Goal: Task Accomplishment & Management: Complete application form

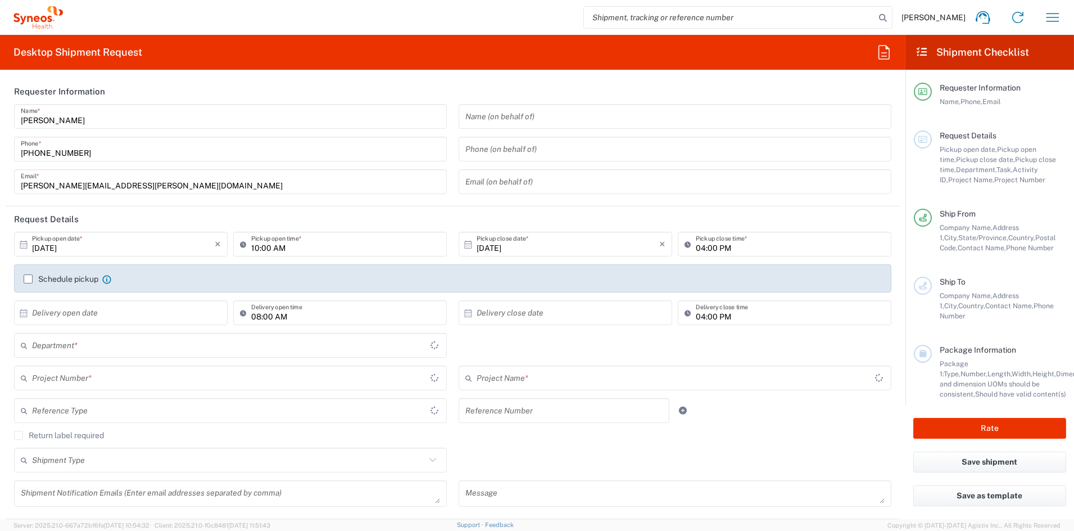
type input "[US_STATE]"
type input "6156"
type input "[GEOGRAPHIC_DATA]"
type input "Syneos Health Communications-[GEOGRAPHIC_DATA] [GEOGRAPHIC_DATA]"
click at [141, 184] on input "[PERSON_NAME][EMAIL_ADDRESS][PERSON_NAME][DOMAIN_NAME]" at bounding box center [230, 182] width 419 height 20
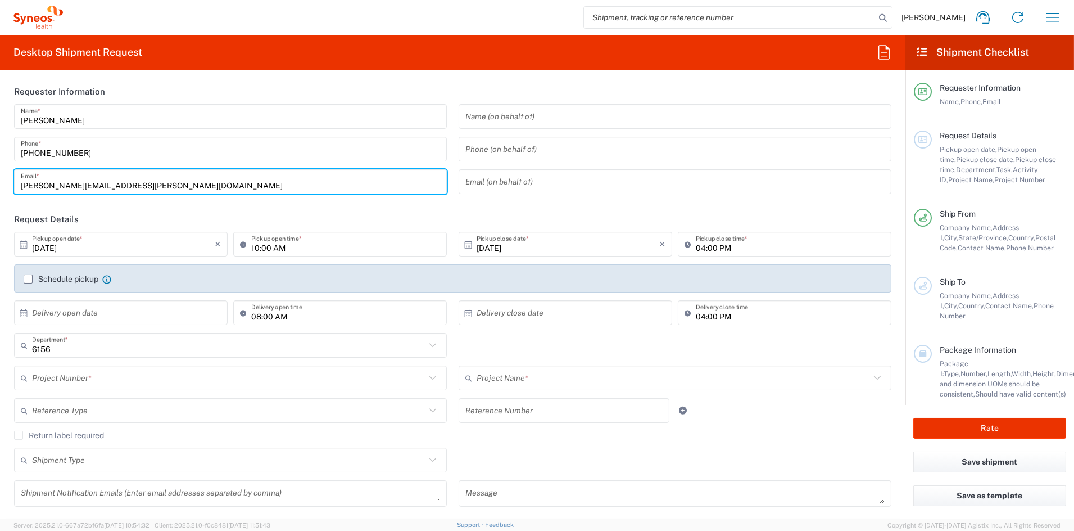
drag, startPoint x: 142, startPoint y: 183, endPoint x: -31, endPoint y: 180, distance: 173.2
click at [0, 180] on html "[PERSON_NAME] Home Shipment estimator Shipment tracking Desktop shipment reques…" at bounding box center [537, 265] width 1074 height 531
paste input "[PERSON_NAME].[PERSON_NAME]"
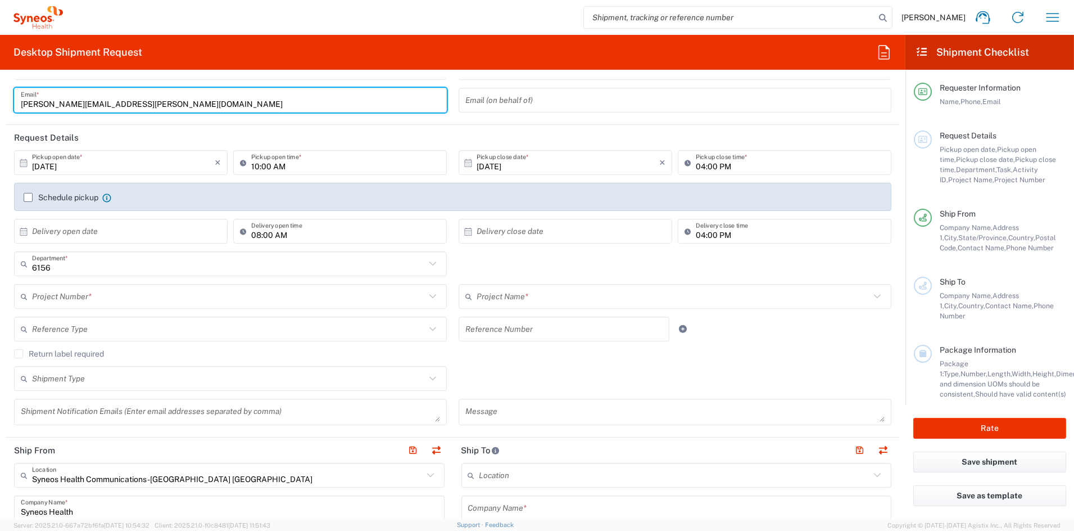
scroll to position [83, 0]
type input "[PERSON_NAME][EMAIL_ADDRESS][PERSON_NAME][DOMAIN_NAME]"
click at [124, 299] on input "text" at bounding box center [229, 296] width 394 height 20
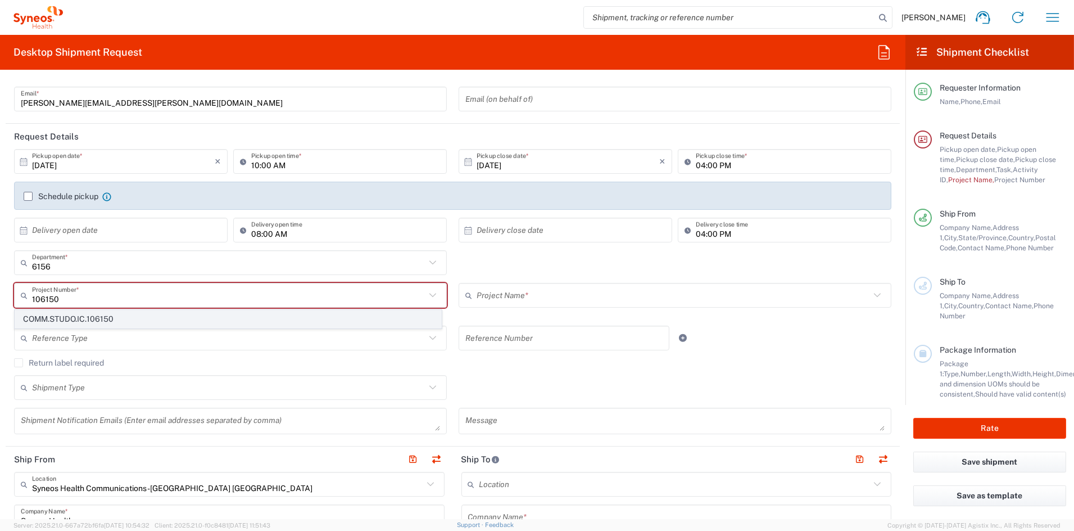
click at [74, 322] on span "COMM.STUDO.IC.106150" at bounding box center [228, 318] width 426 height 17
type input "COMM.STUDO.IC.106150"
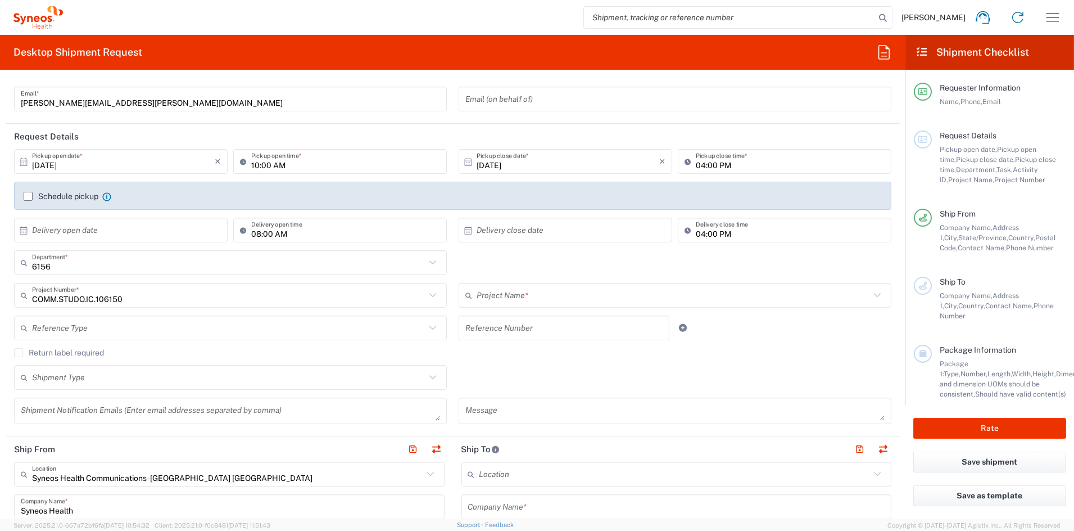
type input "Syneos.PATENG.22.106150"
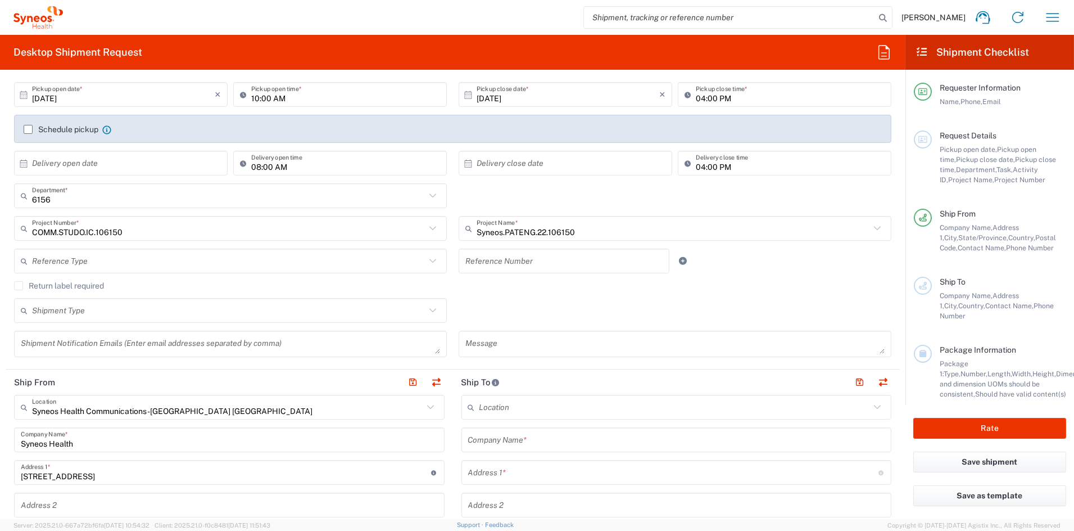
scroll to position [150, 0]
click at [89, 343] on textarea at bounding box center [230, 343] width 419 height 20
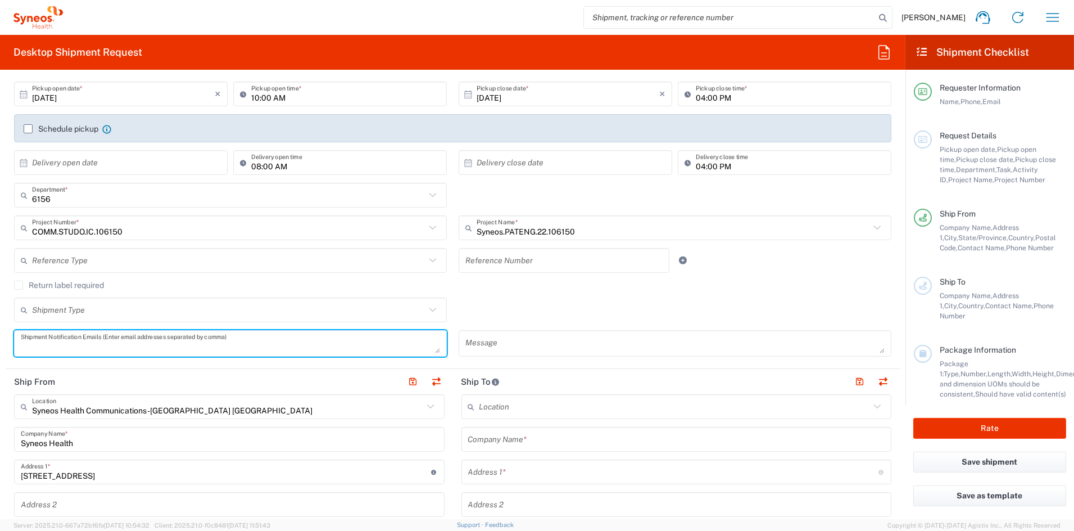
click at [89, 343] on textarea at bounding box center [230, 343] width 419 height 20
paste textarea "[PERSON_NAME][EMAIL_ADDRESS][PERSON_NAME][DOMAIN_NAME]"
type textarea "[PERSON_NAME][EMAIL_ADDRESS][PERSON_NAME][DOMAIN_NAME]"
click at [514, 346] on textarea at bounding box center [674, 343] width 419 height 20
click at [512, 346] on textarea at bounding box center [674, 343] width 419 height 20
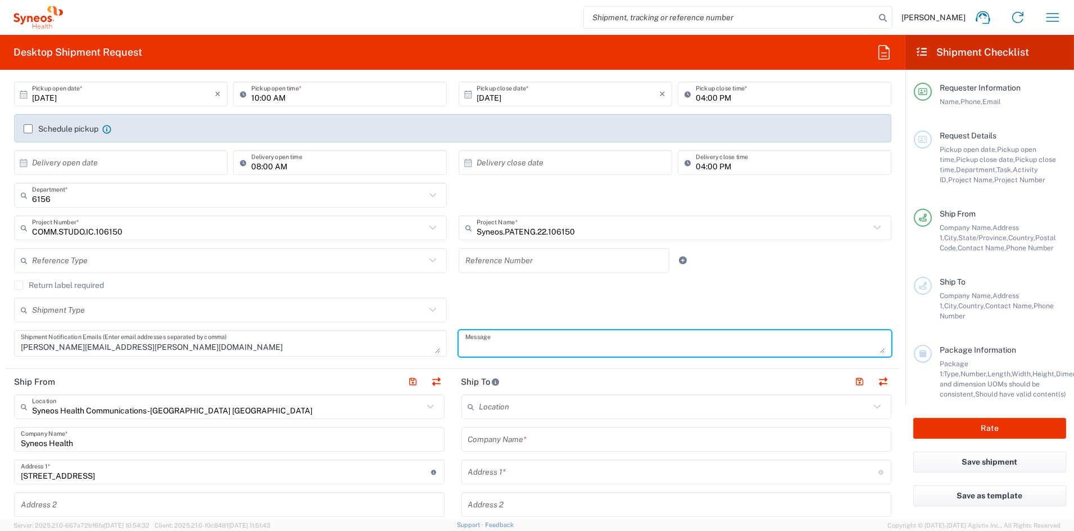
paste textarea "SHCS-106150-PHL-51-101-01"
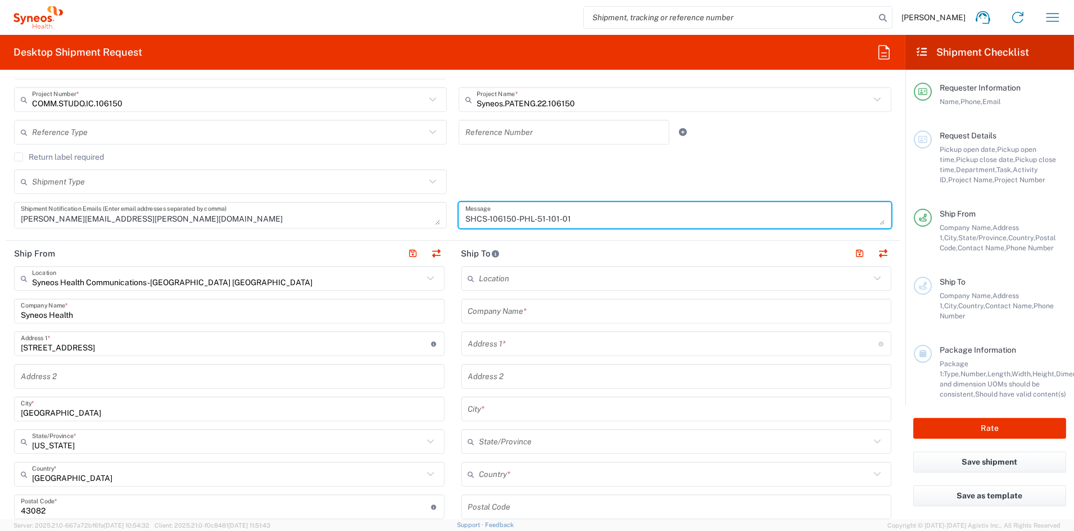
scroll to position [300, 0]
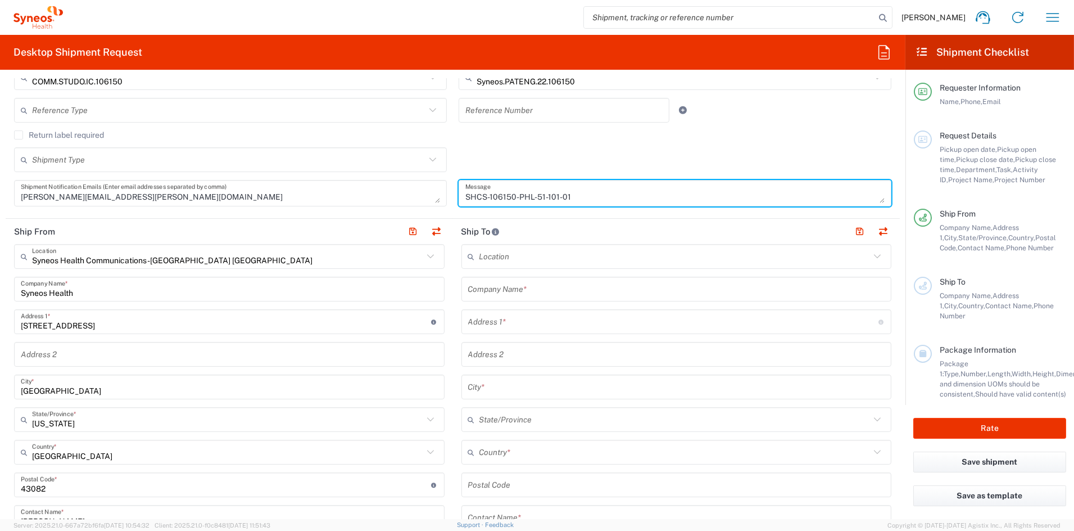
type textarea "SHCS-106150-PHL-51-101-01"
click at [538, 287] on input "text" at bounding box center [676, 289] width 417 height 20
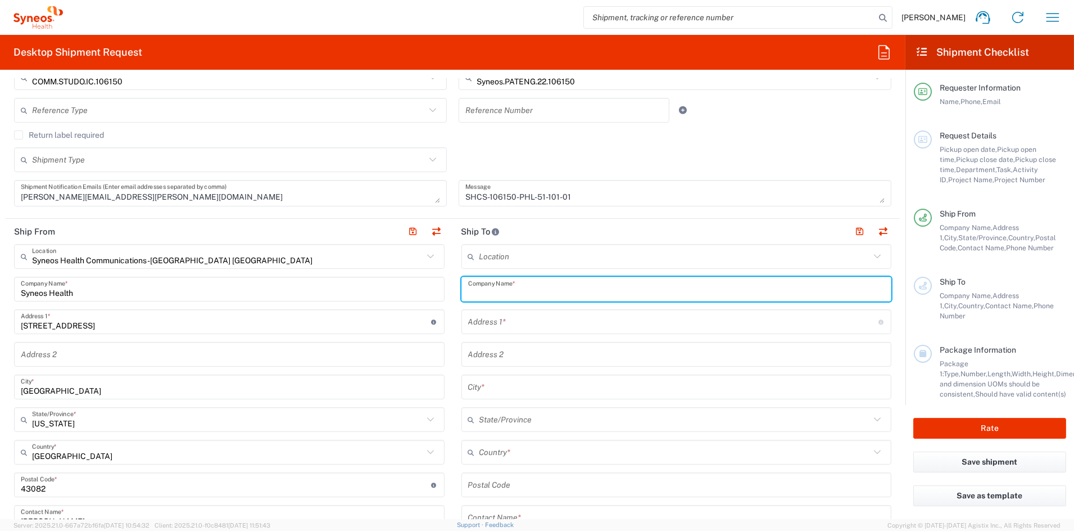
click at [537, 287] on input "text" at bounding box center [676, 289] width 417 height 20
paste input "[GEOGRAPHIC_DATA]"
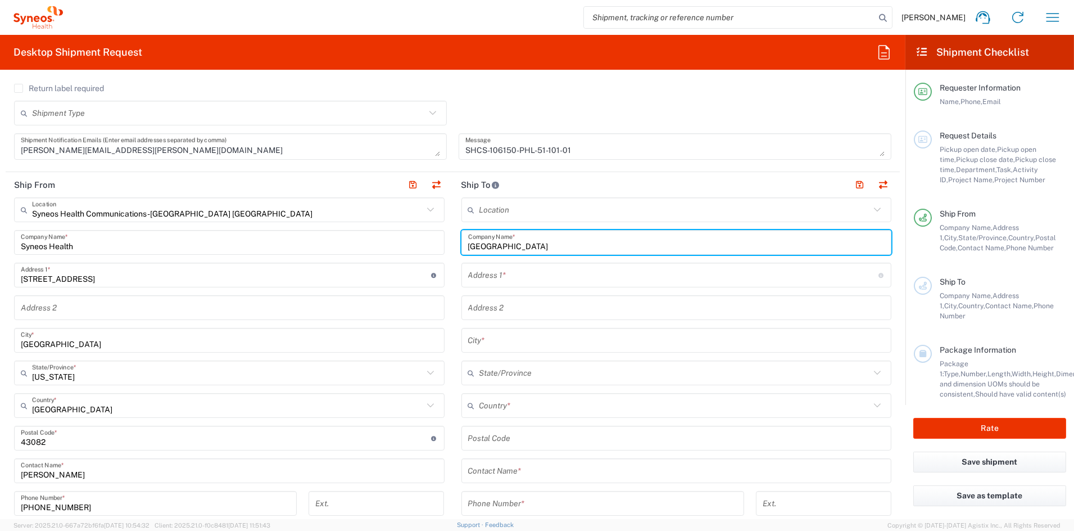
scroll to position [349, 0]
type input "[GEOGRAPHIC_DATA]"
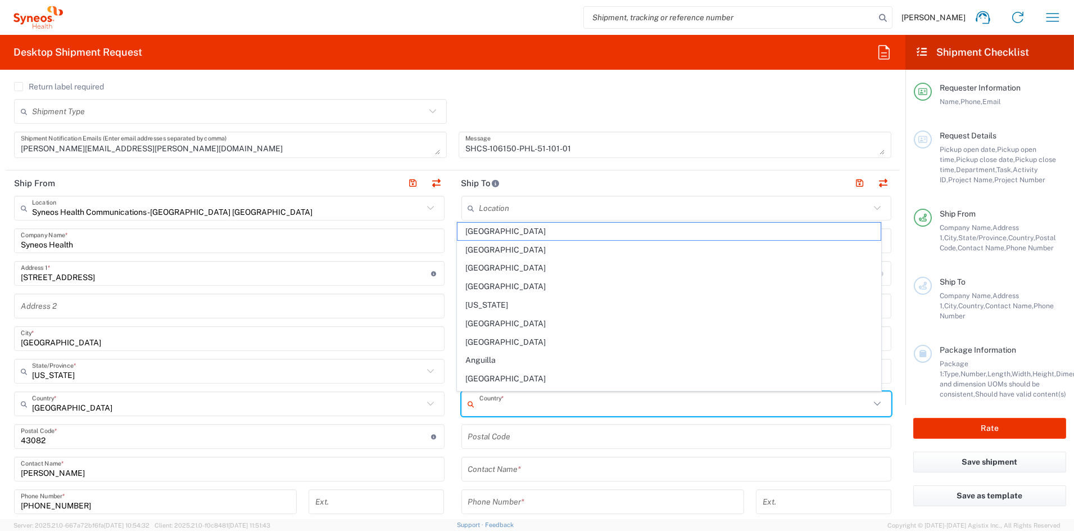
click at [523, 405] on input "text" at bounding box center [675, 404] width 391 height 20
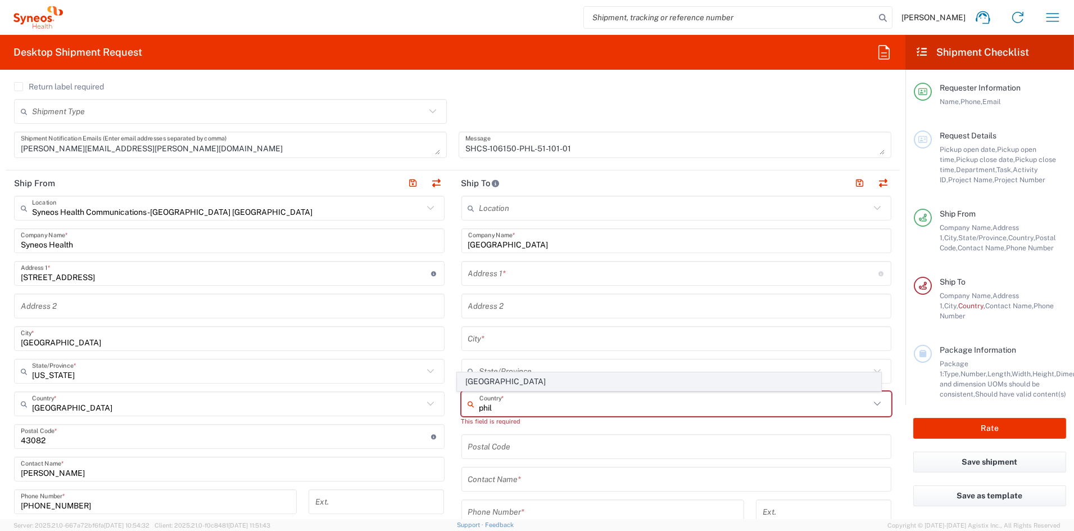
click at [486, 381] on span "[GEOGRAPHIC_DATA]" at bounding box center [669, 381] width 423 height 17
type input "[GEOGRAPHIC_DATA]"
type input "Sender/Shipper"
type input "Delivery Duty Paid"
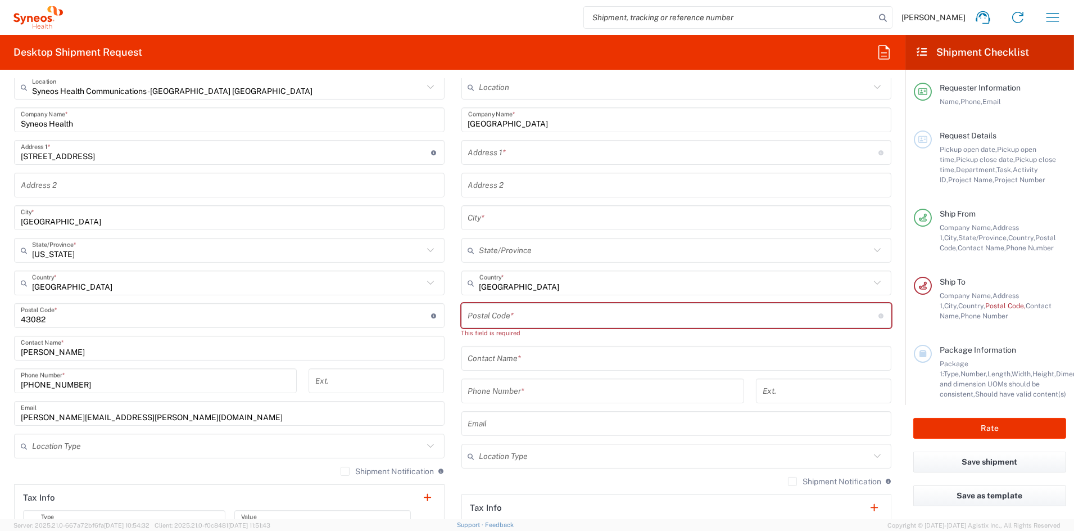
scroll to position [467, 0]
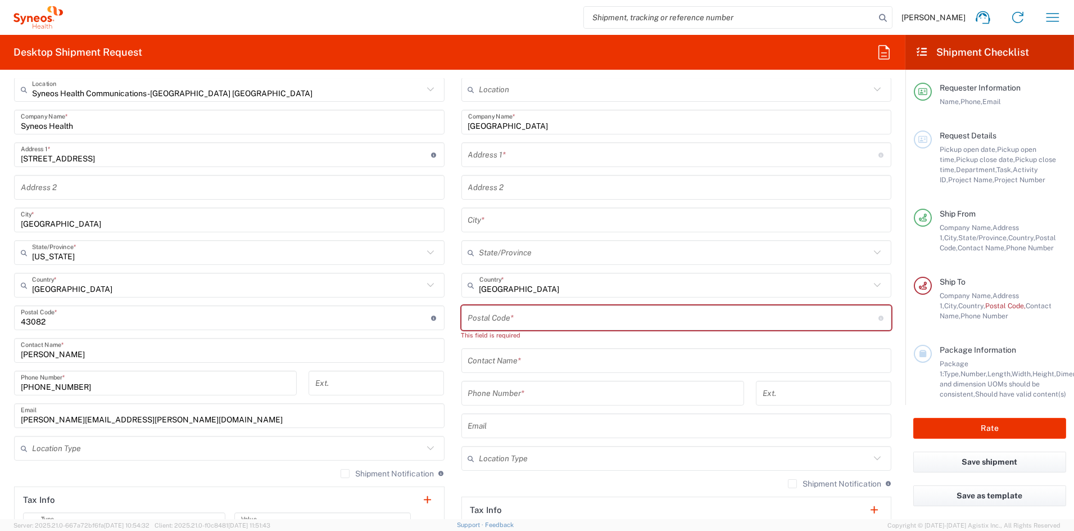
click at [505, 361] on input "text" at bounding box center [676, 361] width 417 height 20
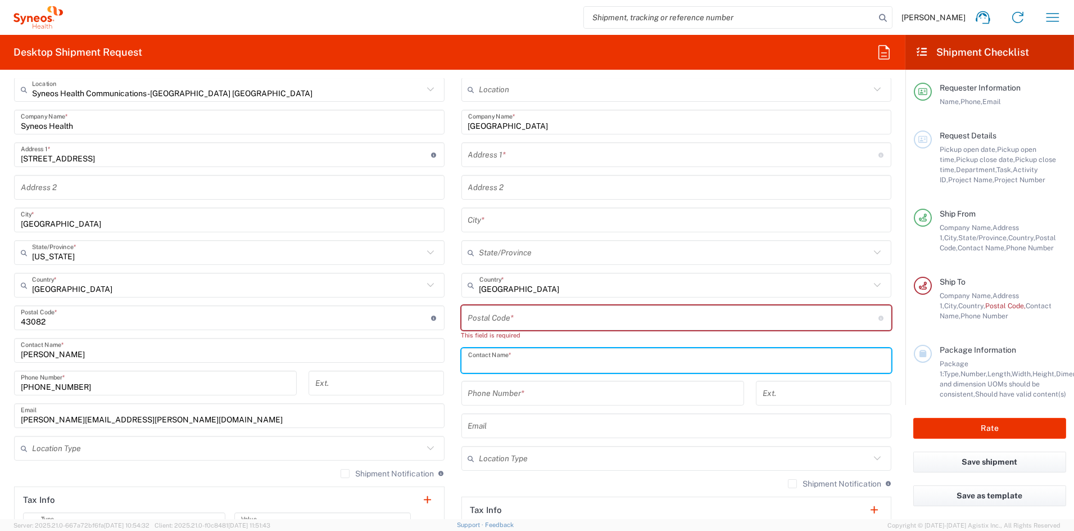
paste input "[PERSON_NAME]"
type input "[PERSON_NAME]"
click at [522, 393] on input "tel" at bounding box center [602, 393] width 269 height 20
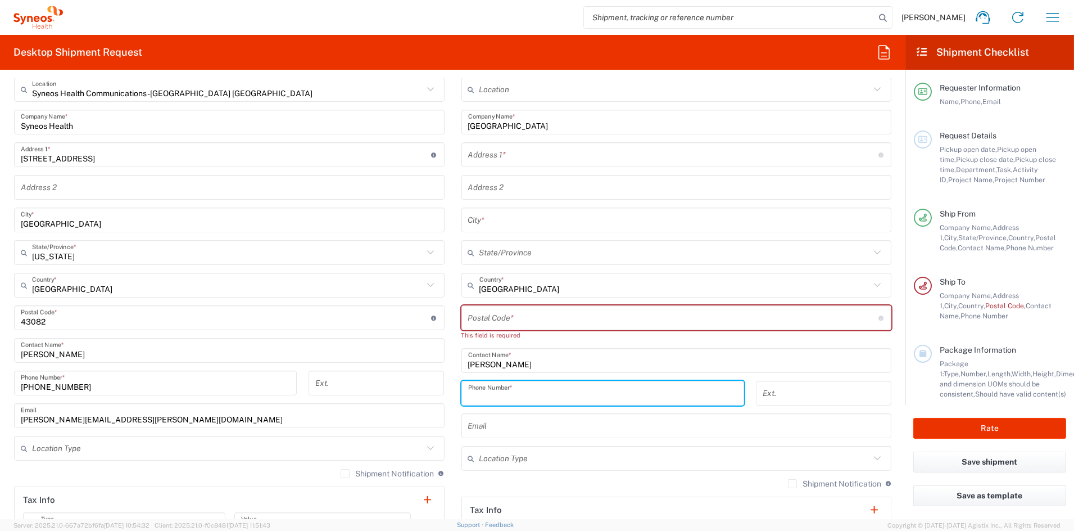
paste input "639684094854"
type input "639684094854"
click at [523, 429] on input "text" at bounding box center [676, 426] width 417 height 20
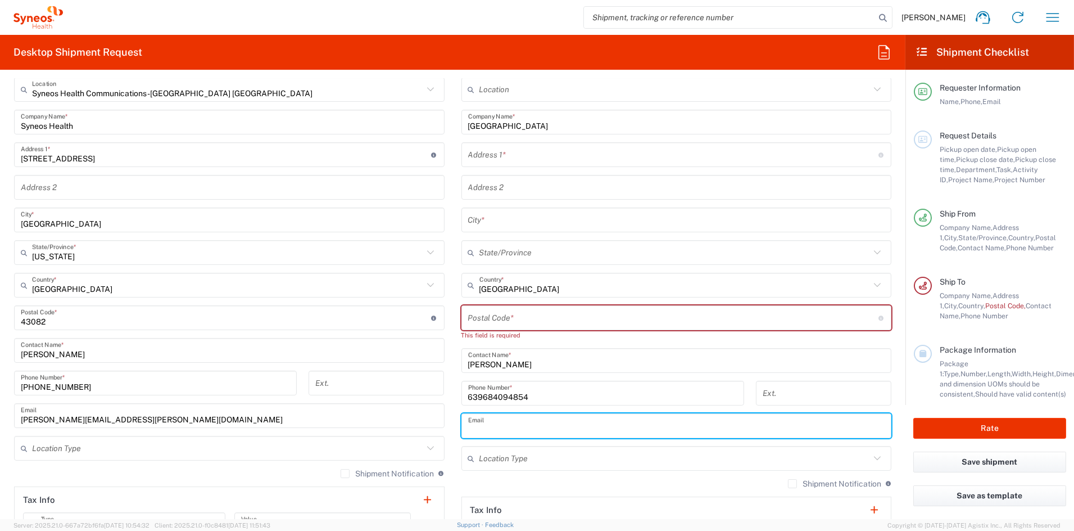
paste input "[EMAIL_ADDRESS][DOMAIN_NAME]"
type input "[EMAIL_ADDRESS][DOMAIN_NAME]"
click at [500, 314] on input "undefined" at bounding box center [673, 318] width 410 height 20
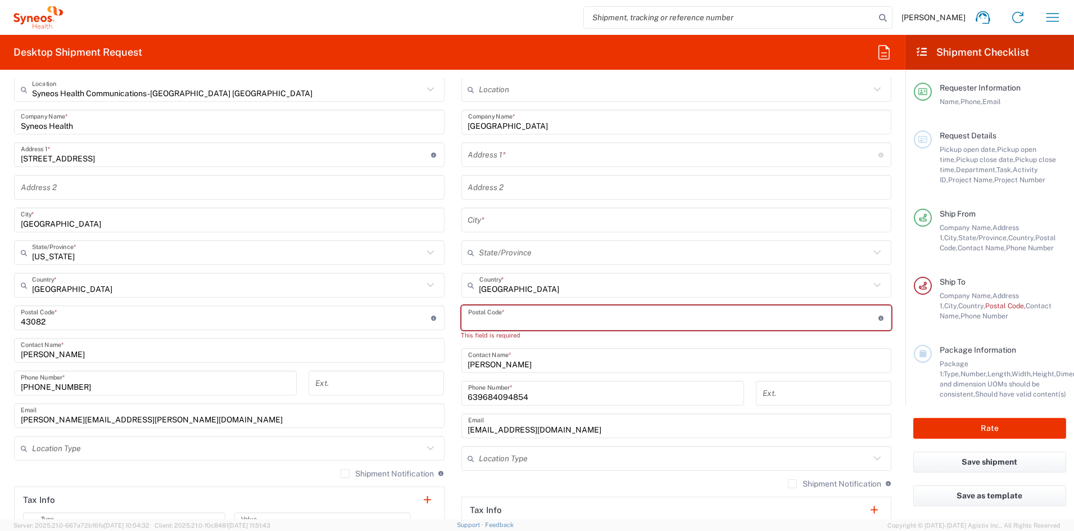
paste input "1100"
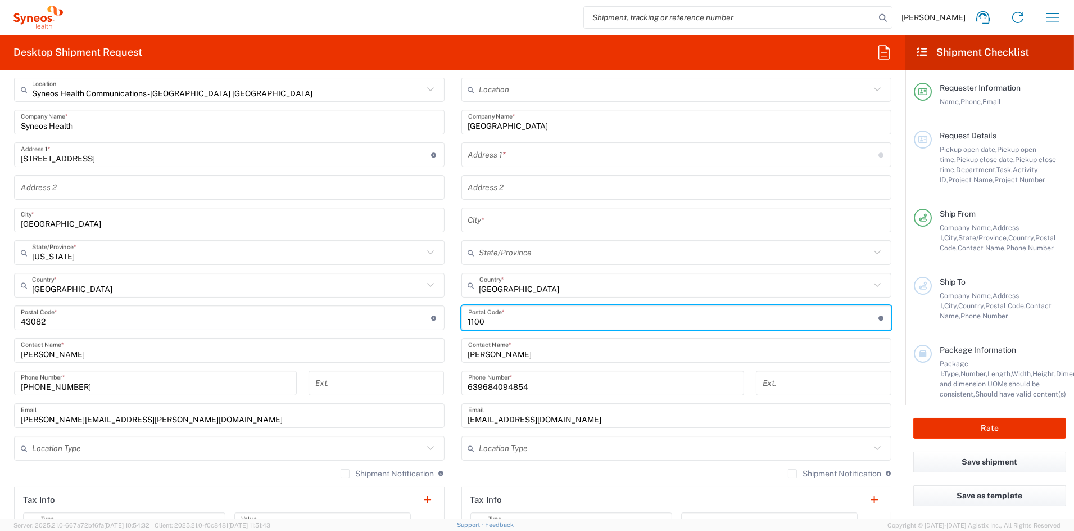
type input "1100"
click at [514, 225] on input "text" at bounding box center [676, 220] width 417 height 20
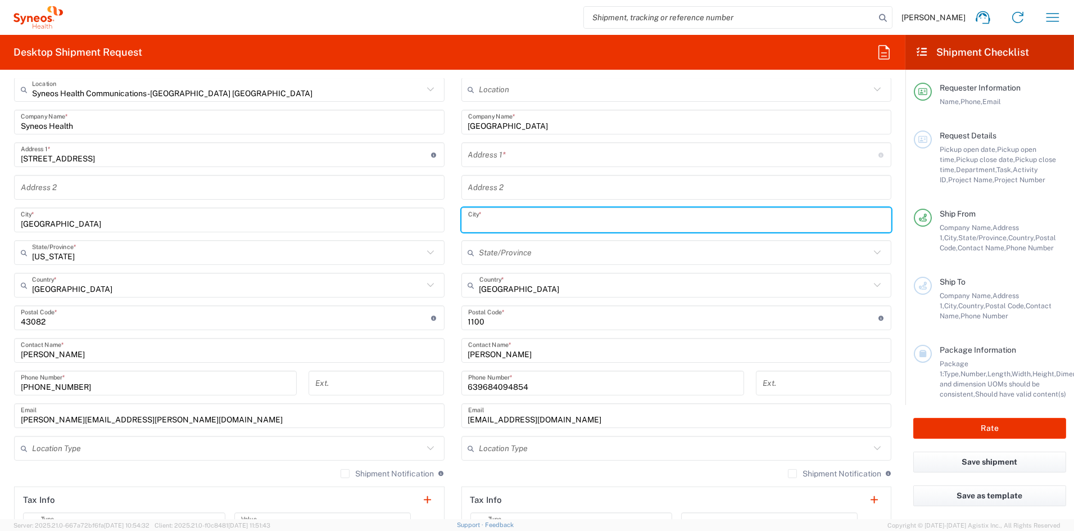
paste input "[GEOGRAPHIC_DATA]"
type input "[GEOGRAPHIC_DATA]"
click at [507, 153] on input "text" at bounding box center [673, 155] width 410 height 20
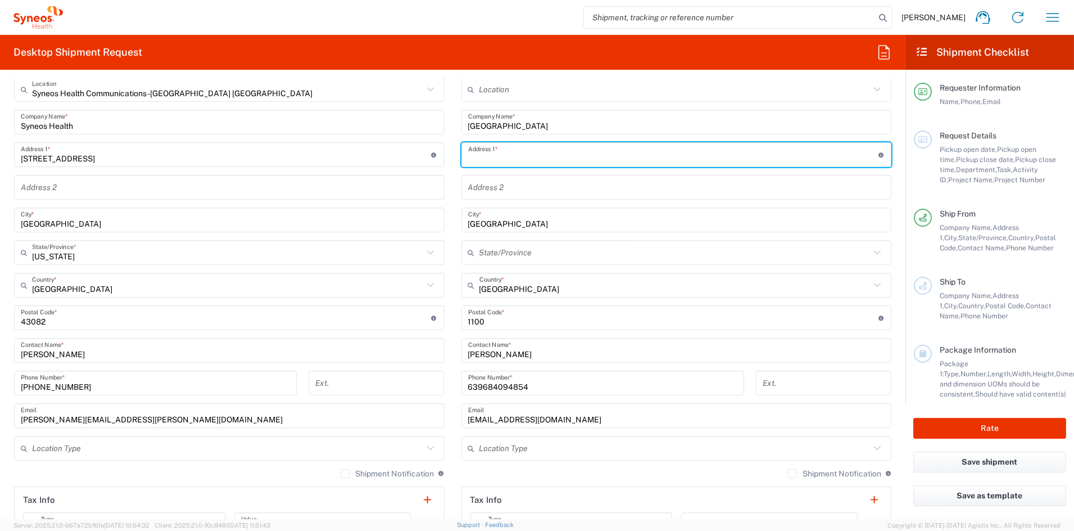
paste input "[GEOGRAPHIC_DATA] Sen [PERSON_NAME] bagong Pag asa"
drag, startPoint x: 703, startPoint y: 160, endPoint x: 602, endPoint y: 168, distance: 101.5
click at [593, 161] on input "[GEOGRAPHIC_DATA] Sen [PERSON_NAME] bagong Pag asa" at bounding box center [673, 155] width 410 height 20
type input "[GEOGRAPHIC_DATA] [PERSON_NAME]"
click at [534, 187] on input "text" at bounding box center [676, 188] width 417 height 20
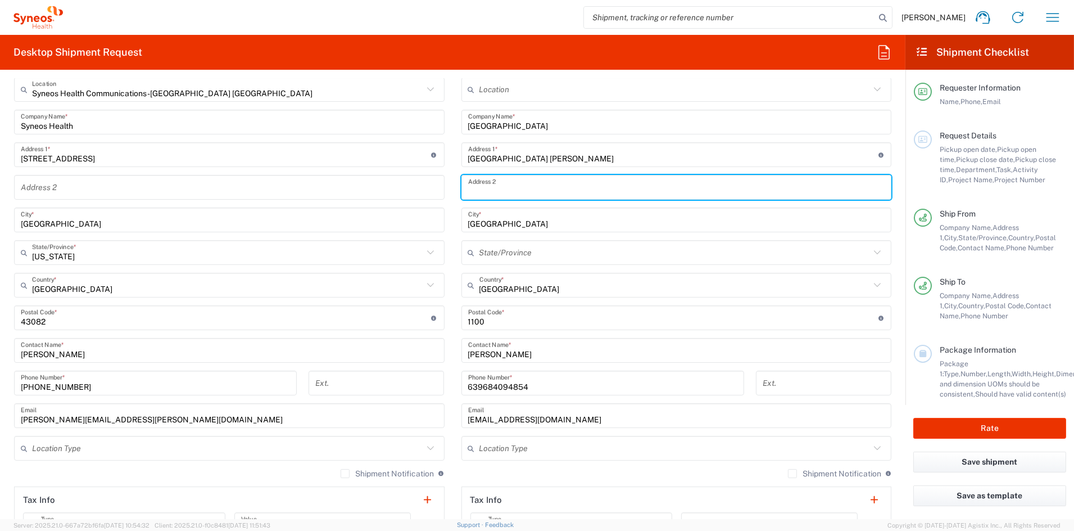
paste input "[PERSON_NAME] bagong Pag asa"
type input "[PERSON_NAME] bagong Pag asa"
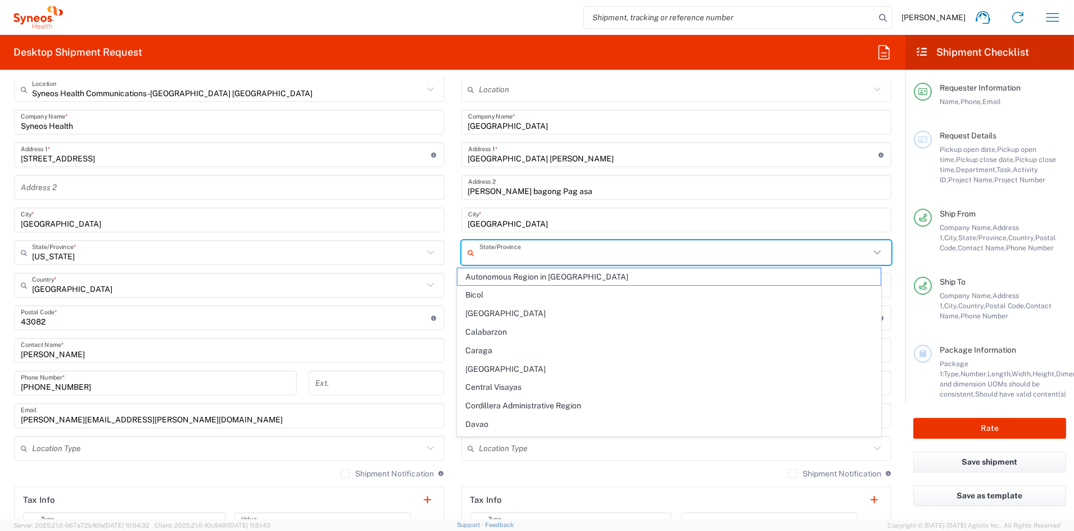
click at [532, 256] on input "text" at bounding box center [675, 253] width 391 height 20
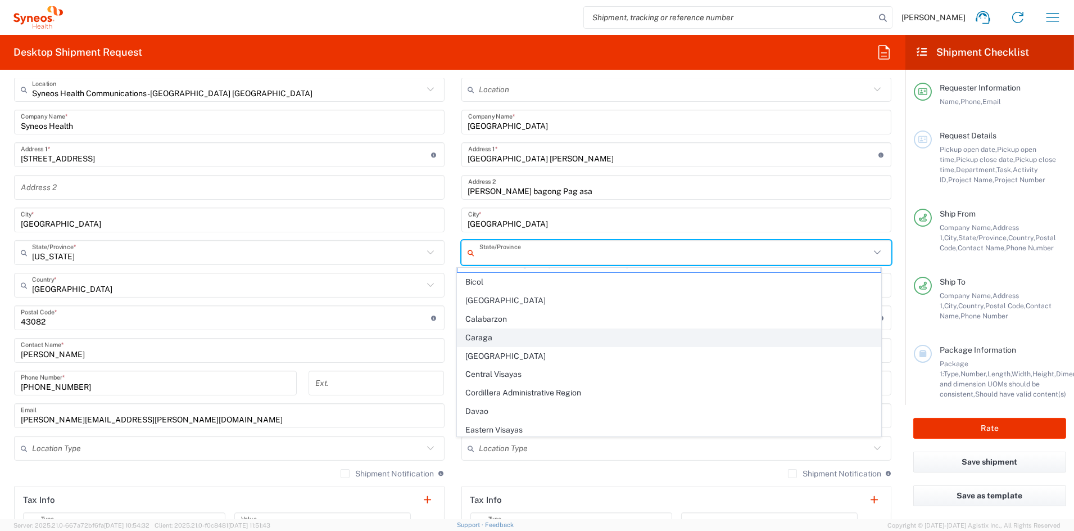
scroll to position [0, 0]
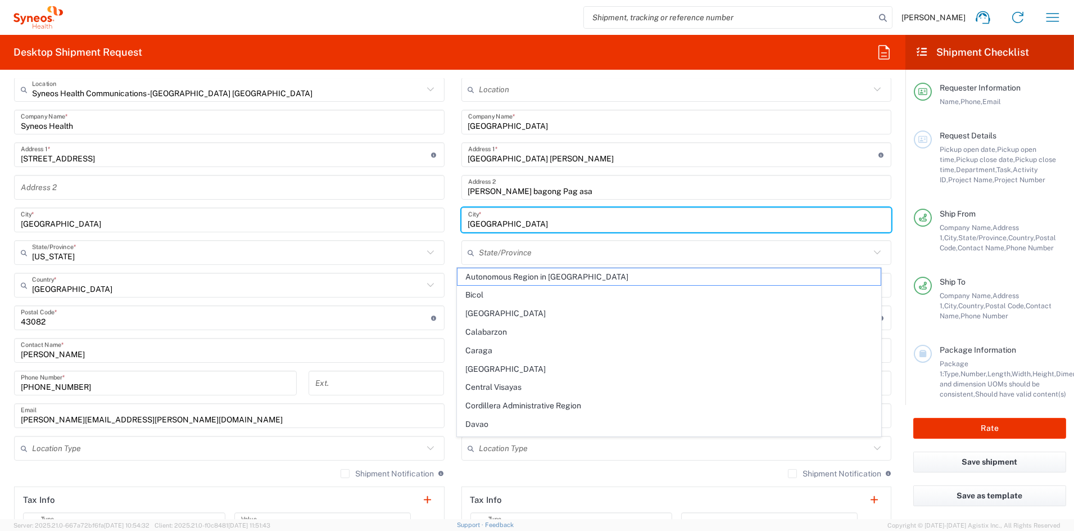
click at [676, 223] on input "[GEOGRAPHIC_DATA]" at bounding box center [676, 220] width 417 height 20
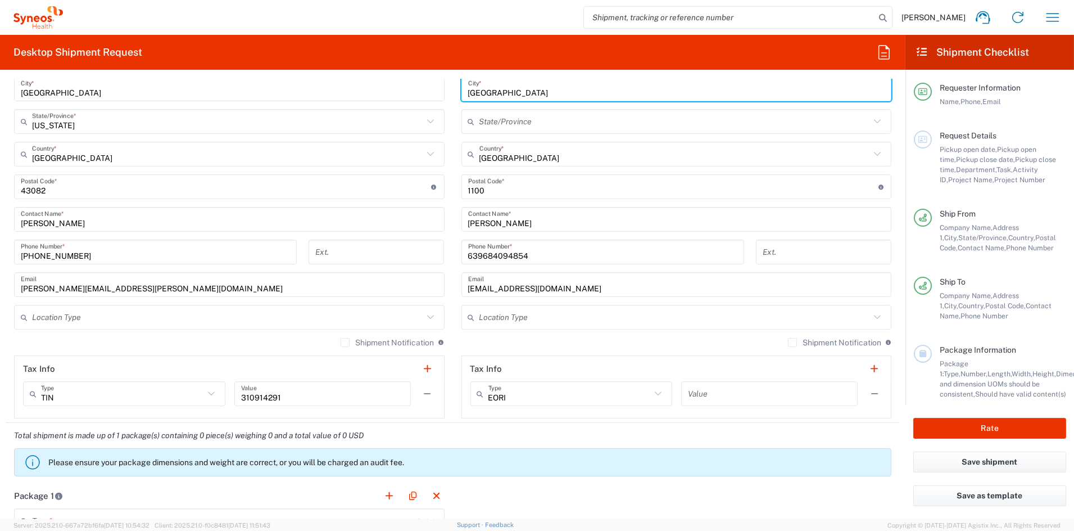
scroll to position [604, 0]
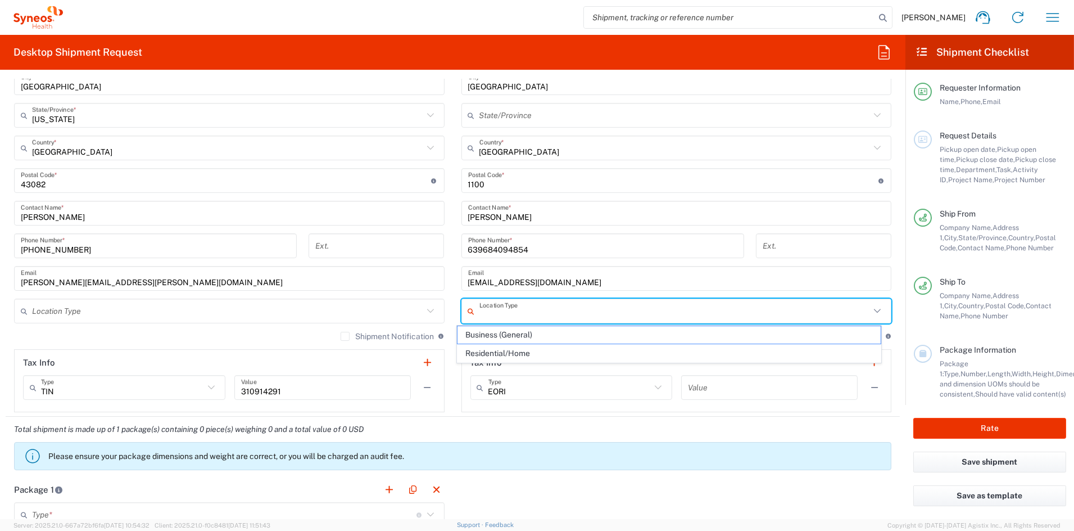
click at [571, 314] on input "text" at bounding box center [675, 311] width 391 height 20
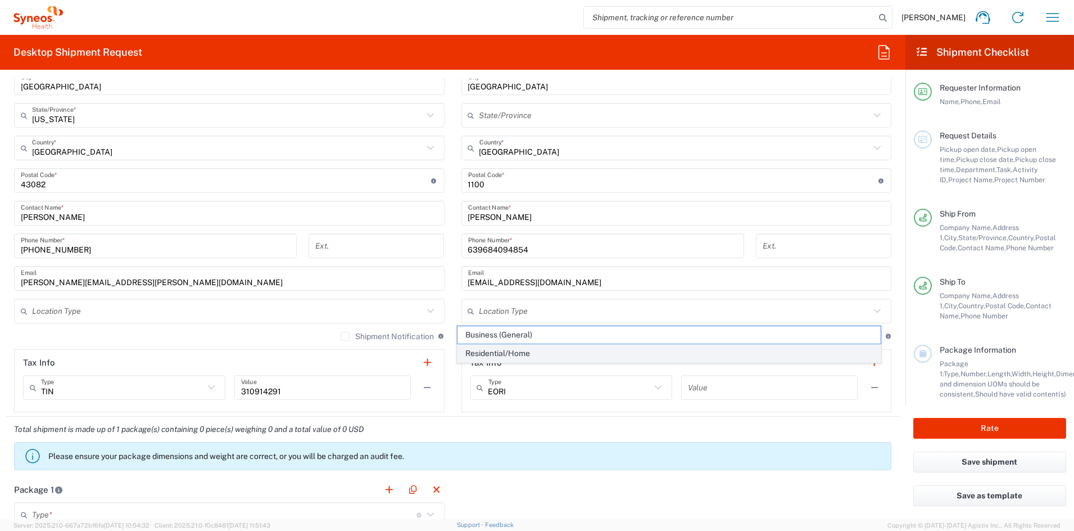
click at [532, 350] on span "Residential/Home" at bounding box center [669, 353] width 423 height 17
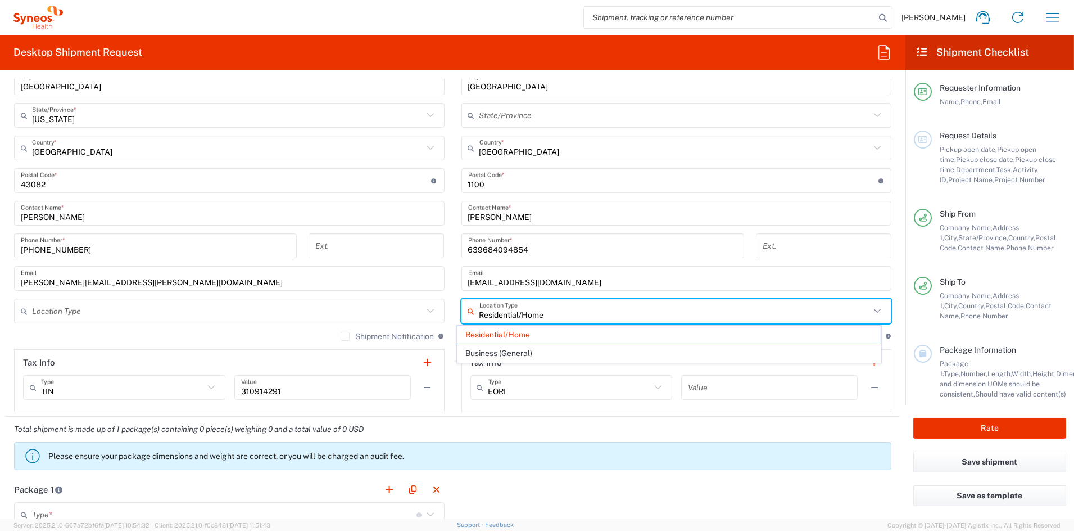
click at [549, 311] on input "Residential/Home" at bounding box center [675, 311] width 391 height 20
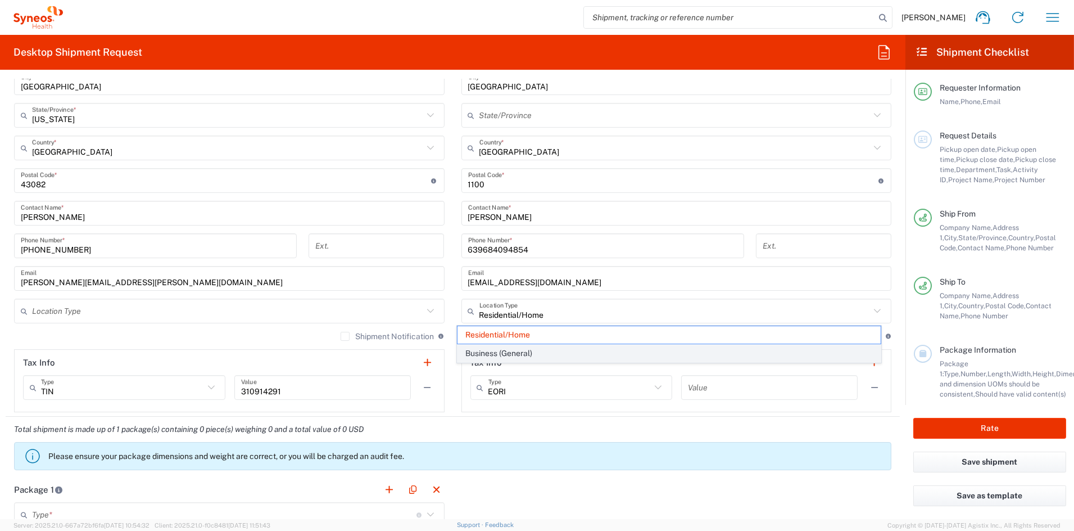
click at [526, 350] on span "Business (General)" at bounding box center [669, 353] width 423 height 17
type input "Business (General)"
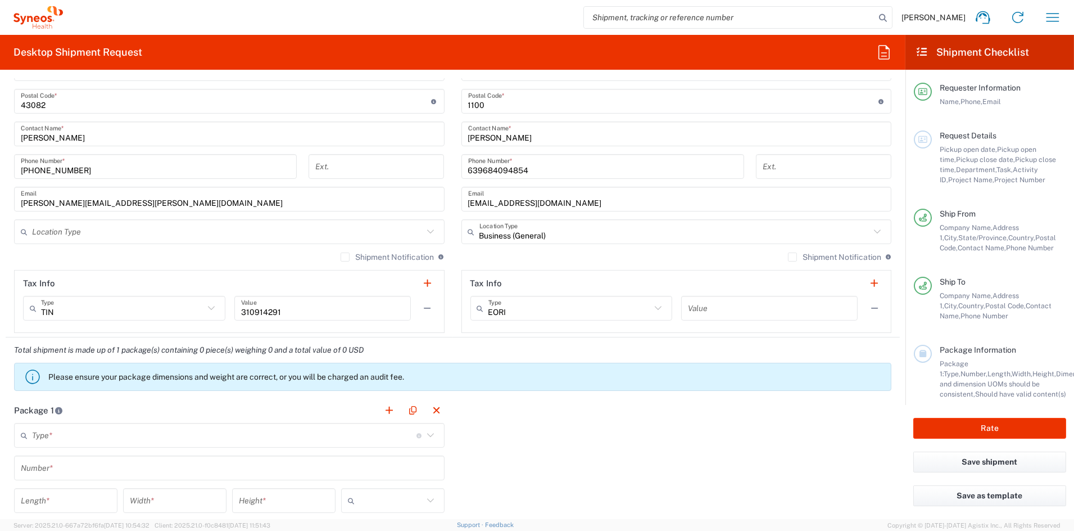
scroll to position [686, 0]
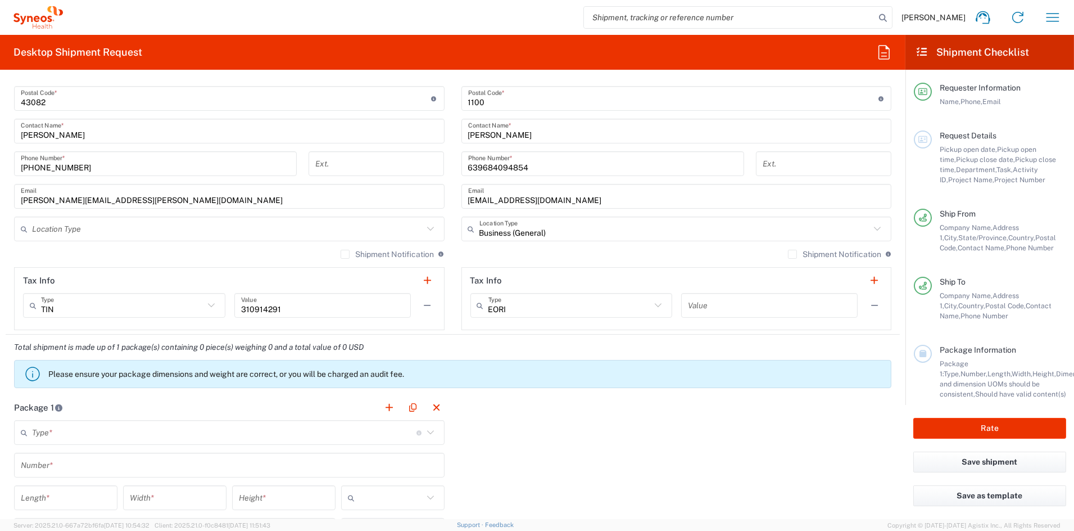
click at [732, 306] on input "text" at bounding box center [769, 306] width 163 height 20
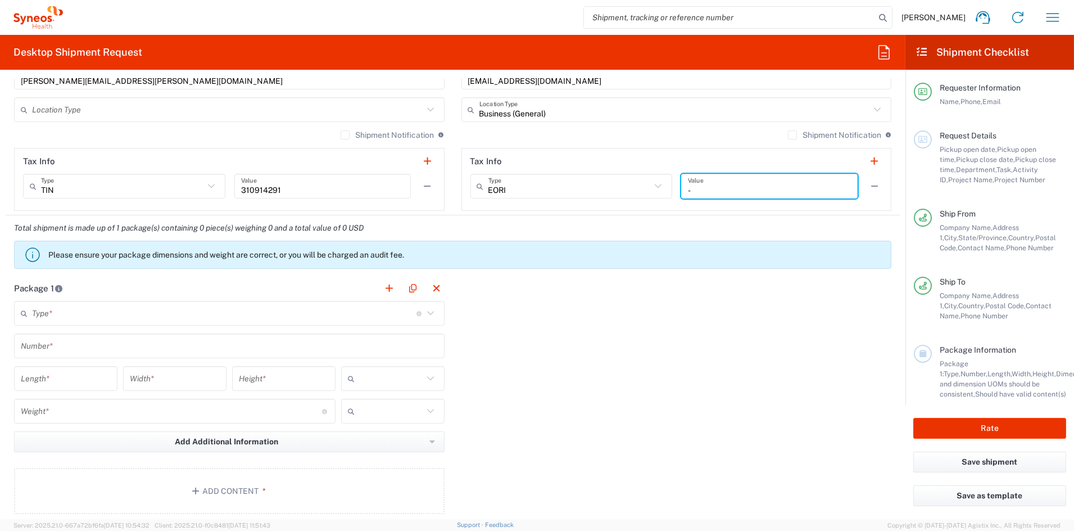
scroll to position [814, 0]
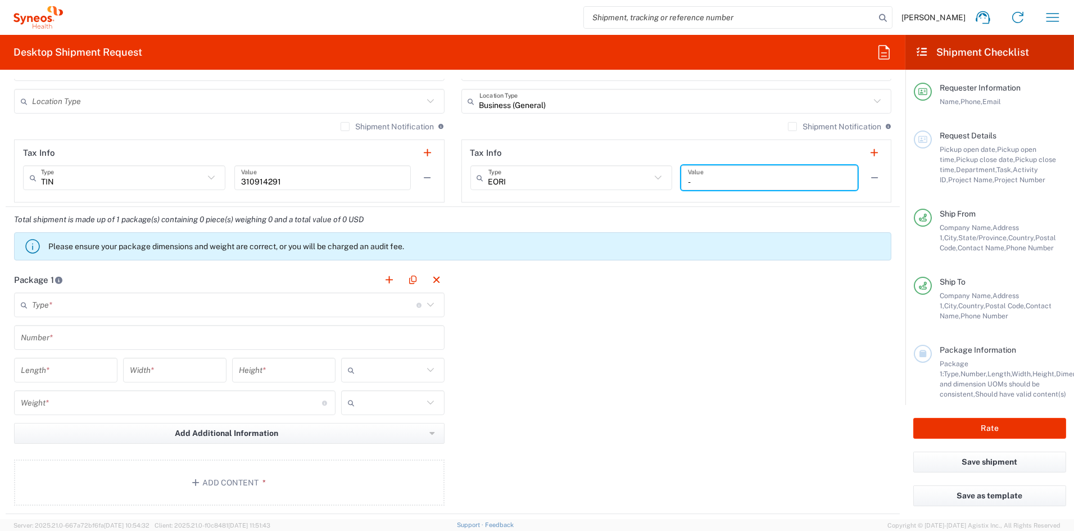
type input "-"
click at [87, 296] on input "text" at bounding box center [224, 305] width 385 height 20
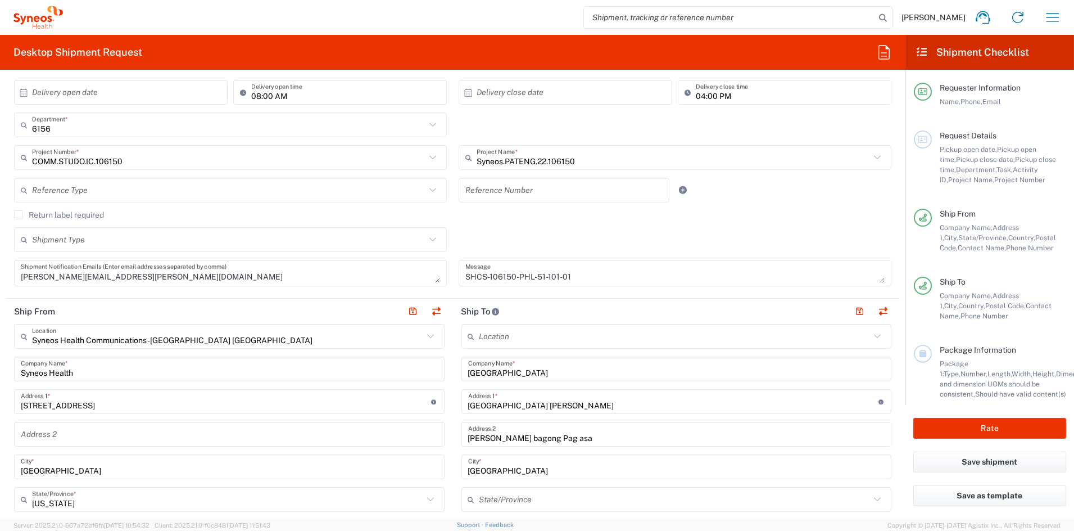
scroll to position [257, 0]
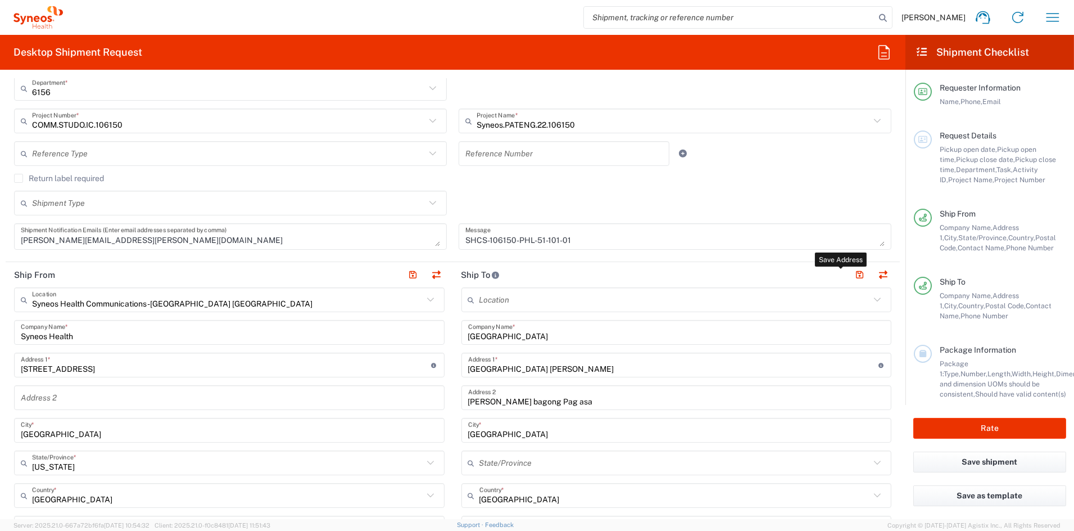
drag, startPoint x: 848, startPoint y: 272, endPoint x: 729, endPoint y: 276, distance: 118.7
click at [852, 272] on button "button" at bounding box center [860, 275] width 16 height 16
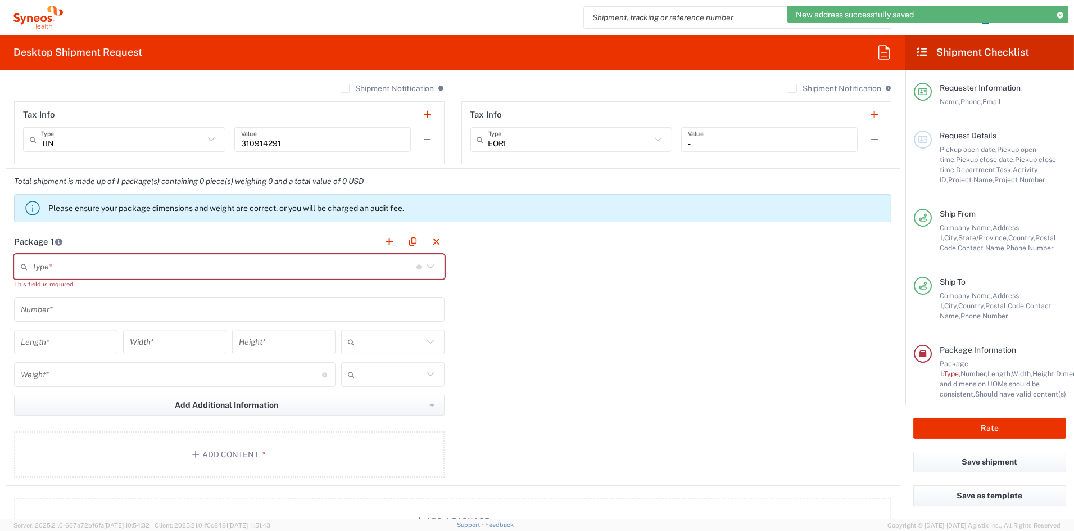
scroll to position [853, 0]
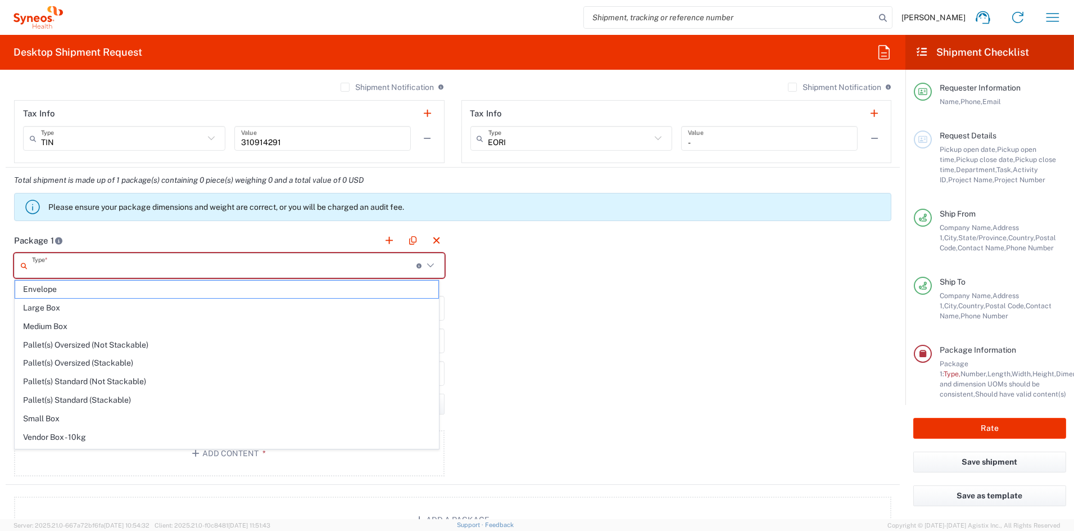
click at [124, 264] on input "text" at bounding box center [224, 266] width 385 height 20
drag, startPoint x: 73, startPoint y: 440, endPoint x: 72, endPoint y: 426, distance: 14.1
click at [73, 440] on span "Your Packaging" at bounding box center [226, 439] width 423 height 17
type input "Your Packaging"
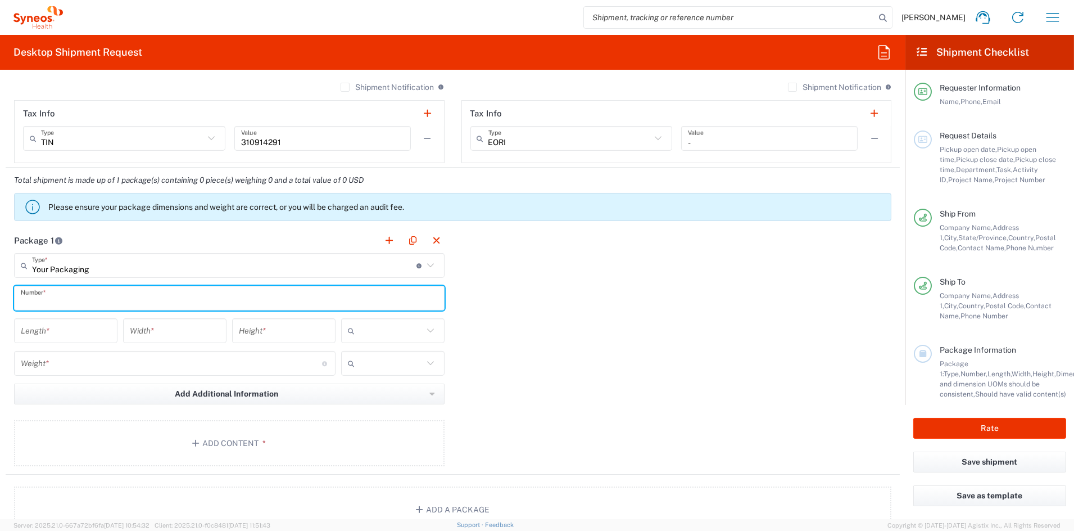
click at [71, 298] on input "text" at bounding box center [229, 298] width 417 height 20
type input "1"
click at [56, 328] on input "number" at bounding box center [66, 331] width 90 height 20
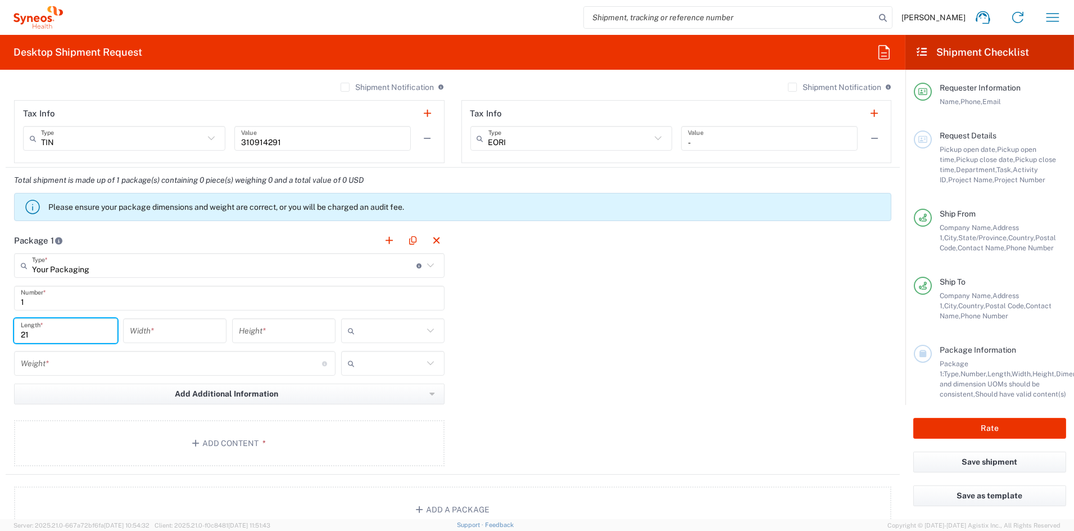
type input "21"
type input "15"
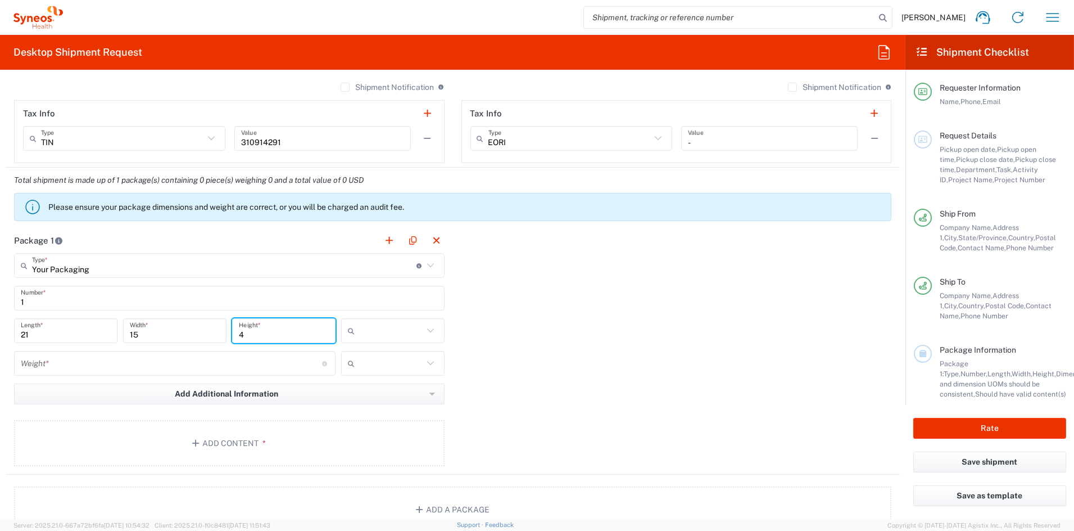
type input "4"
drag, startPoint x: 359, startPoint y: 395, endPoint x: 339, endPoint y: 394, distance: 20.3
click at [354, 394] on span "in" at bounding box center [388, 391] width 100 height 17
type input "in"
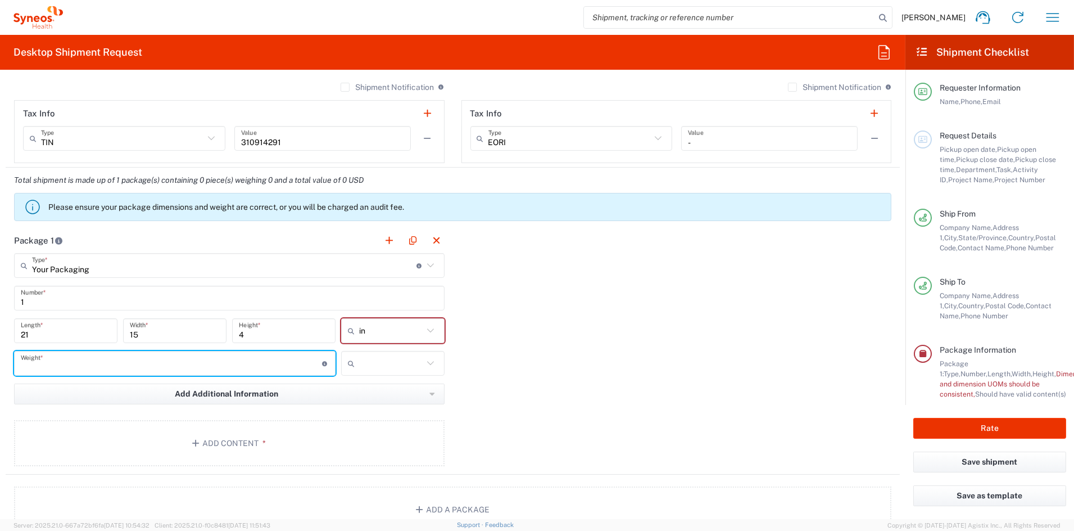
click at [143, 366] on input "number" at bounding box center [171, 364] width 301 height 20
type input "8"
click at [371, 366] on input "text" at bounding box center [391, 363] width 64 height 18
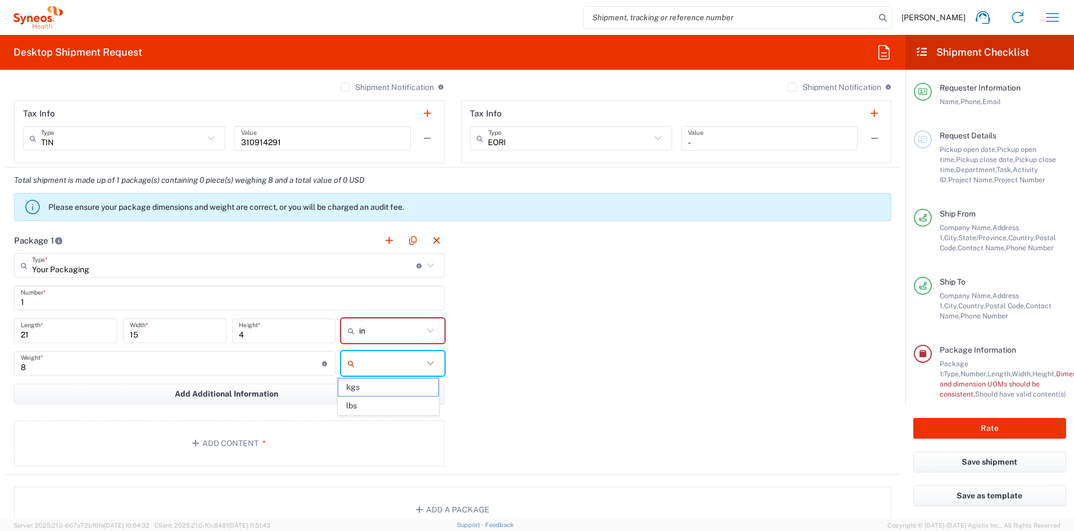
click at [365, 406] on span "lbs" at bounding box center [388, 405] width 100 height 17
type input "lbs"
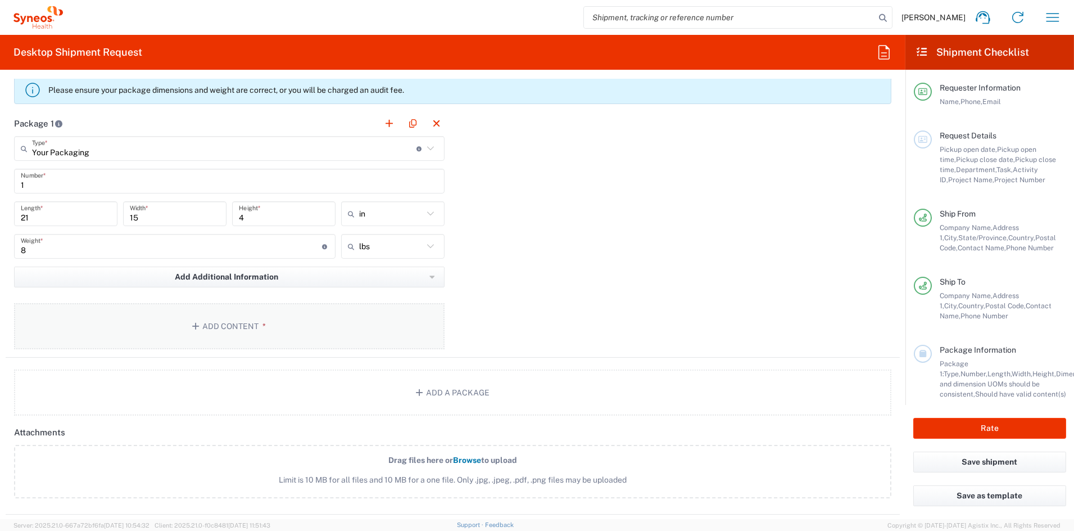
click at [234, 326] on button "Add Content *" at bounding box center [229, 326] width 431 height 46
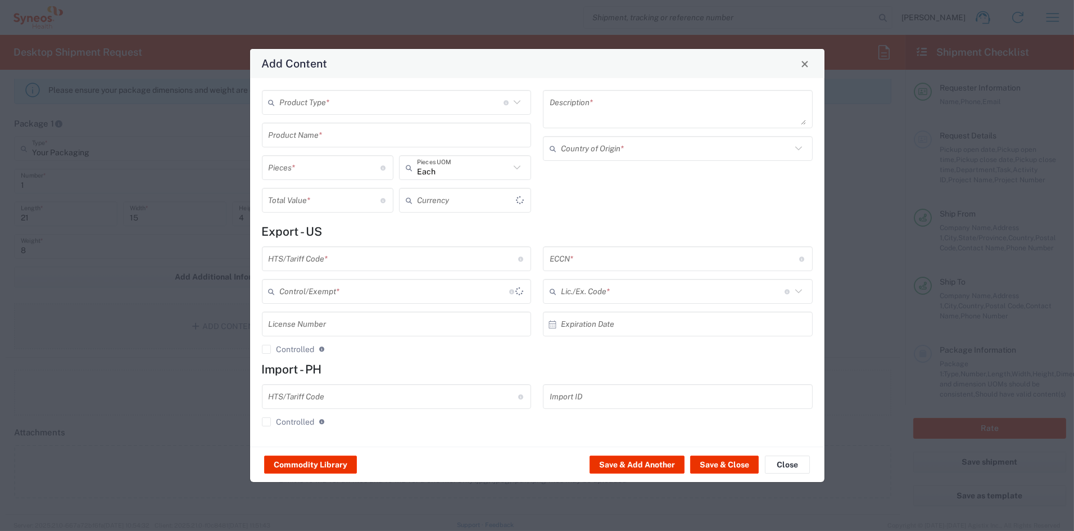
scroll to position [974, 0]
type input "US Dollar"
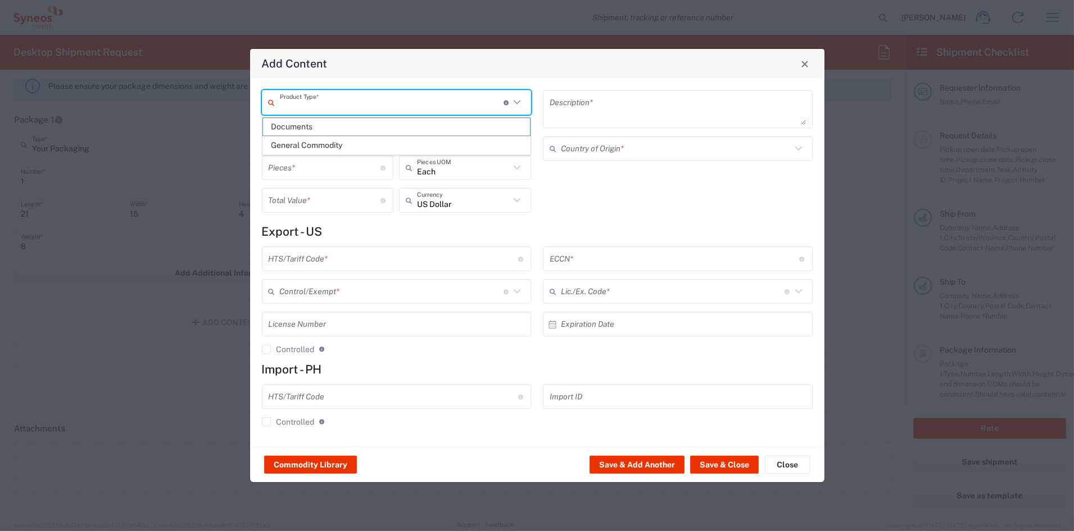
click at [369, 106] on input "text" at bounding box center [392, 103] width 224 height 20
click at [333, 145] on span "General Commodity" at bounding box center [396, 145] width 267 height 17
type input "General Commodity"
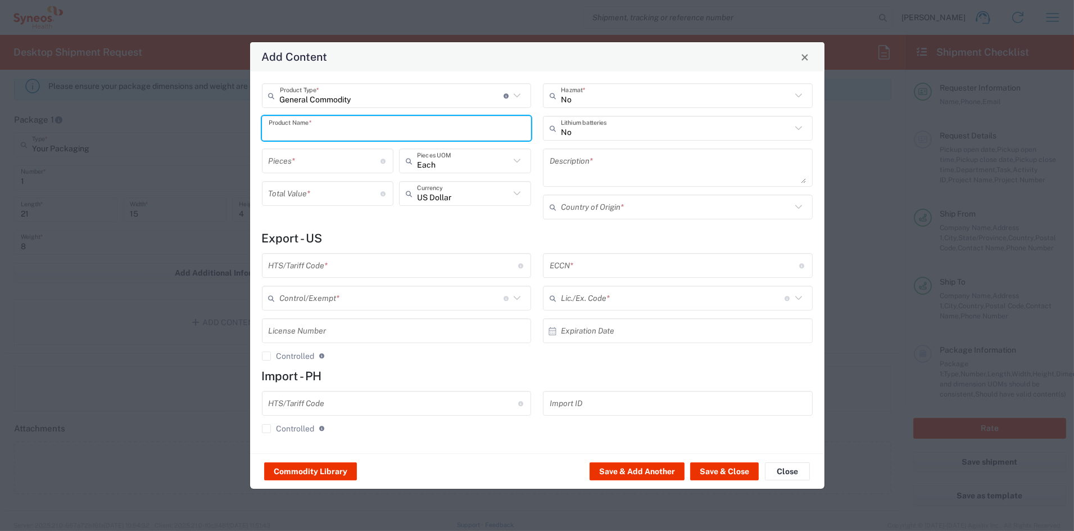
click at [319, 132] on input "text" at bounding box center [397, 129] width 256 height 20
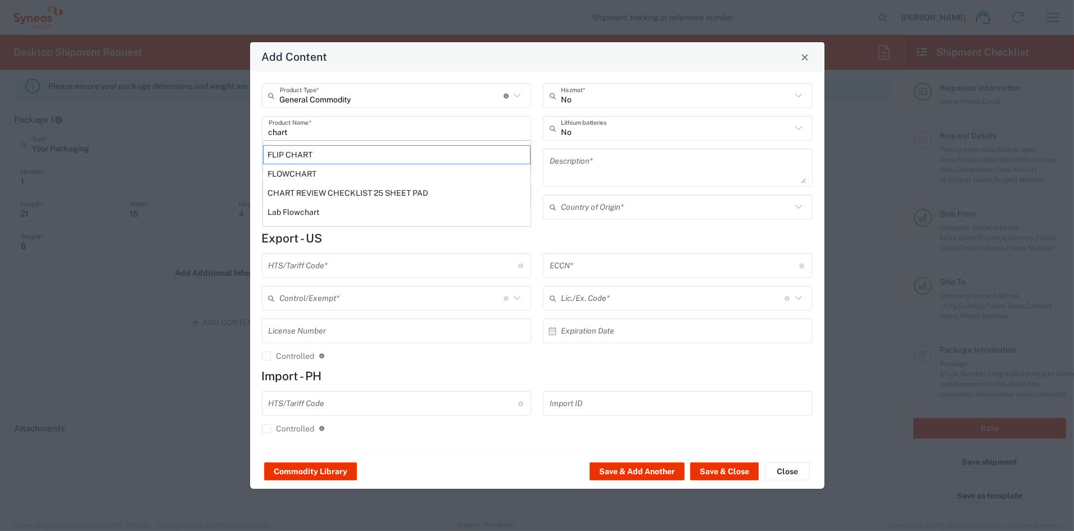
click at [318, 195] on div "CHART REVIEW CHECKLIST 25 SHEET PAD" at bounding box center [397, 192] width 268 height 19
type input "CHART REVIEW CHECKLIST 25 SHEET PAD"
type input "1"
type textarea "CHART REVIEW CHECKLIST 25 SHEET PAD"
type input "[GEOGRAPHIC_DATA]"
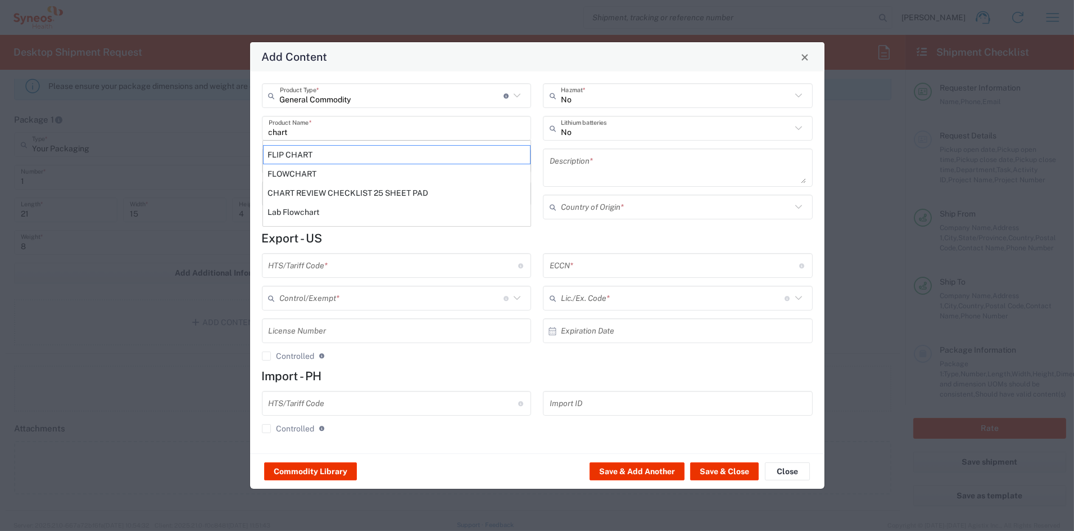
type input "4811.90.9080"
type input "BIS"
type input "EAR99"
type input "NLR - No License Required"
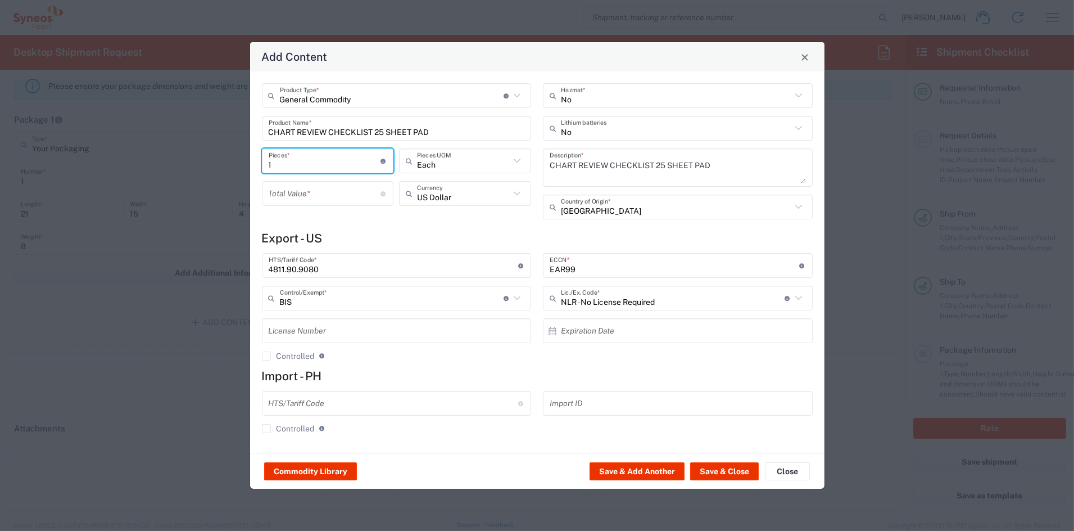
drag, startPoint x: 266, startPoint y: 161, endPoint x: 225, endPoint y: 161, distance: 40.5
click at [227, 161] on div "Add Content General Commodity Product Type * Document: Paper document generated…" at bounding box center [537, 265] width 1074 height 531
type input "3"
click at [310, 195] on input "number" at bounding box center [325, 194] width 112 height 20
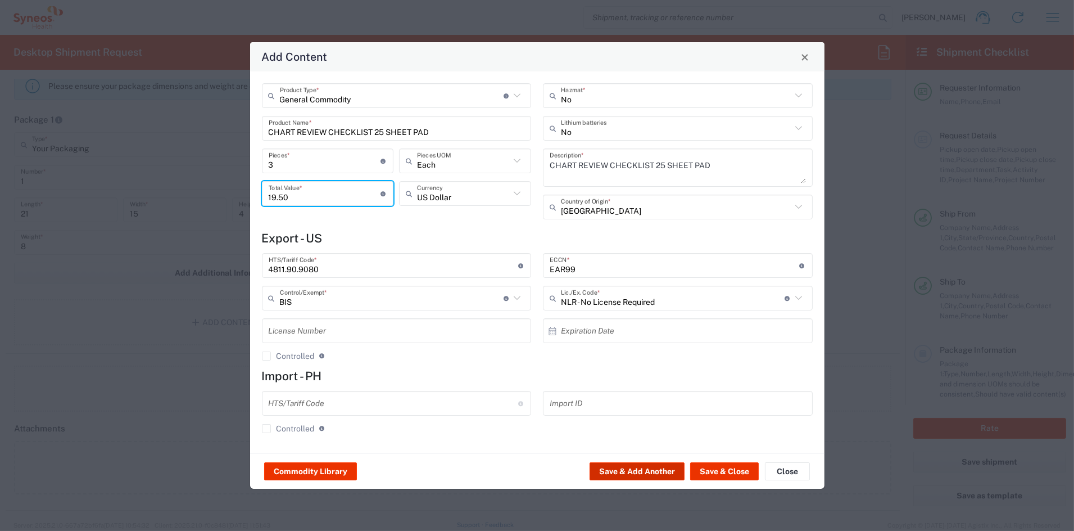
type input "19.50"
click at [643, 472] on button "Save & Add Another" at bounding box center [637, 471] width 95 height 18
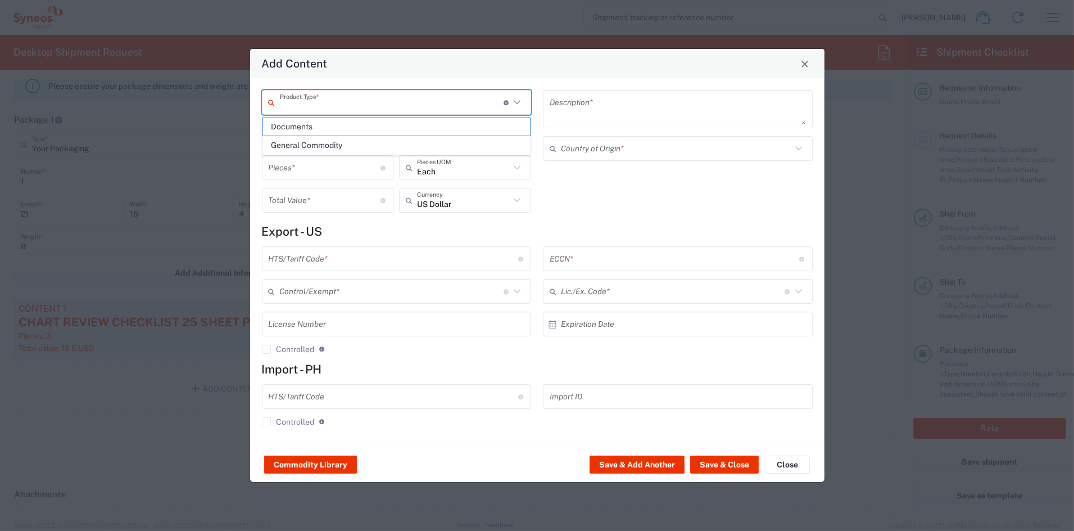
click at [336, 106] on input "text" at bounding box center [392, 103] width 224 height 20
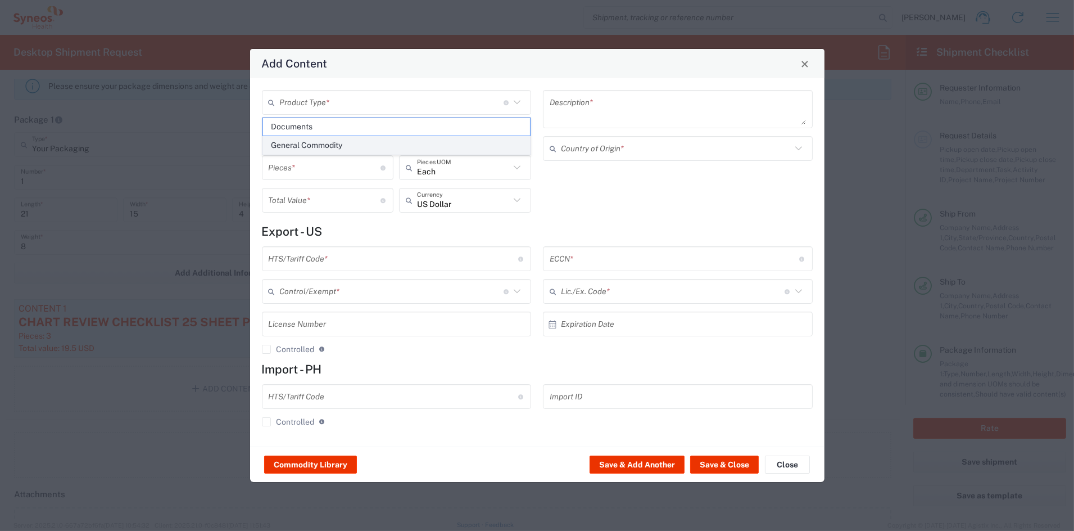
click at [318, 148] on span "General Commodity" at bounding box center [396, 145] width 267 height 17
type input "General Commodity"
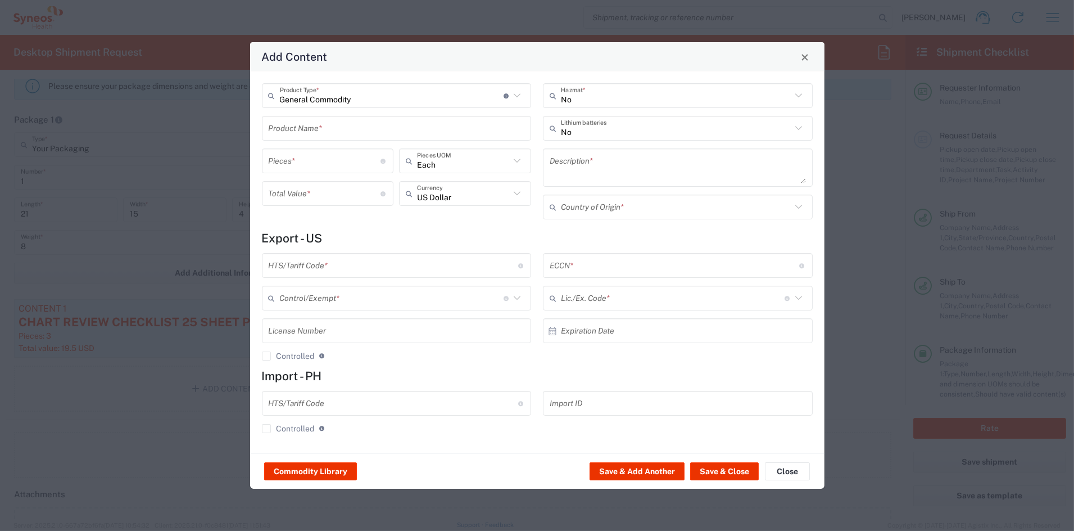
click at [301, 127] on input "text" at bounding box center [397, 129] width 256 height 20
click at [306, 156] on div "SUBJECT ID CARD" at bounding box center [397, 154] width 268 height 19
type input "SUBJECT ID CARD"
type textarea "3X5 PRINTED PAPER (BIZ CARD WEIGHT) CARD FOR ID DATA"
type input "[GEOGRAPHIC_DATA]"
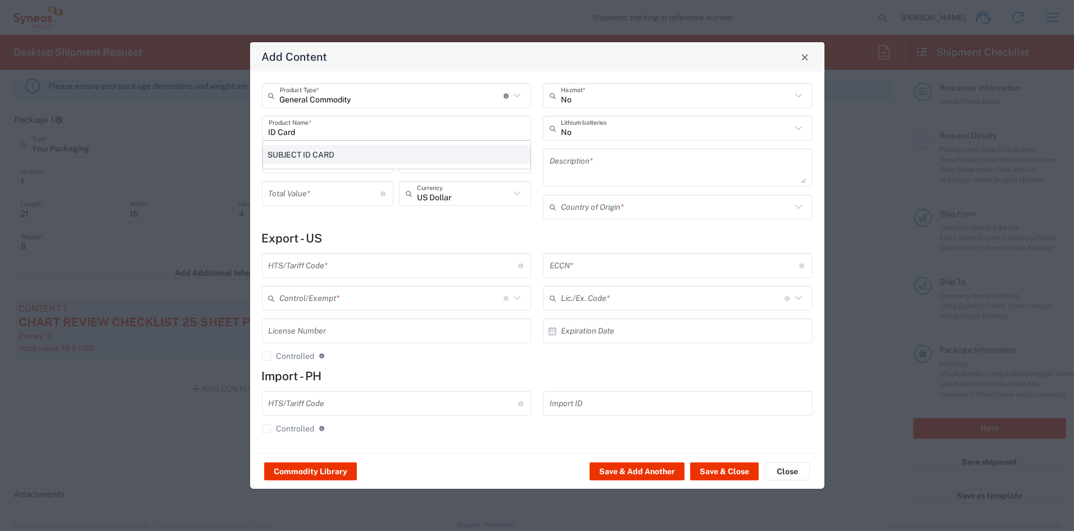
type input "4911.99.8000"
type input "BIS"
type input "EAR99"
type input "NLR - No License Required"
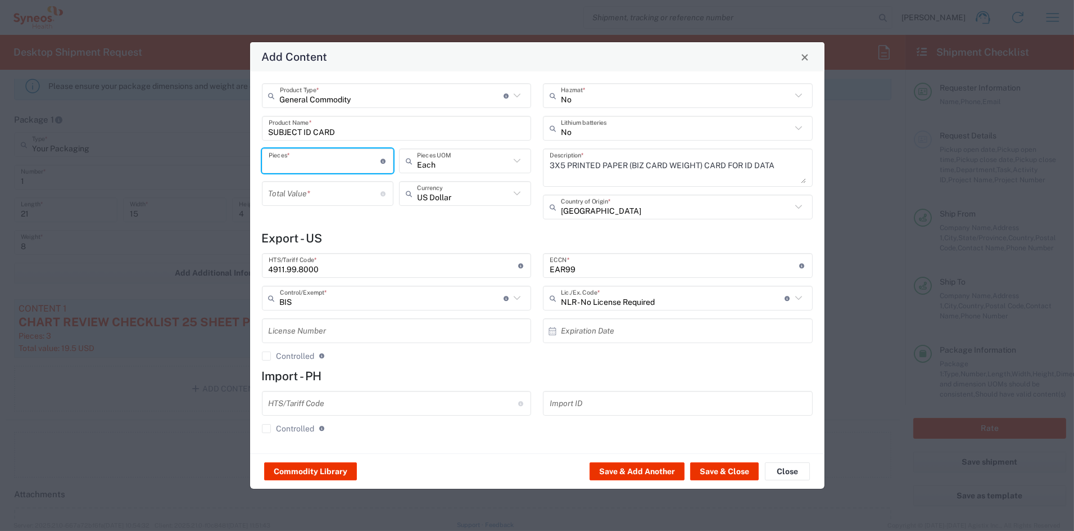
click at [312, 164] on input "number" at bounding box center [325, 161] width 112 height 20
type input "20"
click at [331, 194] on input "number" at bounding box center [325, 194] width 112 height 20
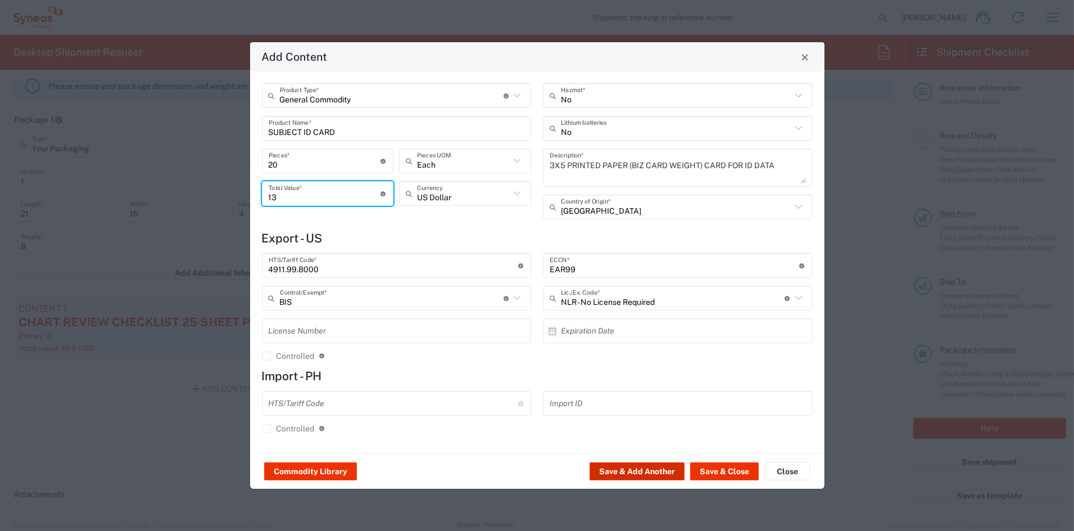
type input "13"
drag, startPoint x: 610, startPoint y: 469, endPoint x: 600, endPoint y: 466, distance: 10.7
click at [600, 466] on button "Save & Add Another" at bounding box center [637, 471] width 95 height 18
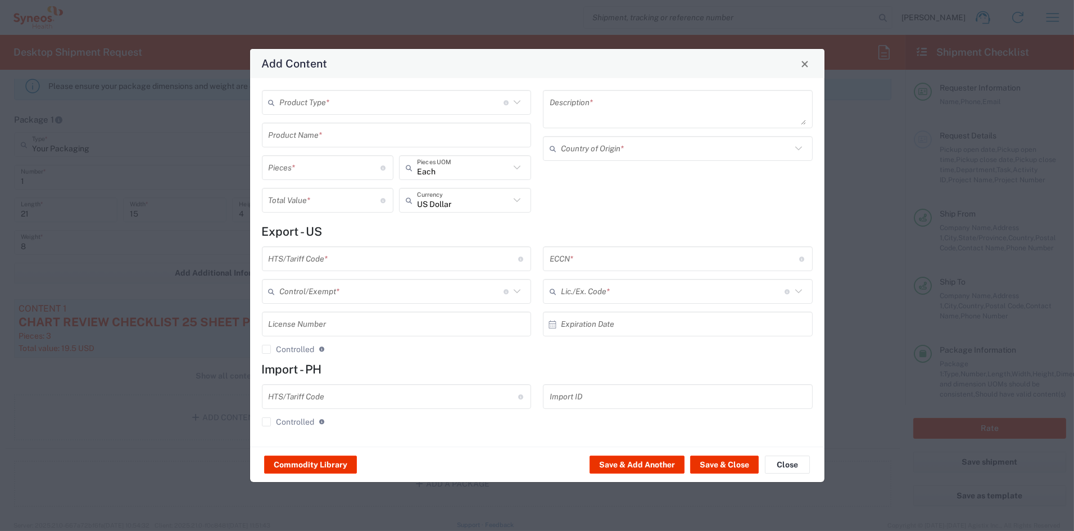
click at [295, 104] on input "text" at bounding box center [392, 103] width 224 height 20
drag, startPoint x: 291, startPoint y: 144, endPoint x: 290, endPoint y: 139, distance: 5.9
click at [290, 144] on span "General Commodity" at bounding box center [396, 145] width 267 height 17
type input "General Commodity"
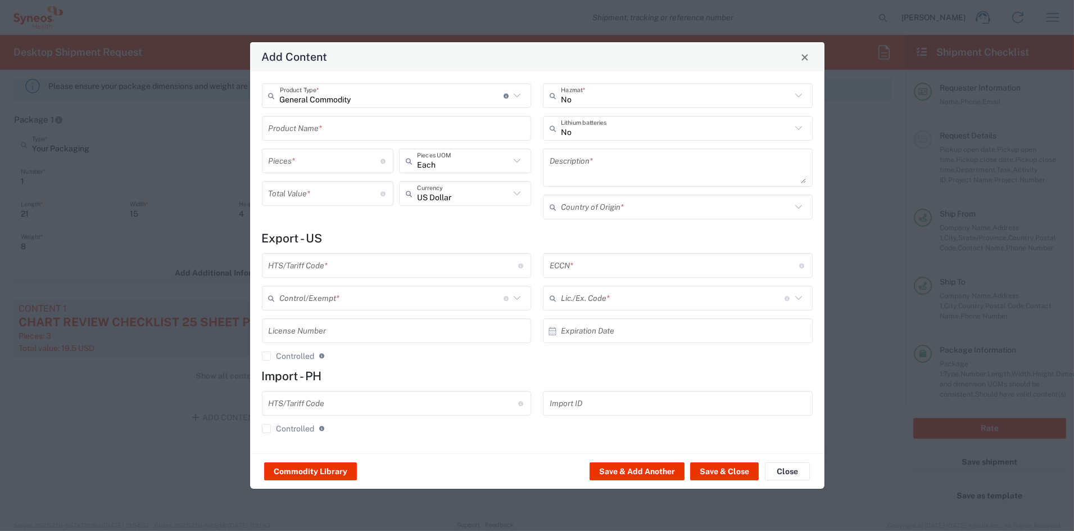
click at [290, 130] on input "text" at bounding box center [397, 129] width 256 height 20
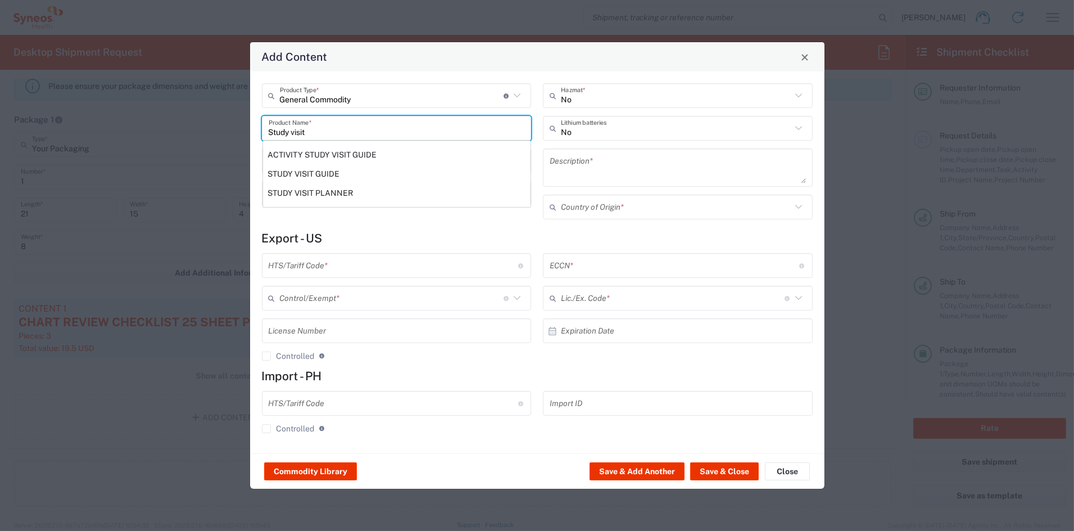
click at [322, 174] on div "STUDY VISIT GUIDE" at bounding box center [397, 173] width 268 height 19
type input "STUDY VISIT GUIDE"
type textarea "8.5 X 5.5' 12PP SADDLE STITCHED PRINTED PAPER BOOKLET 16 PAGES"
type input "[GEOGRAPHIC_DATA]"
type input "4901.99.0092"
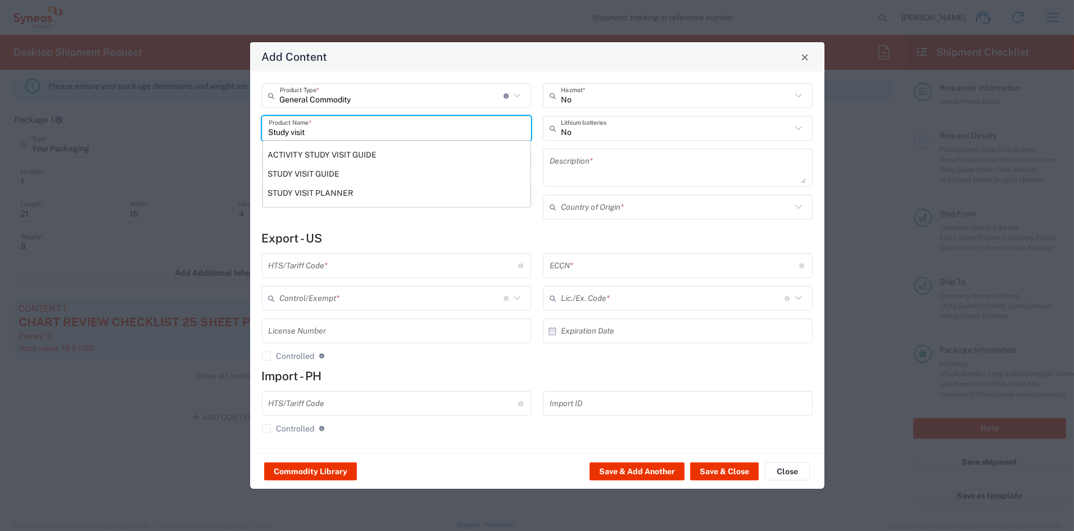
type input "BIS"
type input "EAR99"
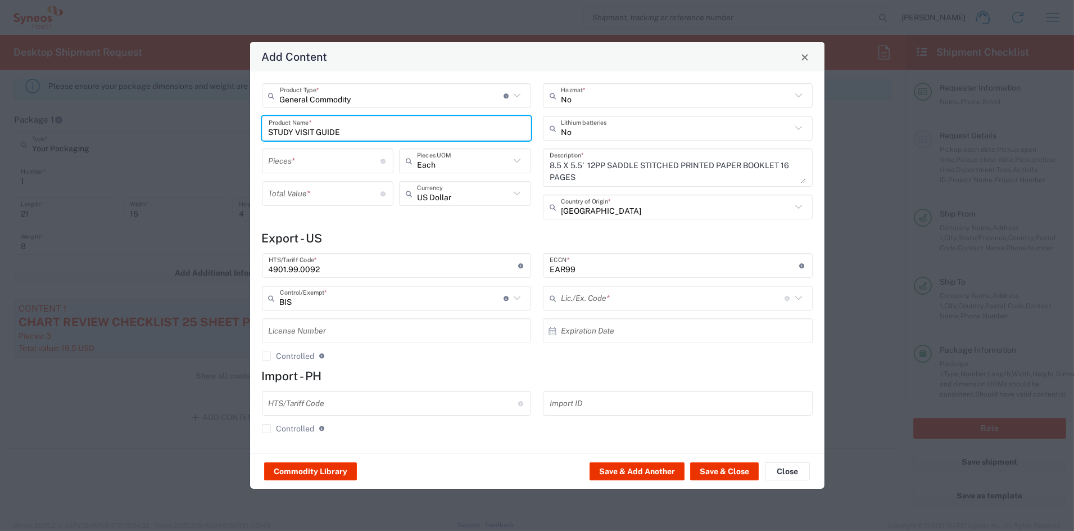
type input "NLR - No License Required"
click at [315, 161] on input "number" at bounding box center [325, 161] width 112 height 20
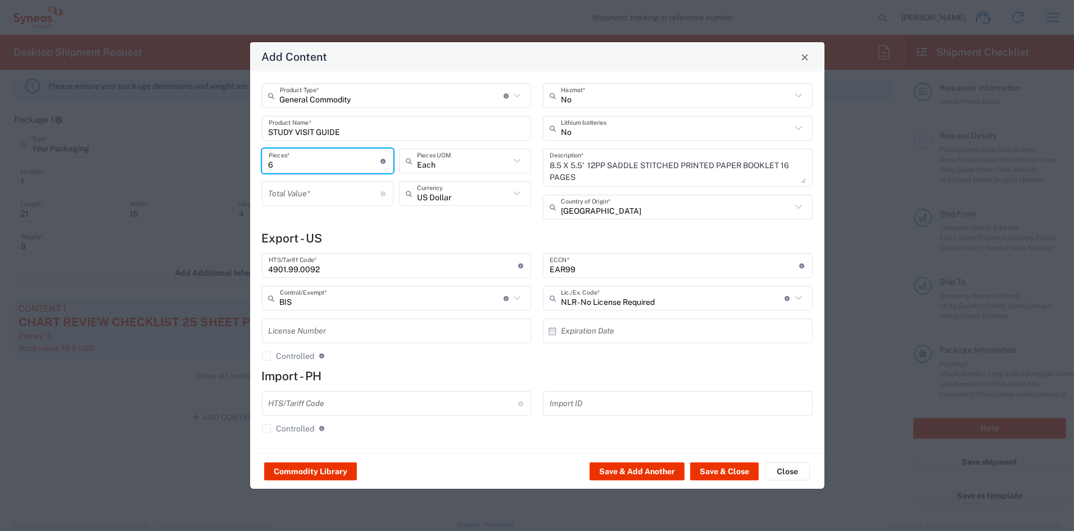
type input "6"
click at [310, 198] on input "number" at bounding box center [325, 194] width 112 height 20
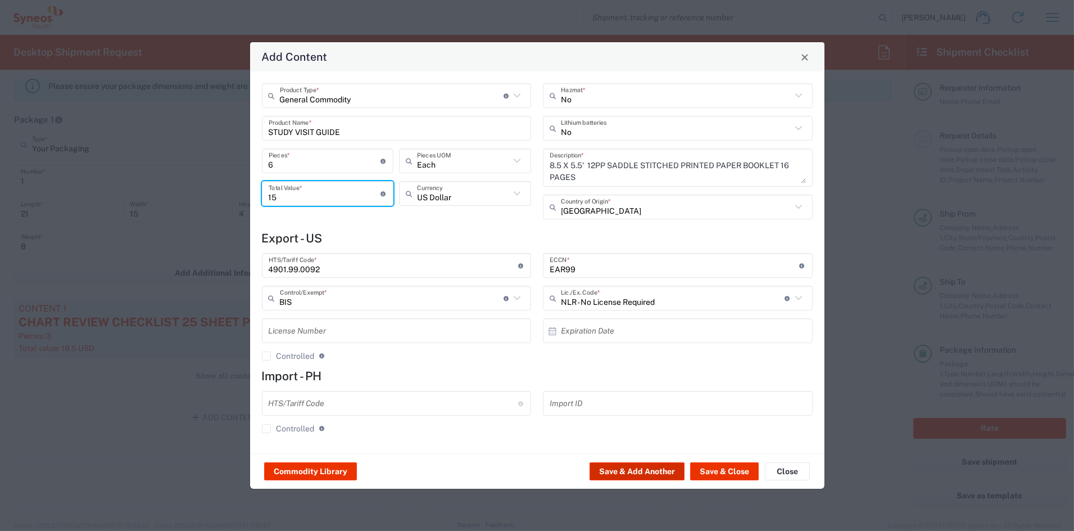
type input "15"
click at [645, 470] on button "Save & Add Another" at bounding box center [637, 471] width 95 height 18
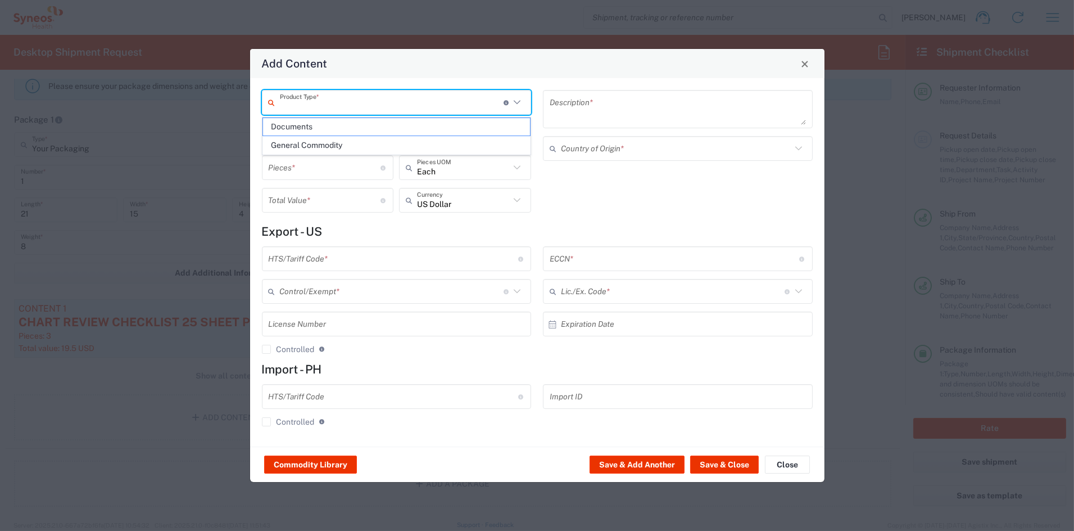
click at [297, 105] on input "text" at bounding box center [392, 103] width 224 height 20
click at [301, 146] on span "General Commodity" at bounding box center [396, 145] width 267 height 17
type input "General Commodity"
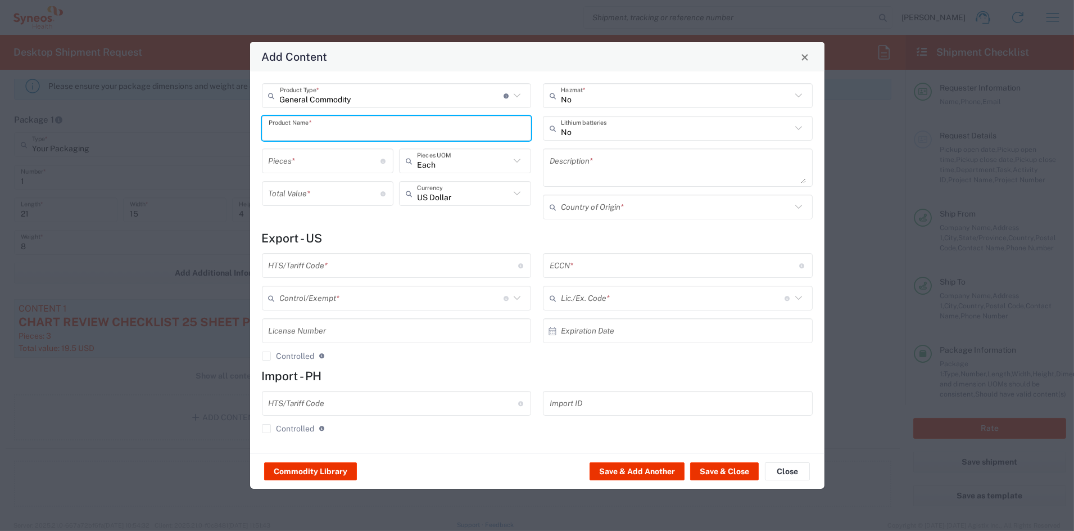
click at [297, 127] on input "text" at bounding box center [397, 129] width 256 height 20
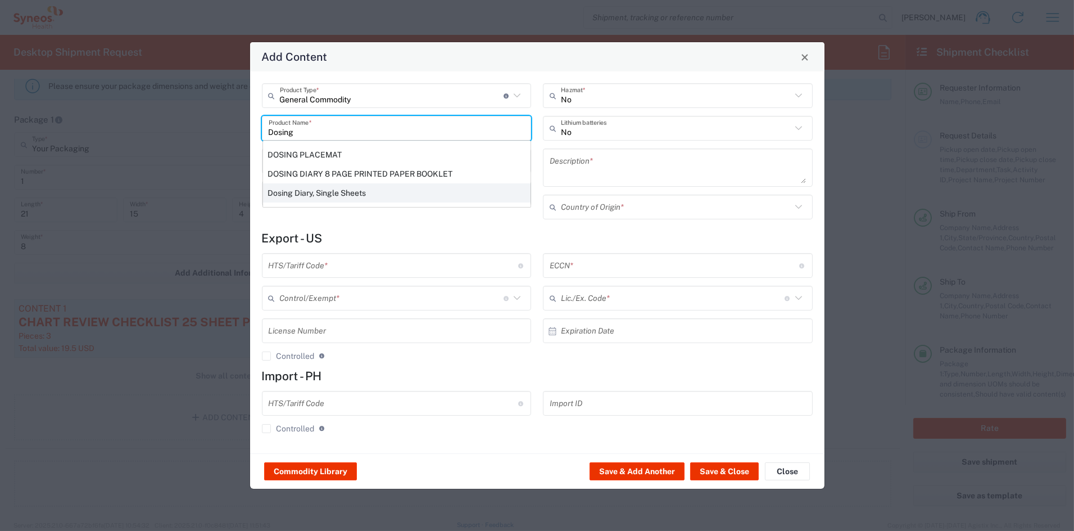
click at [290, 191] on div "Dosing Diary, Single Sheets" at bounding box center [397, 192] width 268 height 19
type input "Dosing Diary, Single Sheets"
type textarea "Dosing Diary, Single Sheets"
type input "[GEOGRAPHIC_DATA]"
type input "4811.90.9080"
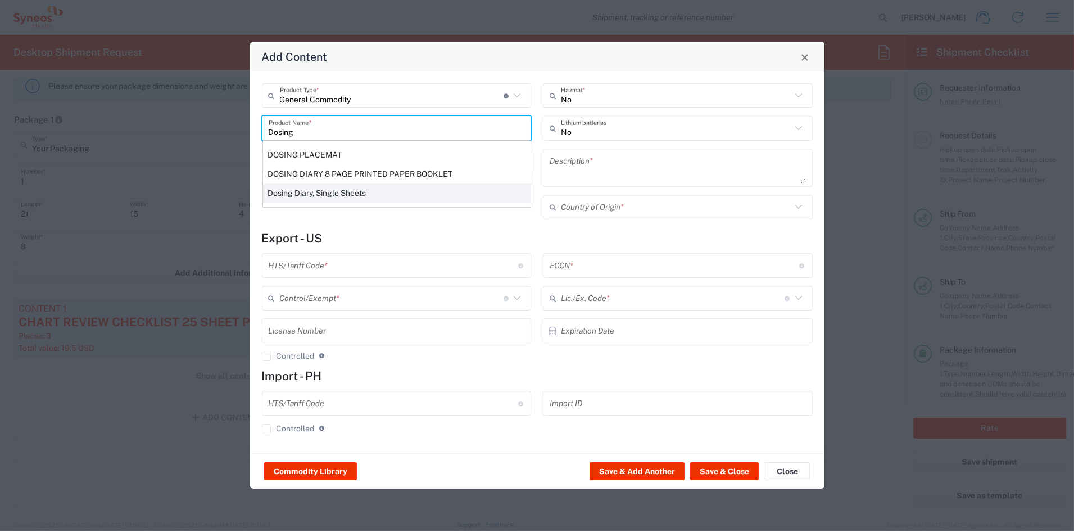
type input "BIS"
type input "EAR99"
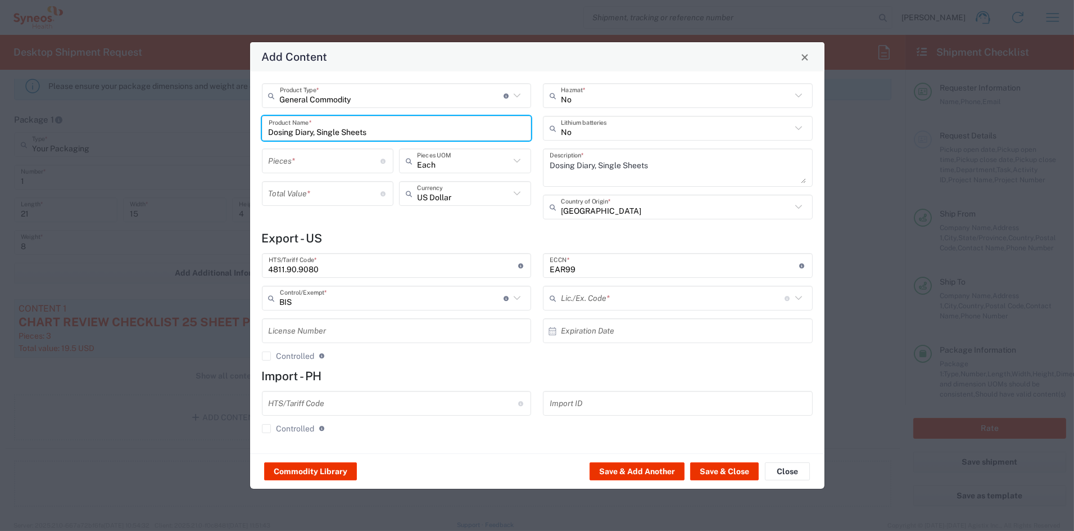
type input "NLR - No License Required"
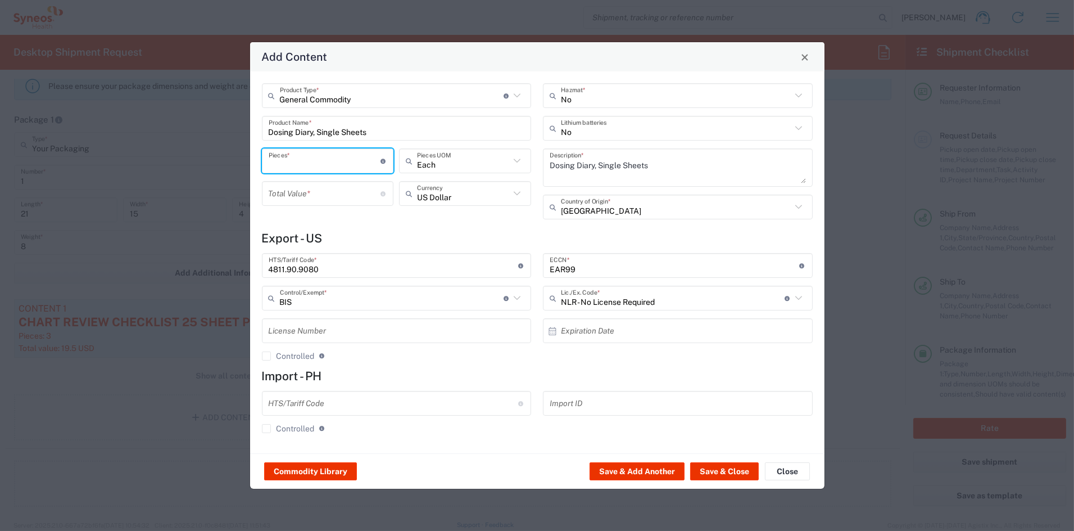
click at [292, 165] on input "number" at bounding box center [325, 161] width 112 height 20
type input "6"
click at [320, 195] on input "number" at bounding box center [325, 194] width 112 height 20
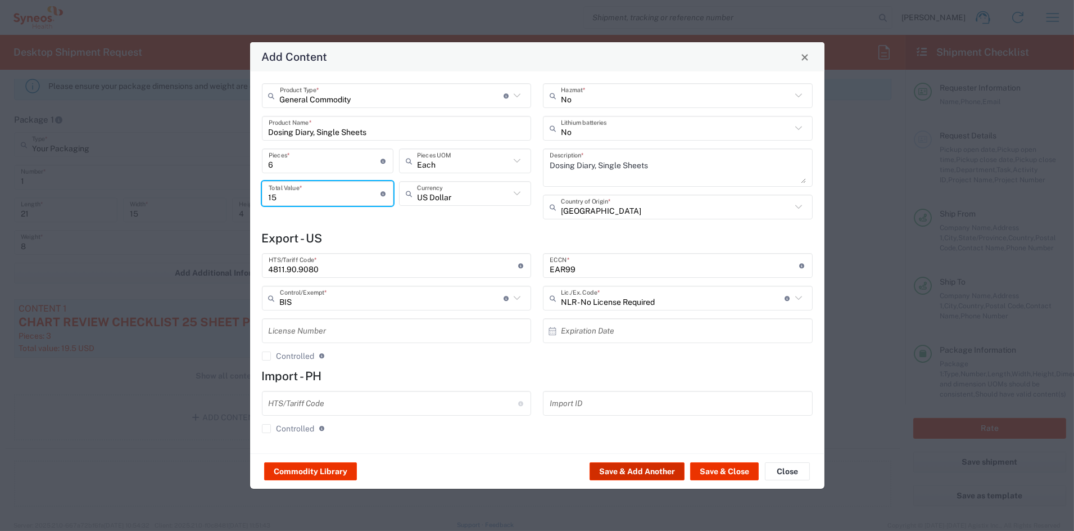
type input "15"
click at [634, 468] on button "Save & Add Another" at bounding box center [637, 471] width 95 height 18
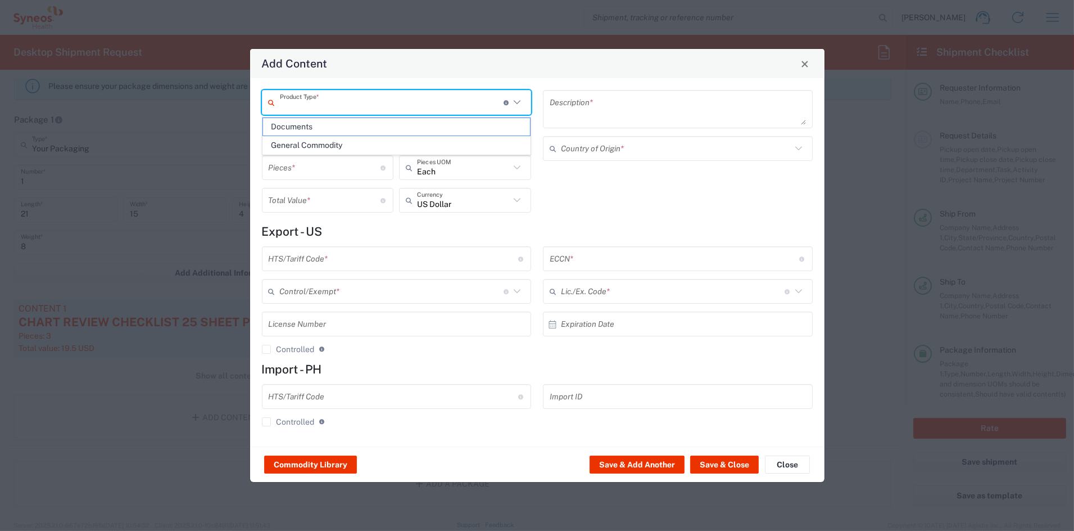
click at [331, 103] on input "text" at bounding box center [392, 103] width 224 height 20
click at [313, 145] on span "General Commodity" at bounding box center [396, 145] width 267 height 17
type input "General Commodity"
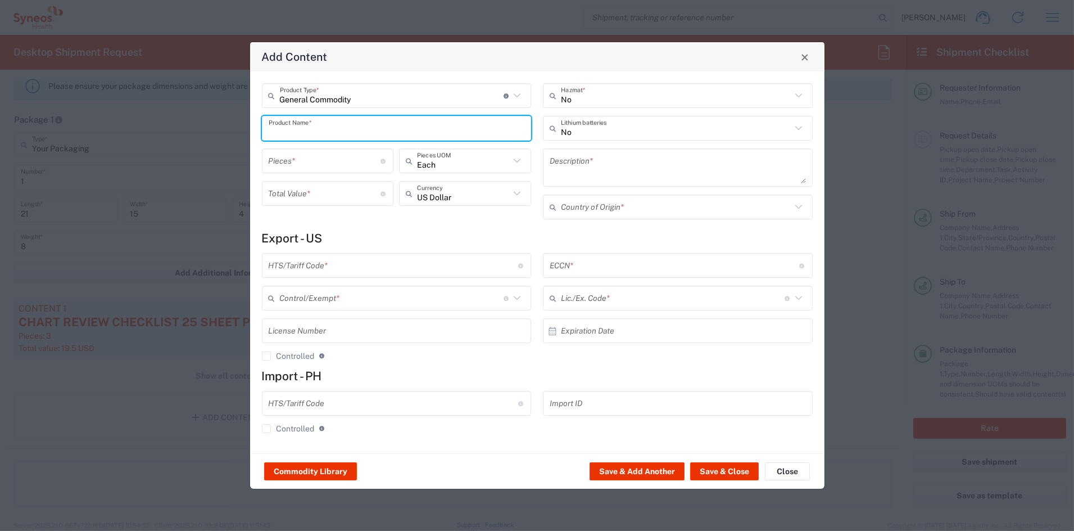
click at [306, 126] on input "text" at bounding box center [397, 129] width 256 height 20
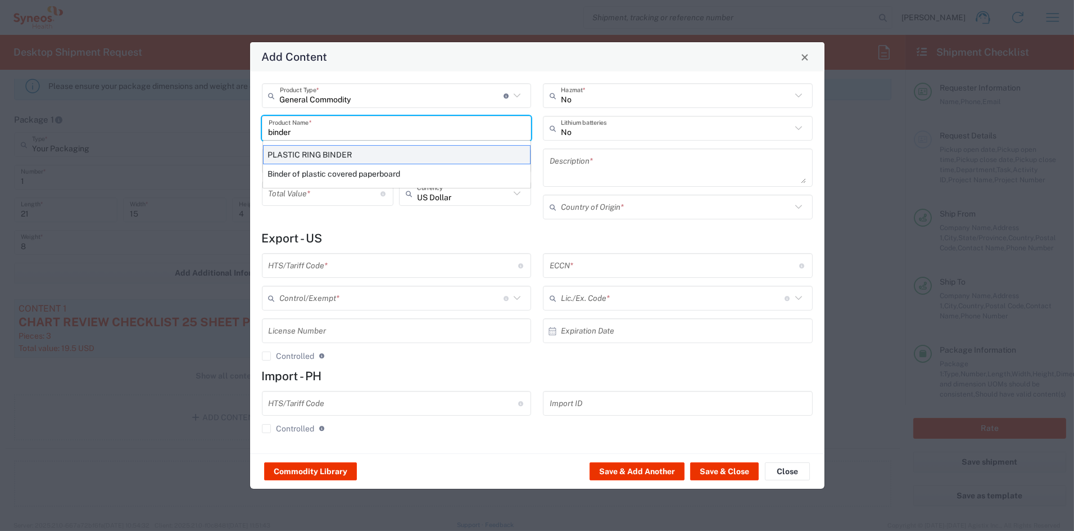
click at [304, 152] on div "PLASTIC RING BINDER" at bounding box center [397, 154] width 268 height 19
type input "PLASTIC RING BINDER"
type input "1"
type textarea "PLASTIC RING BINDER"
type input "3926.10.0000"
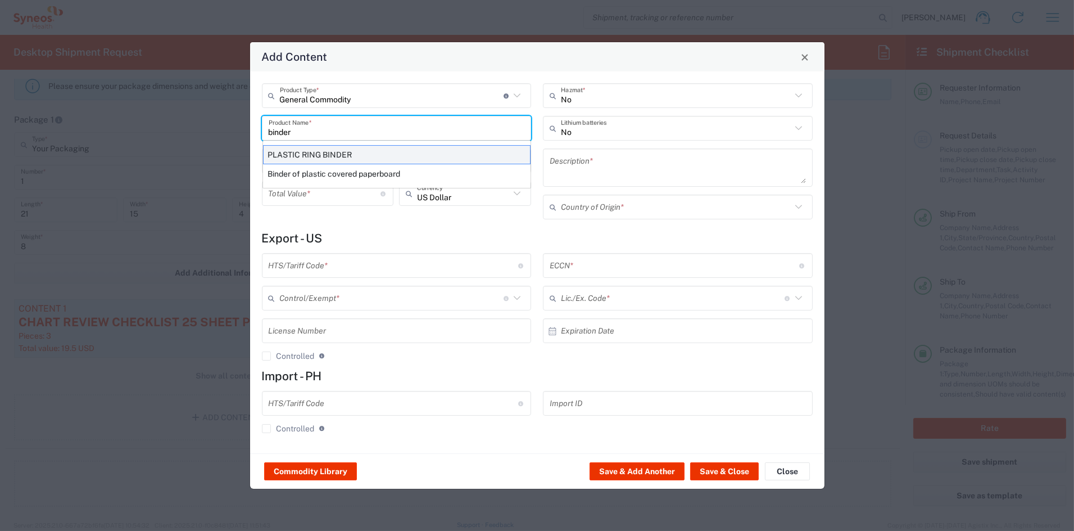
type input "BIS"
type input "EAR99"
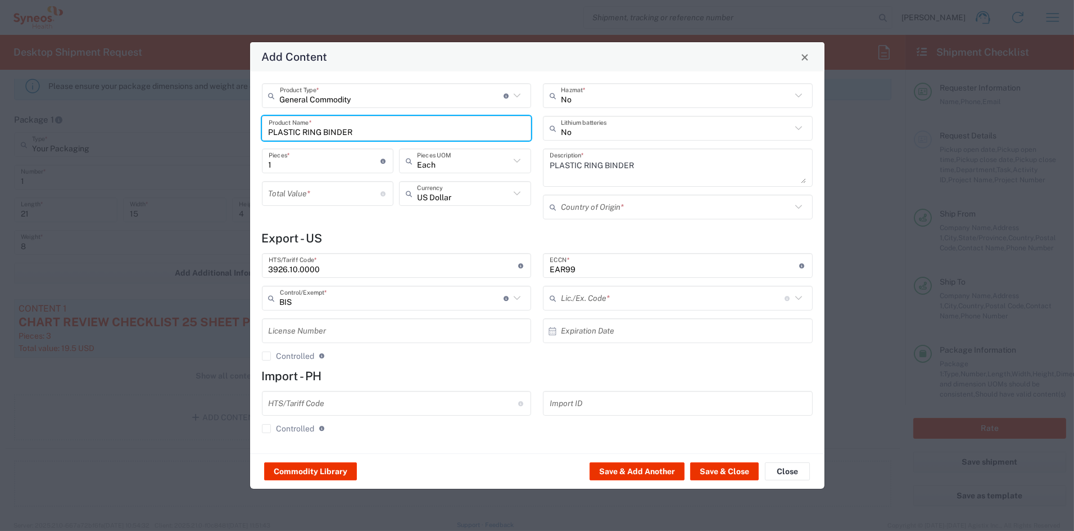
type input "NLR - No License Required"
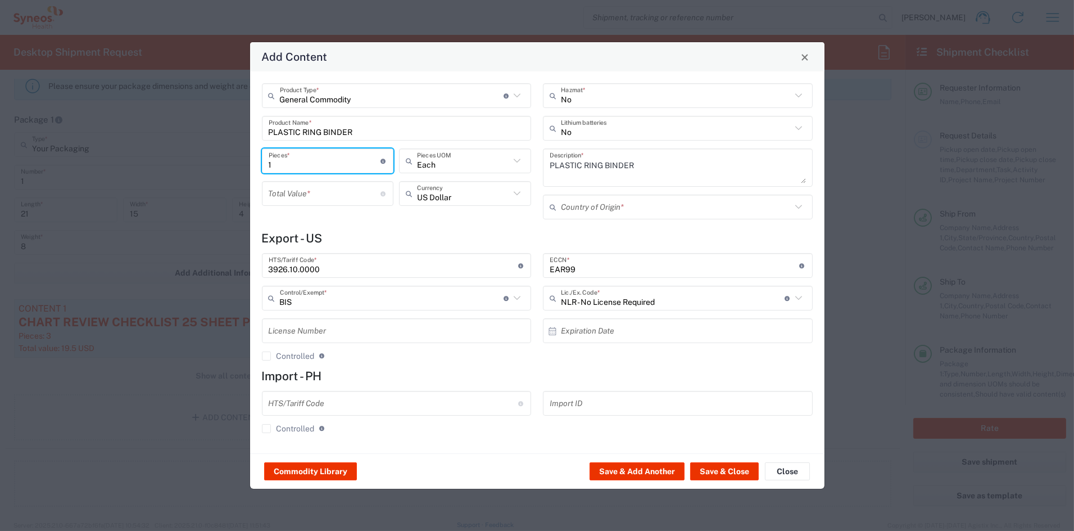
drag, startPoint x: 288, startPoint y: 160, endPoint x: 245, endPoint y: 160, distance: 43.3
click at [245, 160] on div "Add Content General Commodity Product Type * Document: Paper document generated…" at bounding box center [537, 265] width 1074 height 531
type input "3"
click at [303, 197] on input "number" at bounding box center [325, 194] width 112 height 20
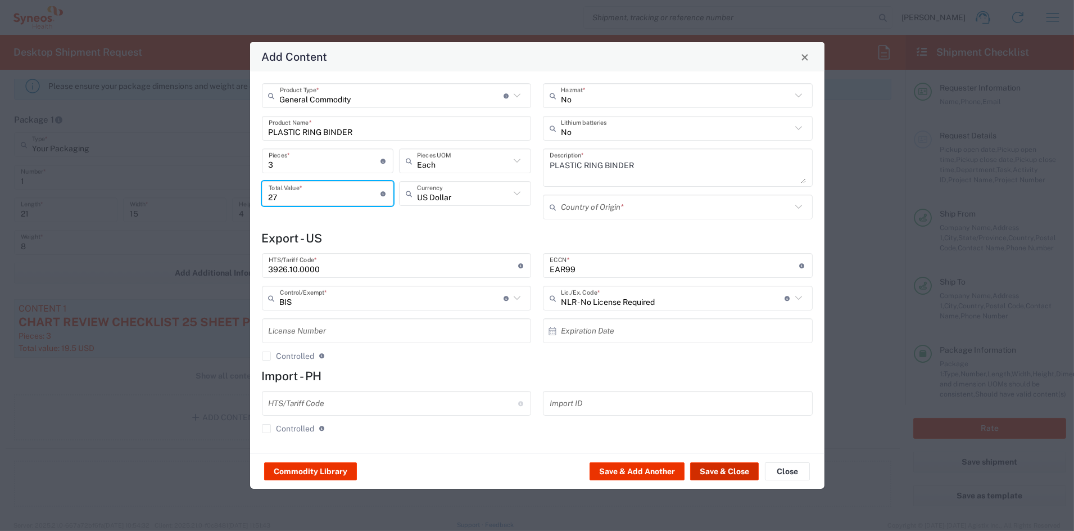
type input "27"
click at [702, 467] on button "Save & Close" at bounding box center [724, 471] width 69 height 18
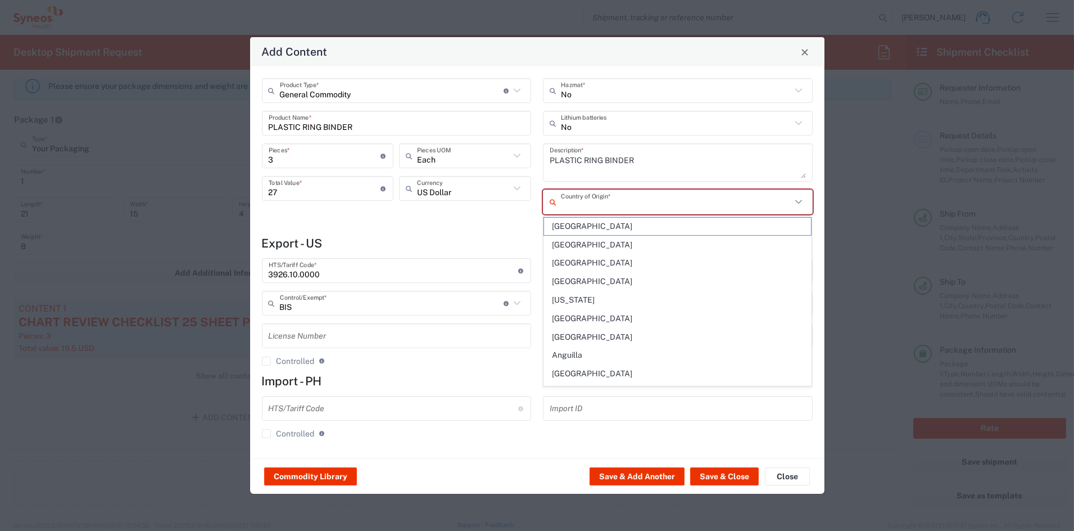
click at [573, 204] on input "text" at bounding box center [676, 202] width 230 height 20
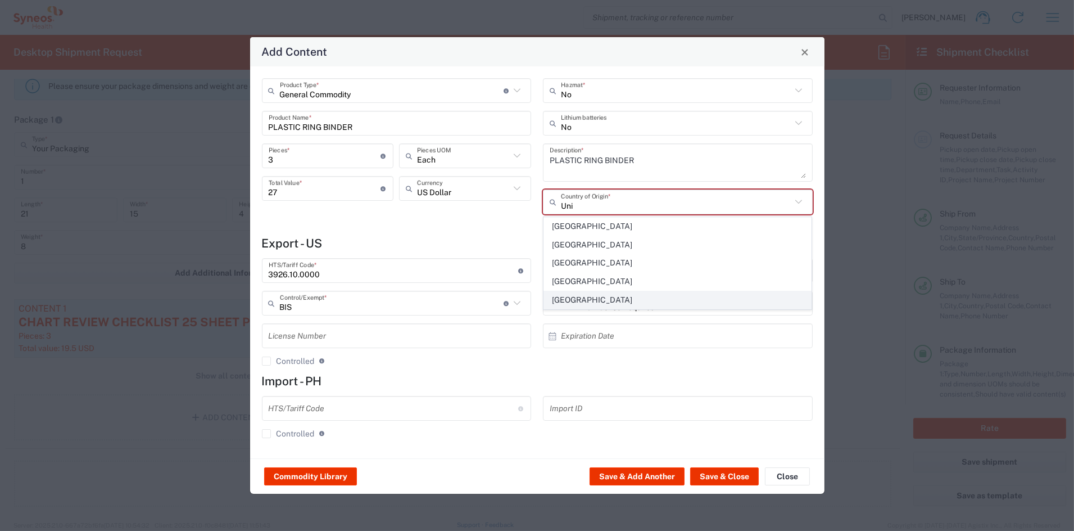
click at [581, 297] on span "[GEOGRAPHIC_DATA]" at bounding box center [677, 299] width 267 height 17
type input "[GEOGRAPHIC_DATA]"
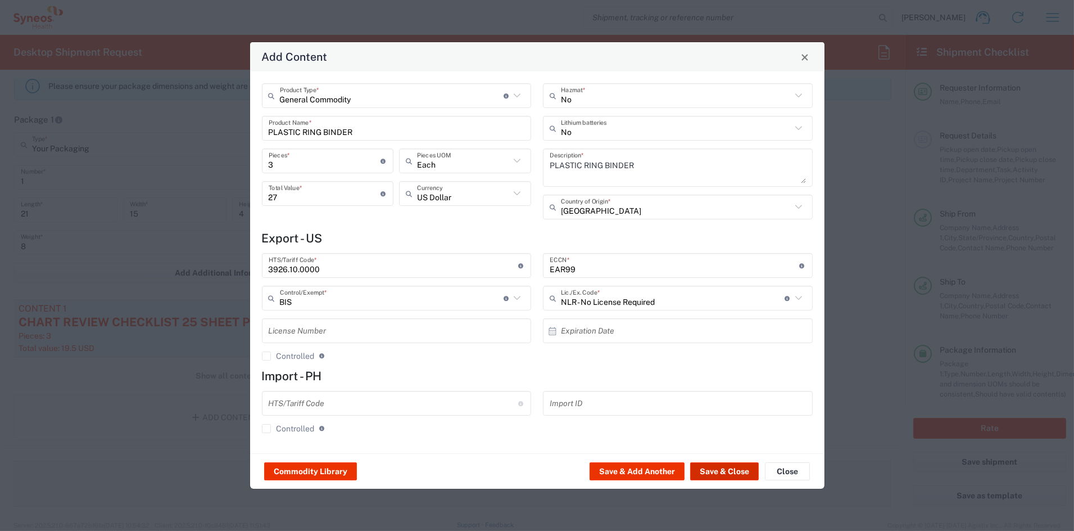
click at [716, 468] on button "Save & Close" at bounding box center [724, 471] width 69 height 18
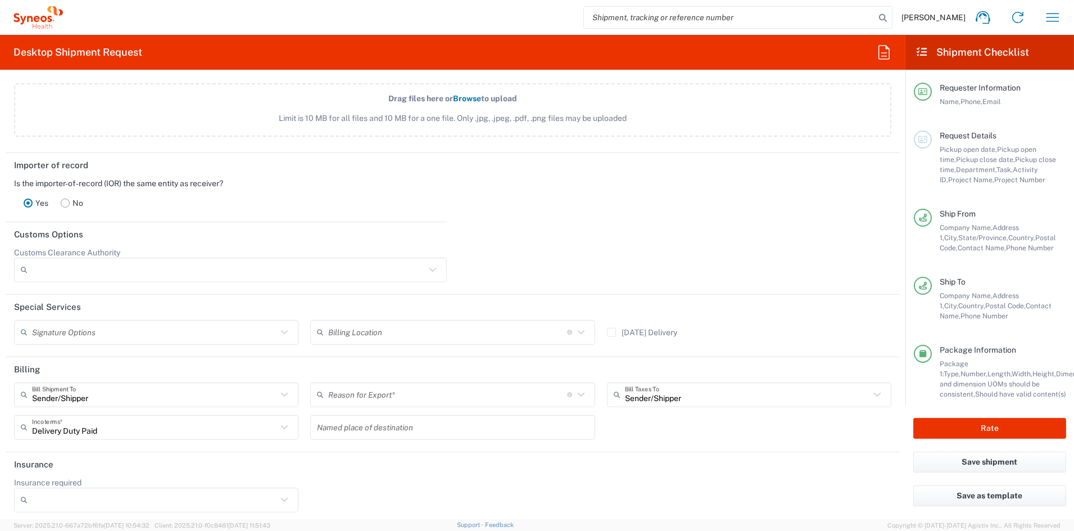
scroll to position [1427, 0]
click at [66, 201] on rect at bounding box center [65, 202] width 8 height 8
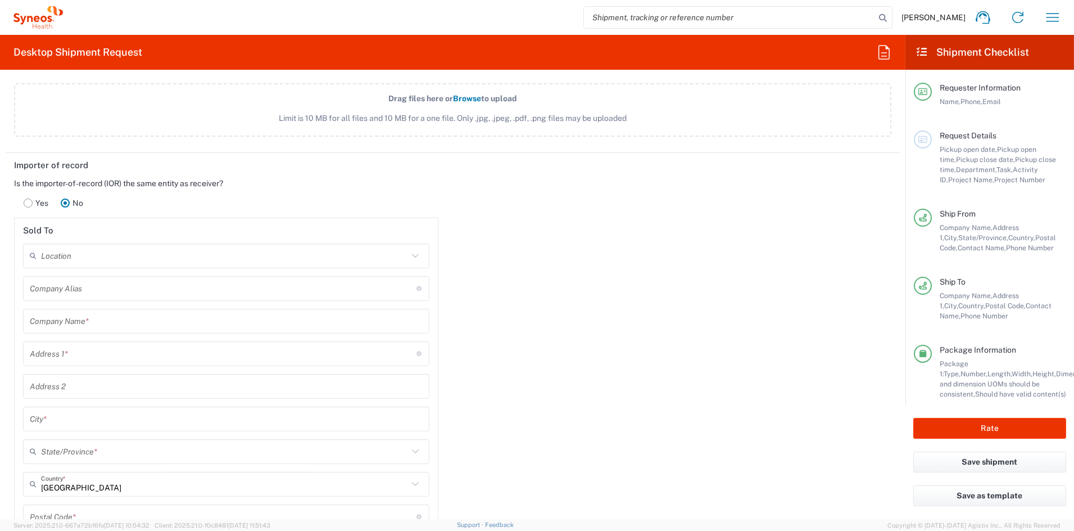
click at [103, 317] on input "text" at bounding box center [226, 321] width 393 height 20
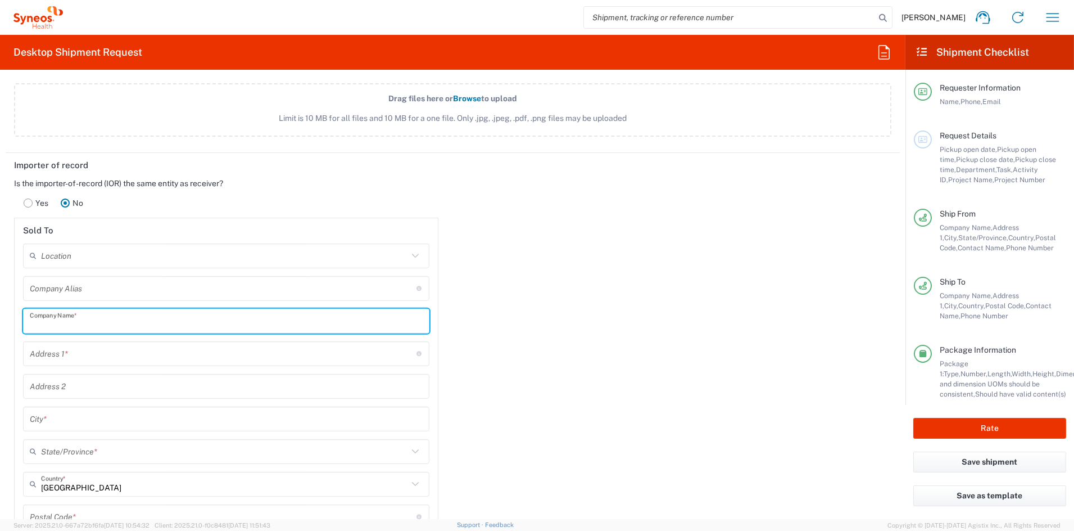
paste input "101 Supply Chain Solutions, Inc."
type input "101 Supply Chain Solutions, Inc."
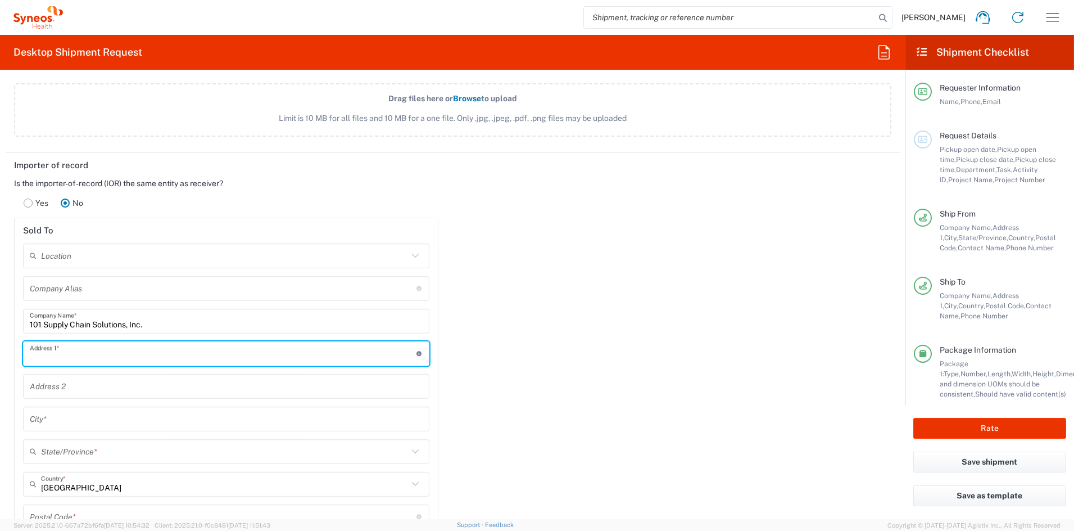
click at [85, 353] on input "text" at bounding box center [223, 353] width 387 height 20
paste input "[GEOGRAPHIC_DATA] corner [PERSON_NAME][GEOGRAPHIC_DATA]"
type input "[GEOGRAPHIC_DATA] corner [PERSON_NAME][GEOGRAPHIC_DATA]"
click at [67, 414] on input "text" at bounding box center [226, 419] width 393 height 20
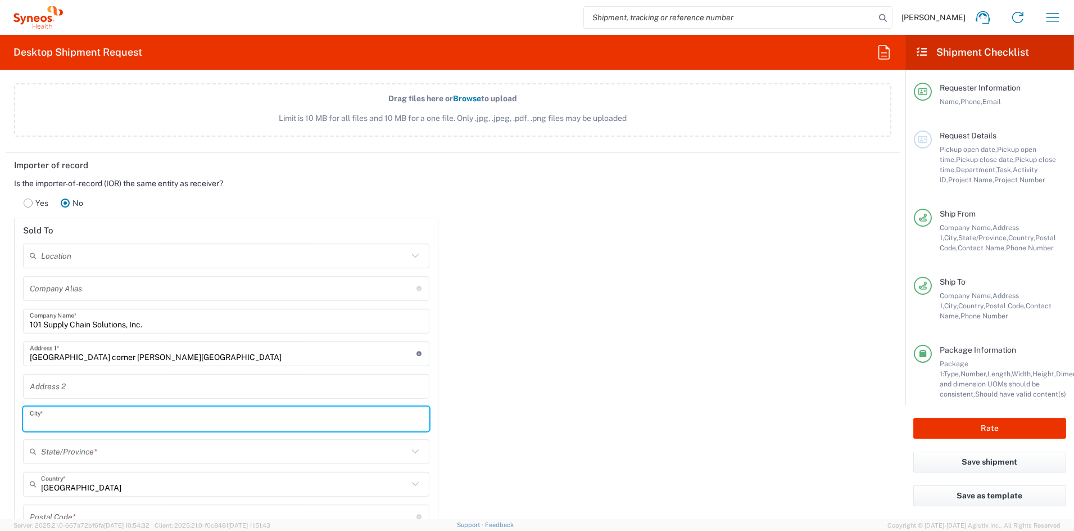
paste input "San [PERSON_NAME], [GEOGRAPHIC_DATA]"
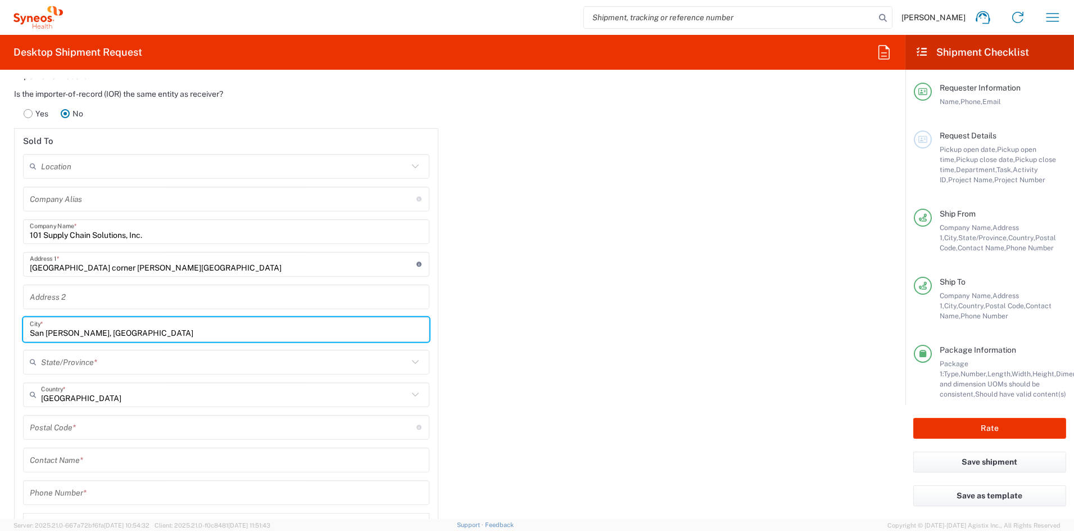
scroll to position [1517, 0]
type input "San [PERSON_NAME], [GEOGRAPHIC_DATA]"
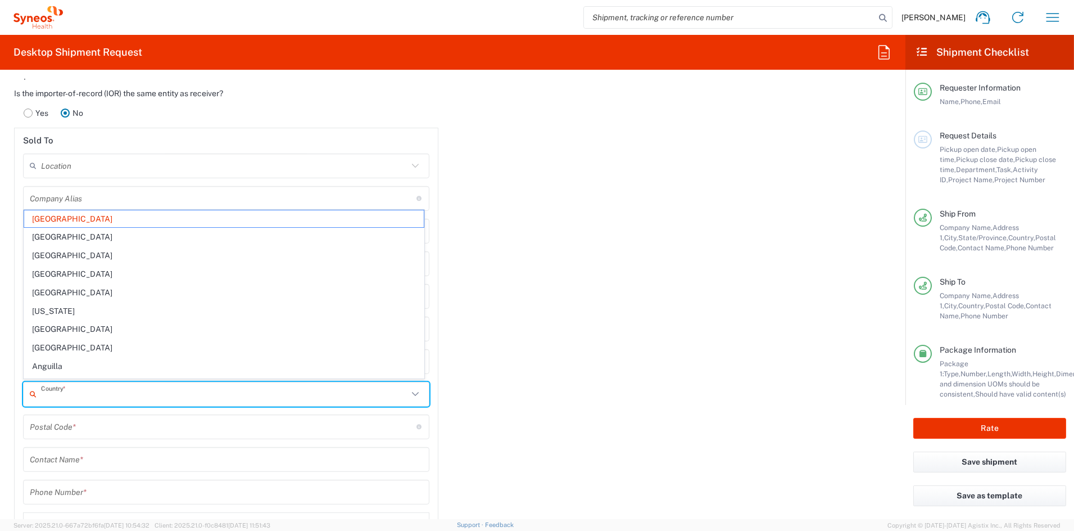
drag, startPoint x: 105, startPoint y: 397, endPoint x: 17, endPoint y: 392, distance: 88.4
click at [16, 392] on main "Location [PERSON_NAME] LLC-[GEOGRAPHIC_DATA] [GEOGRAPHIC_DATA] [GEOGRAPHIC_DATA…" at bounding box center [226, 364] width 423 height 422
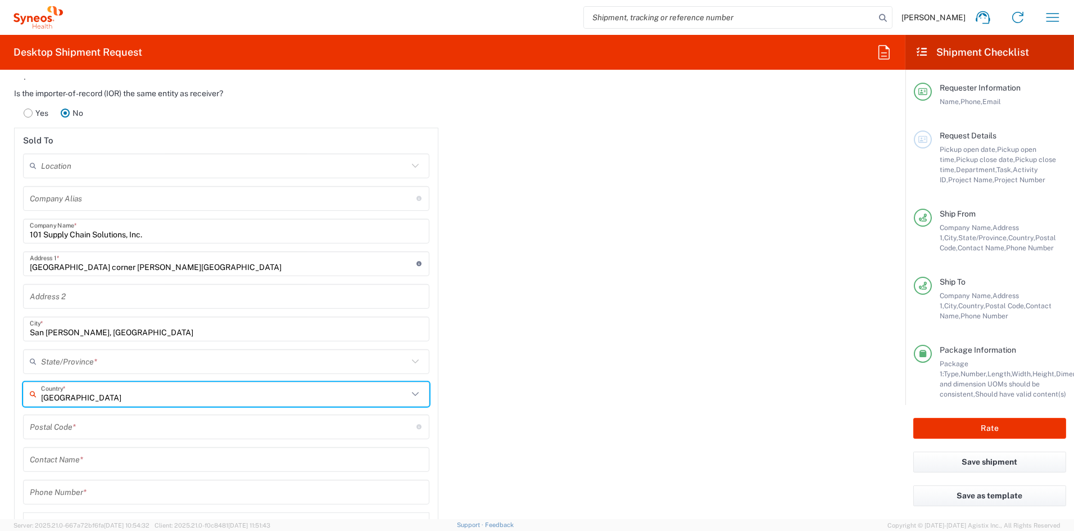
drag, startPoint x: 98, startPoint y: 397, endPoint x: 13, endPoint y: 392, distance: 85.0
click at [13, 392] on main "Is the importer-of-record (IOR) the same entity as receiver? Yes No Sold To Loc…" at bounding box center [226, 333] width 441 height 491
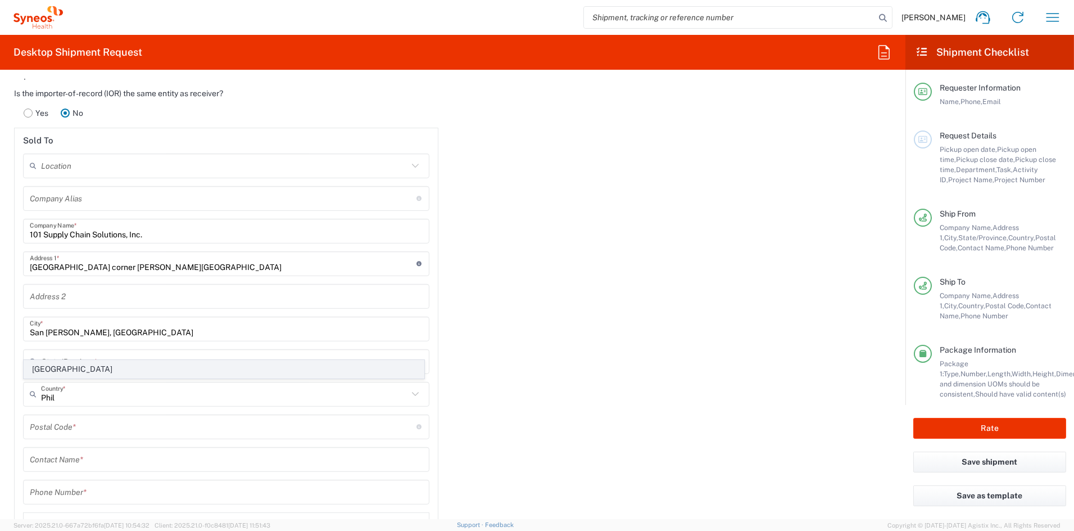
click at [48, 369] on span "[GEOGRAPHIC_DATA]" at bounding box center [224, 368] width 400 height 17
type input "[GEOGRAPHIC_DATA]"
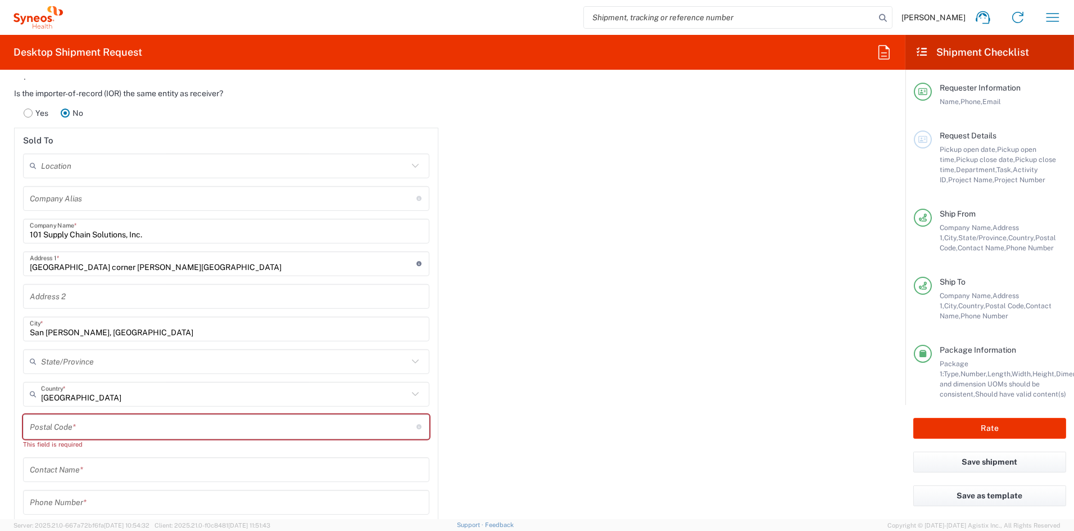
scroll to position [1519, 0]
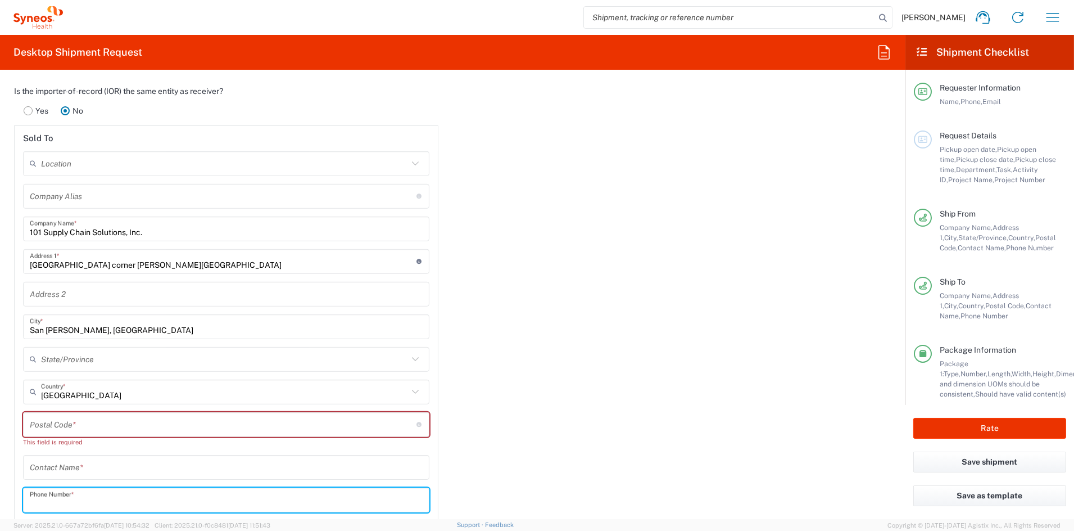
click at [92, 499] on input "tel" at bounding box center [226, 500] width 393 height 20
paste input "817-7274"
type input "817-7274"
click at [73, 467] on input "text" at bounding box center [226, 467] width 393 height 20
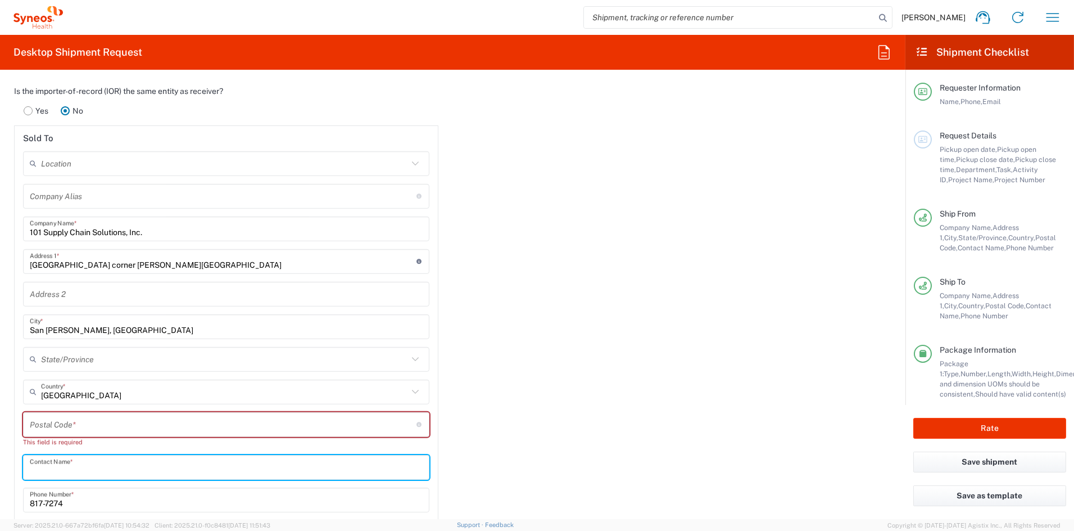
paste input "[PERSON_NAME]"
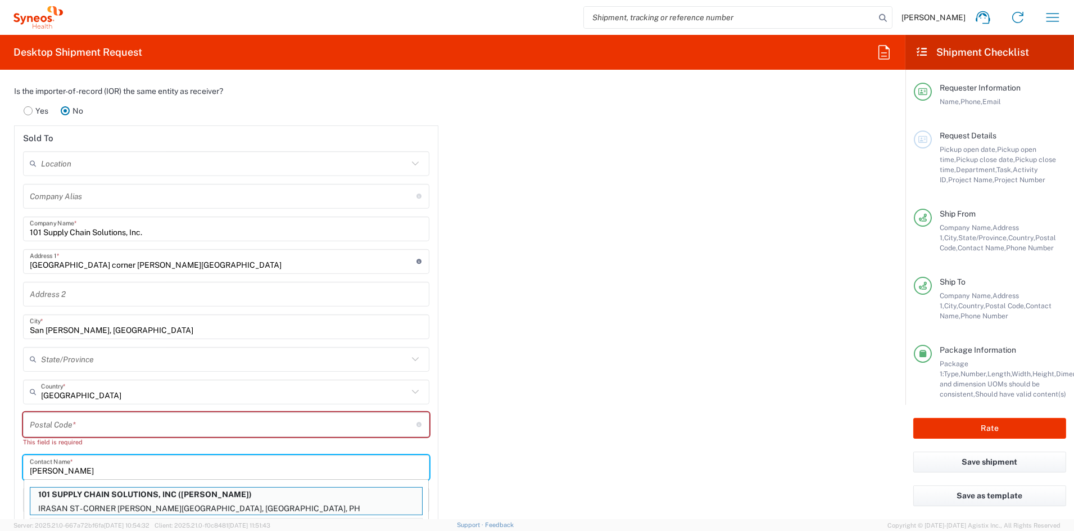
type input "[PERSON_NAME]"
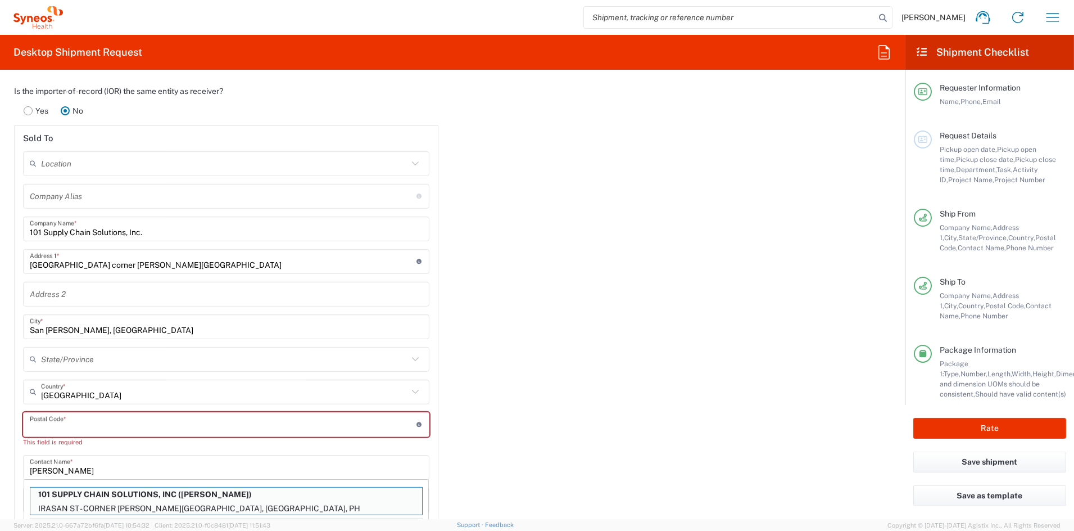
click at [52, 424] on input "undefined" at bounding box center [223, 424] width 387 height 20
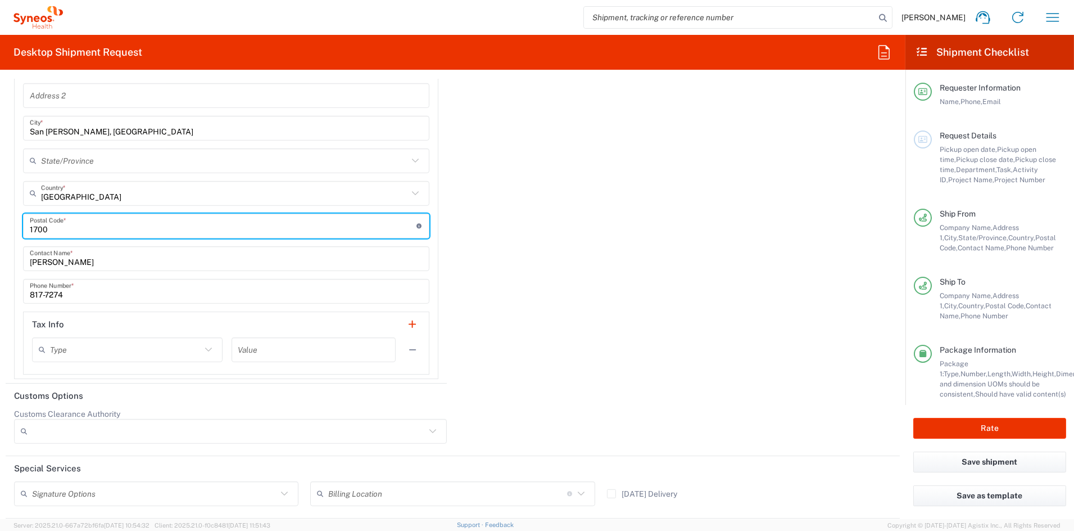
scroll to position [1720, 0]
type input "1700"
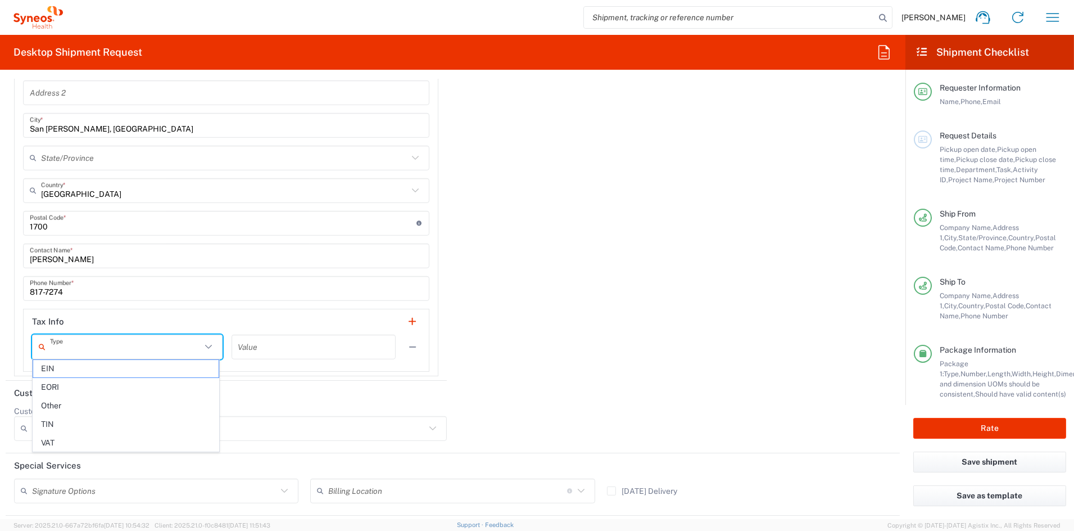
click at [103, 345] on input "text" at bounding box center [125, 347] width 151 height 20
click at [55, 388] on span "EORI" at bounding box center [126, 386] width 186 height 17
type input "EORI"
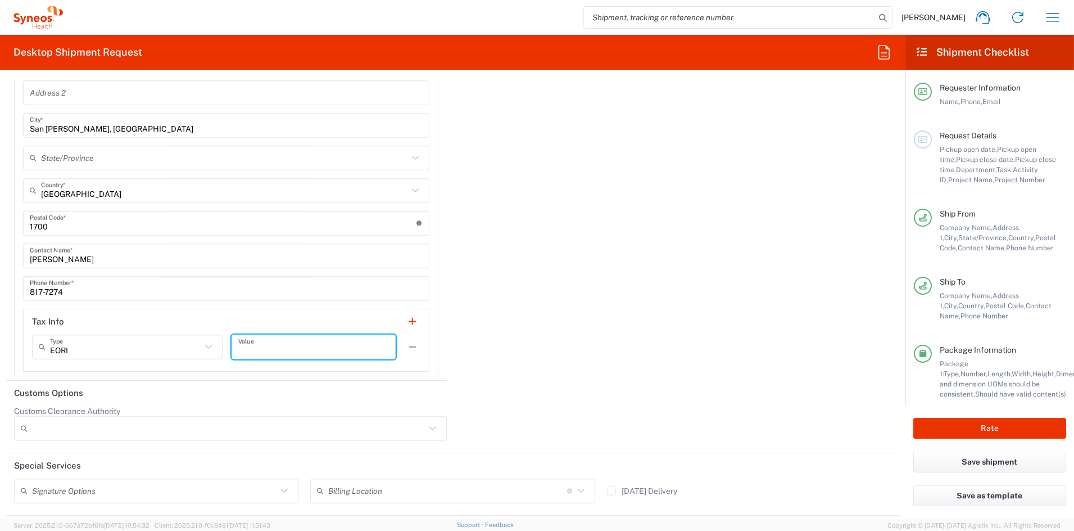
click at [289, 343] on input "text" at bounding box center [313, 347] width 151 height 20
paste input "008-077-784-000"
type input "008-077-784-000"
click at [503, 338] on div "Importer of record Is the importer-of-record (IOR) the same entity as receiver?…" at bounding box center [453, 119] width 906 height 521
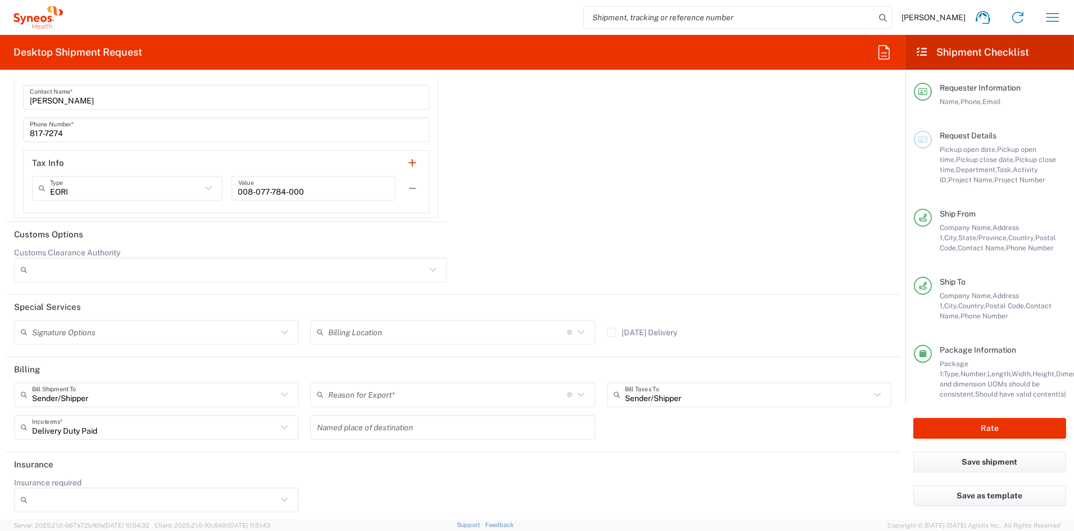
scroll to position [1882, 0]
click at [144, 332] on input "text" at bounding box center [154, 329] width 245 height 20
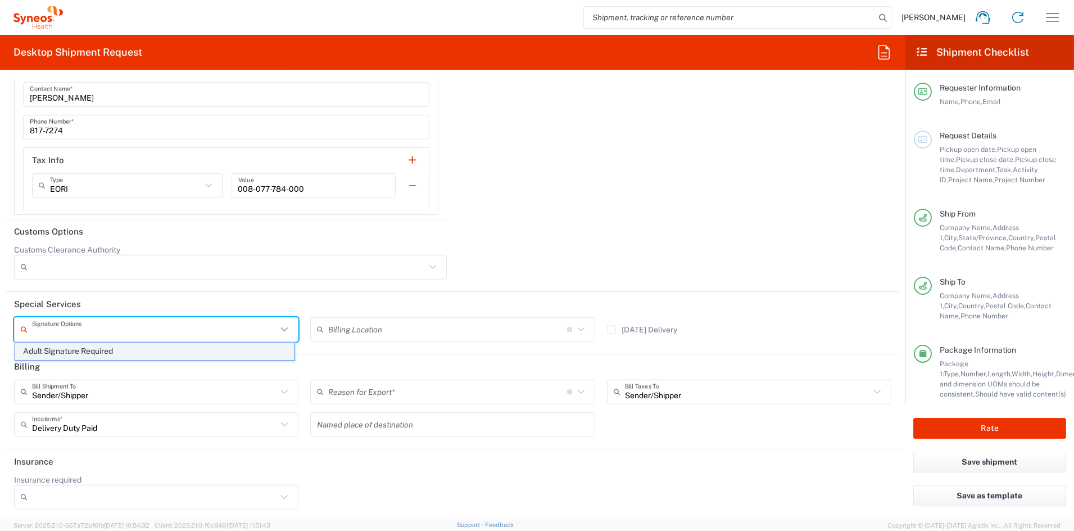
click at [114, 355] on span "Adult Signature Required" at bounding box center [154, 350] width 279 height 17
type input "Adult Signature Required"
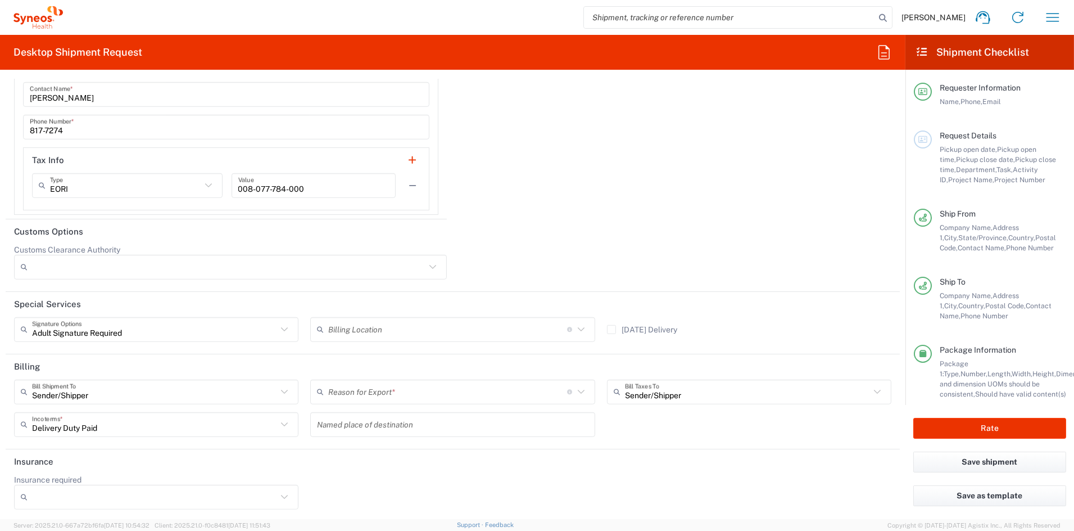
click at [396, 389] on input "text" at bounding box center [447, 392] width 239 height 20
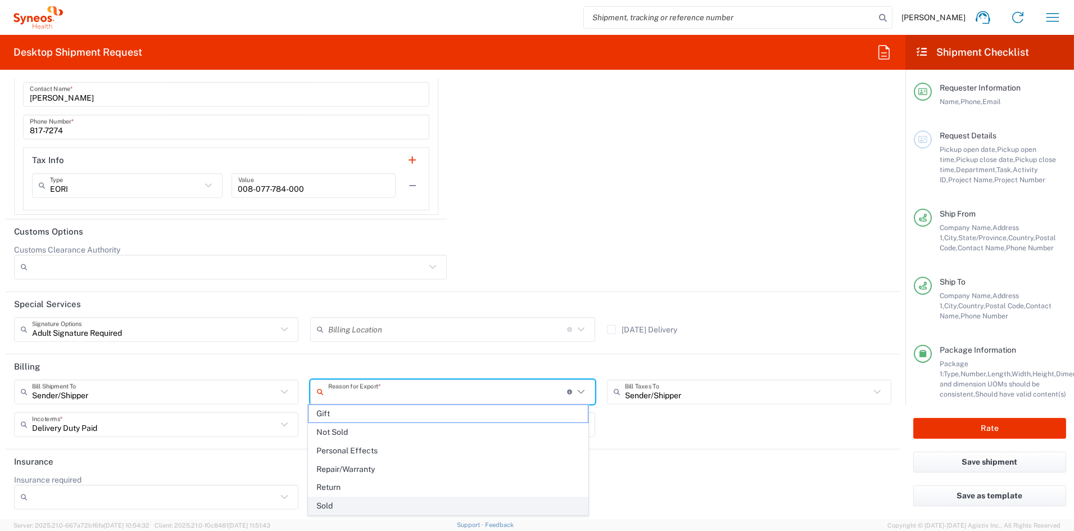
click at [348, 508] on span "Sold" at bounding box center [448, 505] width 279 height 17
type input "Sold"
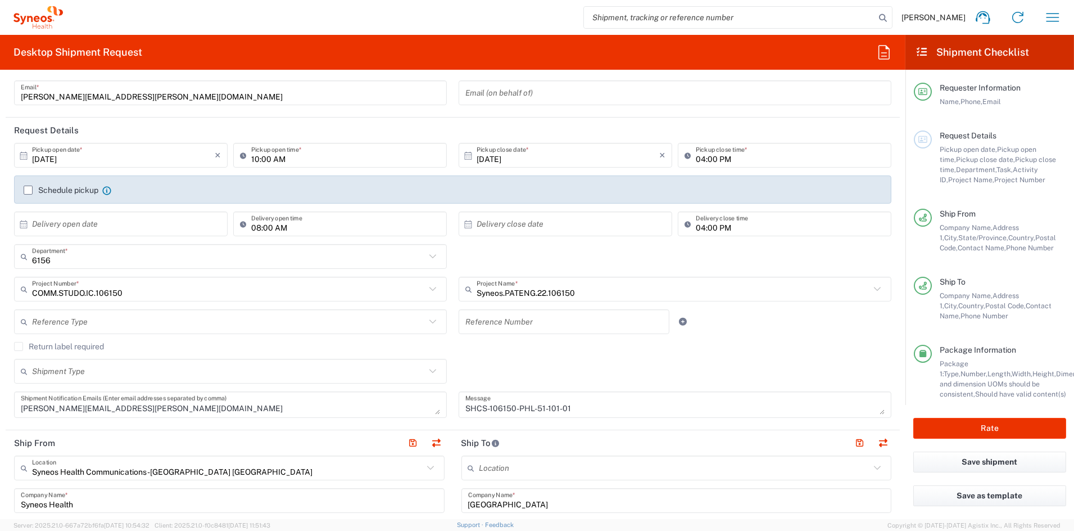
scroll to position [92, 0]
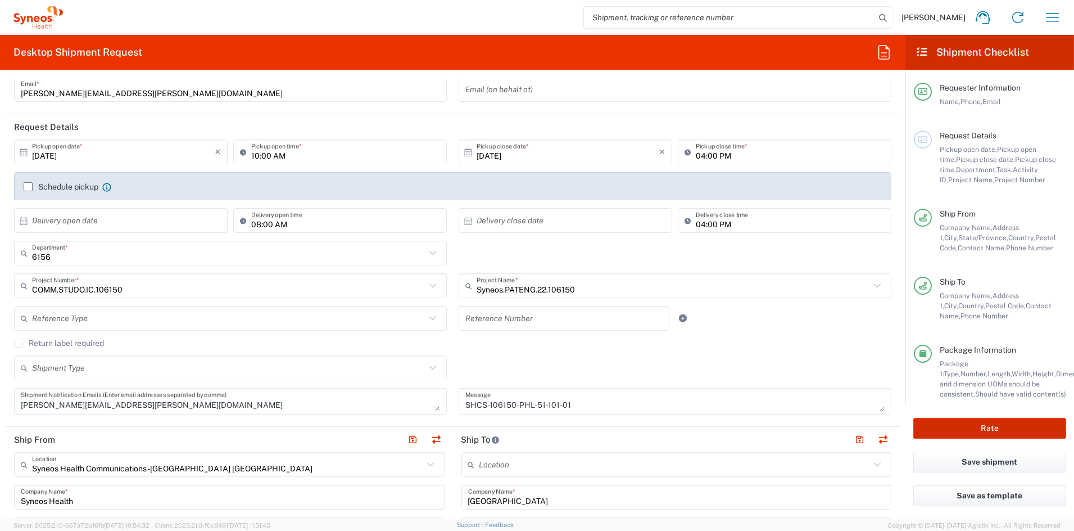
click at [981, 425] on button "Rate" at bounding box center [990, 428] width 153 height 21
type input "6156"
type input "COMM.STUDO.IC.106150"
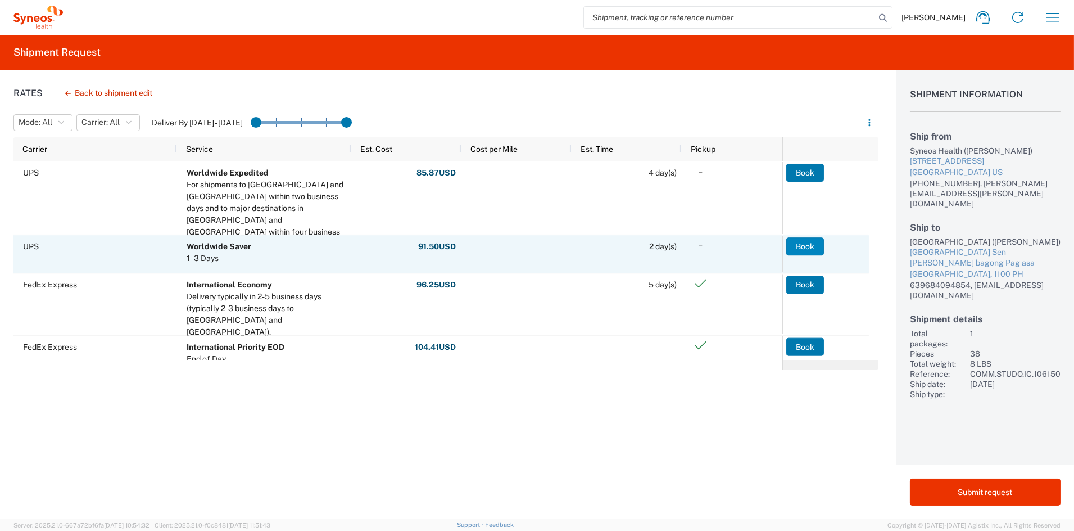
click at [806, 246] on button "Book" at bounding box center [805, 246] width 38 height 18
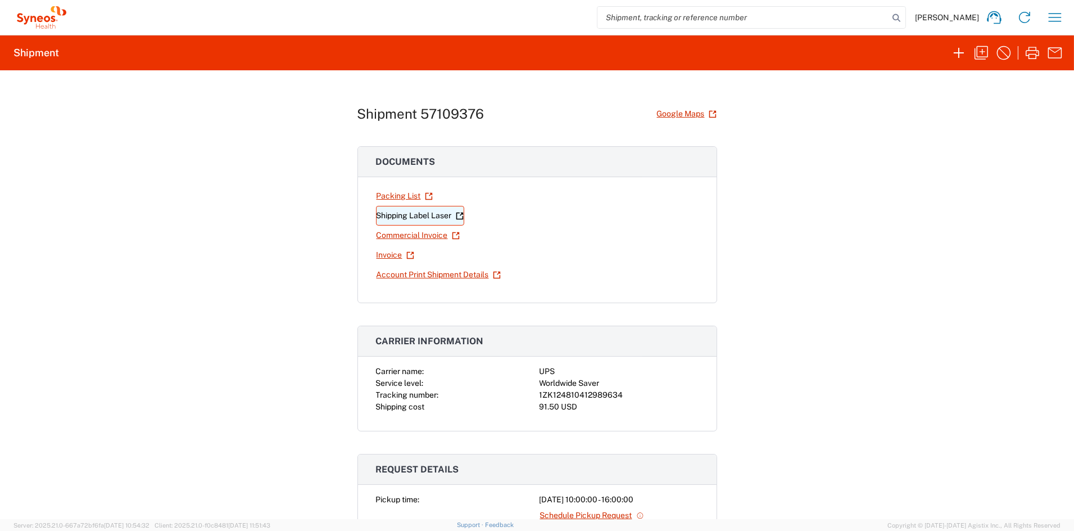
click at [415, 216] on link "Shipping Label Laser" at bounding box center [420, 216] width 88 height 20
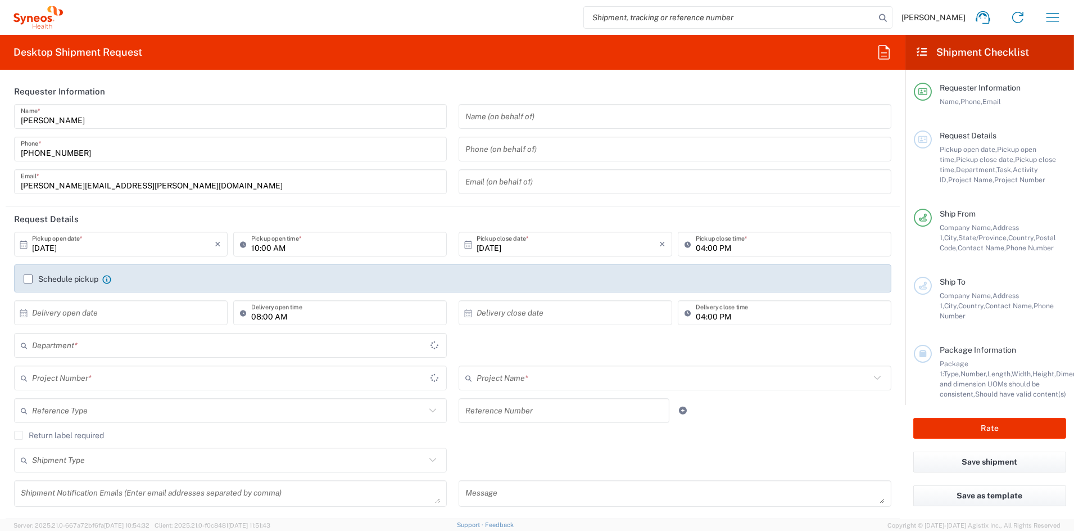
type input "[US_STATE]"
type input "[GEOGRAPHIC_DATA]"
type input "Syneos Health Communications-[GEOGRAPHIC_DATA] [GEOGRAPHIC_DATA]"
type input "6156"
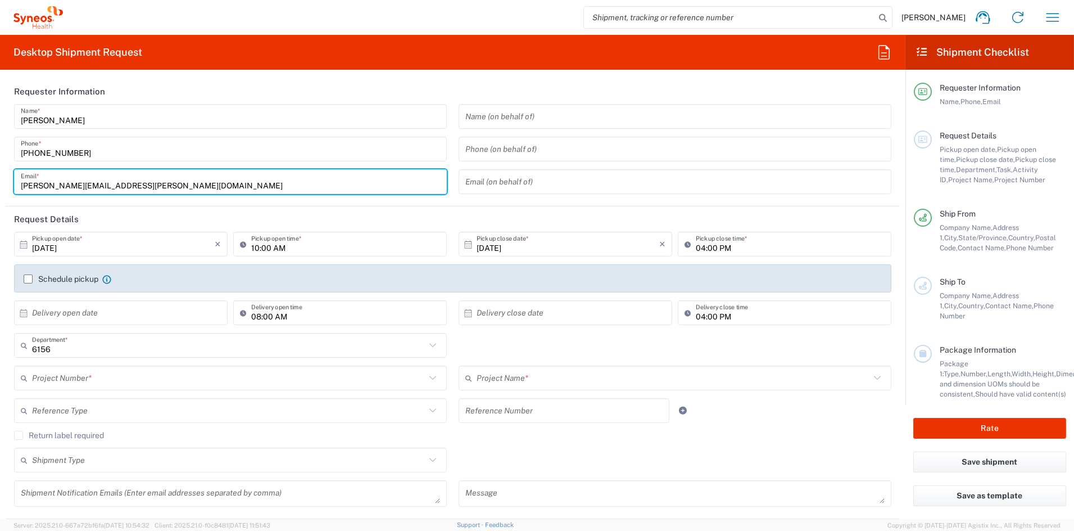
drag, startPoint x: 155, startPoint y: 183, endPoint x: -19, endPoint y: 185, distance: 173.7
click at [0, 185] on html "[PERSON_NAME] Home Shipment estimator Shipment tracking Desktop shipment reques…" at bounding box center [537, 265] width 1074 height 531
paste input "catherine.ru"
type input "catherine.rupp@syneoshealth.com"
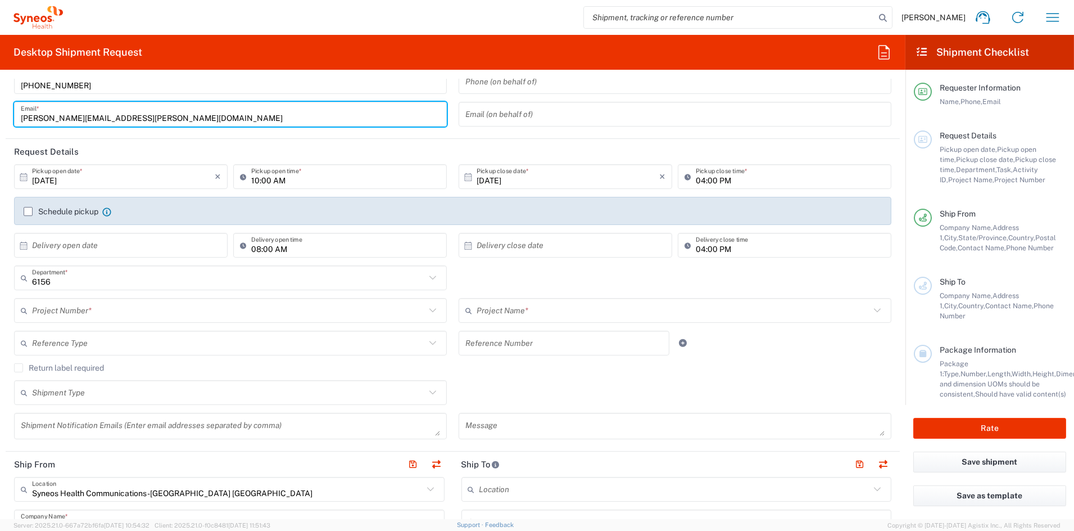
click at [90, 312] on input "text" at bounding box center [229, 311] width 394 height 20
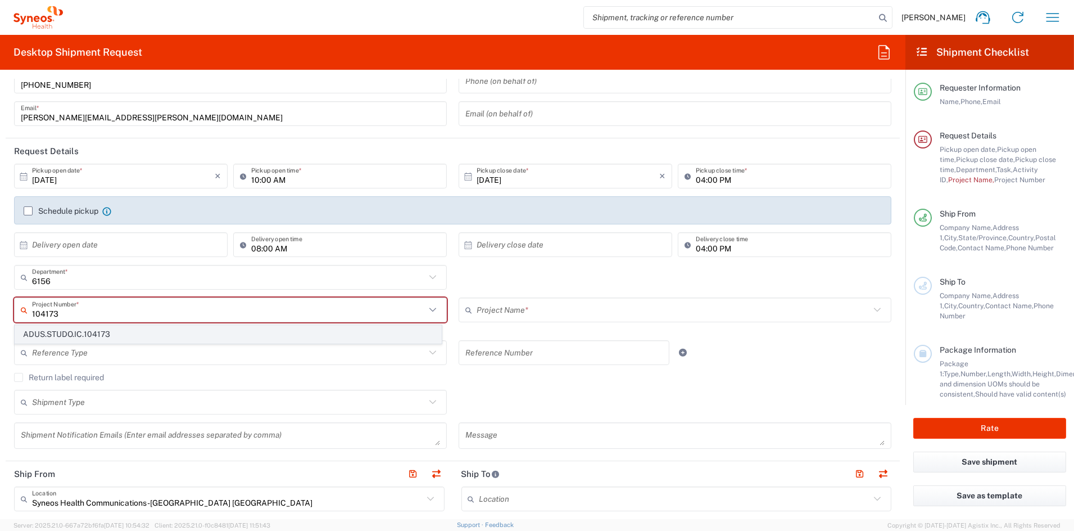
click at [91, 338] on span "ADUS.STUDO.IC.104173" at bounding box center [228, 334] width 426 height 17
type input "ADUS.STUDO.IC.104173"
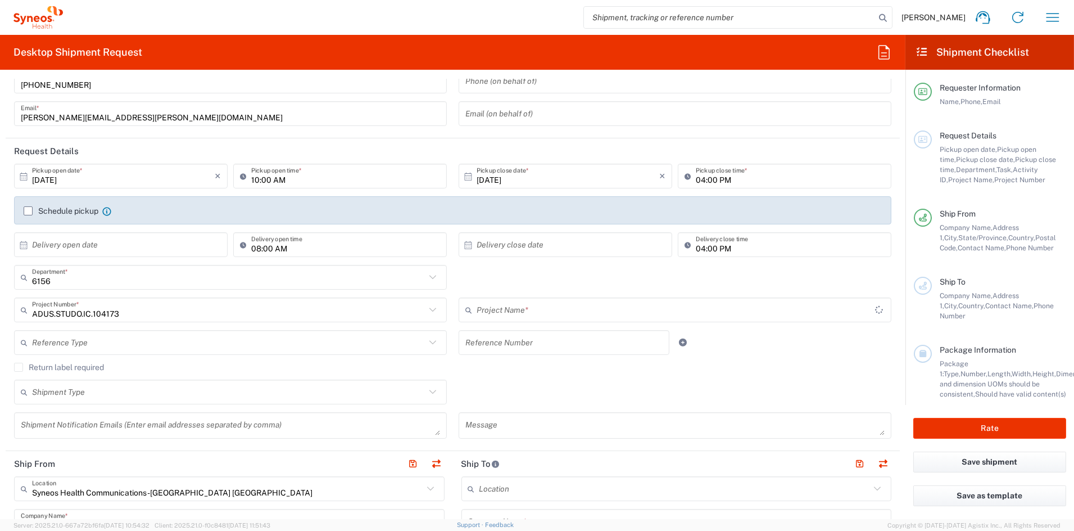
type input "Syneos.voincl.21.104173"
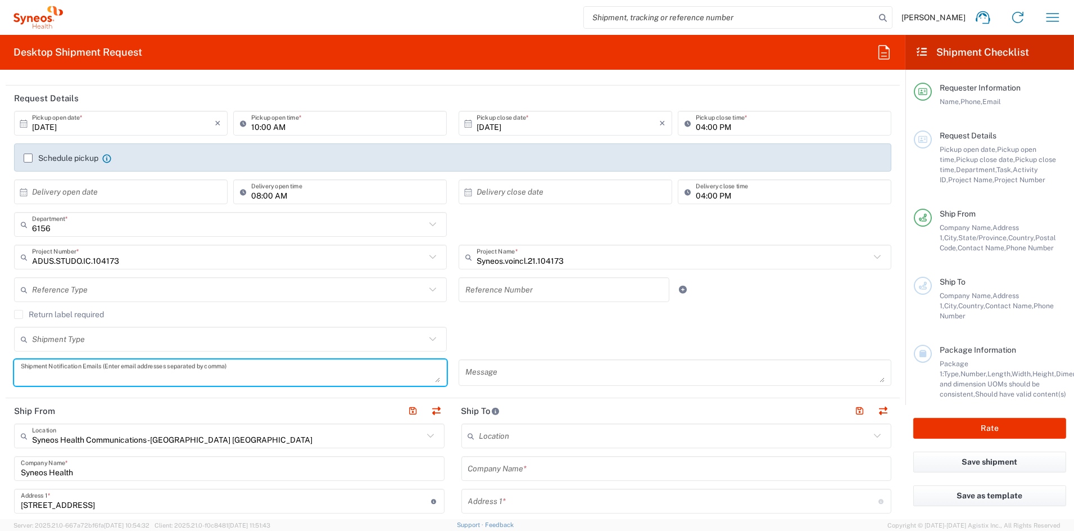
click at [67, 373] on textarea at bounding box center [230, 373] width 419 height 20
paste textarea "beatriz.roca@syneoshealth.com"
type textarea "beatriz.roca@syneoshealth.com"
click at [523, 370] on textarea at bounding box center [674, 372] width 419 height 20
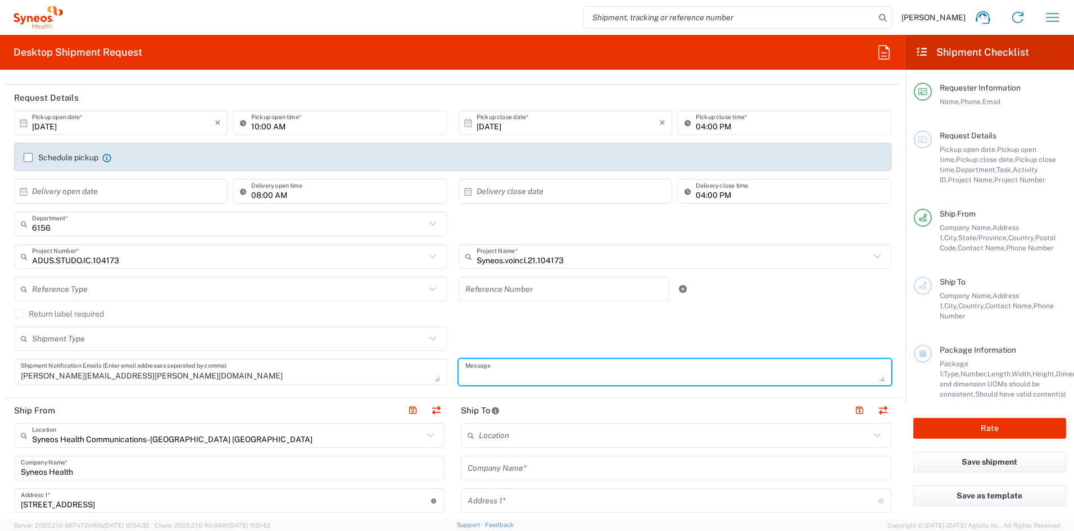
paste textarea ": #SHCS-104173-SWE-290-01"
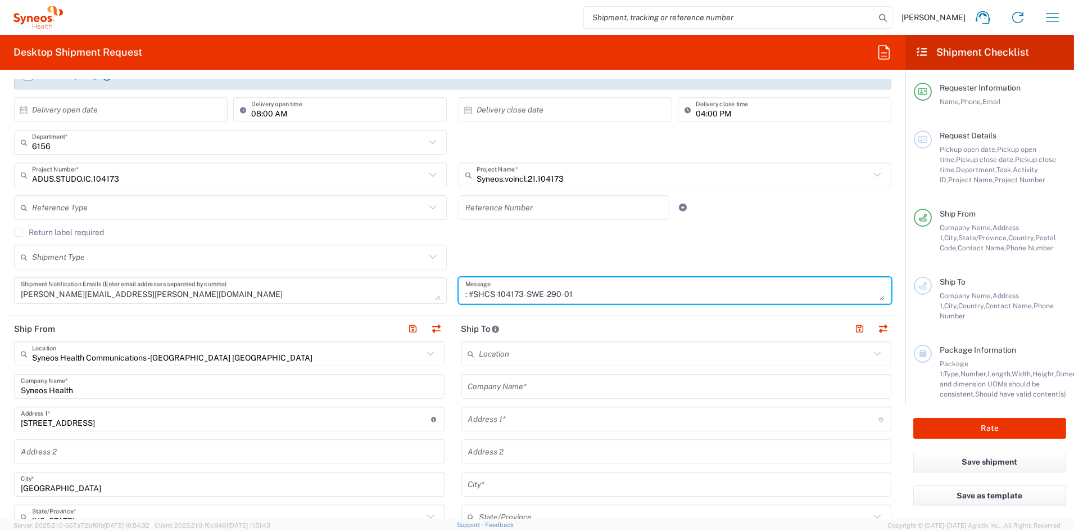
scroll to position [206, 0]
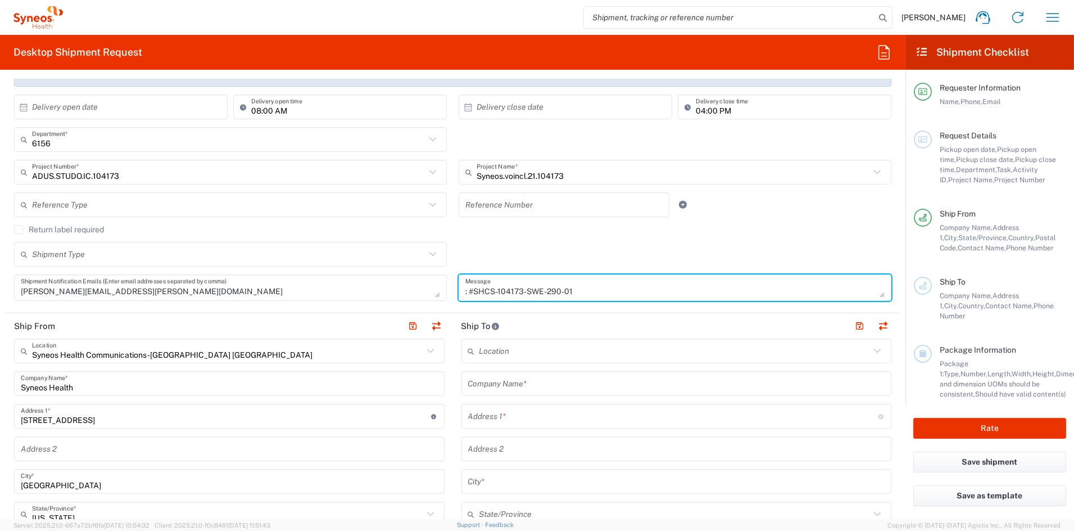
drag, startPoint x: 470, startPoint y: 289, endPoint x: 441, endPoint y: 290, distance: 29.3
click at [441, 290] on div "10/13/2025 × Pickup open date * Cancel Apply 10:00 AM Pickup open time * 10/13/…" at bounding box center [452, 167] width 889 height 283
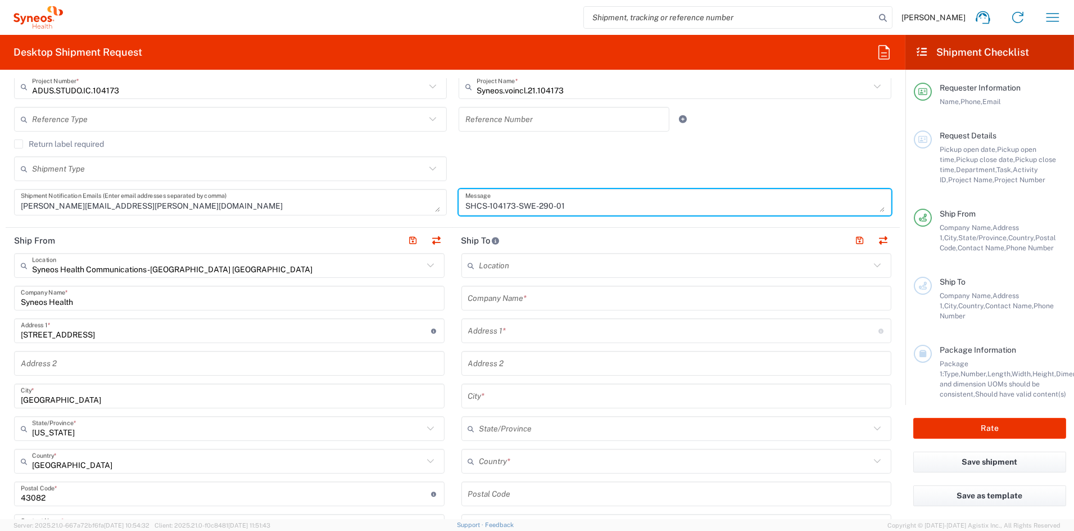
scroll to position [293, 0]
type textarea "SHCS-104173-SWE-290-01"
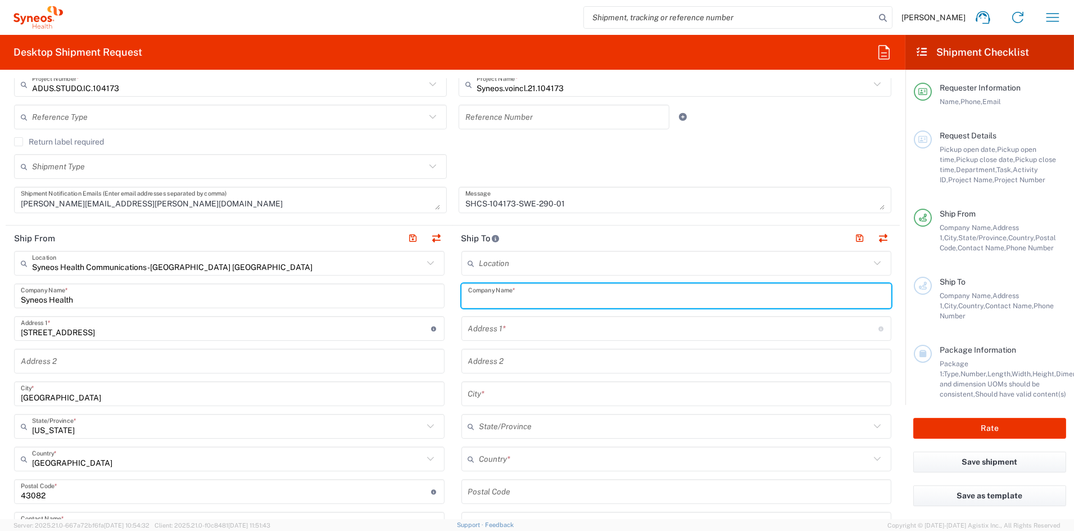
click at [533, 292] on input "text" at bounding box center [676, 296] width 417 height 20
paste input "ProbarE i Lund"
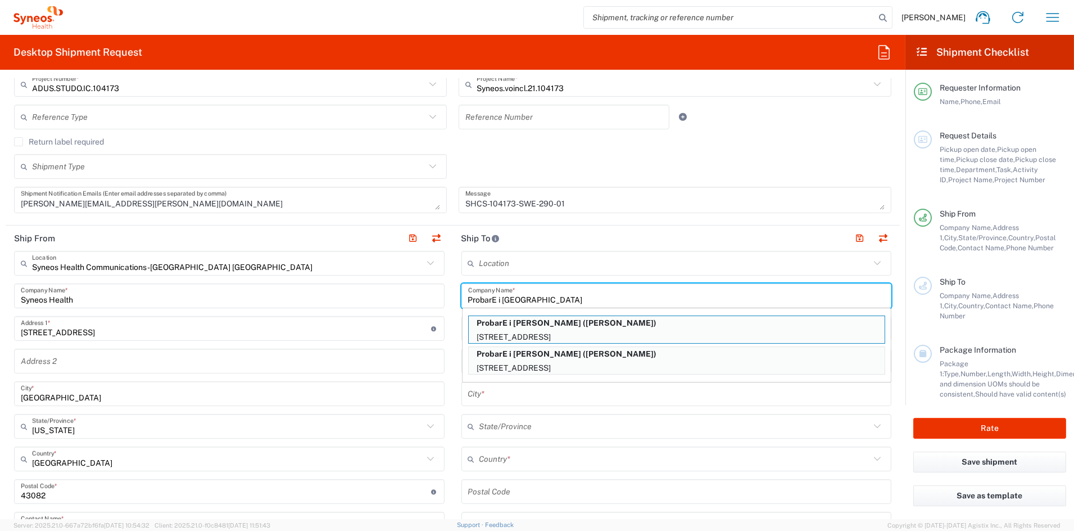
type input "ProbarE i Lund"
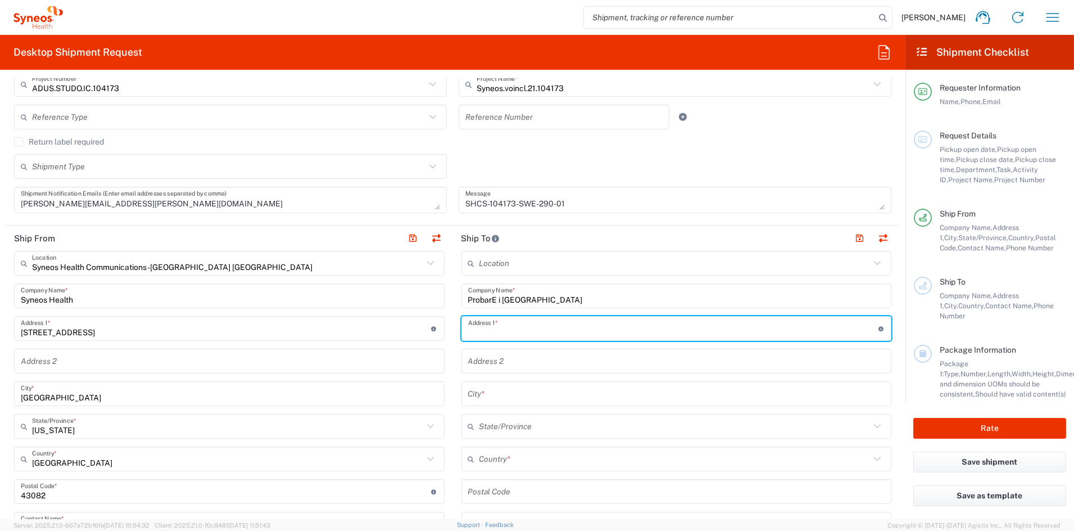
paste input "Lilla Fiskaregatan 10"
type input "Lilla Fiskaregatan 10"
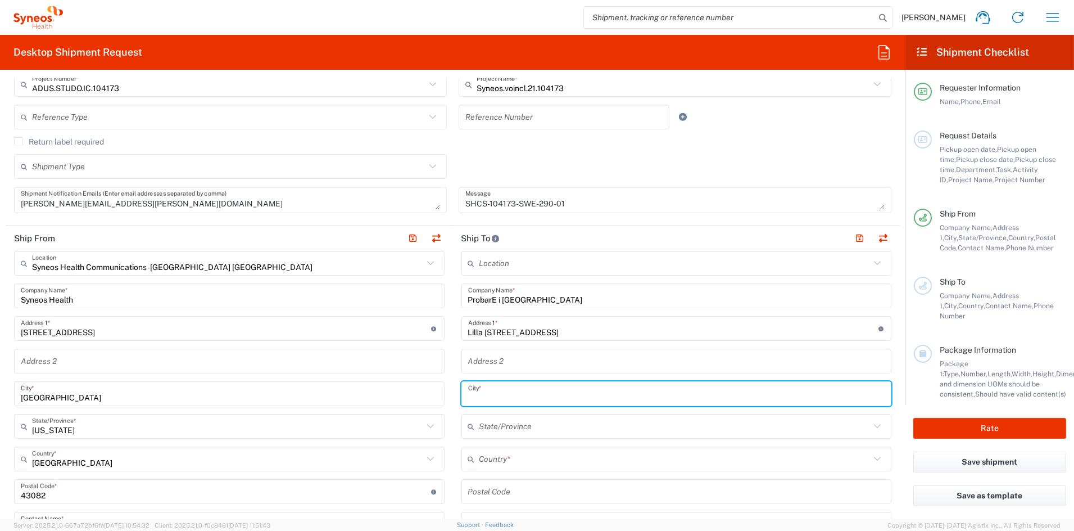
click at [496, 395] on input "text" at bounding box center [676, 394] width 417 height 20
paste input "Lund"
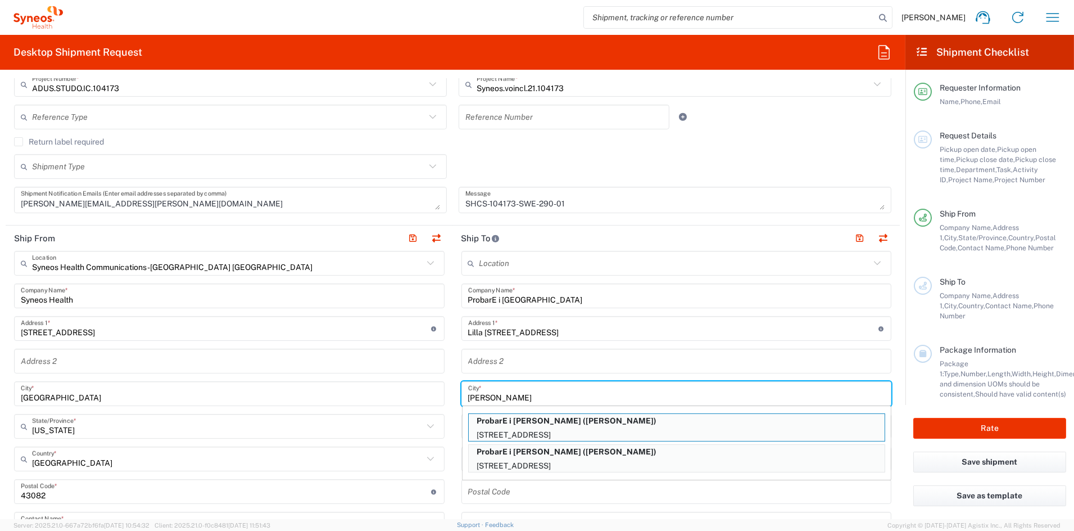
type input "Lund"
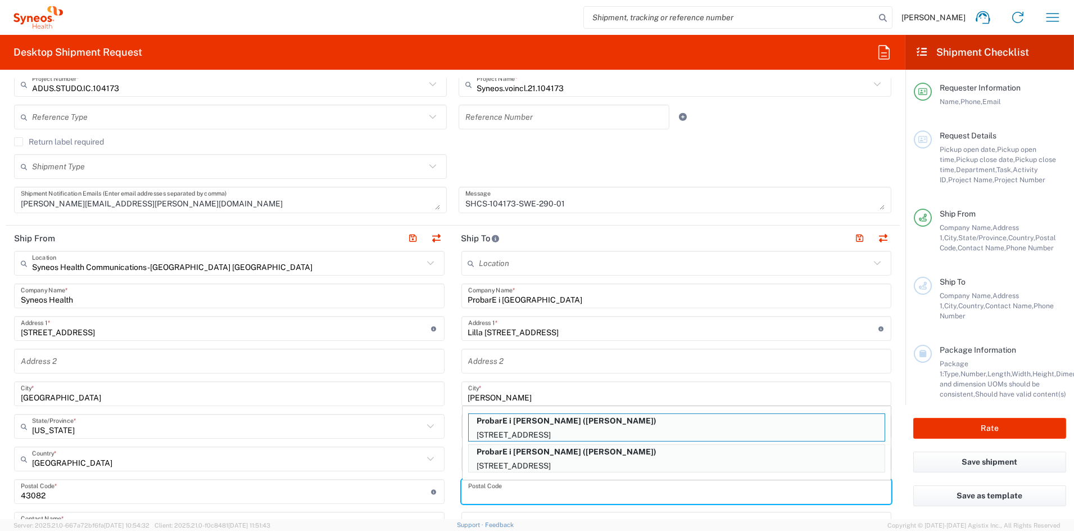
click at [571, 496] on input "undefined" at bounding box center [676, 492] width 417 height 20
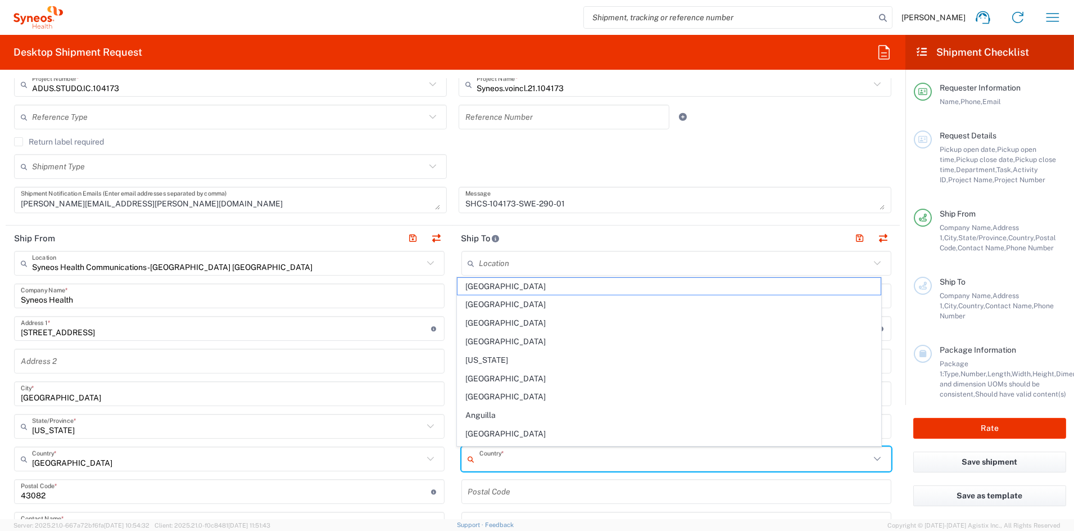
click at [539, 455] on input "text" at bounding box center [675, 459] width 391 height 20
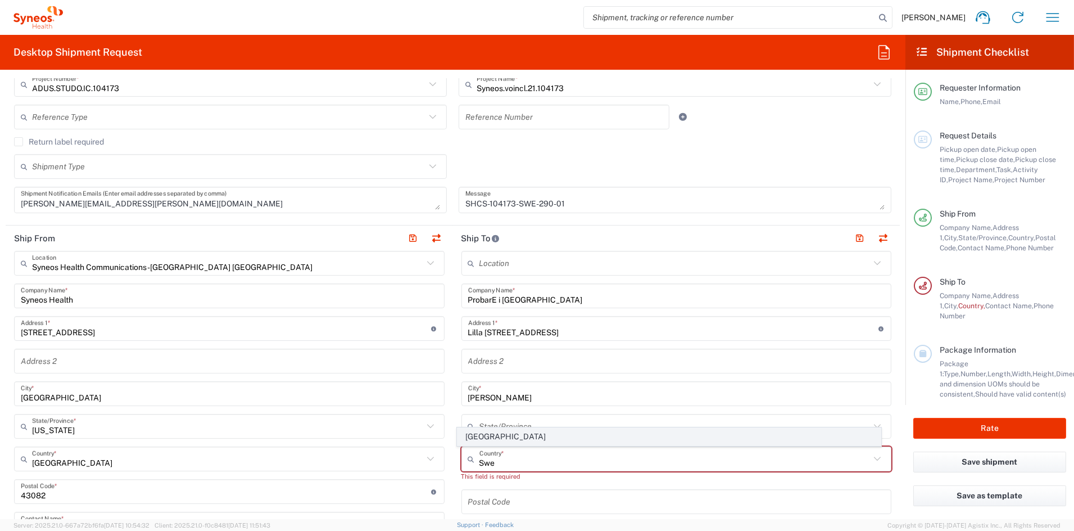
click at [480, 436] on span "[GEOGRAPHIC_DATA]" at bounding box center [669, 436] width 423 height 17
type input "[GEOGRAPHIC_DATA]"
type input "Sender/Shipper"
type input "Delivery Duty Paid"
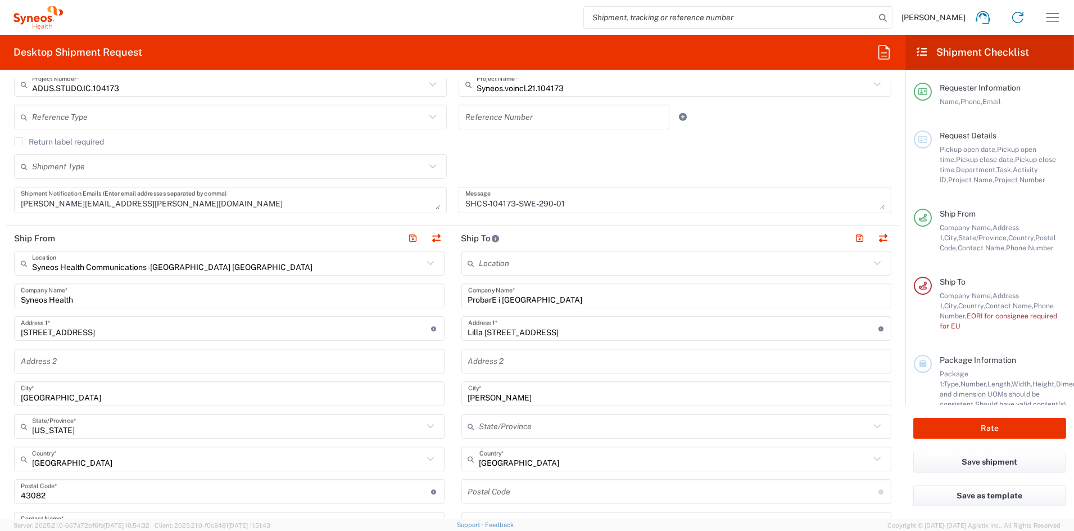
click at [518, 491] on input "undefined" at bounding box center [673, 492] width 410 height 20
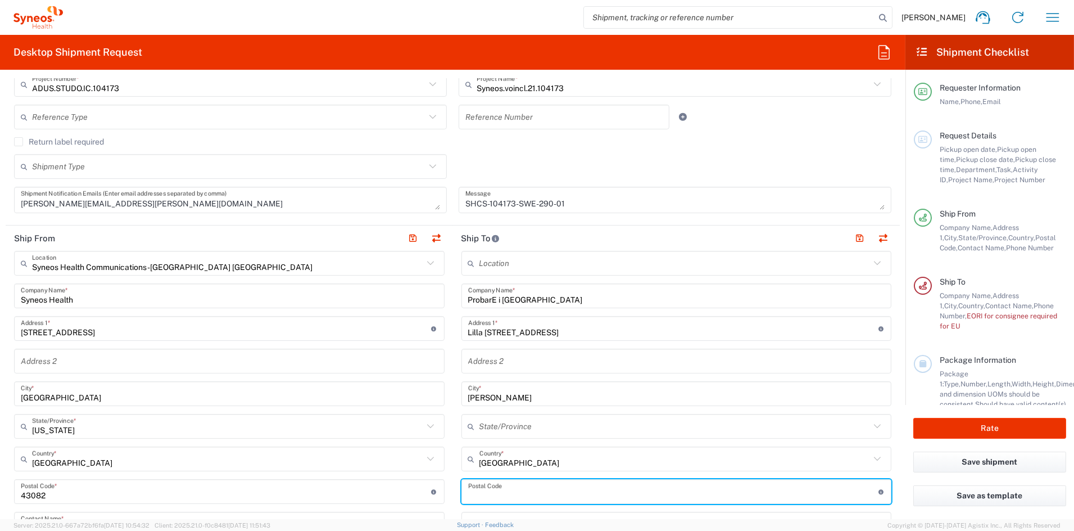
paste input "22222"
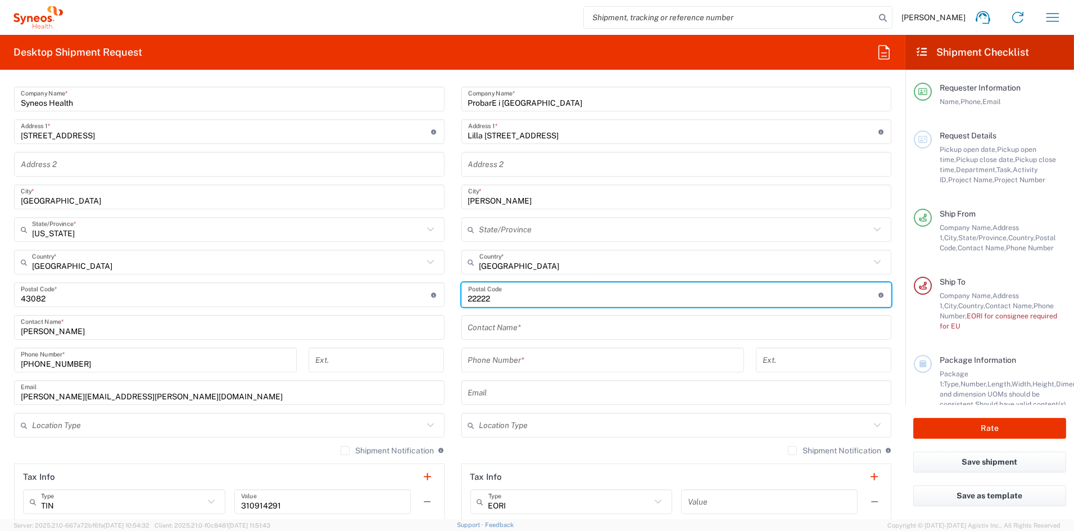
scroll to position [491, 0]
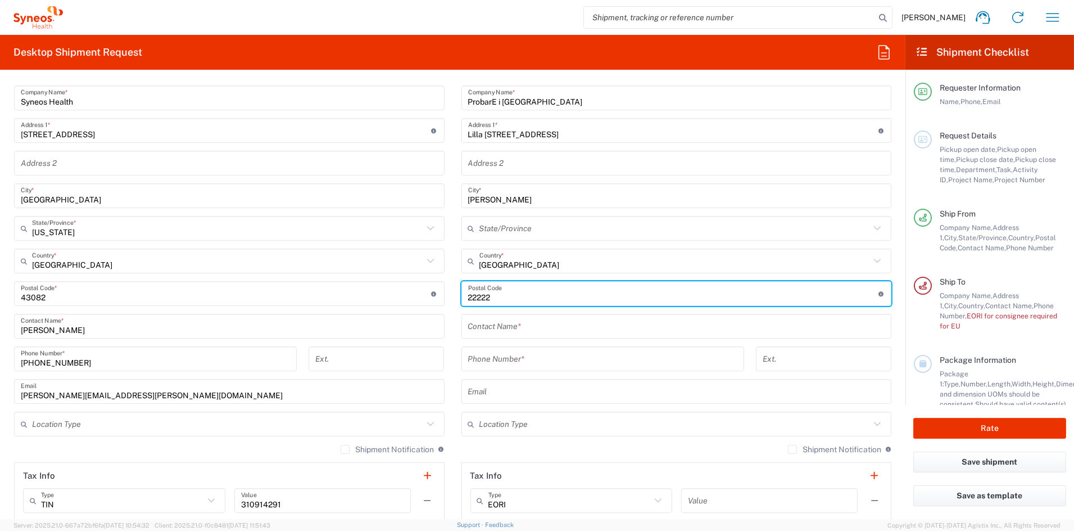
type input "22222"
click at [509, 325] on input "text" at bounding box center [676, 327] width 417 height 20
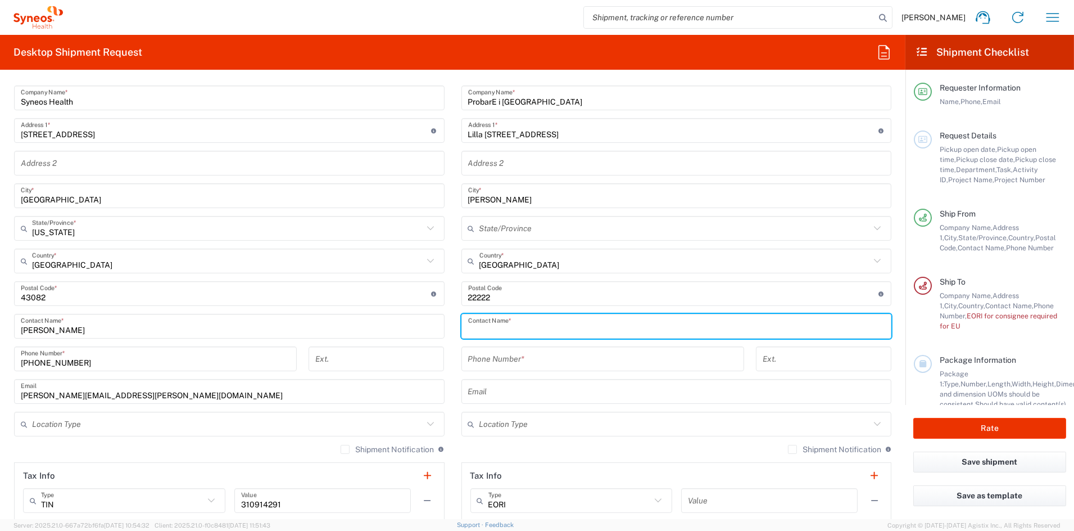
click at [509, 325] on input "text" at bounding box center [676, 327] width 417 height 20
paste input "Alice Olivecrona"
type input "Alice Olivecrona"
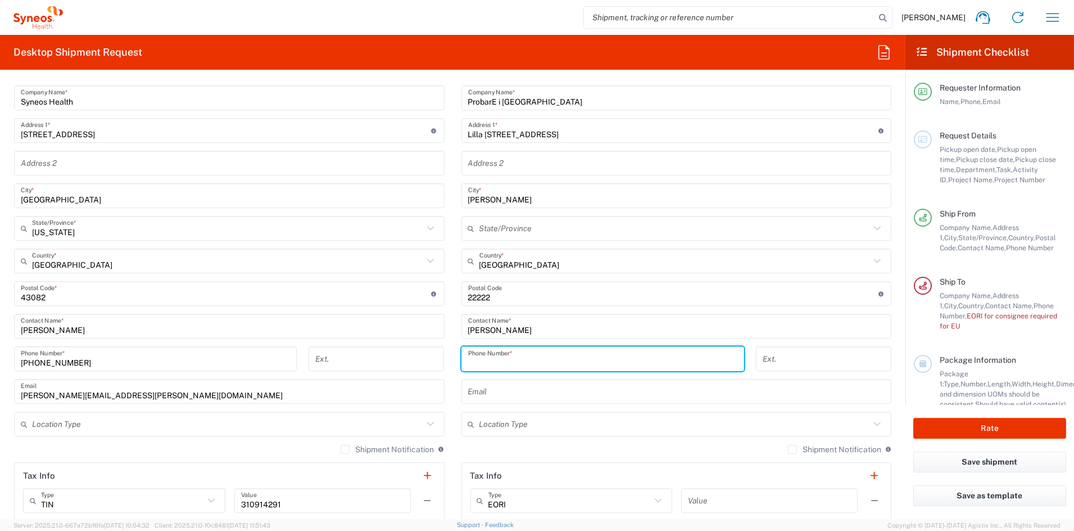
click at [495, 360] on input "tel" at bounding box center [602, 359] width 269 height 20
paste input "46) 732300450"
drag, startPoint x: 479, startPoint y: 362, endPoint x: 512, endPoint y: 356, distance: 33.6
click at [480, 362] on input "46) 732300450" at bounding box center [602, 359] width 269 height 20
type input "46732300450"
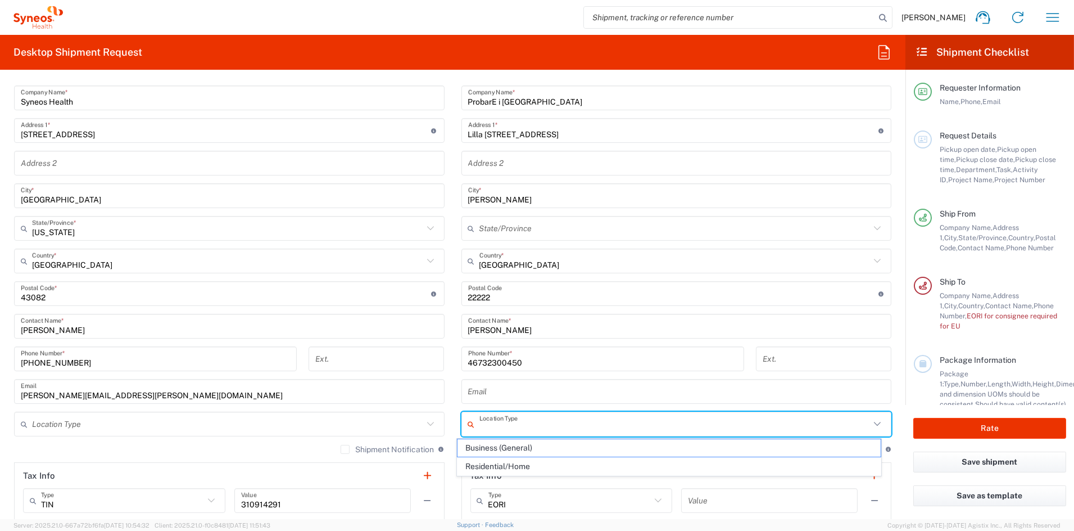
click at [654, 424] on input "text" at bounding box center [675, 424] width 391 height 20
click at [489, 445] on span "Business (General)" at bounding box center [669, 447] width 423 height 17
type input "Business (General)"
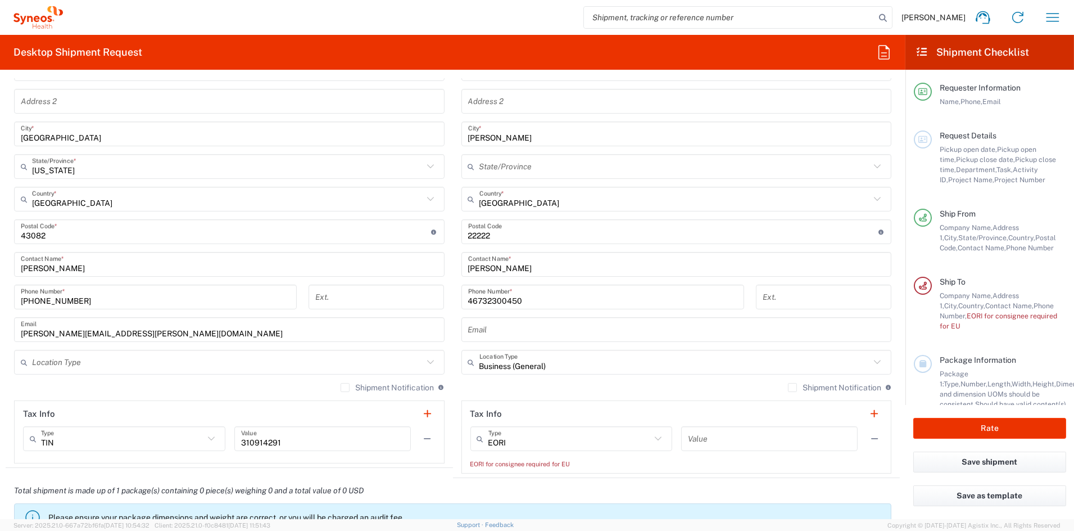
scroll to position [558, 0]
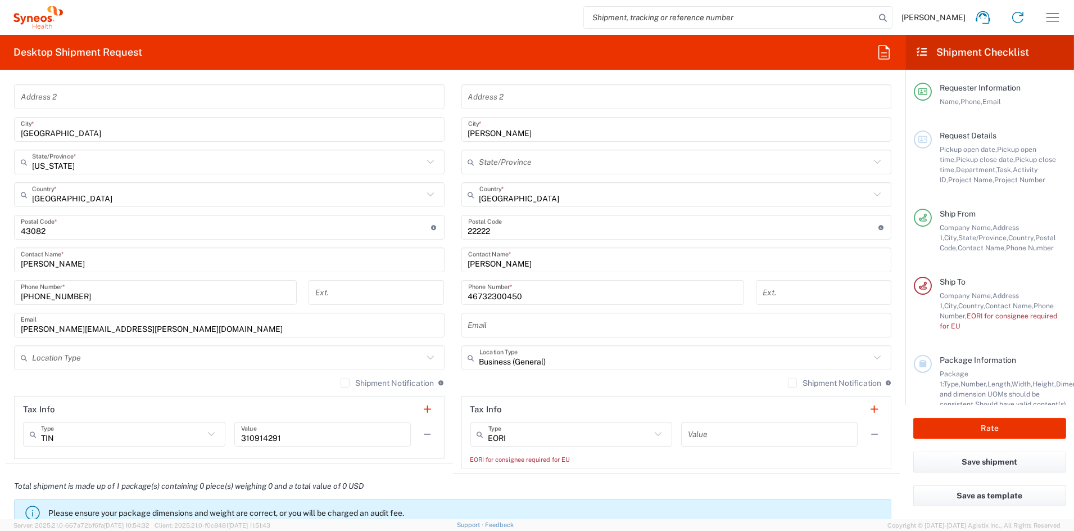
click at [760, 439] on input "text" at bounding box center [769, 434] width 163 height 20
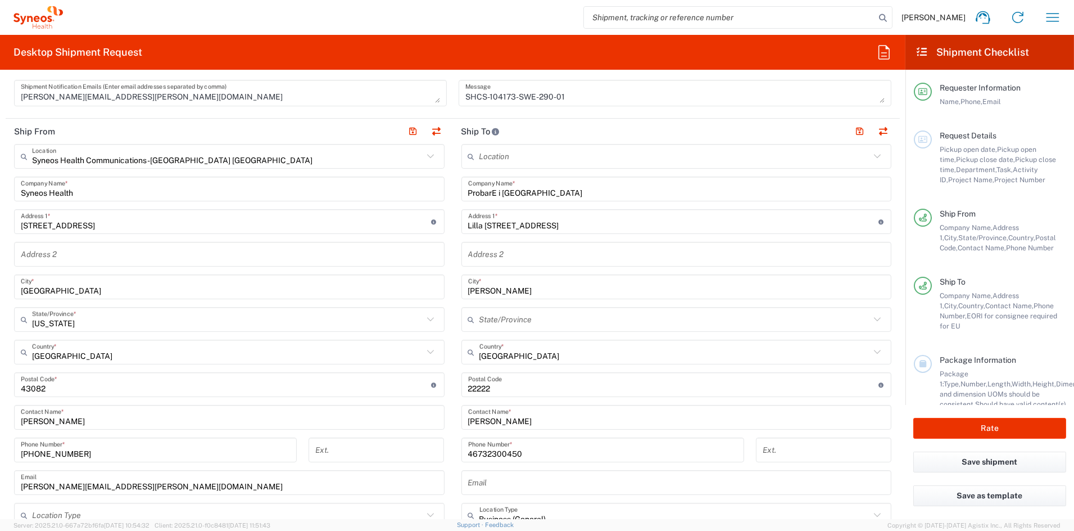
scroll to position [397, 0]
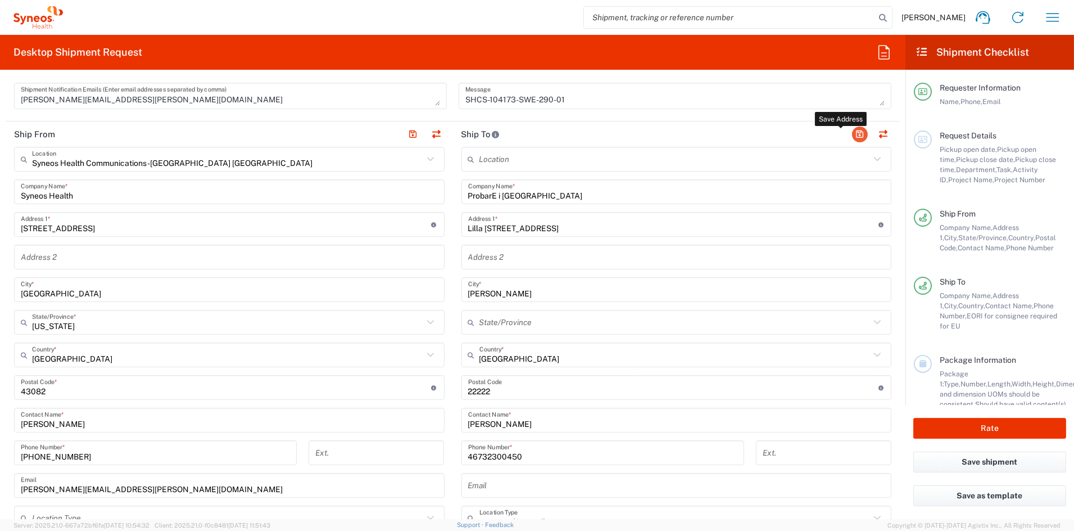
type input "-"
click at [853, 134] on button "button" at bounding box center [860, 134] width 16 height 16
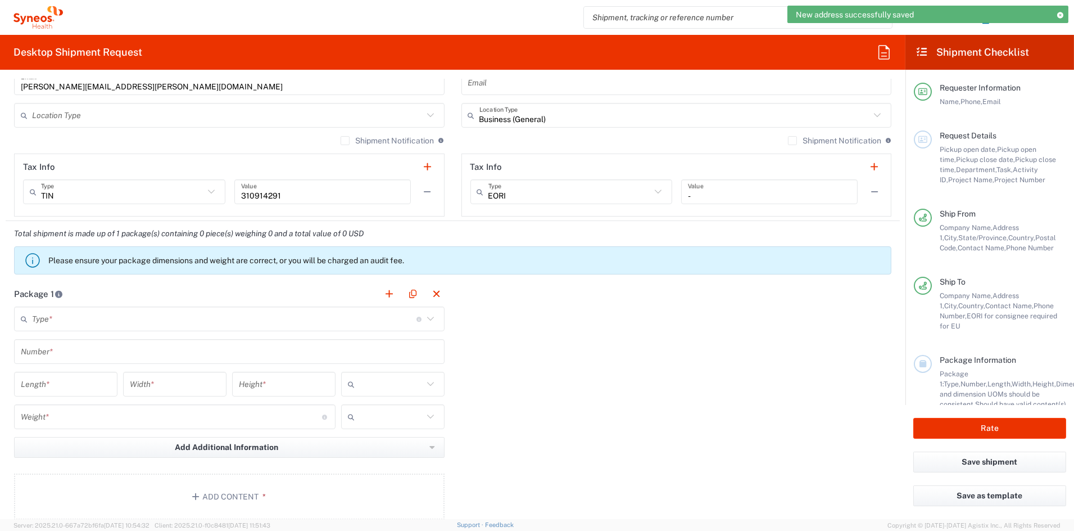
scroll to position [822, 0]
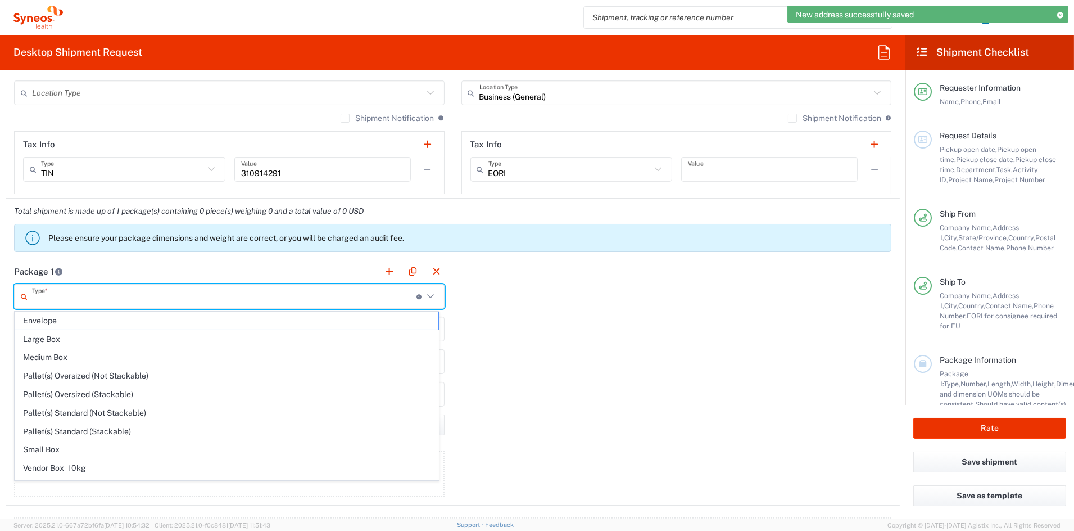
click at [133, 295] on input "text" at bounding box center [224, 297] width 385 height 20
click at [55, 451] on span "Small Box" at bounding box center [226, 449] width 423 height 17
type input "Small Box"
type input "12.25"
type input "11"
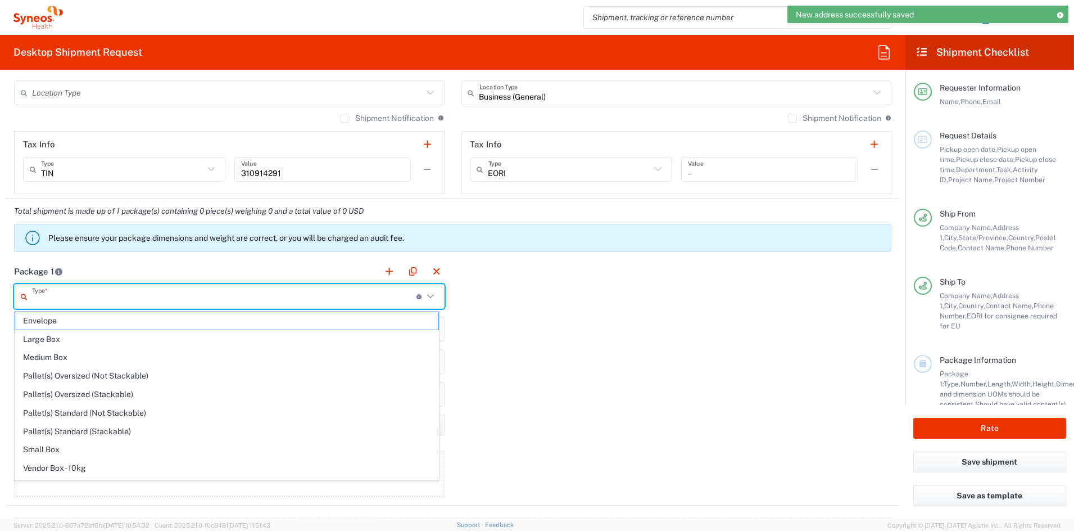
type input "1.5"
type input "in"
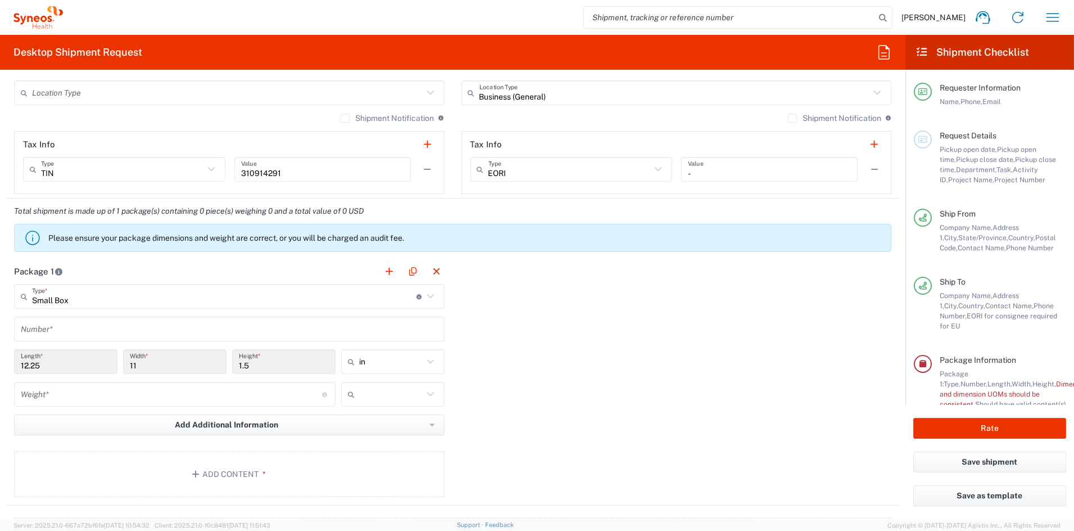
click at [57, 399] on input "number" at bounding box center [171, 395] width 301 height 20
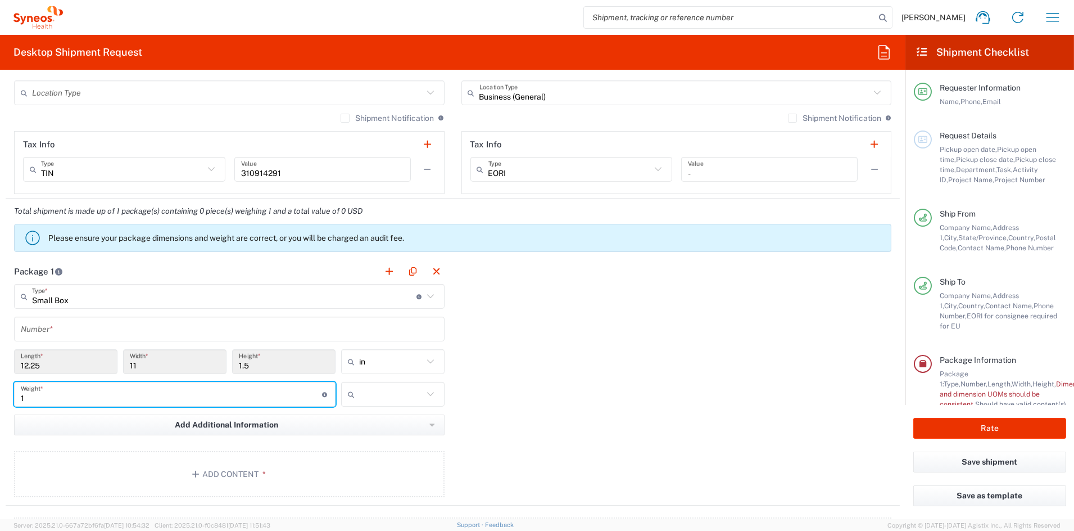
type input "1"
click at [359, 390] on input "text" at bounding box center [391, 394] width 64 height 18
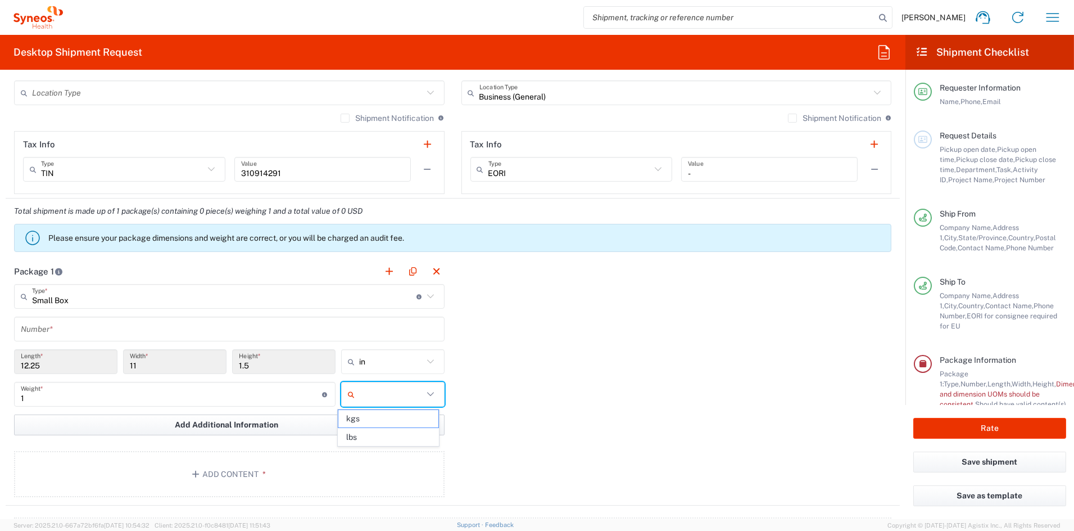
drag, startPoint x: 363, startPoint y: 440, endPoint x: 340, endPoint y: 424, distance: 28.4
click at [357, 435] on span "lbs" at bounding box center [388, 436] width 100 height 17
type input "lbs"
click at [142, 328] on input "text" at bounding box center [229, 329] width 417 height 20
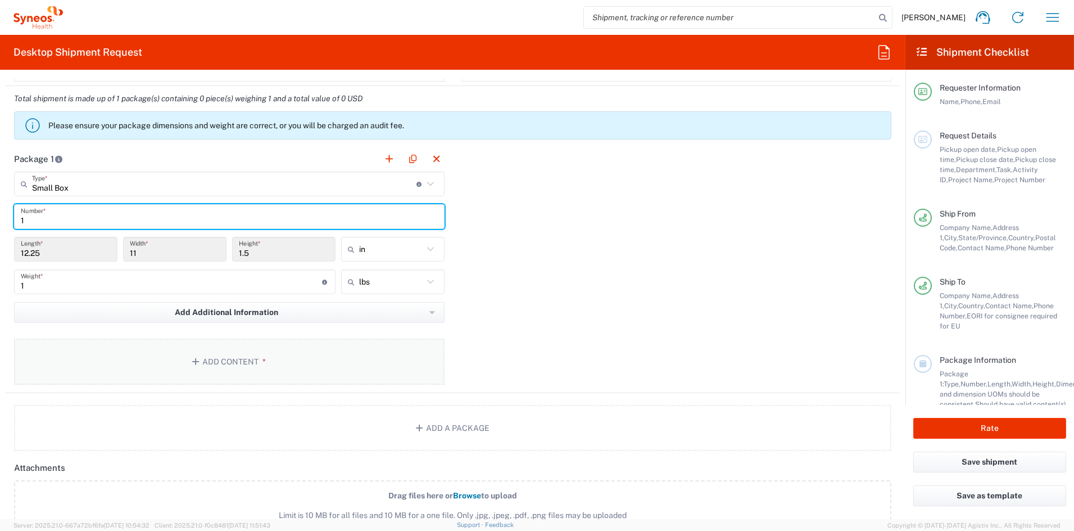
scroll to position [939, 0]
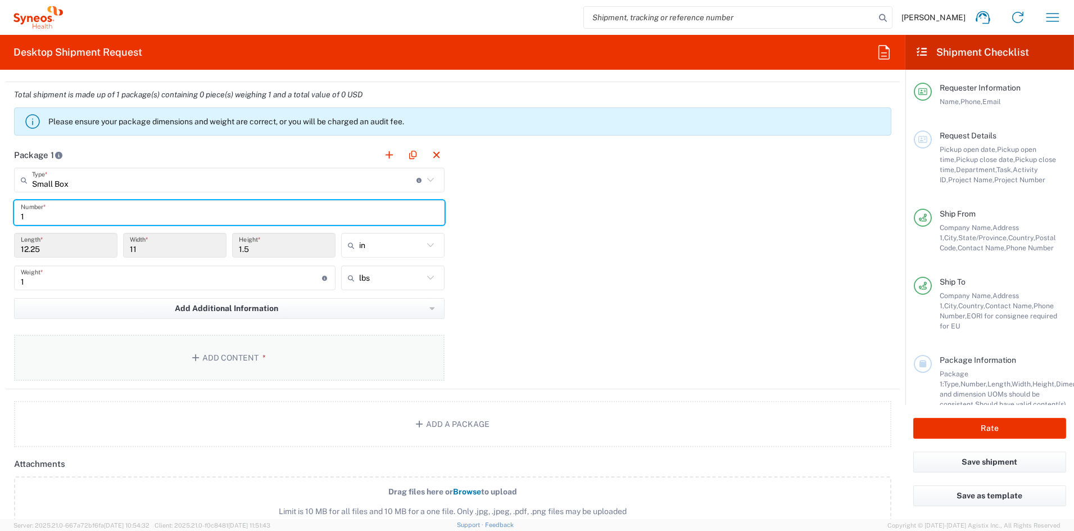
type input "1"
click at [232, 354] on button "Add Content *" at bounding box center [229, 358] width 431 height 46
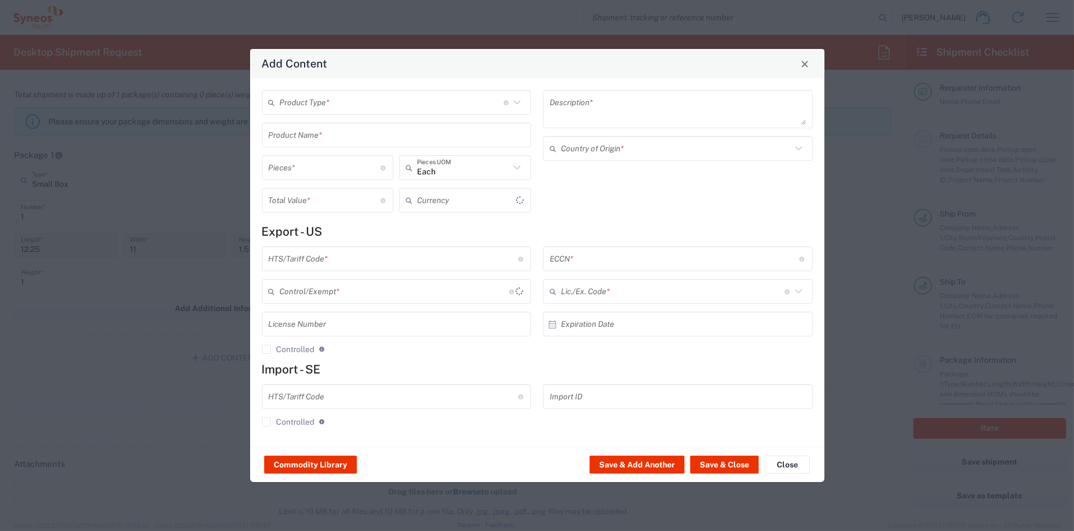
type input "US Dollar"
click at [352, 105] on input "text" at bounding box center [392, 103] width 224 height 20
click at [325, 146] on span "General Commodity" at bounding box center [396, 145] width 267 height 17
type input "General Commodity"
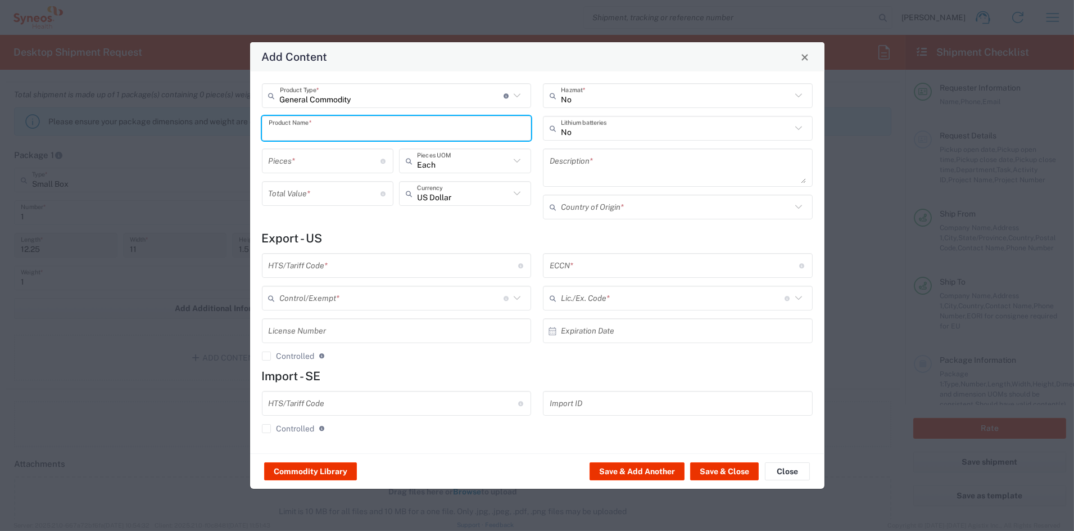
click at [324, 134] on input "text" at bounding box center [397, 129] width 256 height 20
drag, startPoint x: 313, startPoint y: 132, endPoint x: 223, endPoint y: 130, distance: 89.4
click at [227, 132] on div "Add Content General Commodity Product Type * Document: Paper document generated…" at bounding box center [537, 265] width 1074 height 531
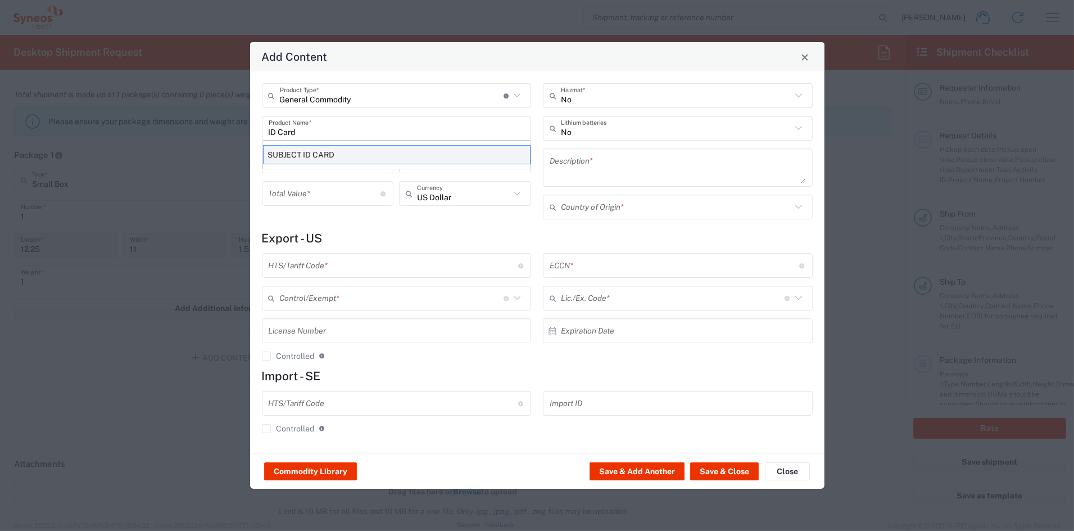
click at [317, 157] on div "SUBJECT ID CARD" at bounding box center [397, 154] width 268 height 19
type input "SUBJECT ID CARD"
type textarea "3X5 PRINTED PAPER (BIZ CARD WEIGHT) CARD FOR ID DATA"
type input "[GEOGRAPHIC_DATA]"
type input "4911.99.8000"
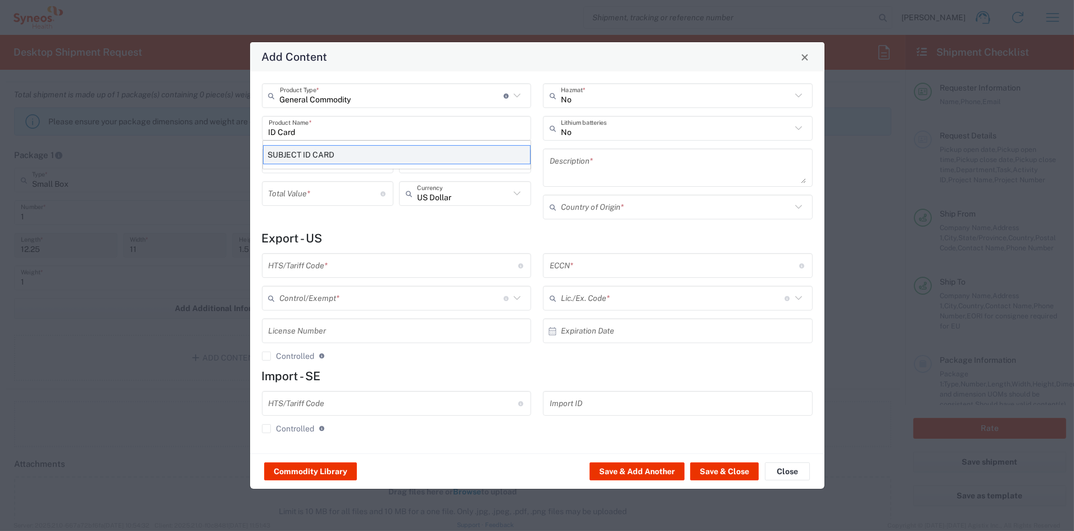
type input "BIS"
type input "EAR99"
type input "NLR - No License Required"
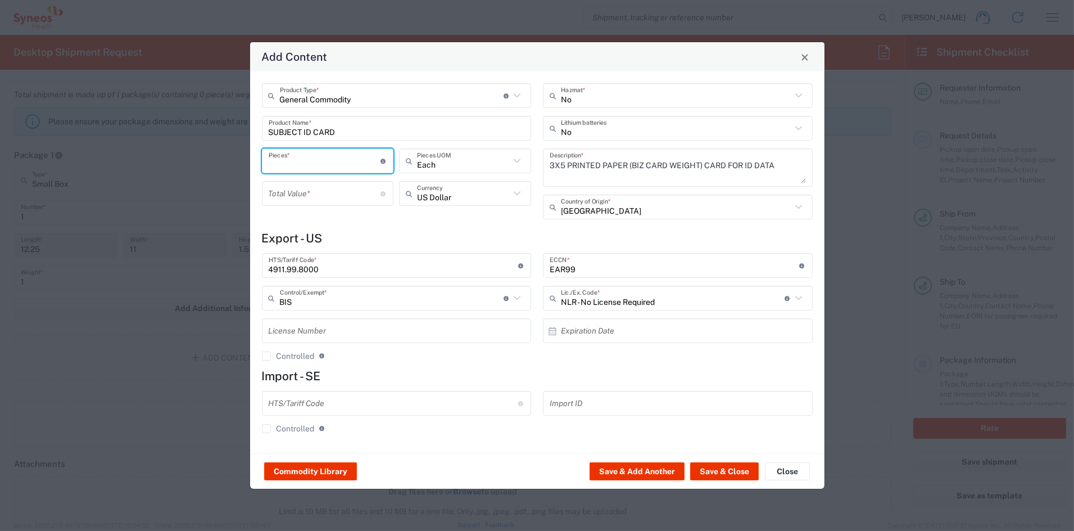
click at [318, 161] on input "number" at bounding box center [325, 161] width 112 height 20
type input "10"
click at [322, 189] on input "number" at bounding box center [325, 194] width 112 height 20
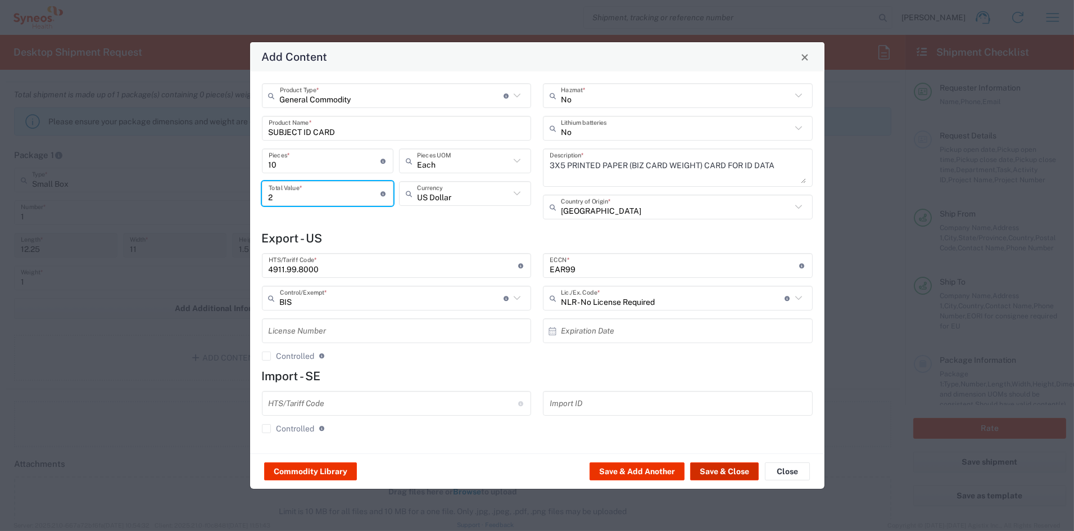
type input "2"
click at [712, 468] on button "Save & Close" at bounding box center [724, 471] width 69 height 18
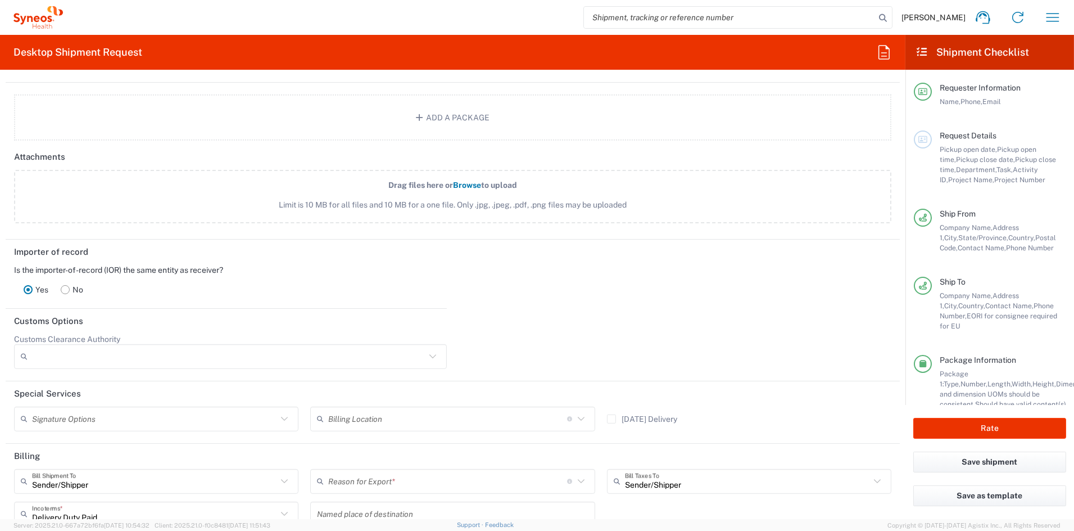
scroll to position [1316, 0]
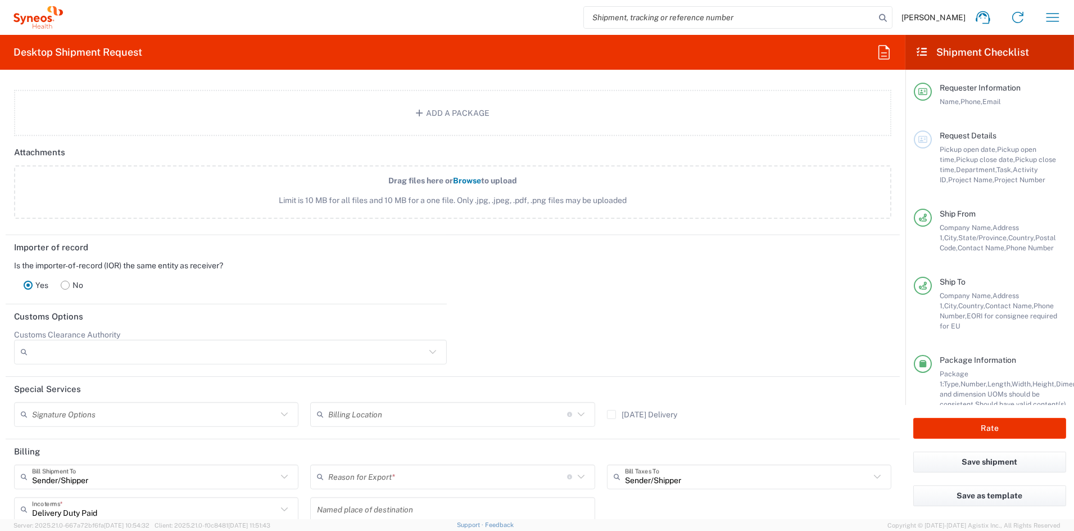
click at [69, 282] on rect at bounding box center [65, 285] width 8 height 8
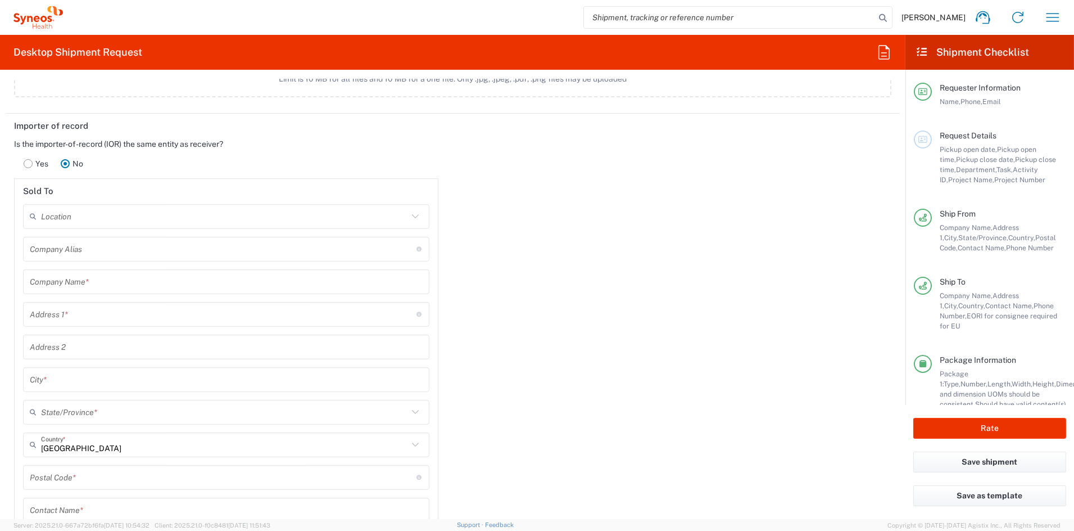
scroll to position [1434, 0]
click at [123, 215] on input "text" at bounding box center [224, 220] width 367 height 20
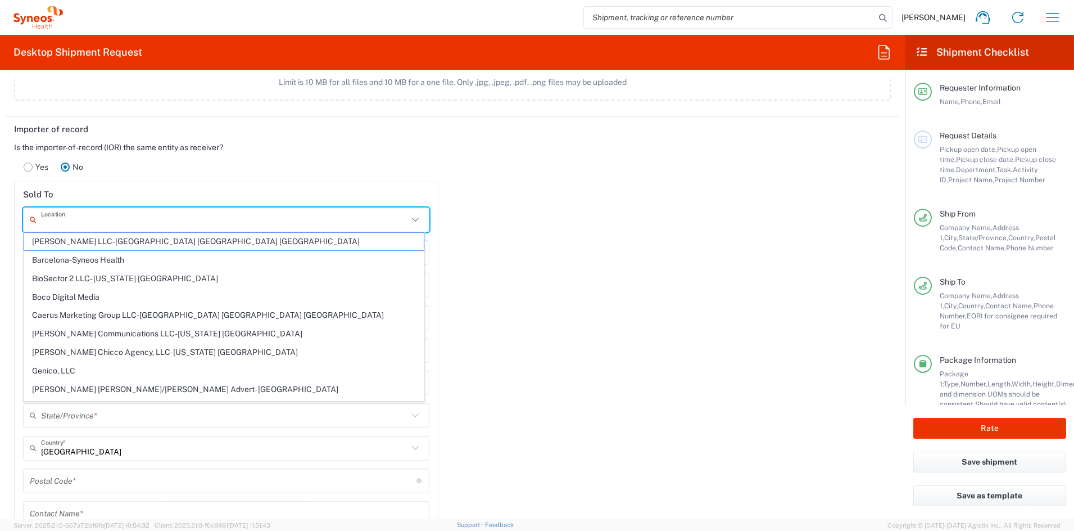
click at [123, 215] on input "text" at bounding box center [224, 220] width 367 height 20
paste input "Syneos Health Clinical Spain, S.L.U."
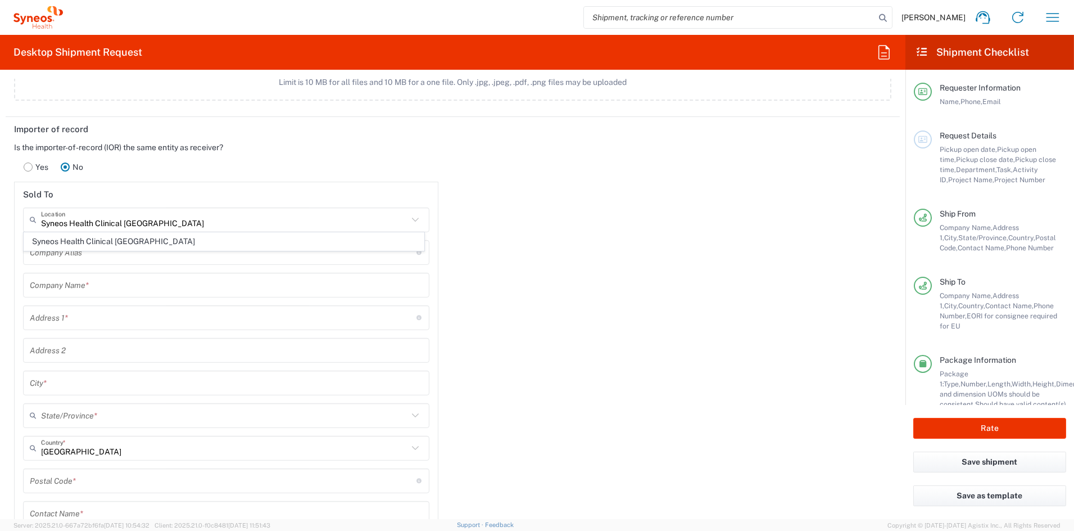
click at [128, 239] on span "Syneos Health Clinical [GEOGRAPHIC_DATA]" at bounding box center [224, 241] width 400 height 17
type input "Syneos Health Clinical [GEOGRAPHIC_DATA]"
type input "Calle Hernani 59"
type input "Planta 3"
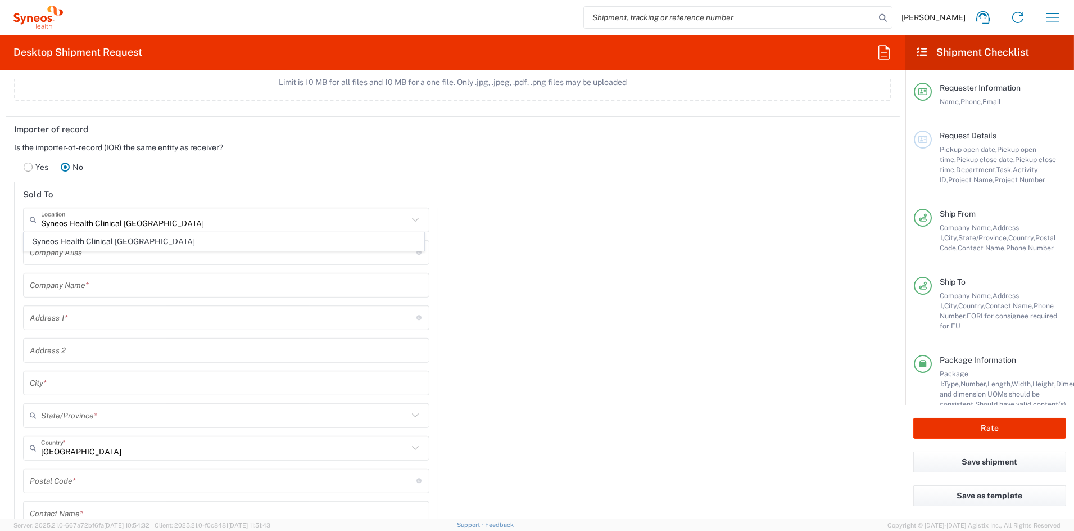
type input "Madrid"
type input "[GEOGRAPHIC_DATA]"
type input "28020"
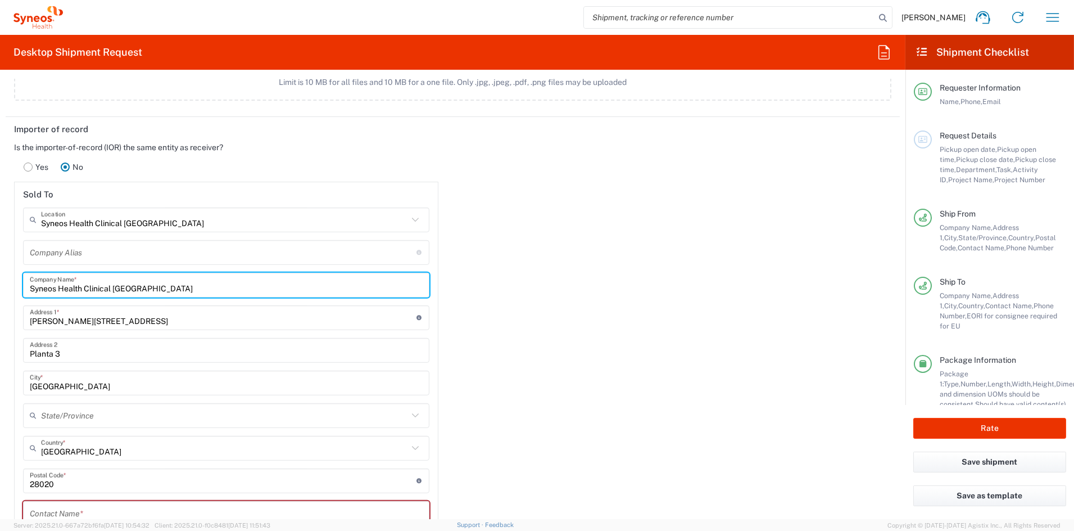
drag, startPoint x: 152, startPoint y: 283, endPoint x: 2, endPoint y: 281, distance: 150.1
click at [2, 281] on div "Importer of record Is the importer-of-record (IOR) the same entity as receiver?…" at bounding box center [226, 420] width 453 height 607
paste input ", S.L.U."
type input "Syneos Health Clinical Spain, S.L.U."
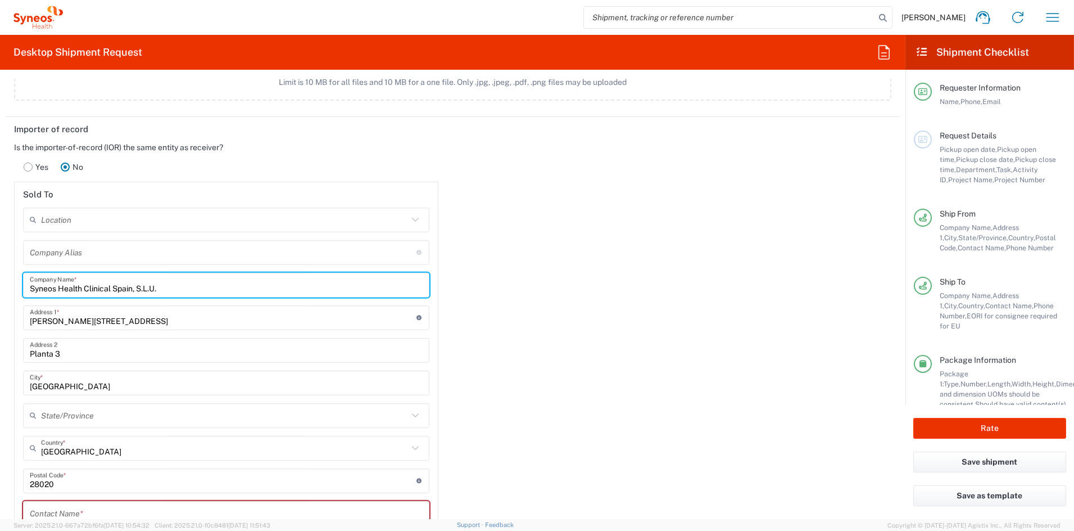
click at [110, 352] on input "Planta 3" at bounding box center [226, 350] width 393 height 20
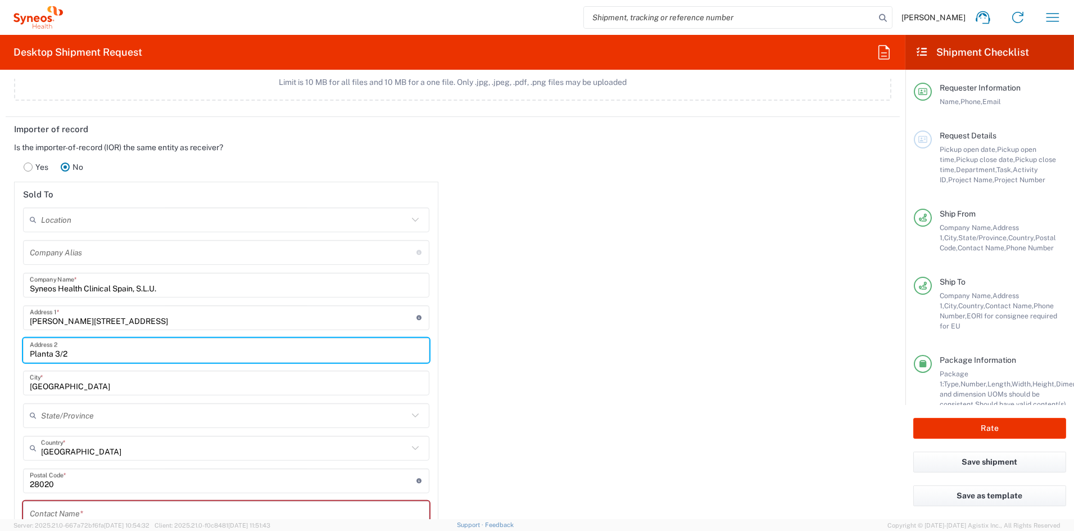
scroll to position [1438, 0]
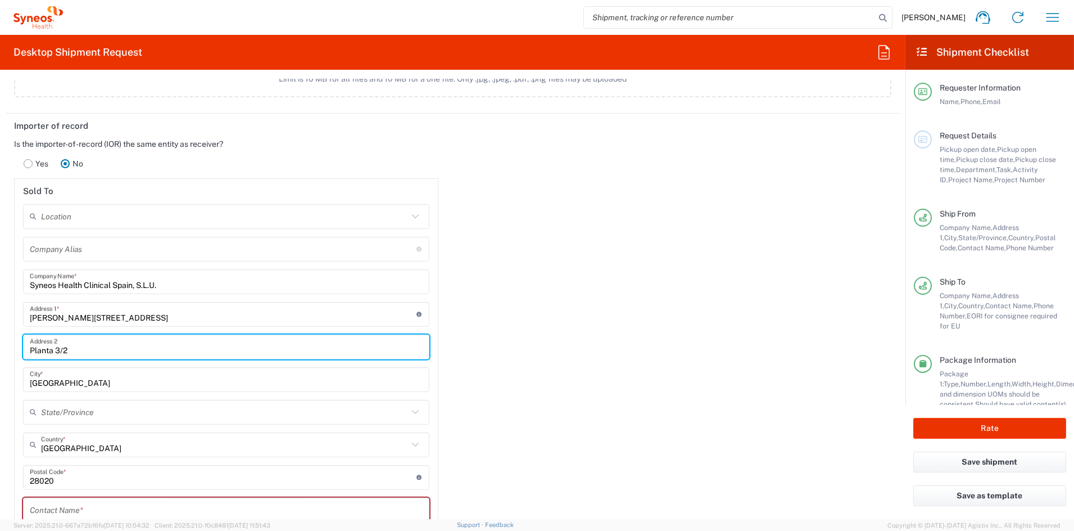
type input "Planta 3/2"
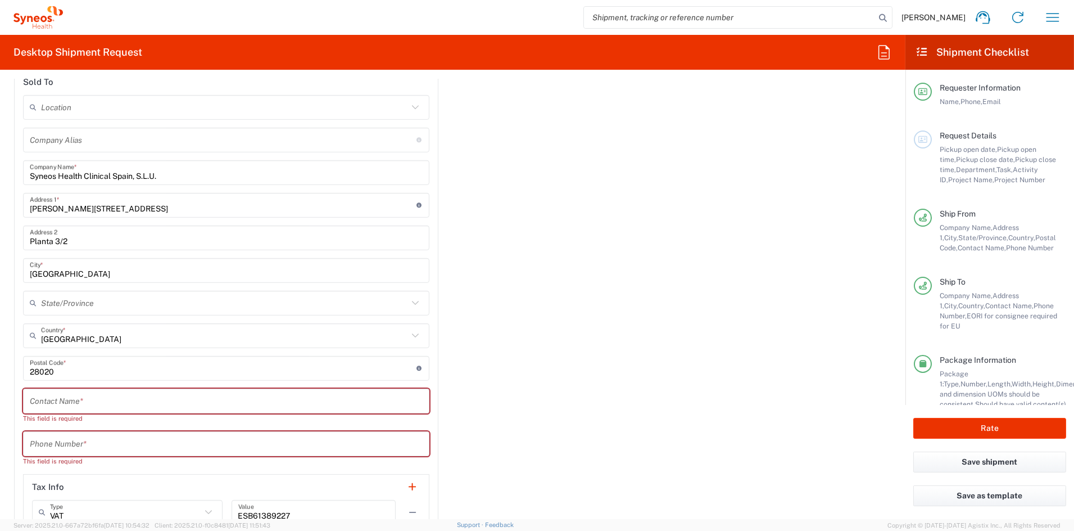
scroll to position [1545, 0]
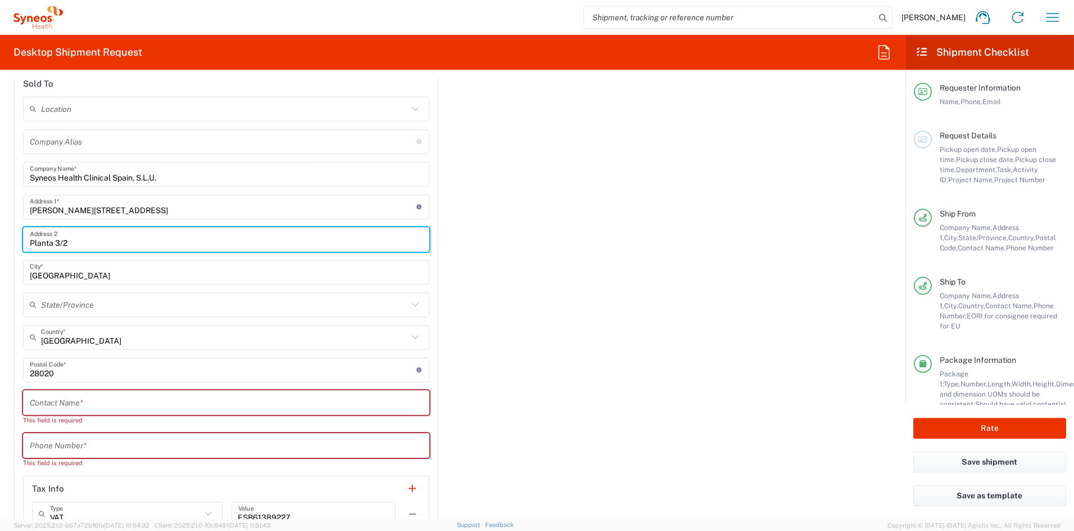
click at [83, 400] on input "text" at bounding box center [226, 402] width 393 height 20
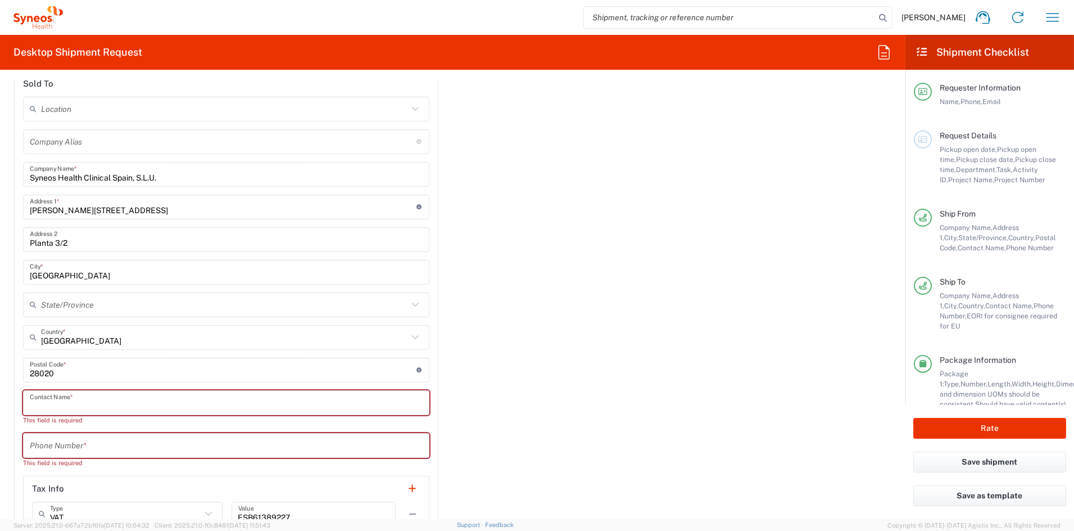
paste input "Beatriz Roca"
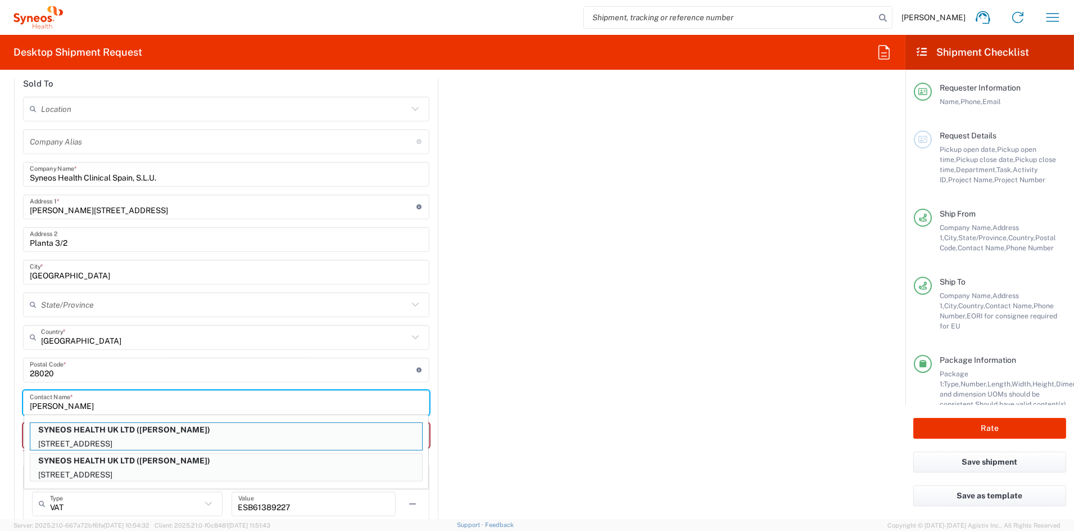
type input "Beatriz Roca"
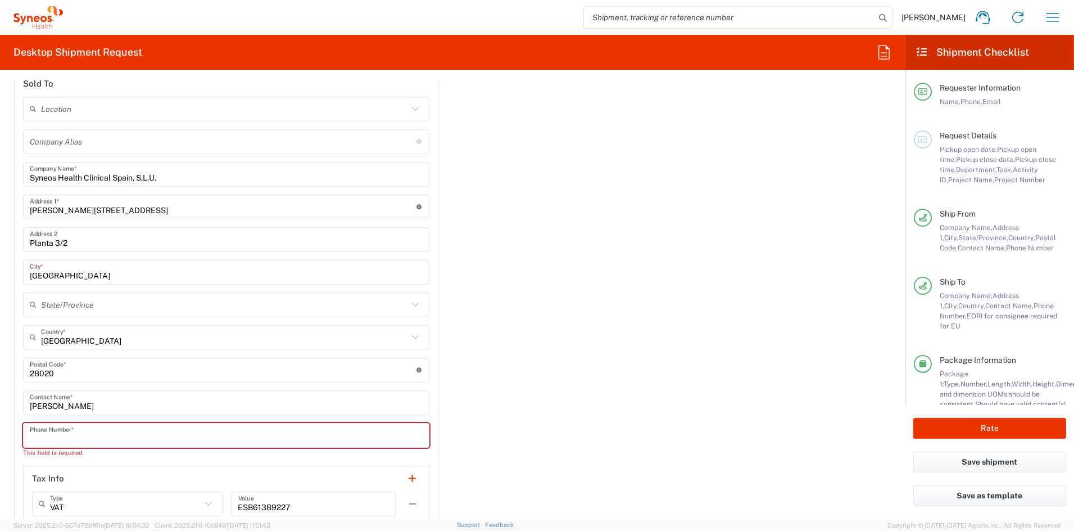
paste input "34 932 555 641"
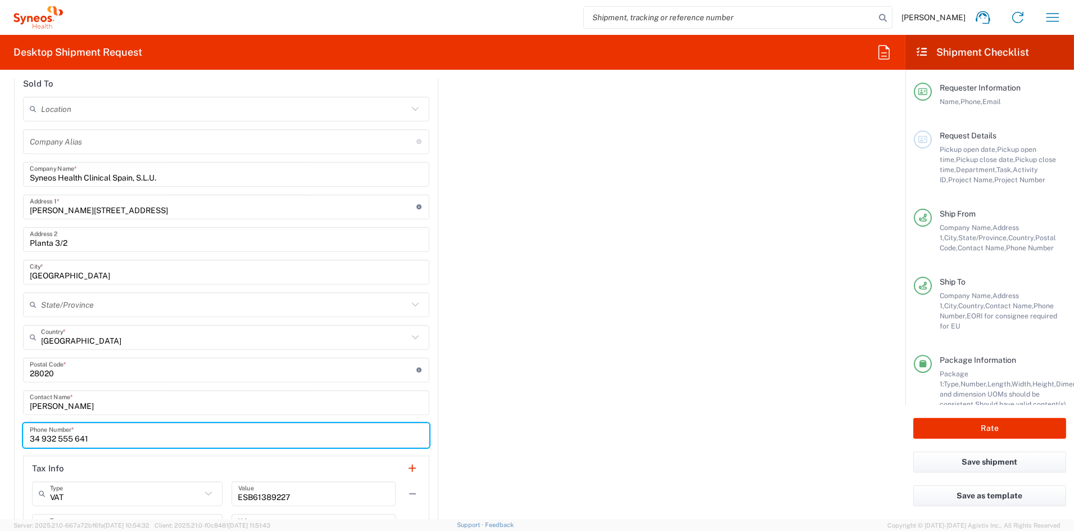
drag, startPoint x: 74, startPoint y: 435, endPoint x: 86, endPoint y: 436, distance: 11.9
click at [75, 435] on input "34 932 555 641" at bounding box center [226, 435] width 393 height 20
type input "34932555641"
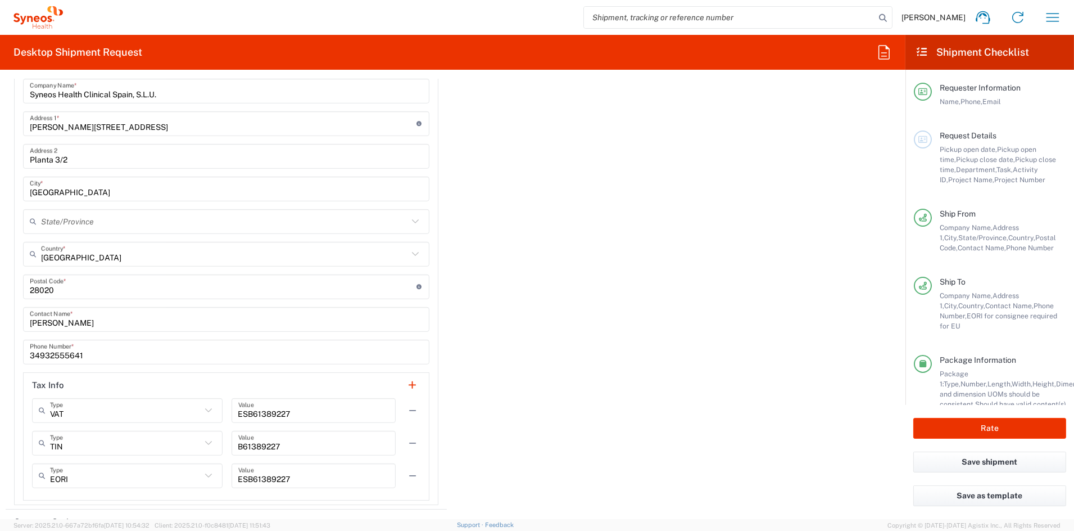
scroll to position [1648, 0]
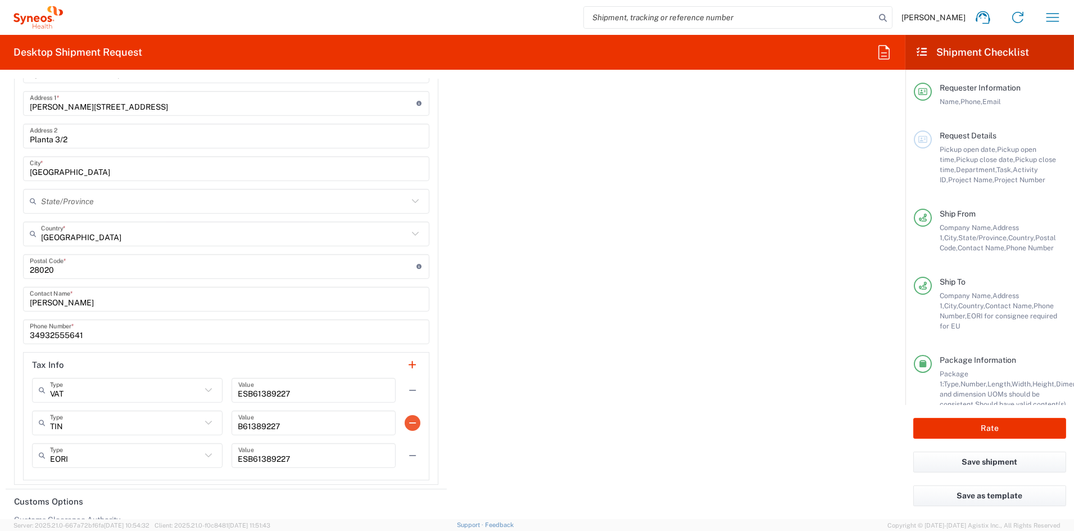
click at [407, 421] on button "button" at bounding box center [413, 423] width 16 height 16
click at [407, 386] on button "button" at bounding box center [413, 390] width 16 height 16
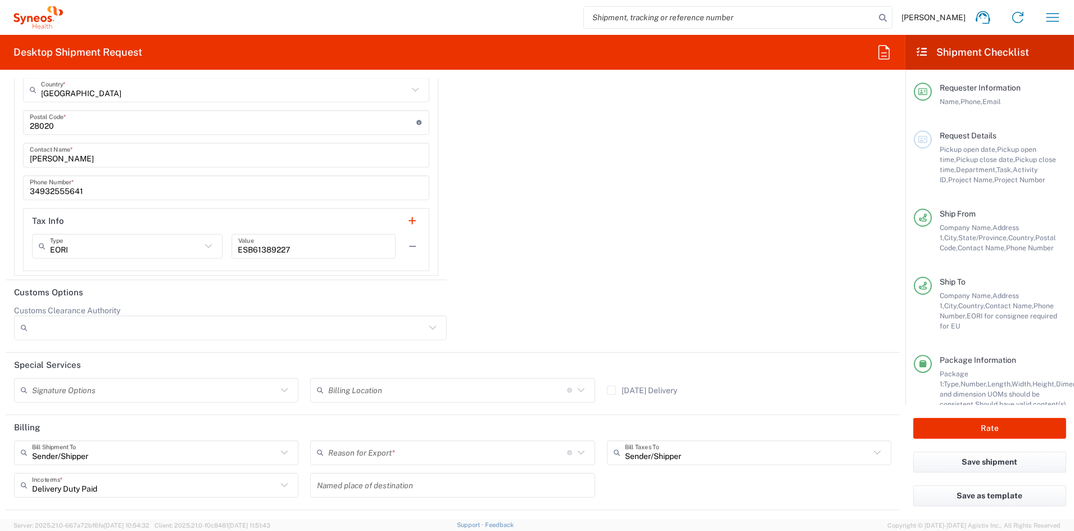
scroll to position [1797, 0]
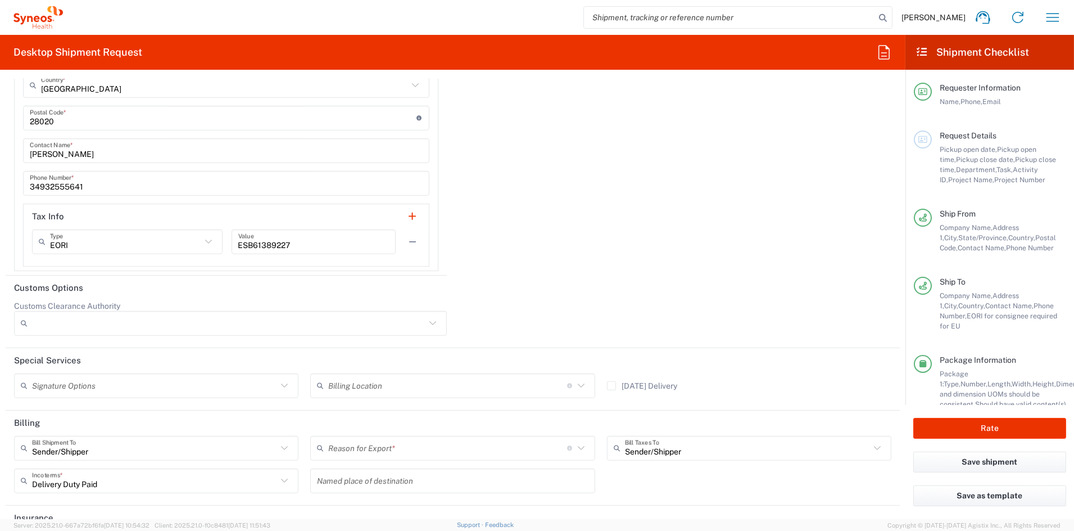
click at [112, 382] on input "text" at bounding box center [154, 386] width 245 height 20
click at [100, 404] on span "Adult Signature Required" at bounding box center [154, 407] width 279 height 17
type input "Adult Signature Required"
click at [402, 450] on input "text" at bounding box center [447, 448] width 239 height 20
click at [340, 421] on span "Sold" at bounding box center [448, 422] width 279 height 17
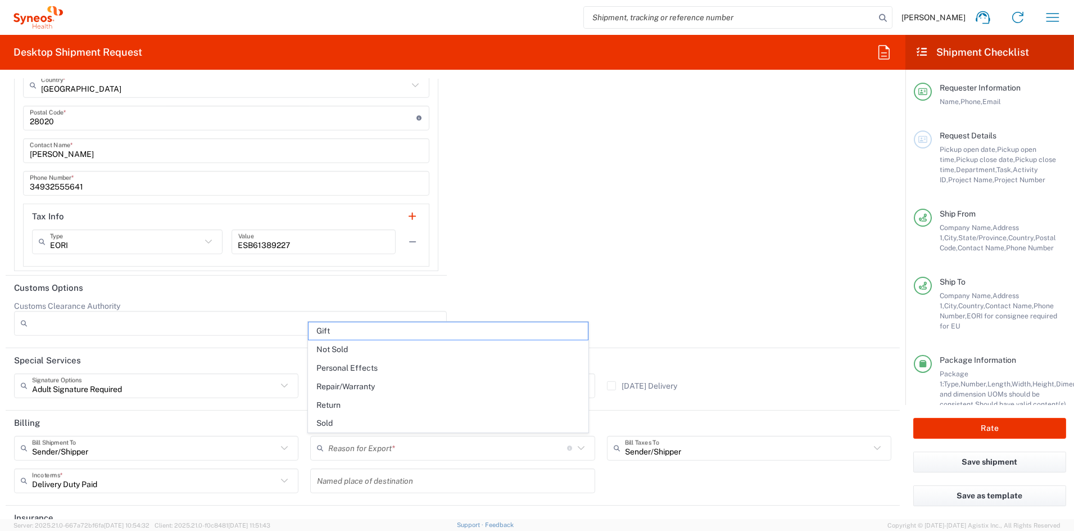
type input "Sold"
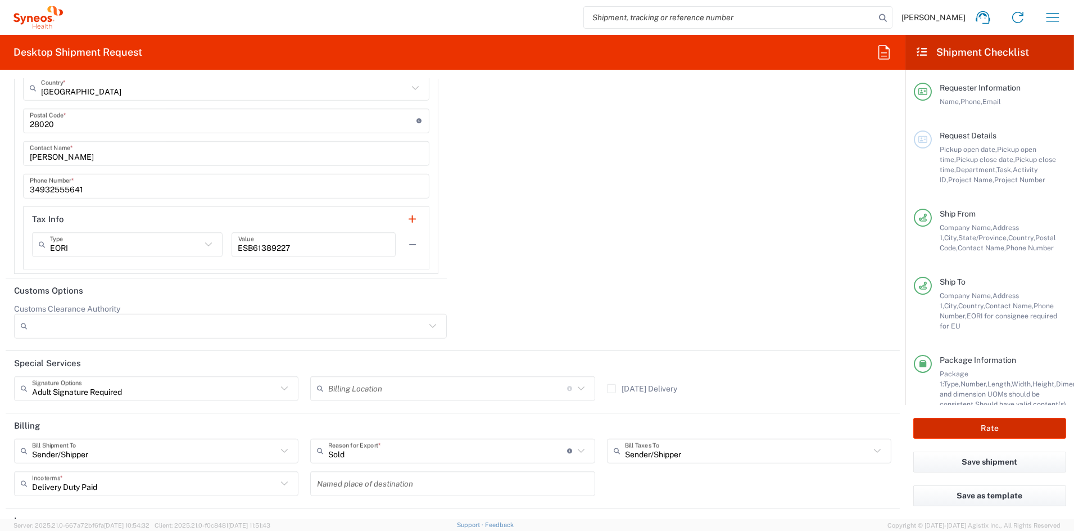
click at [1001, 426] on button "Rate" at bounding box center [990, 428] width 153 height 21
type input "6156"
type input "ADUS.STUDO.IC.104173"
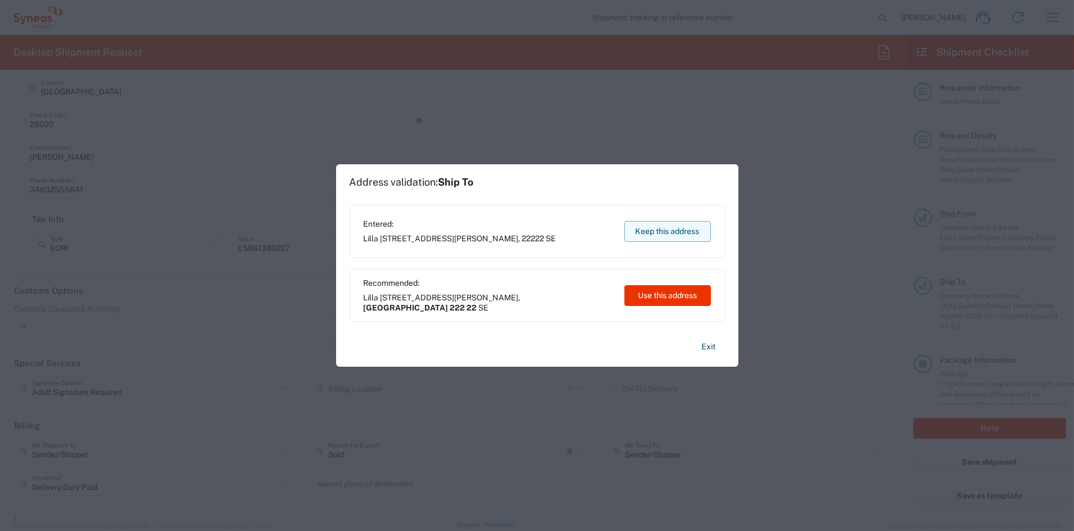
click at [690, 227] on button "Keep this address" at bounding box center [668, 231] width 87 height 21
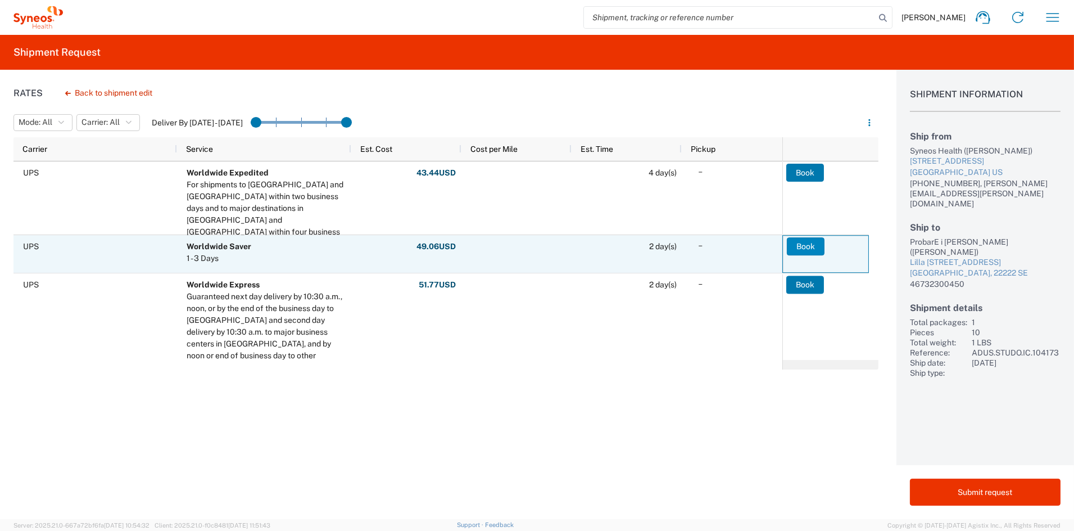
click at [804, 245] on button "Book" at bounding box center [806, 246] width 38 height 18
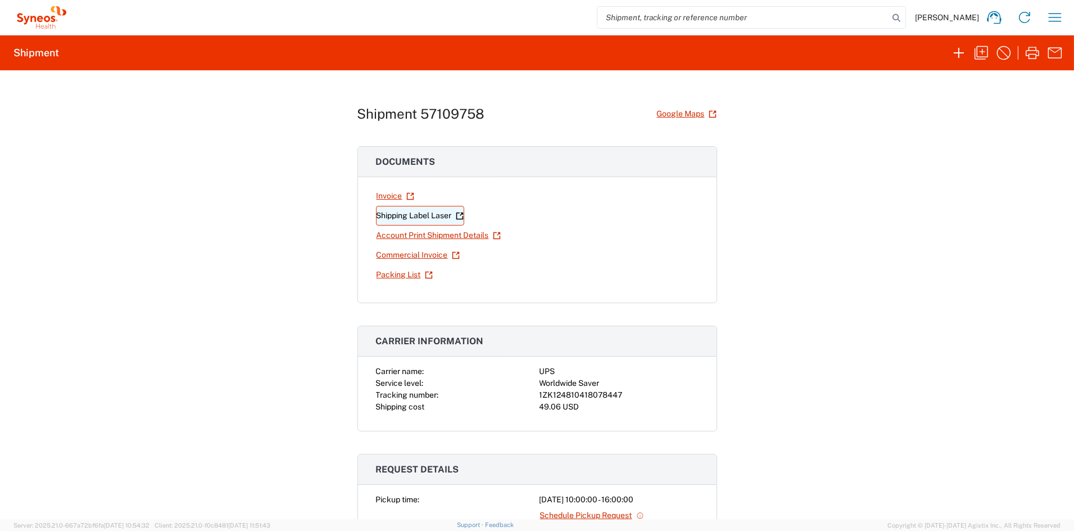
click at [417, 216] on link "Shipping Label Laser" at bounding box center [420, 216] width 88 height 20
click at [980, 49] on icon "button" at bounding box center [982, 53] width 18 height 18
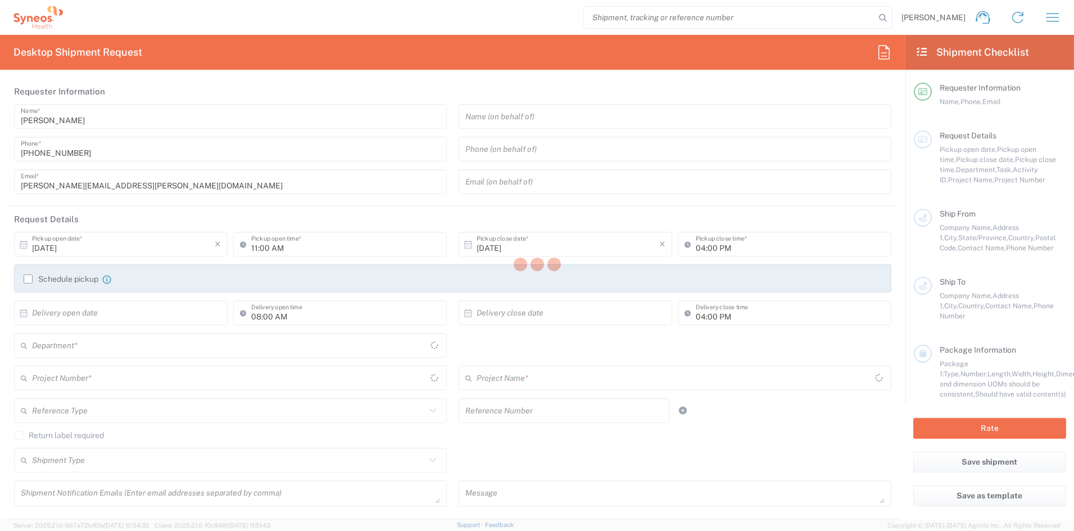
type input "catherine.rupp@syneoshealth.com"
type input "10:00 AM"
type textarea "beatriz.roca@syneoshealth.com, catherine.rupp@syneoshealth.com"
type textarea "SHCS-104173-SWE-290-01"
type input "Syneos Health Communications-[GEOGRAPHIC_DATA] [GEOGRAPHIC_DATA]"
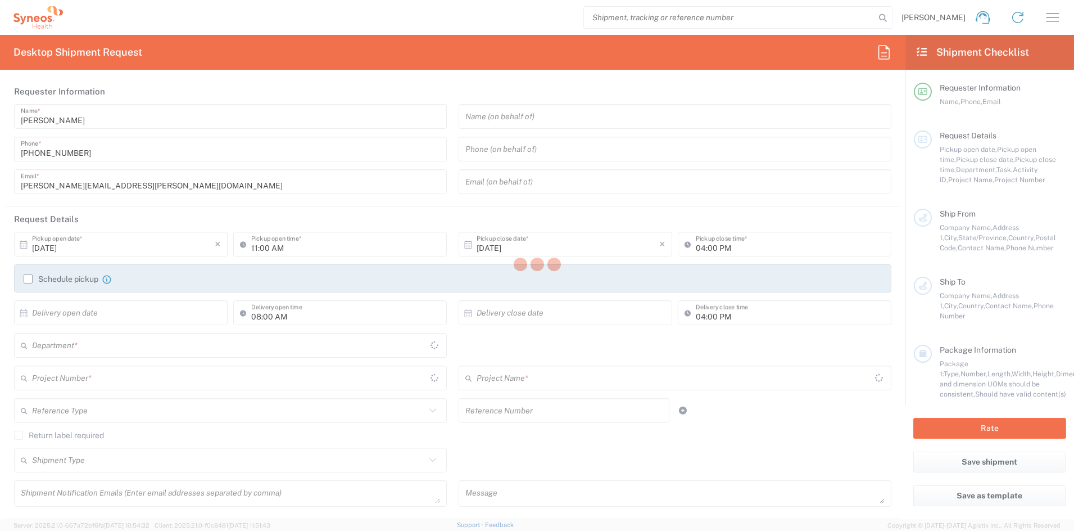
type input "Syneos Health"
type input "[STREET_ADDRESS]"
type input "[GEOGRAPHIC_DATA]"
type input "43082"
type input "[PERSON_NAME]"
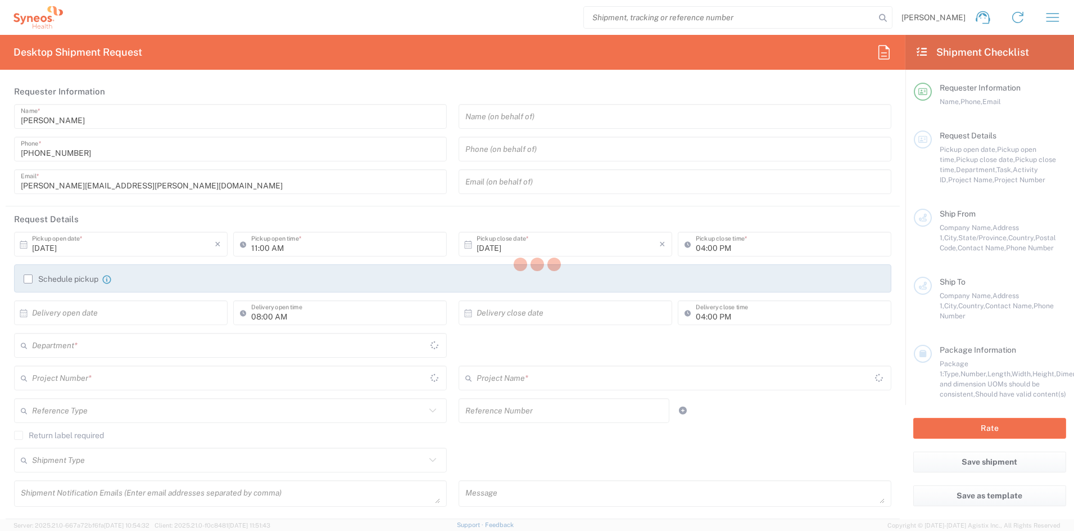
type input "[PHONE_NUMBER]"
type input "[PERSON_NAME][EMAIL_ADDRESS][PERSON_NAME][DOMAIN_NAME]"
type input "ProbarE i Lund"
type input "Lilla Fiskaregatan 10"
type input "Lund"
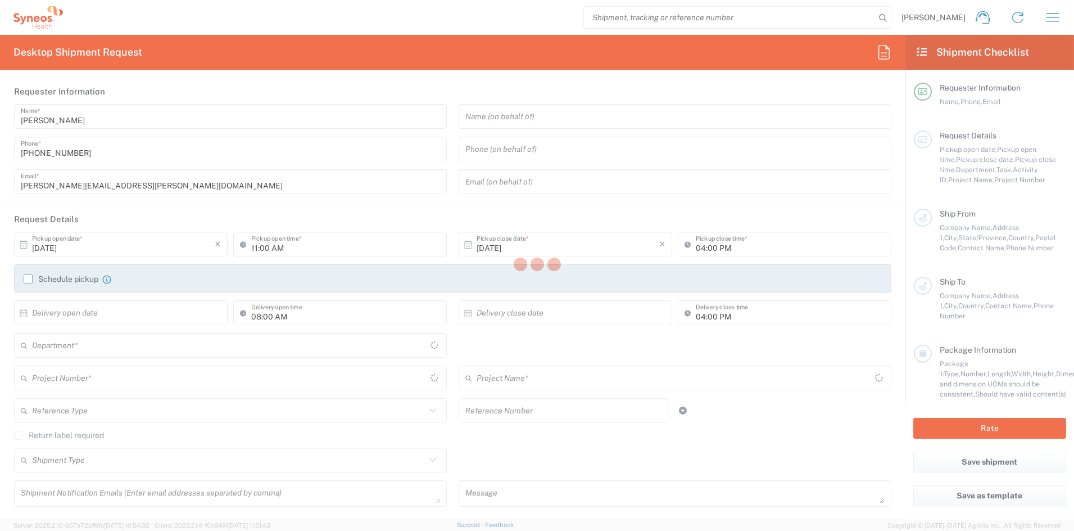
type input "[GEOGRAPHIC_DATA]"
type input "22222"
type input "Alice Olivecrona"
type input "46732300450"
type input "Business (General)"
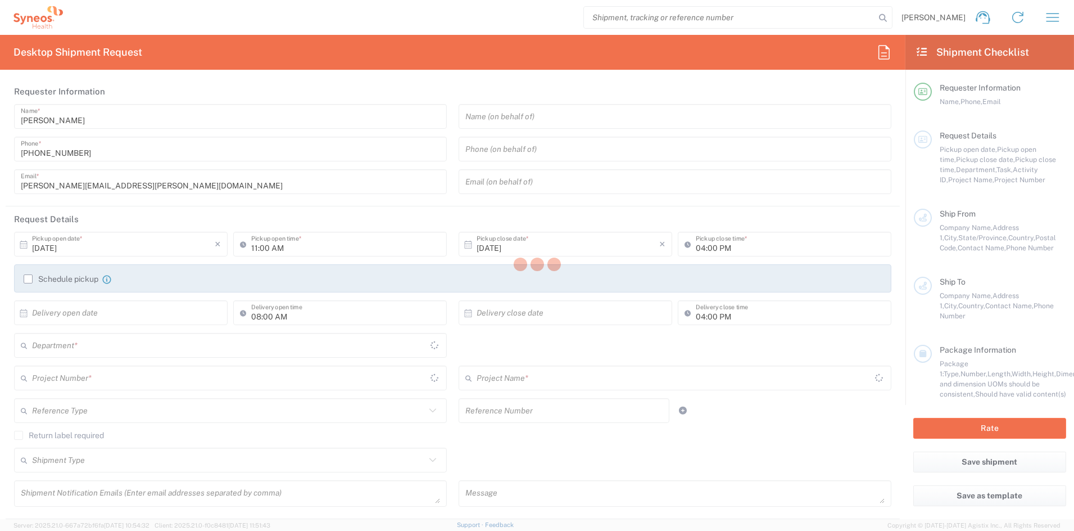
type input "Adult Signature Required"
type input "Sender/Shipper"
type input "Sold"
type input "Sender/Shipper"
type input "Delivery Duty Paid"
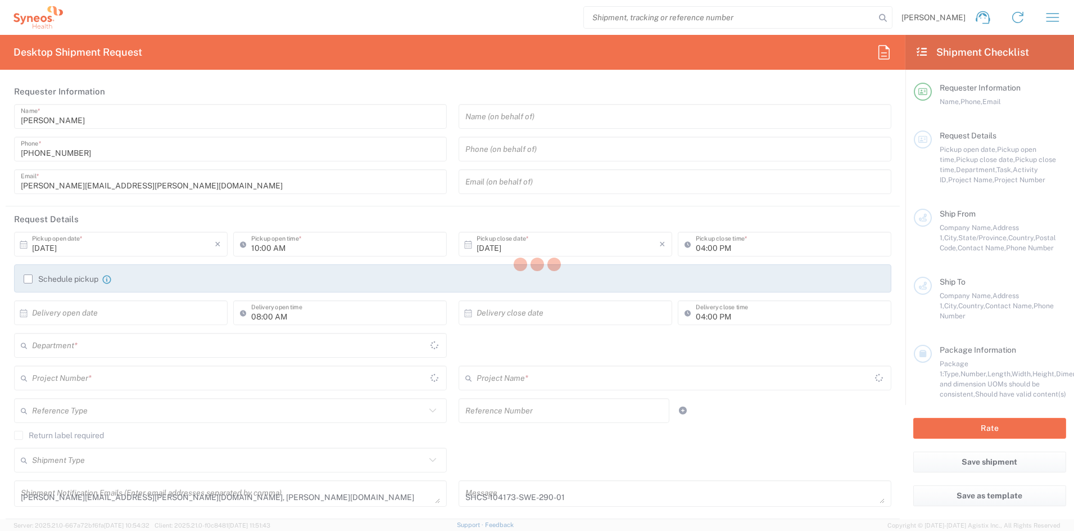
type input "[US_STATE]"
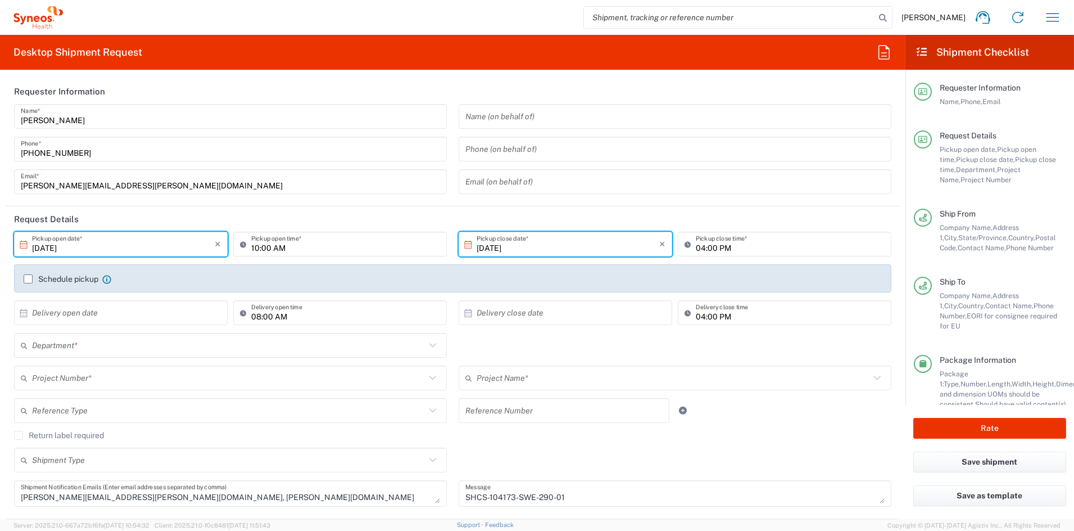
type input "Small Box"
type input "ADUS.STUDO.IC.104173"
type input "6156"
type input "Syneos.voincl.21.104173"
drag, startPoint x: 255, startPoint y: 247, endPoint x: 272, endPoint y: 247, distance: 16.9
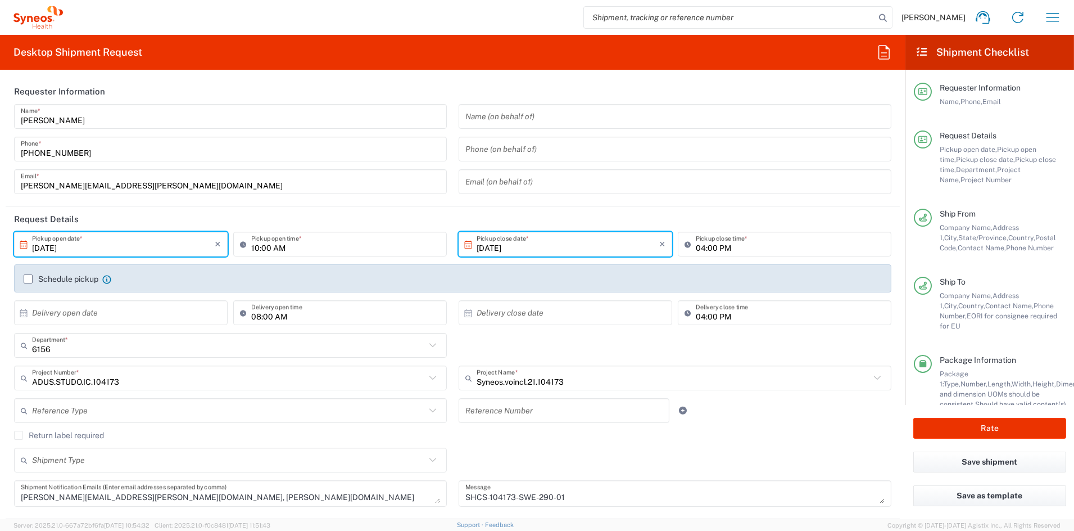
click at [255, 247] on input "10:00 AM" at bounding box center [345, 244] width 189 height 20
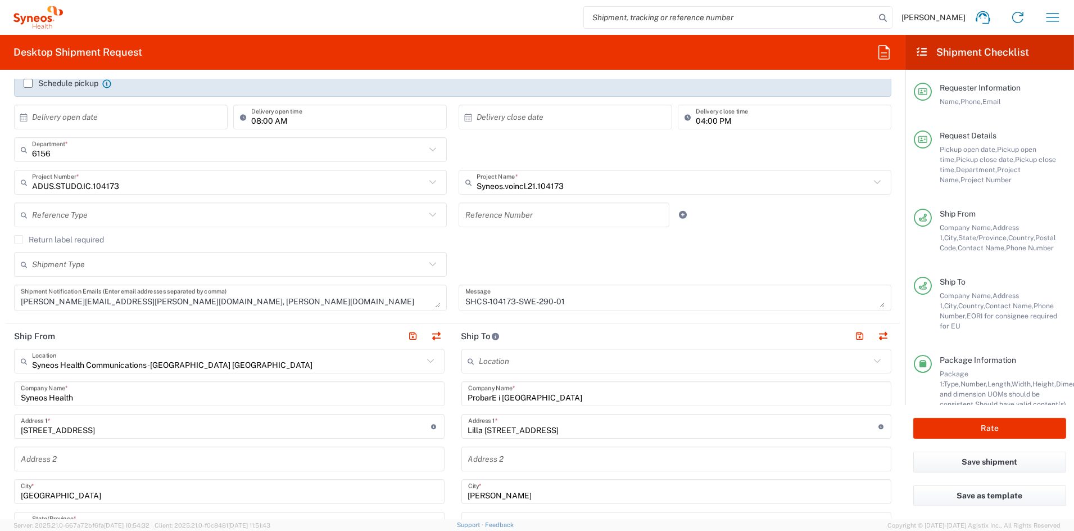
scroll to position [200, 0]
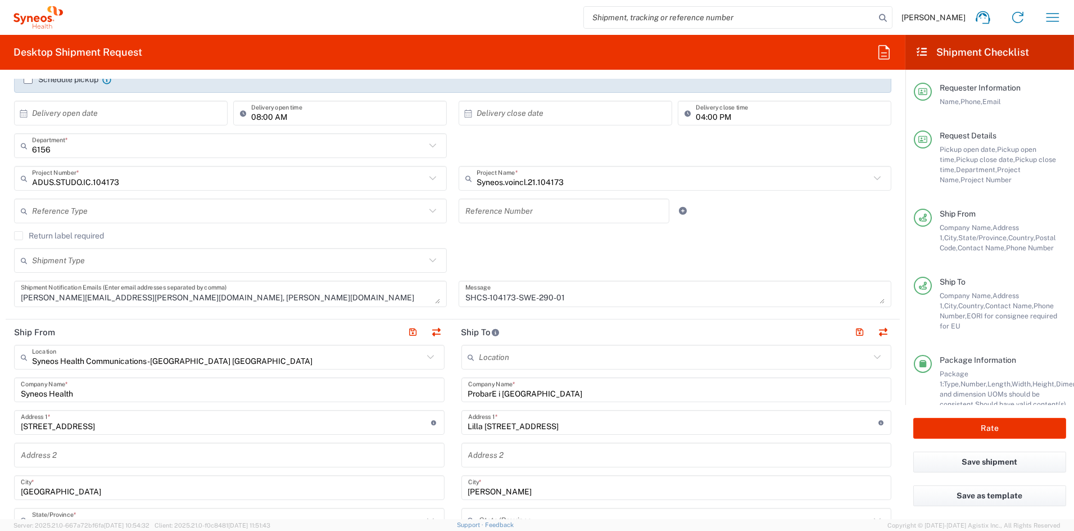
type input "11:00 AM"
click at [592, 291] on textarea "SHCS-104173-SWE-290-01" at bounding box center [674, 294] width 419 height 20
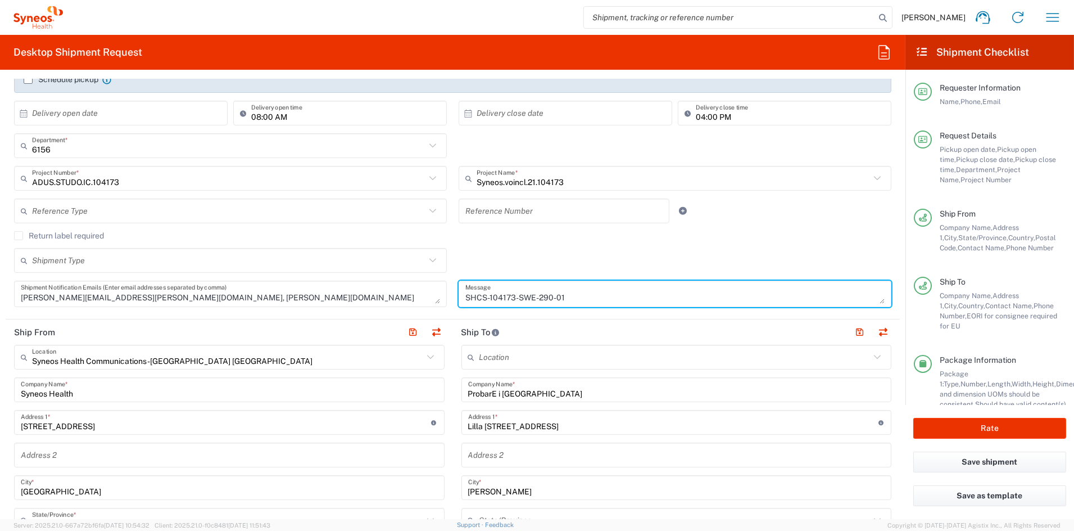
drag, startPoint x: 587, startPoint y: 294, endPoint x: 422, endPoint y: 293, distance: 165.8
click at [423, 292] on div "10/13/2025 × Pickup open date * Cancel Apply 11:00 AM Pickup open time * 10/13/…" at bounding box center [452, 173] width 889 height 283
paste textarea "1-02"
type textarea "SHCS-104173-SWE-291-02"
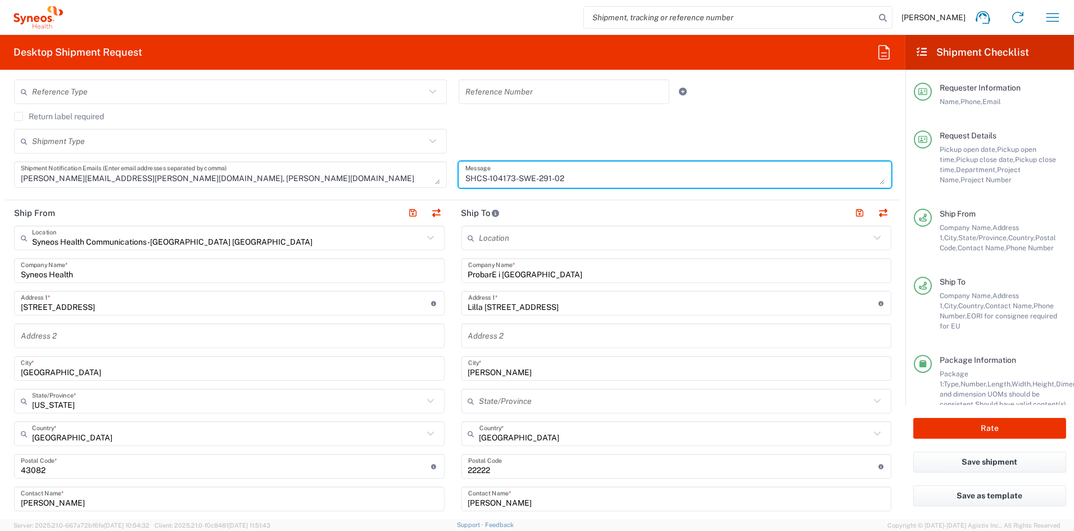
scroll to position [319, 0]
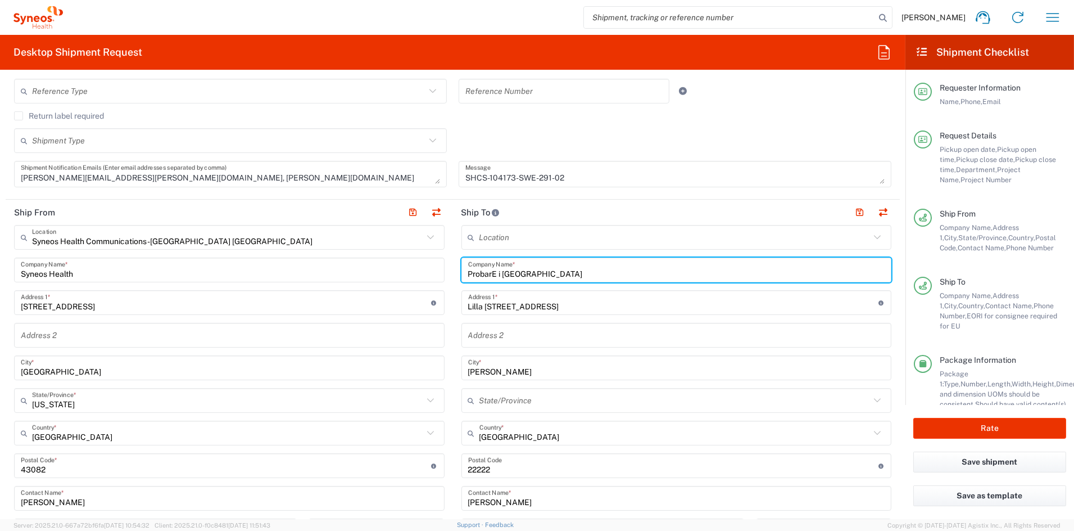
drag, startPoint x: 525, startPoint y: 272, endPoint x: 415, endPoint y: 269, distance: 109.7
click at [418, 268] on div "Ship From Syneos Health Communications-Westerville OH Location Syneos Health Co…" at bounding box center [453, 451] width 894 height 502
paste input "Stockholm AB"
type input "ProbarE i Stockholm AB"
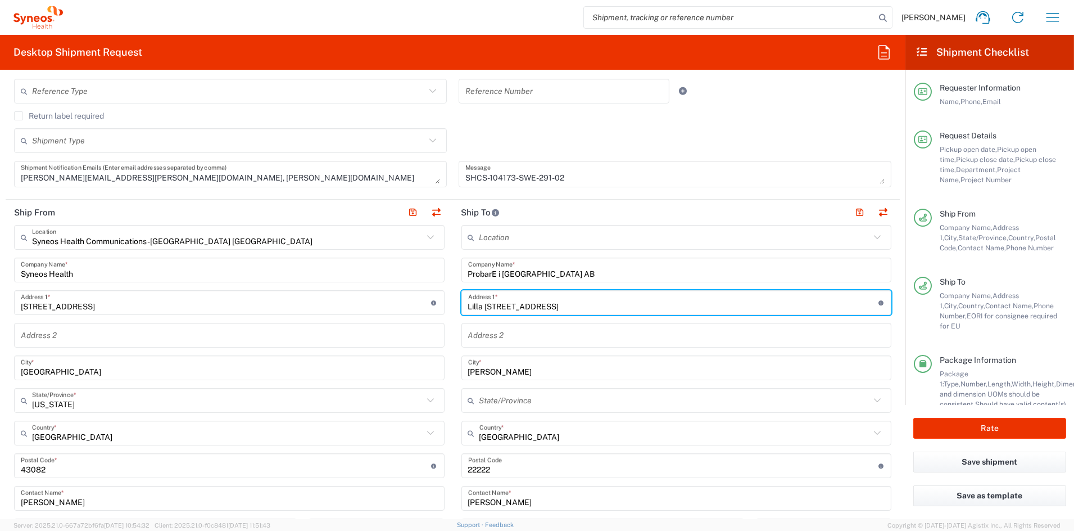
drag, startPoint x: 553, startPoint y: 305, endPoint x: 433, endPoint y: 306, distance: 119.2
click at [433, 306] on div "Ship From Syneos Health Communications-Westerville OH Location Syneos Health Co…" at bounding box center [453, 451] width 894 height 502
paste input "Vegagatan 8"
type input "Vegagatan 8"
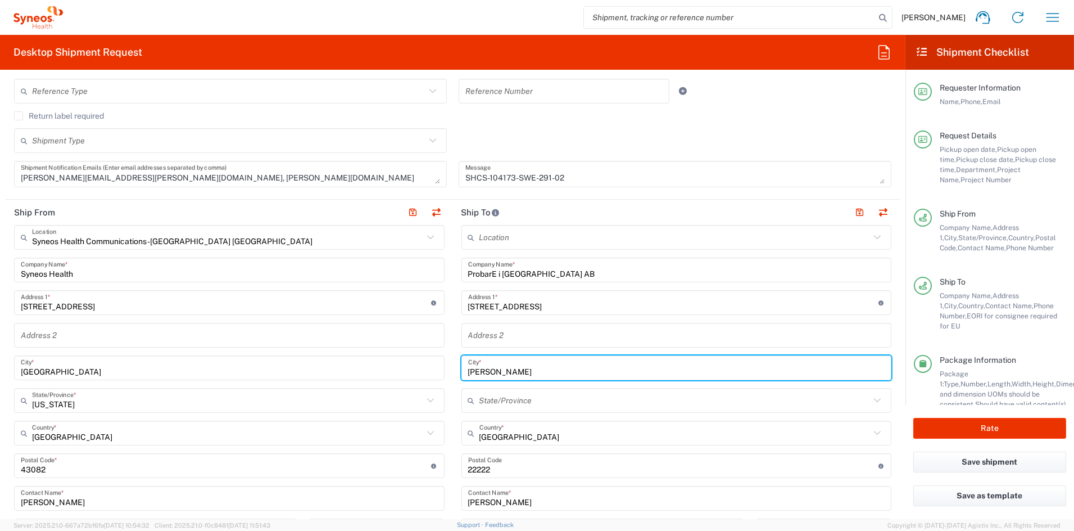
drag, startPoint x: 474, startPoint y: 368, endPoint x: 436, endPoint y: 366, distance: 38.3
click at [436, 365] on div "Ship From Syneos Health Communications-Westerville OH Location Syneos Health Co…" at bounding box center [453, 451] width 894 height 502
paste input "Stockholm"
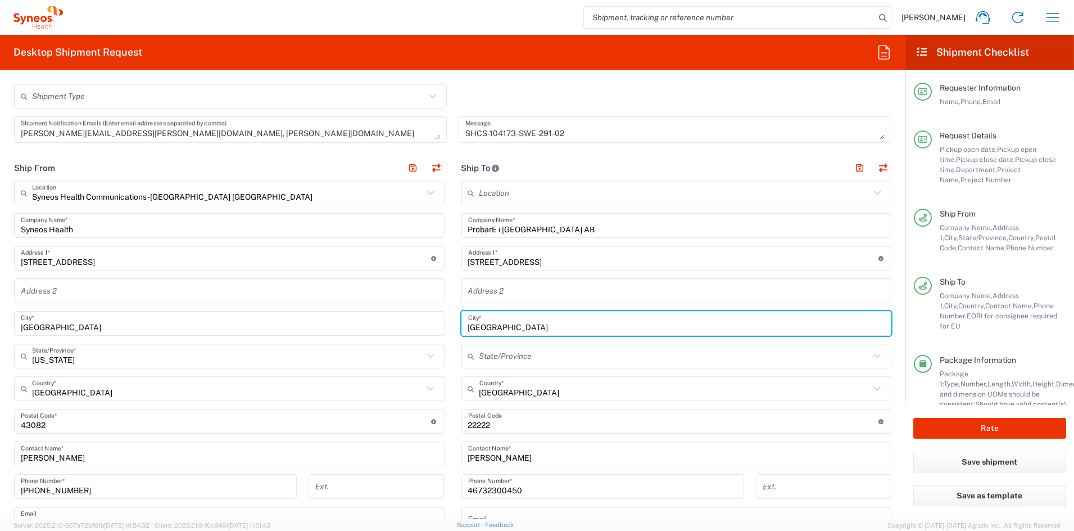
scroll to position [365, 0]
type input "Stockholm"
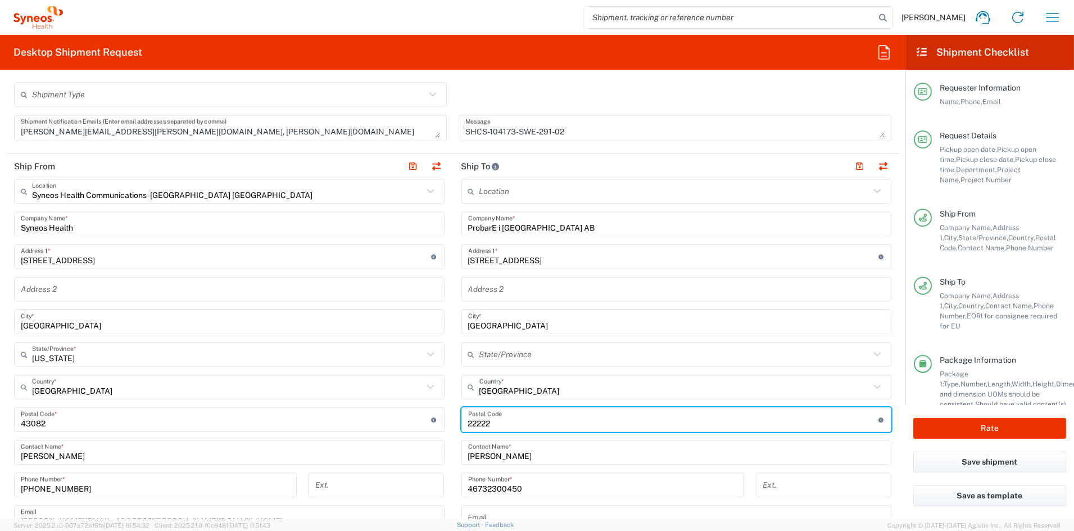
drag, startPoint x: 506, startPoint y: 419, endPoint x: 437, endPoint y: 419, distance: 69.1
click at [437, 419] on div "Ship From Syneos Health Communications-Westerville OH Location Syneos Health Co…" at bounding box center [453, 404] width 894 height 502
paste input "113 29"
click at [478, 424] on input "undefined" at bounding box center [673, 420] width 410 height 20
type input "11329"
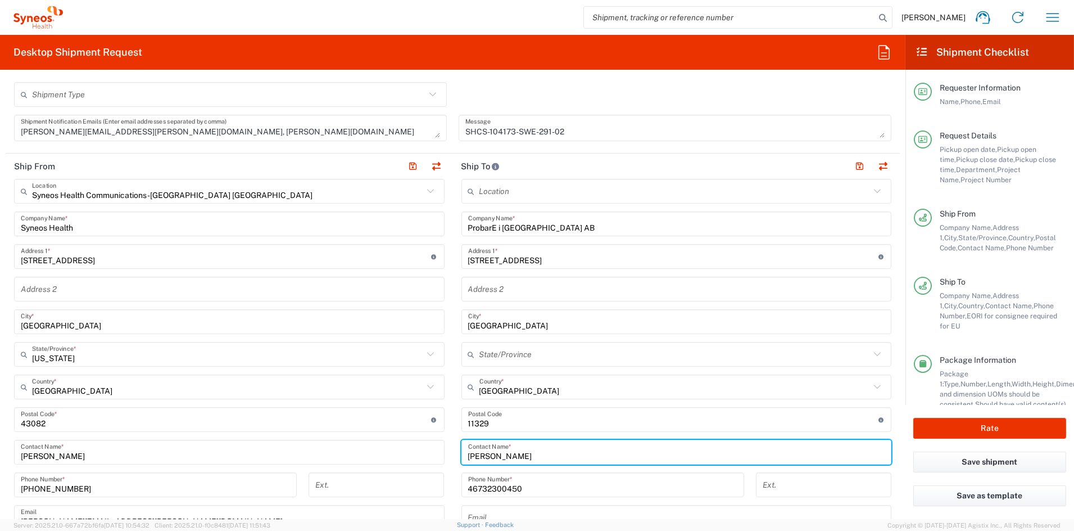
drag, startPoint x: 537, startPoint y: 454, endPoint x: 409, endPoint y: 449, distance: 128.8
click at [409, 449] on div "Ship From Syneos Health Communications-Westerville OH Location Syneos Health Co…" at bounding box center [453, 404] width 894 height 502
paste input "Karolina Blom"
type input "Karolina Blom"
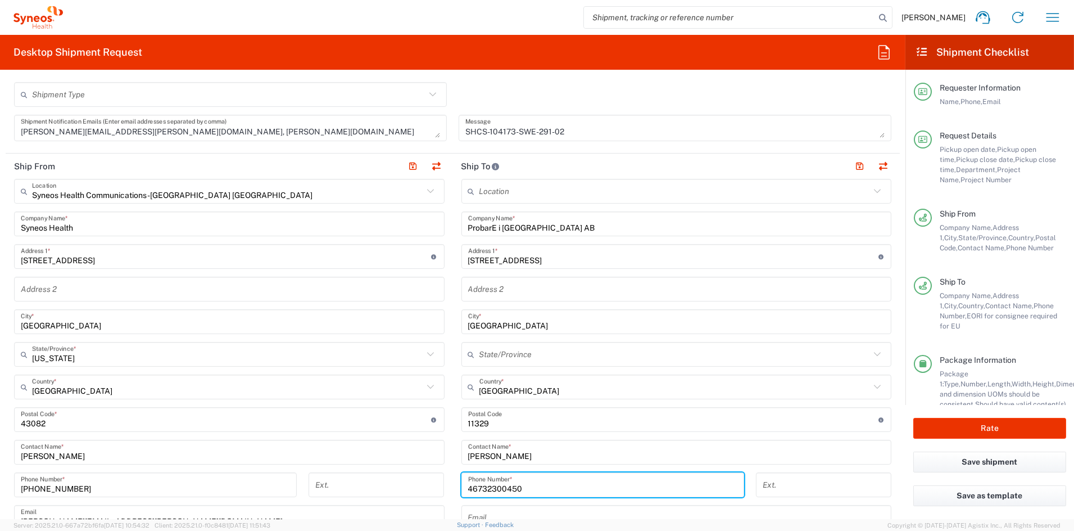
drag, startPoint x: 529, startPoint y: 487, endPoint x: 419, endPoint y: 487, distance: 109.6
click at [419, 487] on div "Ship From Syneos Health Communications-Westerville OH Location Syneos Health Co…" at bounding box center [453, 404] width 894 height 502
paste input "723942294"
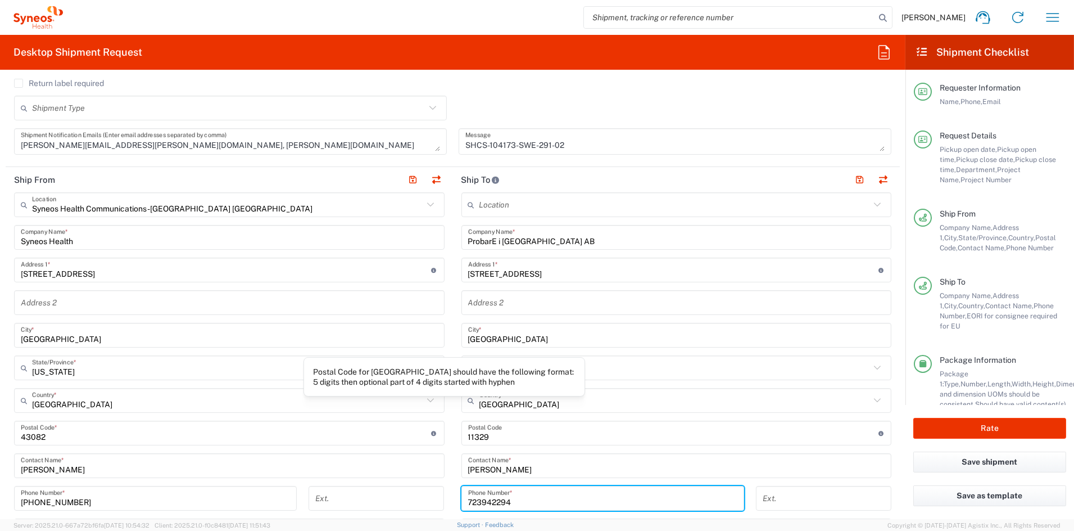
scroll to position [265, 0]
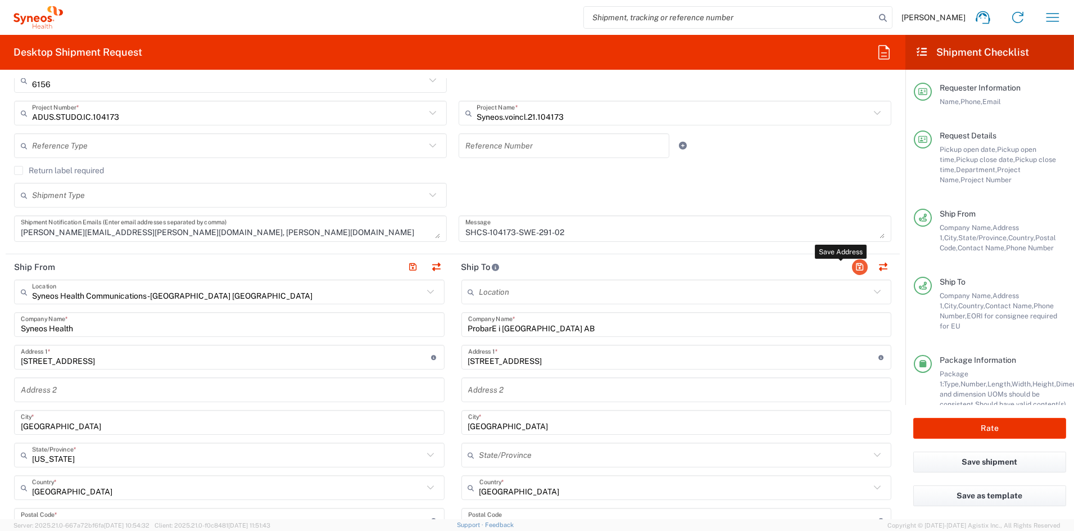
type input "723942294"
drag, startPoint x: 850, startPoint y: 267, endPoint x: 729, endPoint y: 298, distance: 125.3
click at [852, 267] on button "button" at bounding box center [860, 267] width 16 height 16
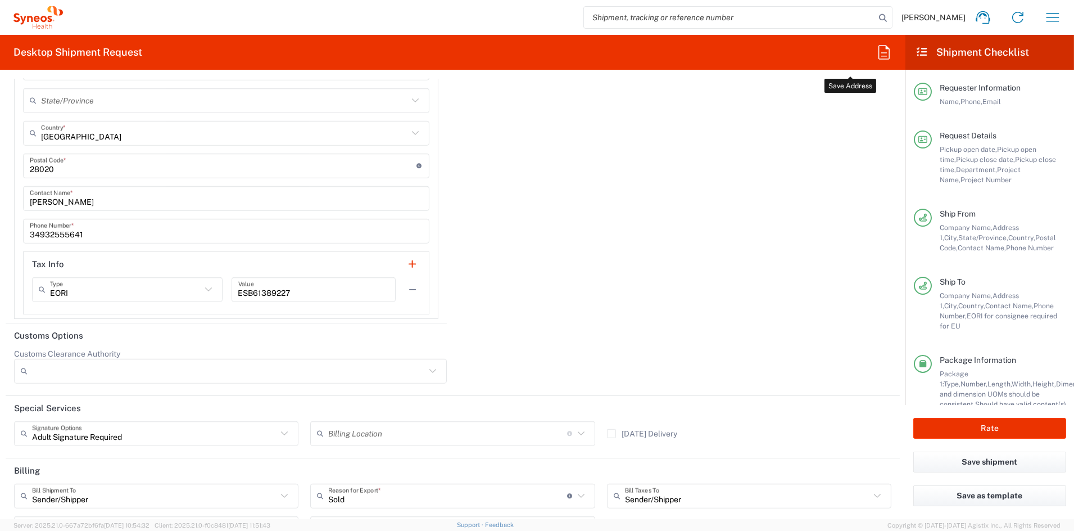
scroll to position [1853, 0]
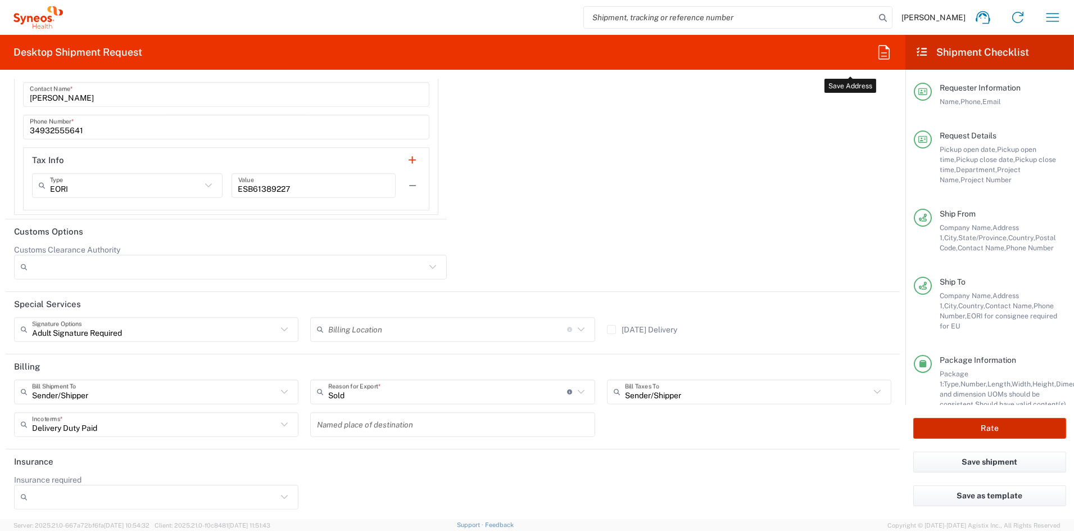
click at [1003, 423] on button "Rate" at bounding box center [990, 428] width 153 height 21
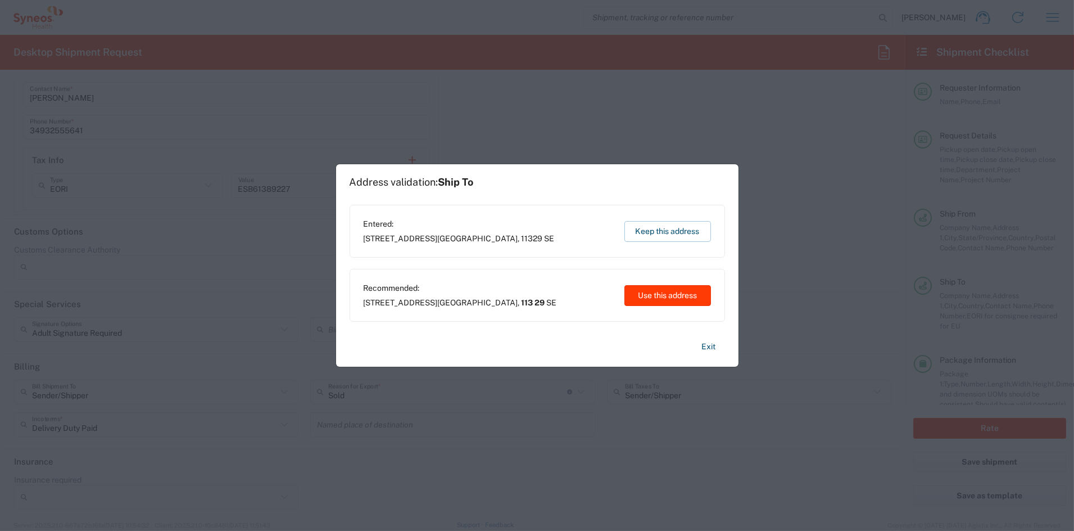
click at [671, 293] on button "Use this address" at bounding box center [668, 295] width 87 height 21
type input "113 29"
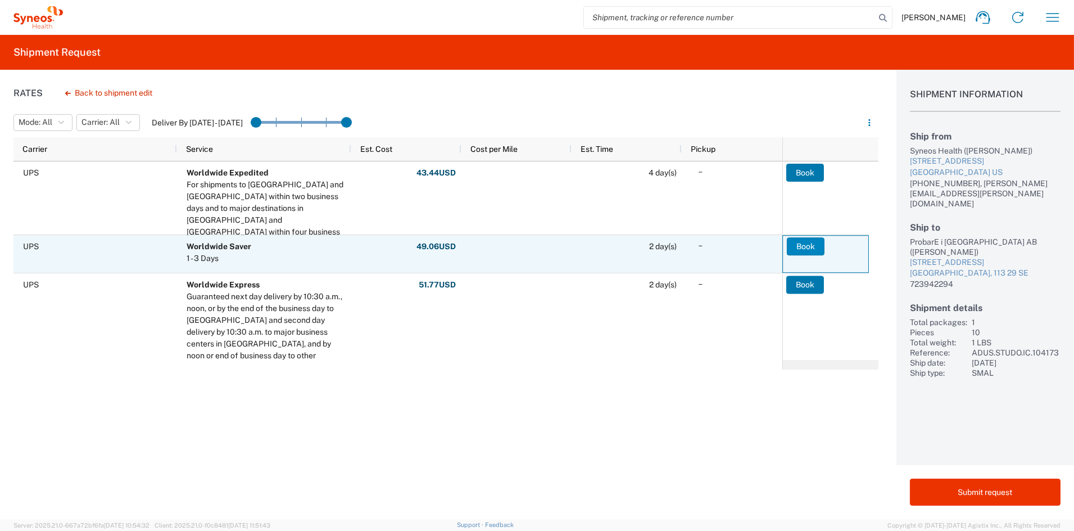
click at [797, 242] on button "Book" at bounding box center [806, 246] width 38 height 18
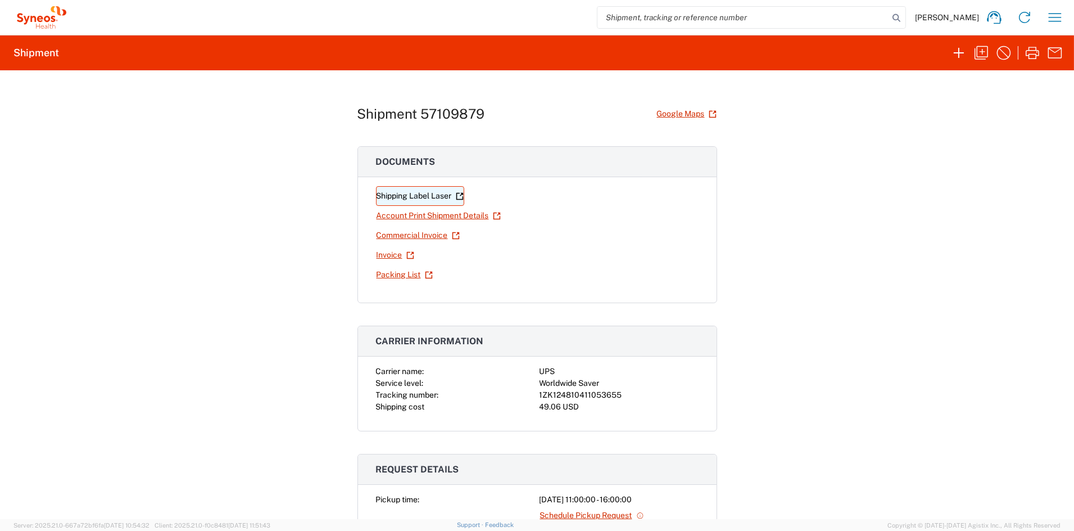
click at [426, 195] on link "Shipping Label Laser" at bounding box center [420, 196] width 88 height 20
click at [982, 53] on icon "button" at bounding box center [982, 53] width 18 height 18
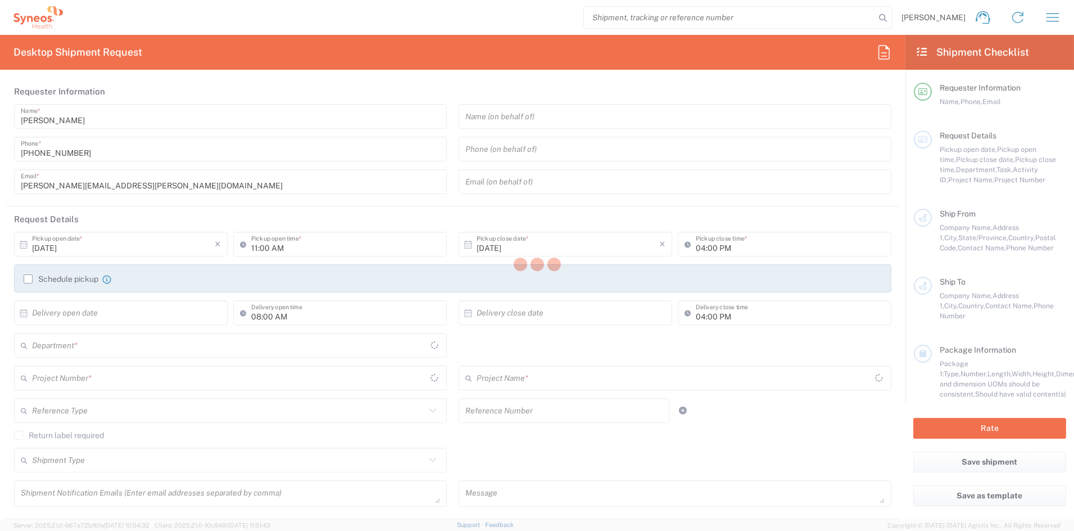
type input "catherine.rupp@syneoshealth.com"
type textarea "beatriz.roca@syneoshealth.com, catherine.rupp@syneoshealth.com"
type textarea "SHCS-104173-SWE-291-02"
type input "Syneos Health Communications-[GEOGRAPHIC_DATA] [GEOGRAPHIC_DATA]"
type input "Syneos Health"
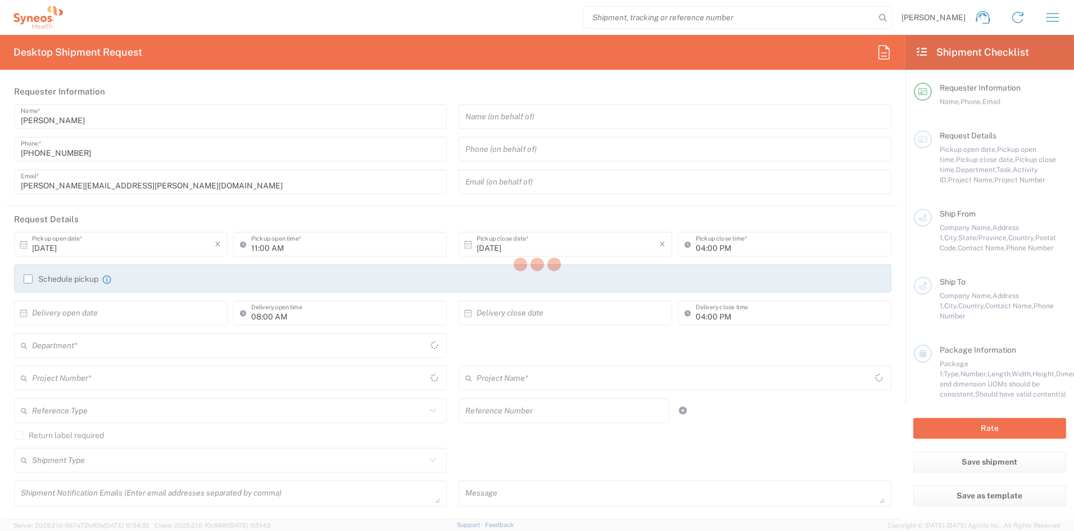
type input "[STREET_ADDRESS]"
type input "[GEOGRAPHIC_DATA]"
type input "43082"
type input "[PERSON_NAME]"
type input "[PHONE_NUMBER]"
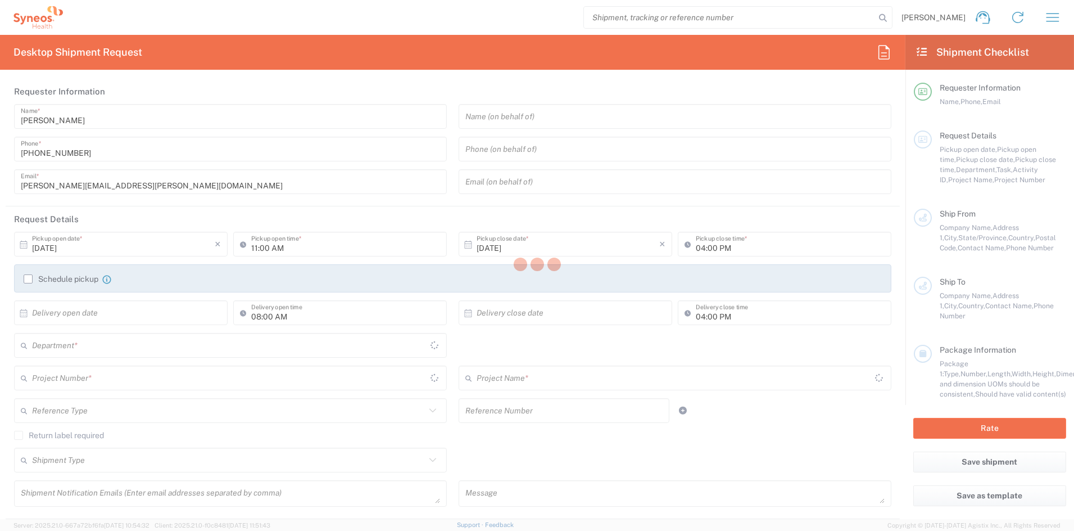
type input "[PERSON_NAME][EMAIL_ADDRESS][PERSON_NAME][DOMAIN_NAME]"
type input "ProbarE i Stockholm AB"
type input "Vegagatan 8"
type input "Stockholm"
type input "[GEOGRAPHIC_DATA]"
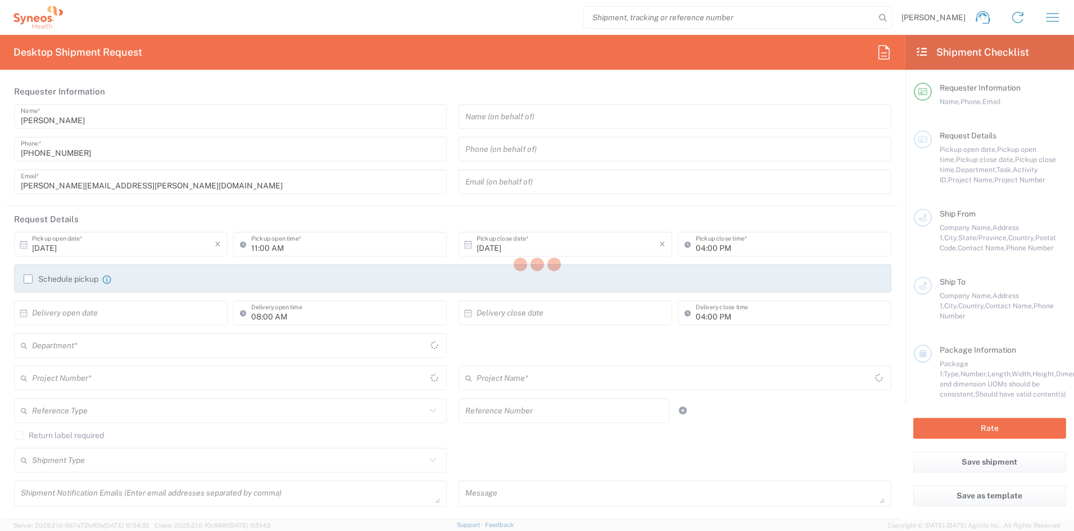
type input "113 29"
type input "Karolina Blom"
type input "723942294"
type input "Business (General)"
type input "Adult Signature Required"
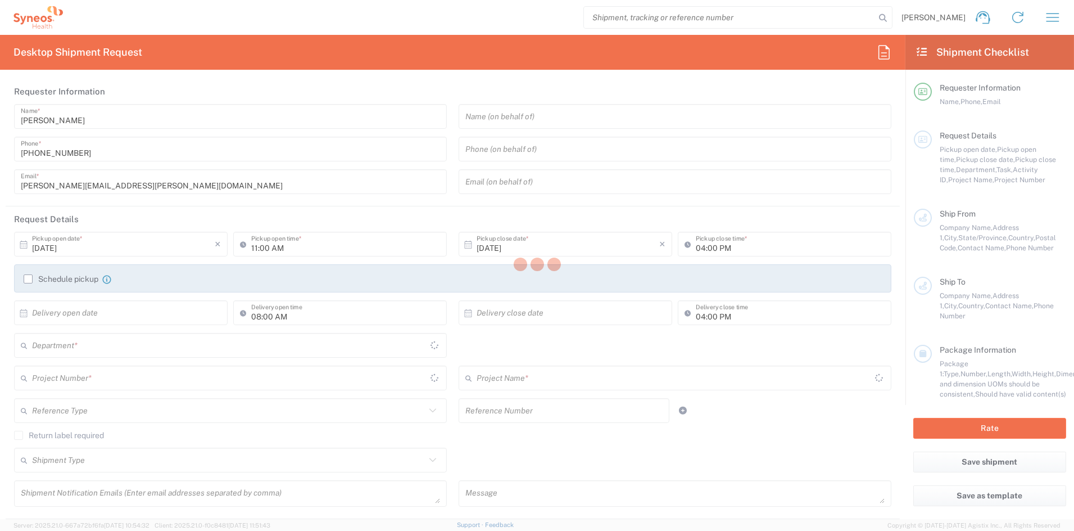
type input "Sender/Shipper"
type input "Sold"
type input "Sender/Shipper"
type input "Delivery Duty Paid"
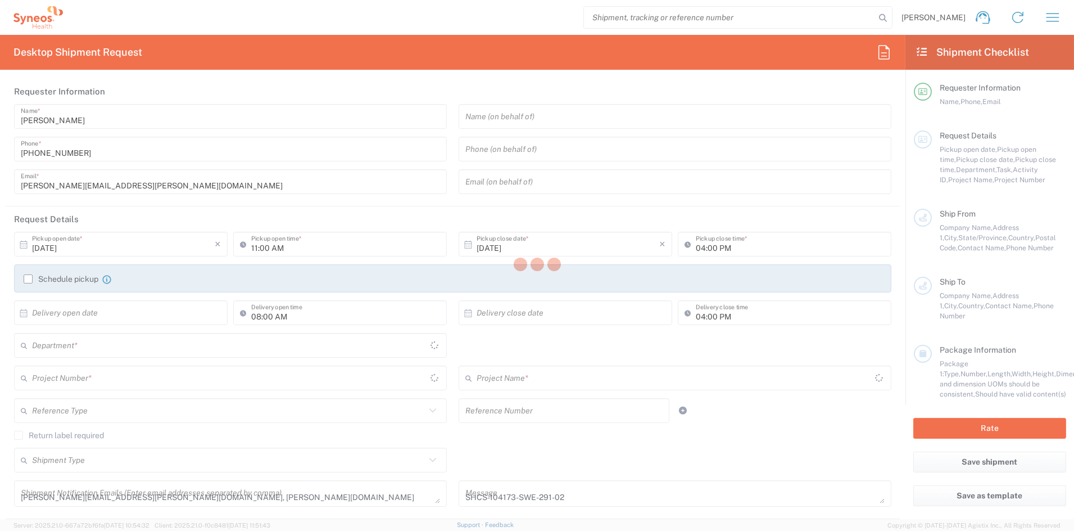
type input "[US_STATE]"
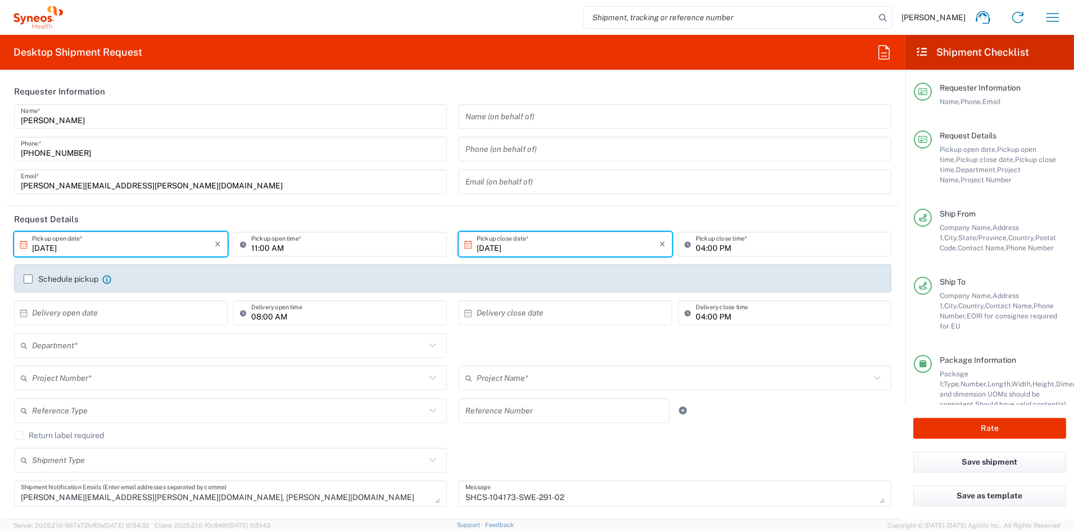
type input "Small Box"
type input "ADUS.STUDO.IC.104173"
type input "Syneos.voincl.21.104173"
type input "6156"
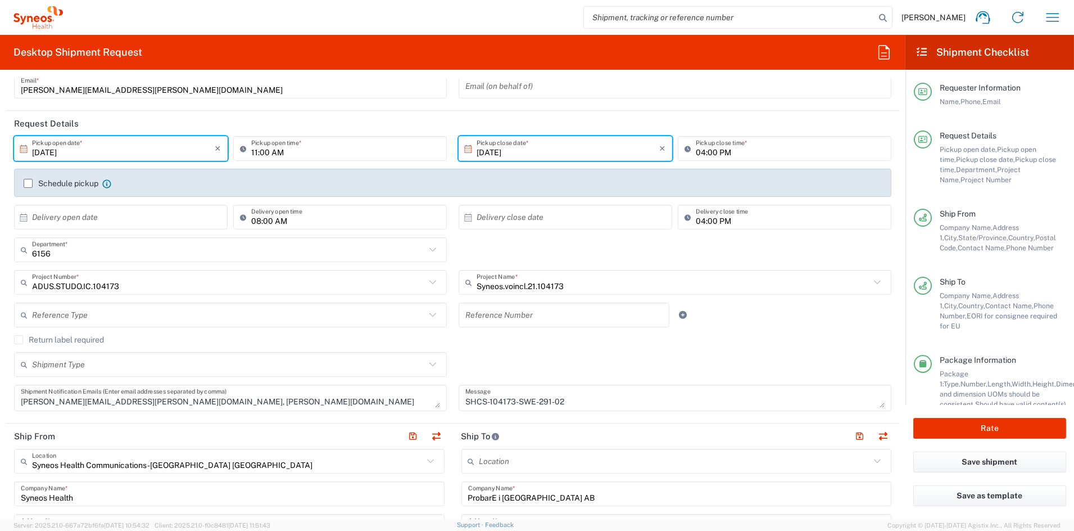
scroll to position [98, 0]
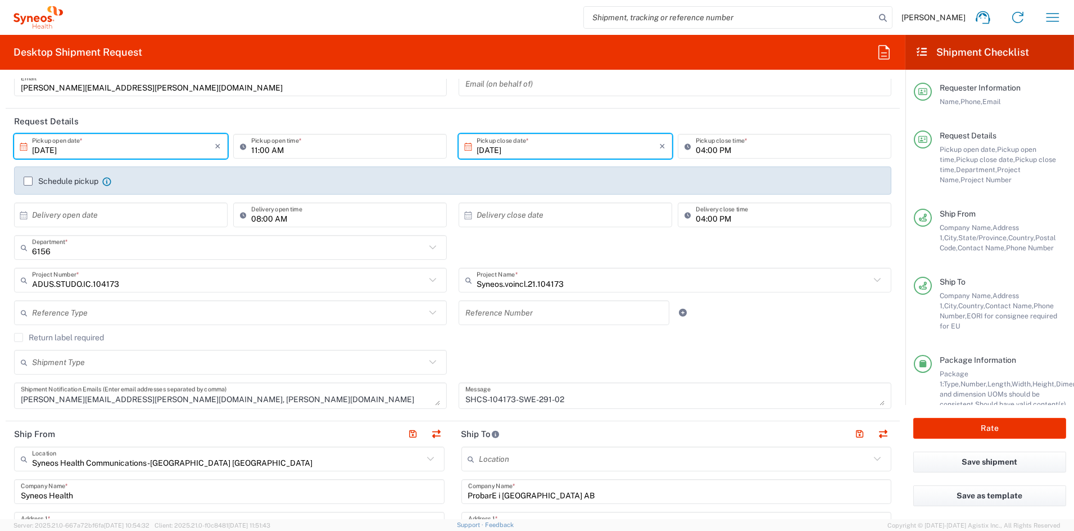
click at [581, 394] on textarea "SHCS-104173-SWE-291-02" at bounding box center [674, 396] width 419 height 20
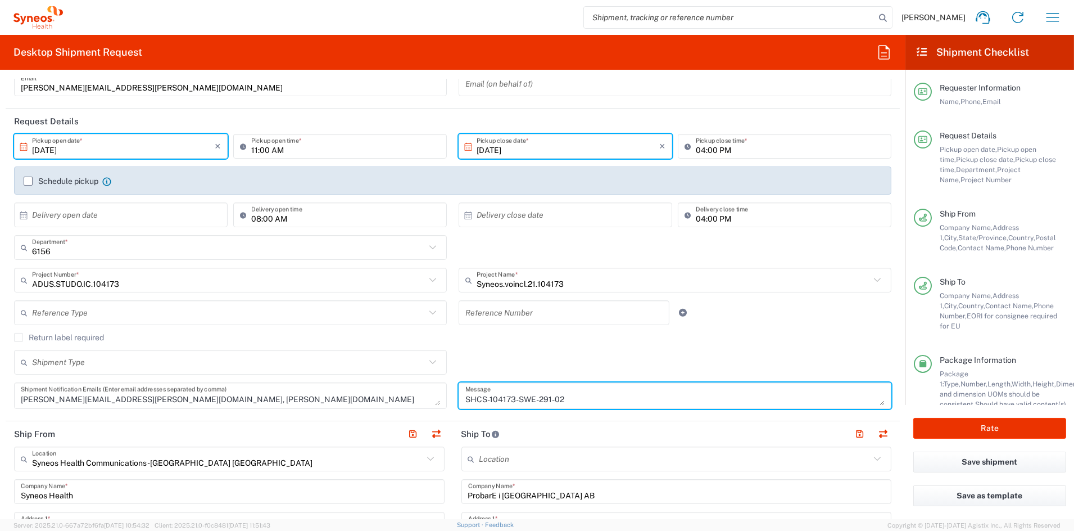
drag, startPoint x: 571, startPoint y: 397, endPoint x: 426, endPoint y: 401, distance: 144.5
click at [426, 401] on div "10/13/2025 × Pickup open date * Cancel Apply 11:00 AM Pickup open time * 10/13/…" at bounding box center [452, 275] width 889 height 283
paste textarea "PN-231-01"
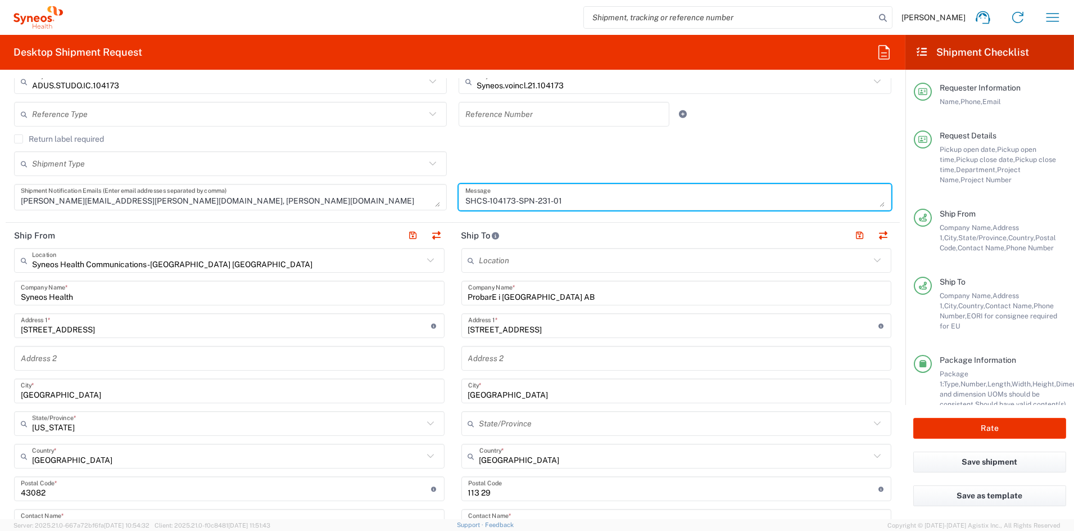
scroll to position [305, 0]
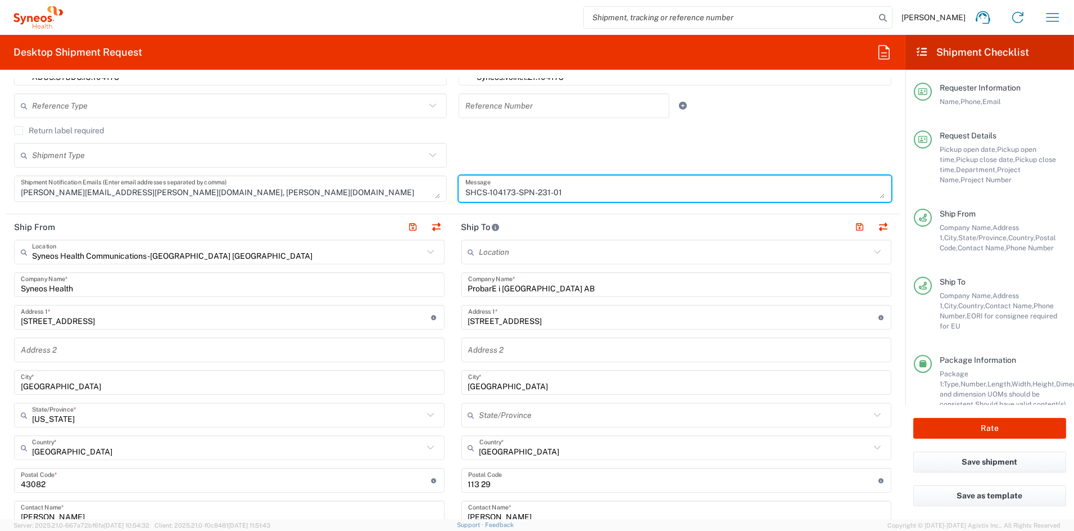
type textarea "SHCS-104173-SPN-231-01"
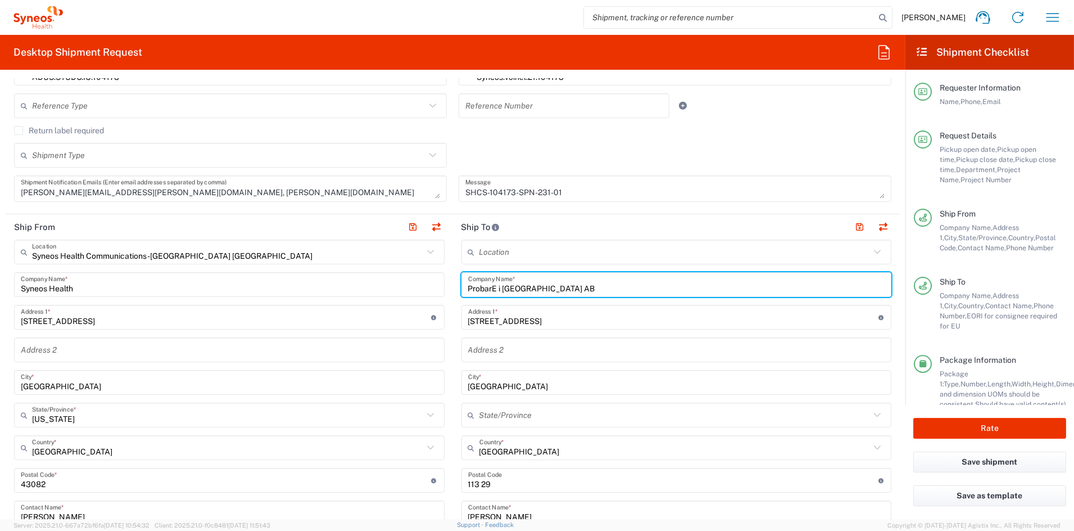
drag, startPoint x: 569, startPoint y: 288, endPoint x: 387, endPoint y: 283, distance: 181.6
click at [388, 283] on div "Ship From Syneos Health Communications-Westerville OH Location Syneos Health Co…" at bounding box center [453, 465] width 894 height 502
paste input "Hospital Universitario Virgen del Rocio HUVR"
type input "Hospital Universitario Virgen del Rocio HUVR"
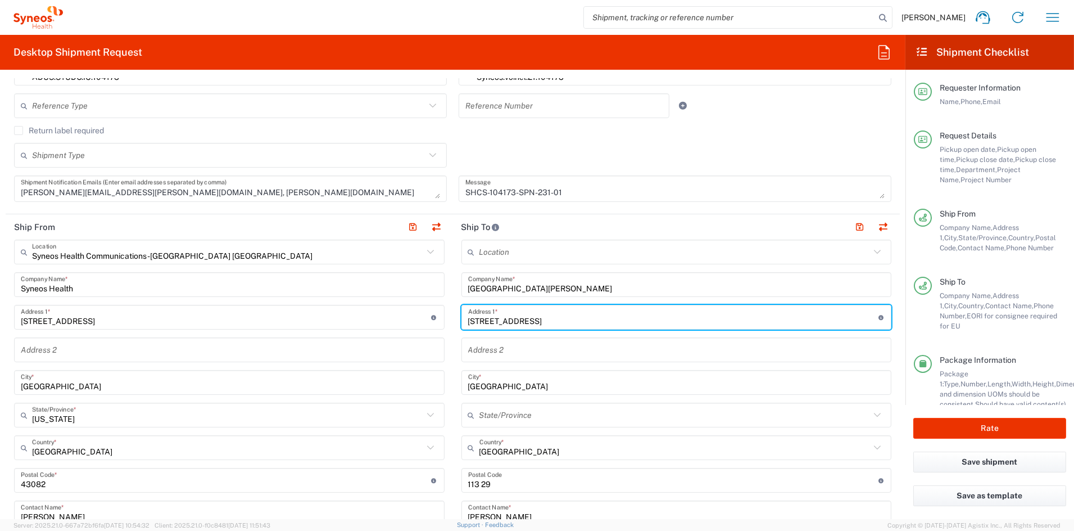
drag, startPoint x: 483, startPoint y: 323, endPoint x: 422, endPoint y: 322, distance: 61.9
click at [422, 322] on div "Ship From Syneos Health Communications-Westerville OH Location Syneos Health Co…" at bounding box center [453, 465] width 894 height 502
paste input "Manuel Siurot Avenue"
type input "Manuel Siurot Avenue"
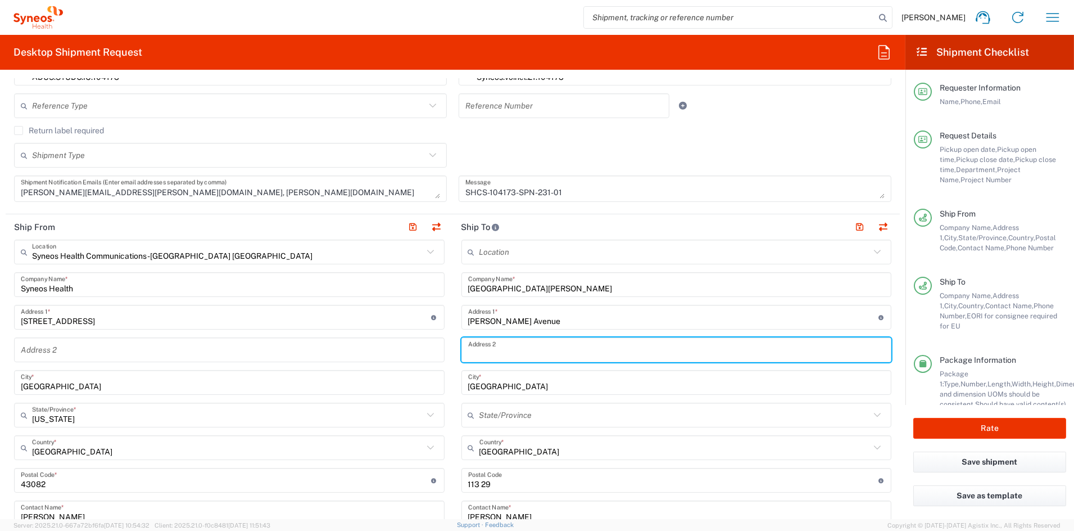
click at [508, 352] on input "text" at bounding box center [676, 350] width 417 height 20
paste input "Centro de Documentación clinica avanzada"
click at [553, 354] on input "Centro de Documentación clinica avanzada" at bounding box center [676, 350] width 417 height 20
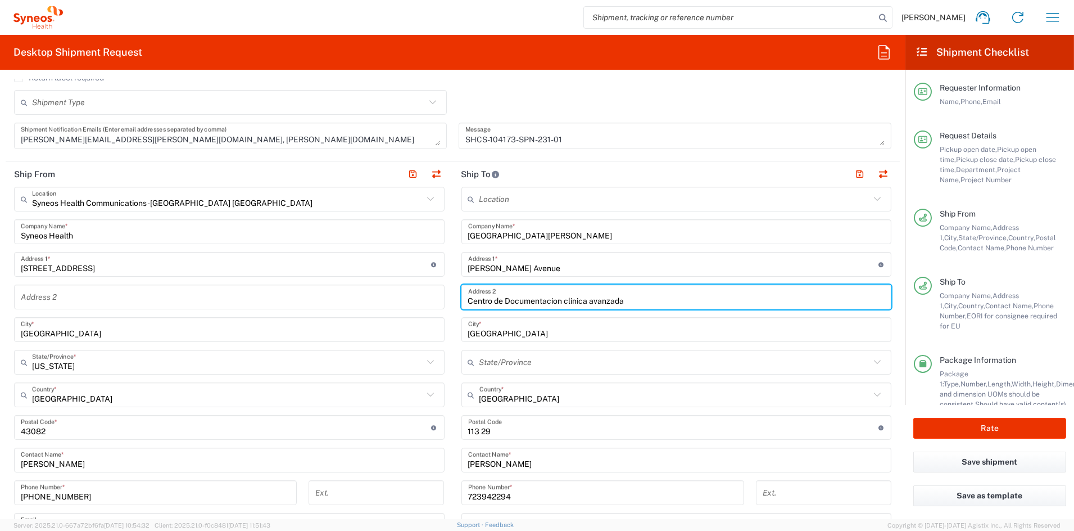
scroll to position [361, 0]
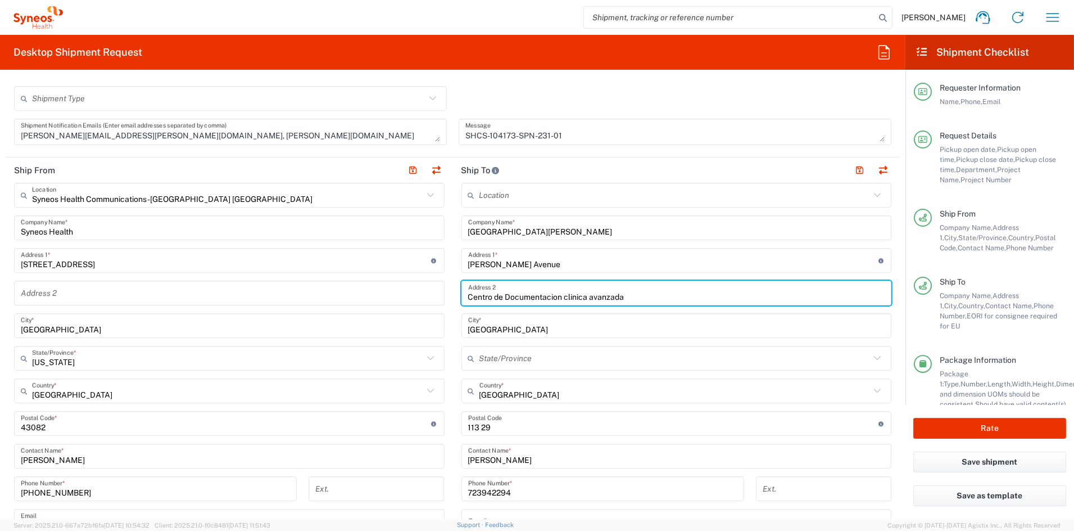
type input "Centro de Documentacion clinica avanzada"
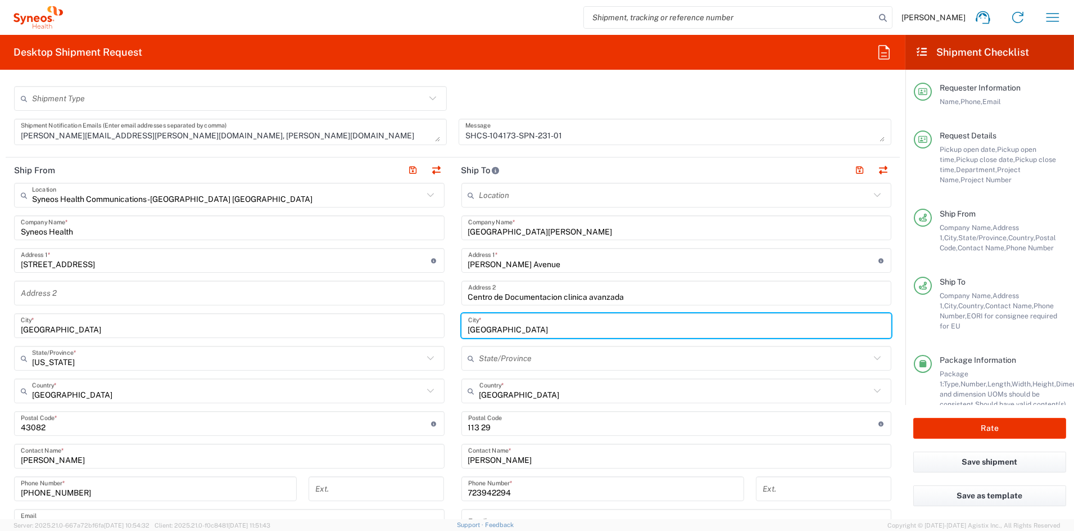
drag, startPoint x: 508, startPoint y: 328, endPoint x: 426, endPoint y: 326, distance: 82.1
click at [426, 326] on div "Ship From Syneos Health Communications-Westerville OH Location Syneos Health Co…" at bounding box center [453, 408] width 894 height 502
paste input "eville"
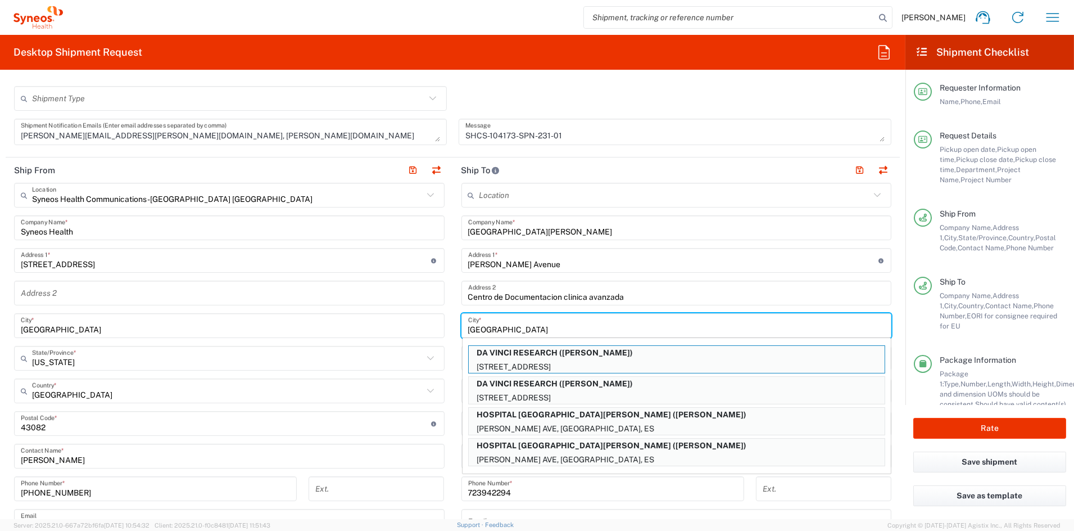
type input "Seville"
click at [528, 396] on p "5 MEDICAL PLAZA DR, ROSEVILLE, US" at bounding box center [677, 398] width 416 height 14
type input "DA VINCI RESEARCH"
type input "5 MEDICAL PLAZA DR"
type input "ROSEVILLE"
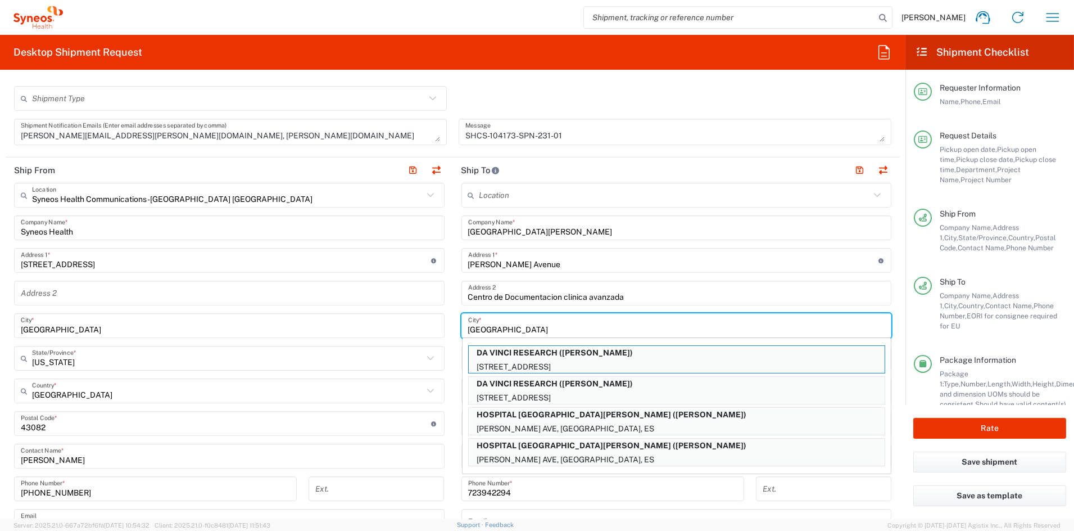
type input "US"
type input "ROSE KHALATYAN"
type input "1234567899"
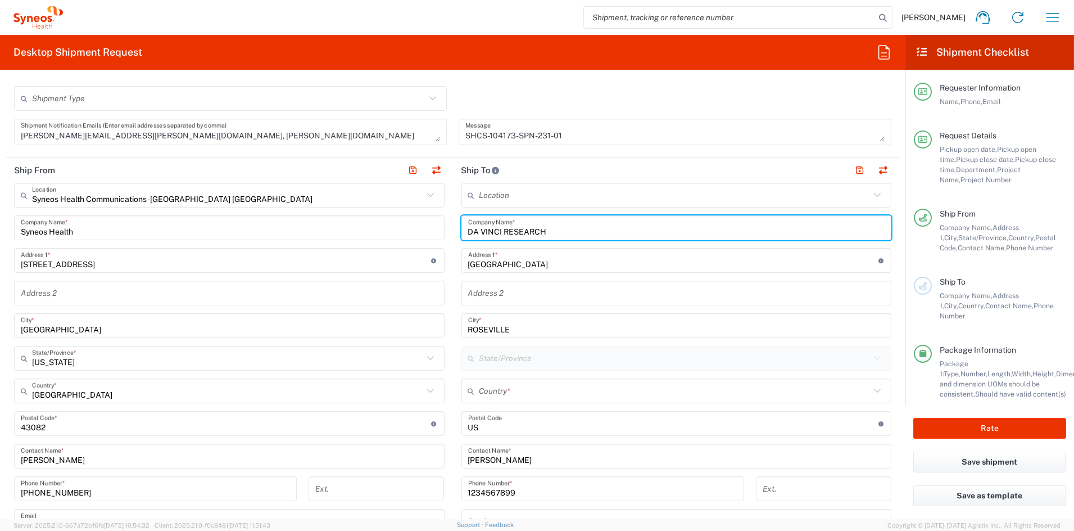
drag, startPoint x: 519, startPoint y: 232, endPoint x: 400, endPoint y: 228, distance: 118.7
click at [401, 228] on div "Ship From Syneos Health Communications-Westerville OH Location Syneos Health Co…" at bounding box center [453, 408] width 894 height 502
paste input "Hospital Universitario Virgen del Rocio HUVR"
type input "Hospital Universitario Virgen del Rocio HUVR"
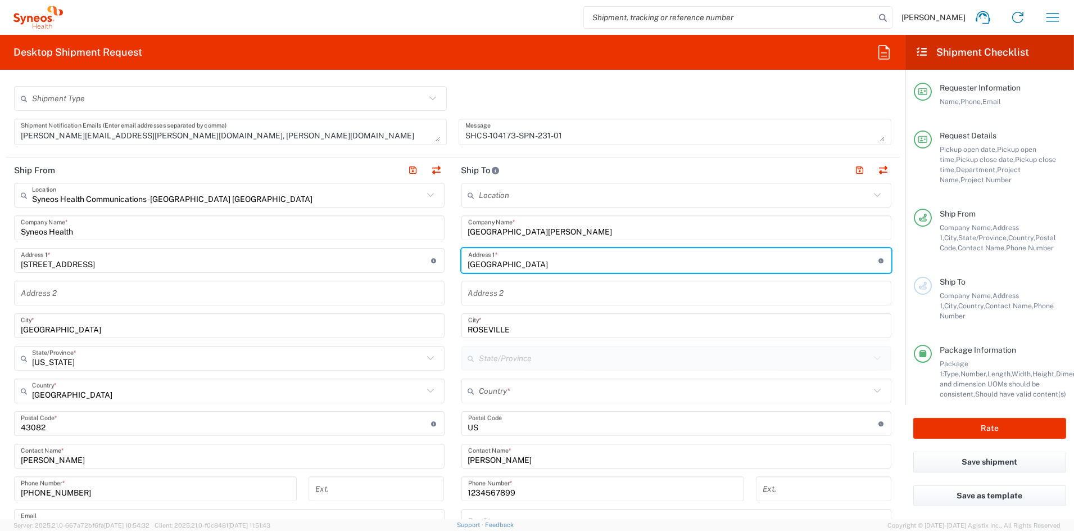
drag, startPoint x: 494, startPoint y: 266, endPoint x: 435, endPoint y: 265, distance: 59.1
click at [436, 265] on div "Ship From Syneos Health Communications-Westerville OH Location Syneos Health Co…" at bounding box center [453, 408] width 894 height 502
paste input "Manuel Siurot Avenue"
type input "Manuel Siurot Avenue"
click at [514, 294] on input "text" at bounding box center [676, 293] width 417 height 20
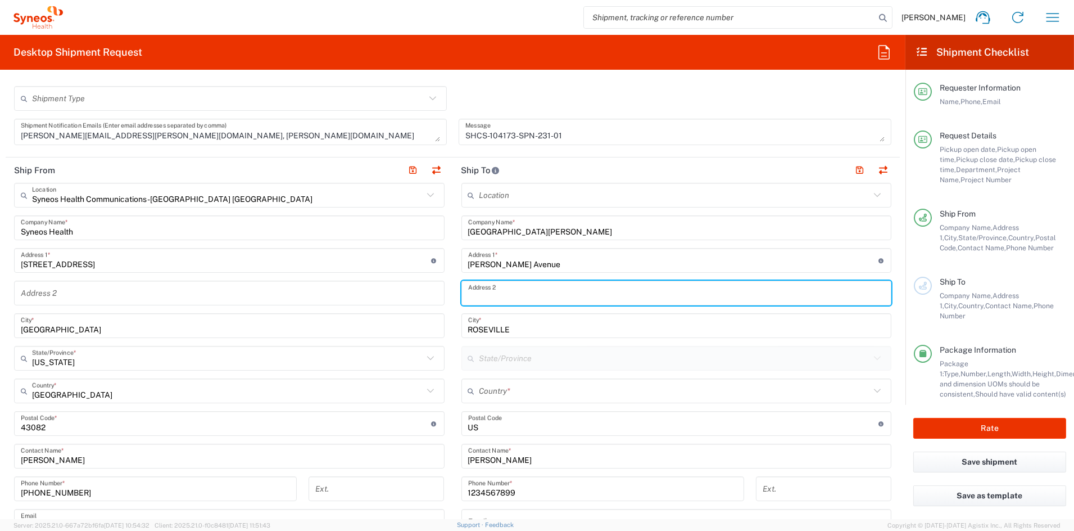
paste input "Centro de Documentación clinica avanzada"
type input "Centro de Documentación clinica avanzada"
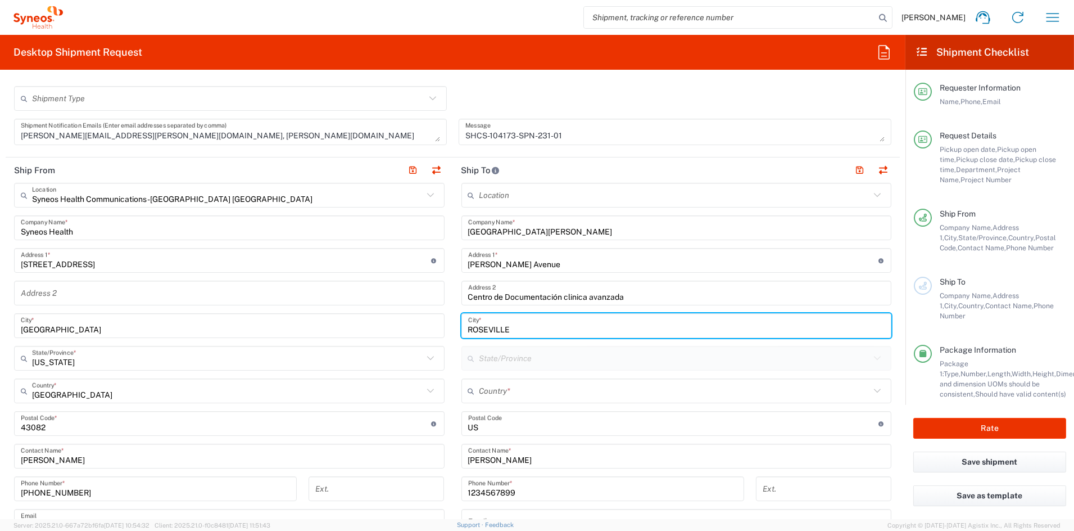
drag, startPoint x: 463, startPoint y: 331, endPoint x: 386, endPoint y: 328, distance: 77.1
click at [386, 328] on div "Ship From Syneos Health Communications-Westerville OH Location Syneos Health Co…" at bounding box center [453, 408] width 894 height 502
paste input "Seville"
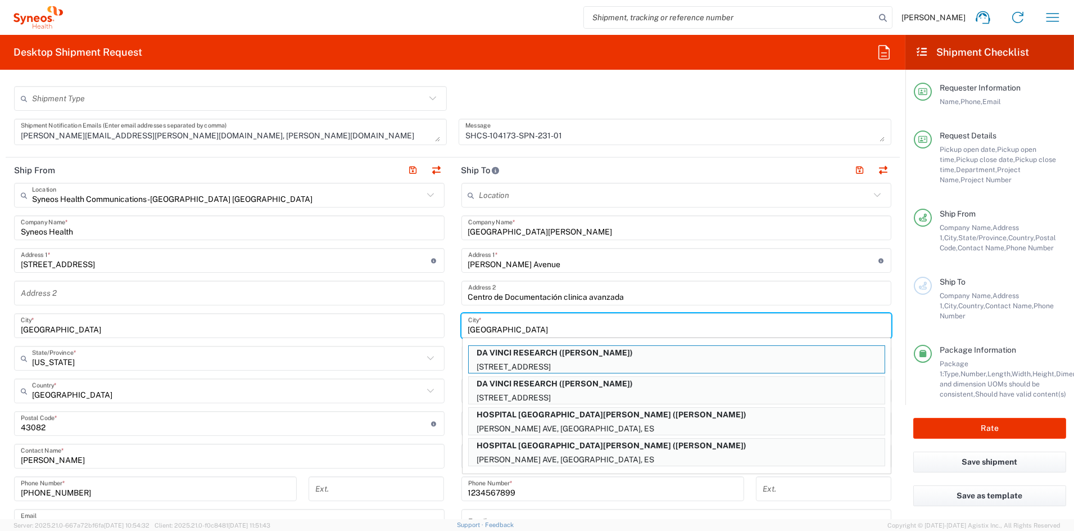
type input "Seville"
click at [638, 264] on input "Manuel Siurot Avenue" at bounding box center [673, 261] width 410 height 20
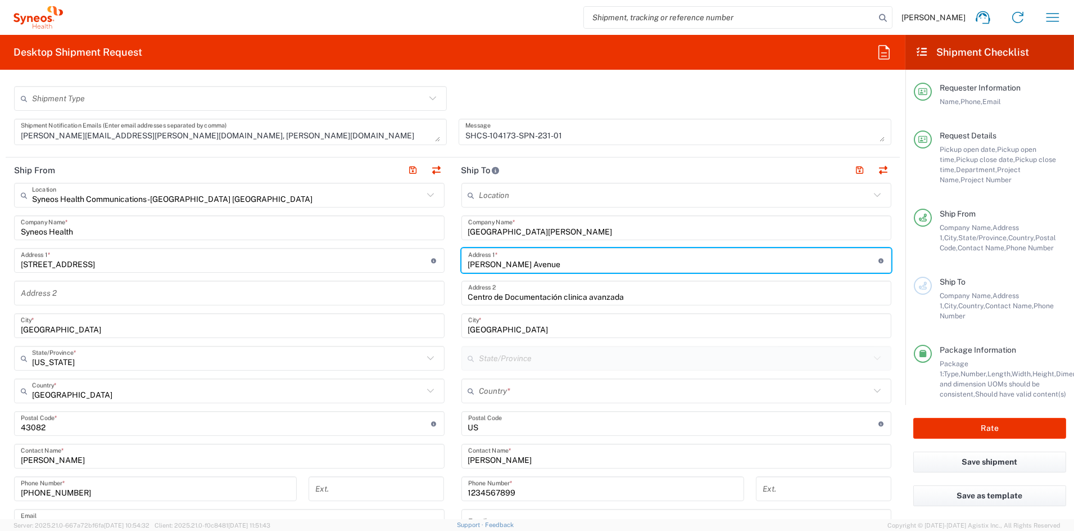
click at [516, 390] on input "text" at bounding box center [675, 391] width 391 height 20
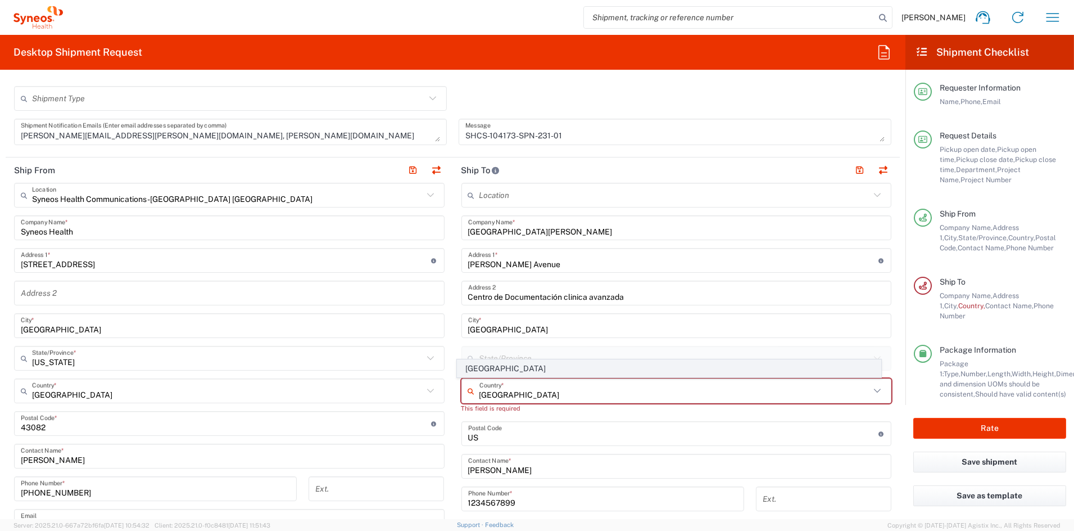
type input "[GEOGRAPHIC_DATA]"
click at [480, 370] on span "[GEOGRAPHIC_DATA]" at bounding box center [669, 368] width 423 height 17
type input "Sender/Shipper"
type input "Delivery Duty Paid"
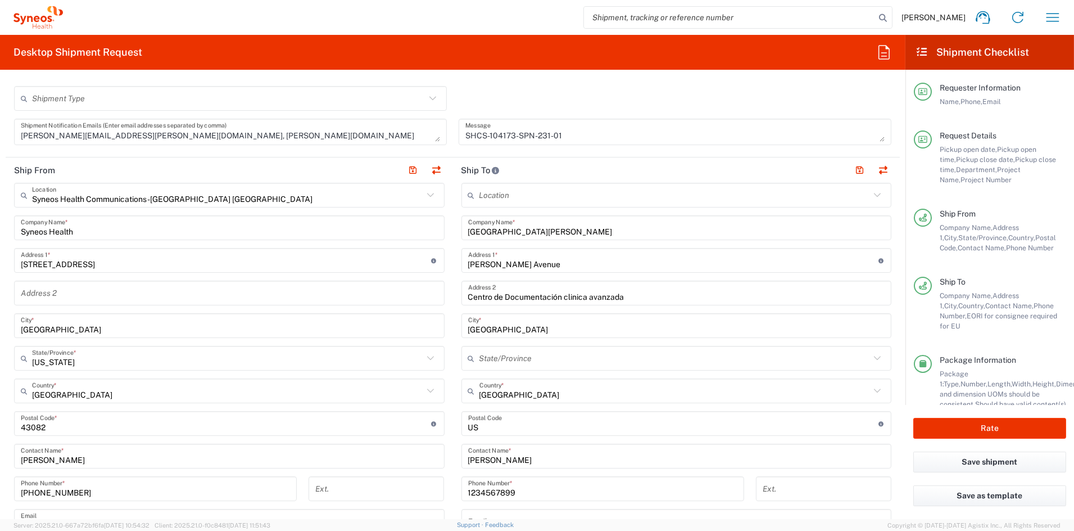
click at [490, 423] on input "undefined" at bounding box center [673, 424] width 410 height 20
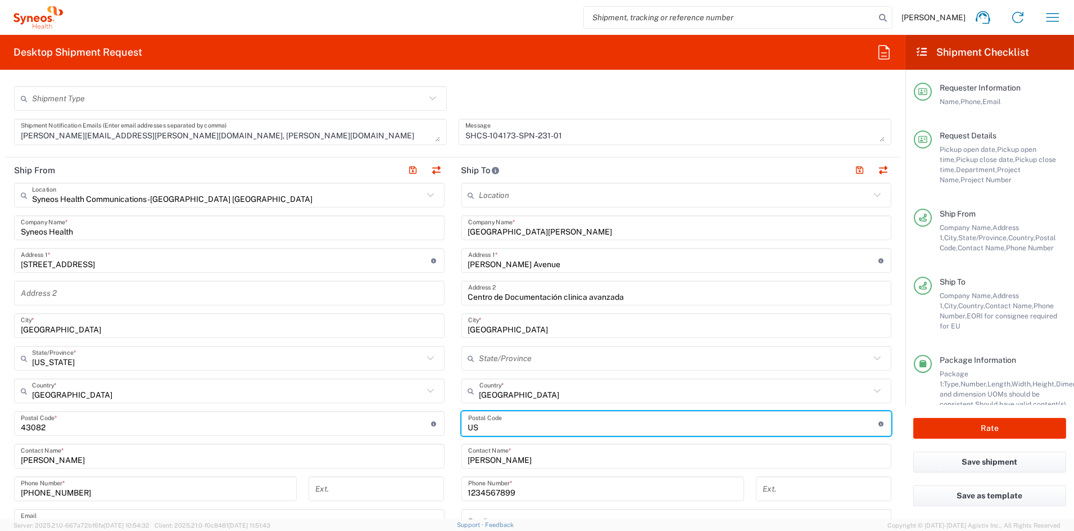
drag, startPoint x: 476, startPoint y: 424, endPoint x: 442, endPoint y: 423, distance: 34.3
click at [442, 423] on div "Ship From Syneos Health Communications-Westerville OH Location Syneos Health Co…" at bounding box center [453, 408] width 894 height 502
paste input "41013"
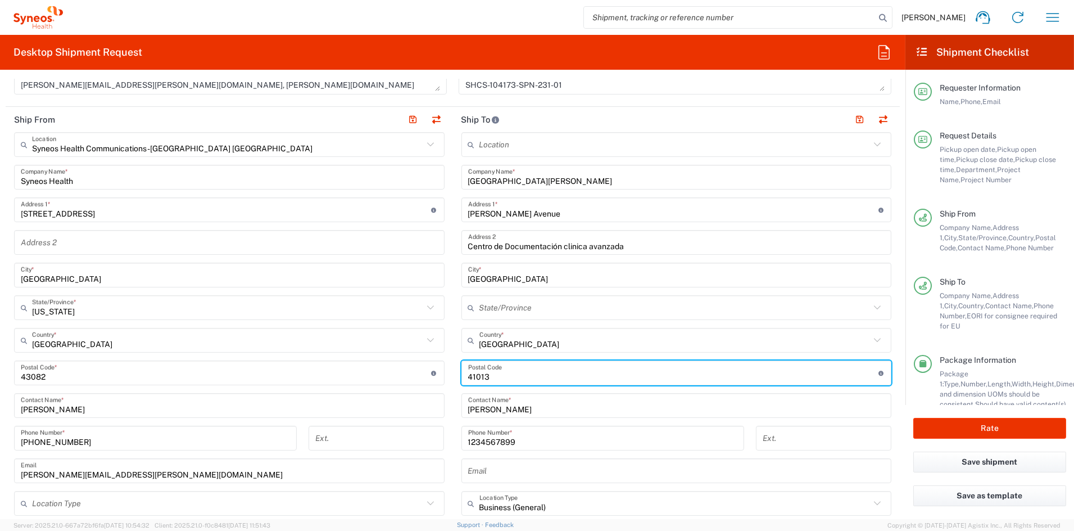
scroll to position [414, 0]
type input "41013"
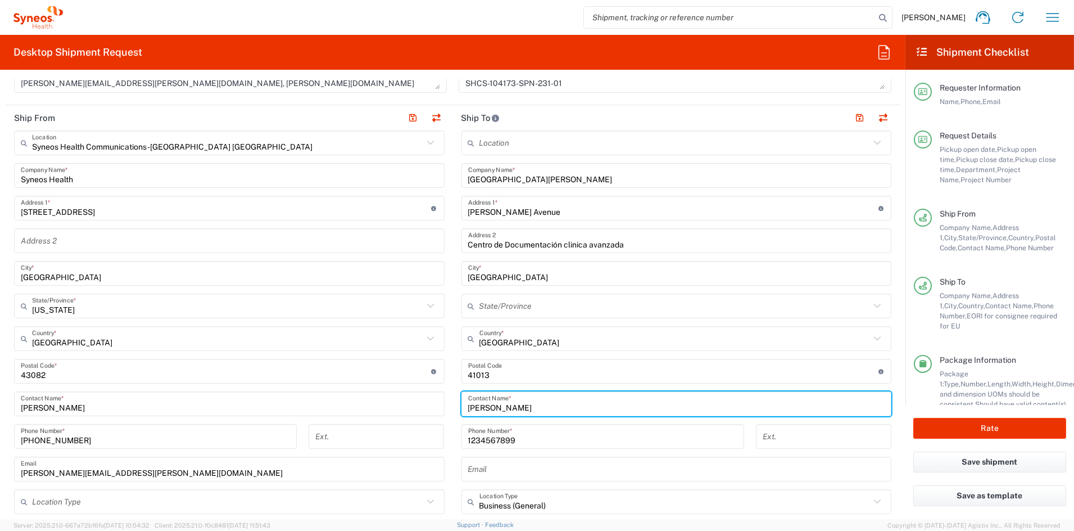
drag, startPoint x: 541, startPoint y: 406, endPoint x: 410, endPoint y: 404, distance: 131.0
click at [410, 404] on div "Ship From Syneos Health Communications-Westerville OH Location Syneos Health Co…" at bounding box center [453, 356] width 894 height 502
paste input "Sahar Taghipour"
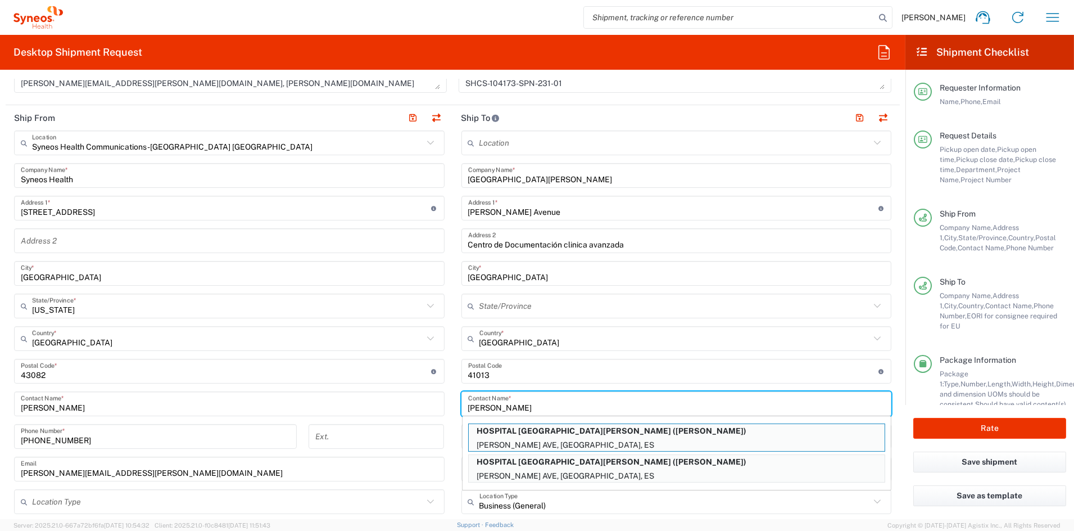
type input "Sahar Taghipour"
drag, startPoint x: 539, startPoint y: 406, endPoint x: 421, endPoint y: 400, distance: 118.2
click at [421, 400] on div "Ship From Syneos Health Communications-Westerville OH Location Syneos Health Co…" at bounding box center [453, 356] width 894 height 502
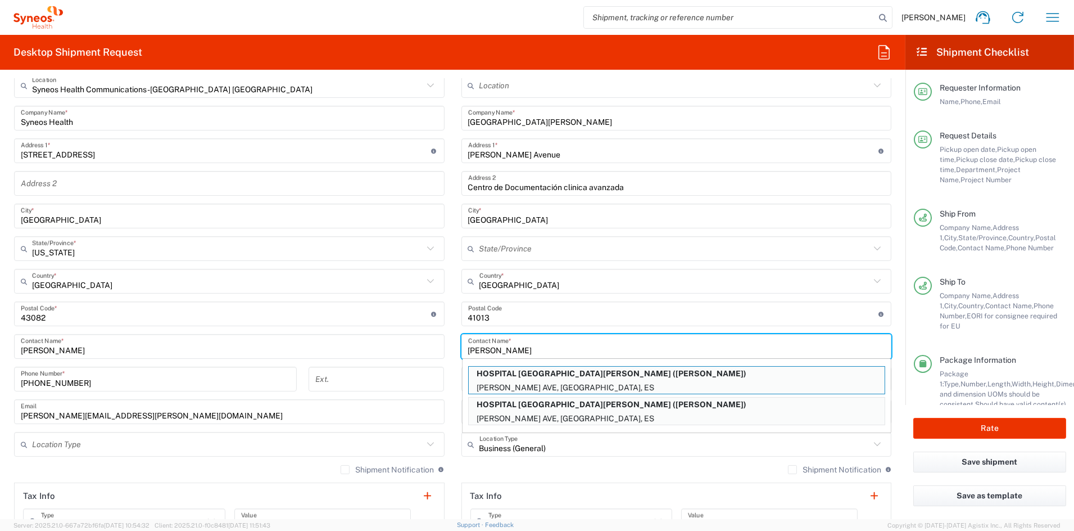
scroll to position [473, 0]
click at [540, 345] on input "Sahar Taghipour" at bounding box center [676, 345] width 417 height 20
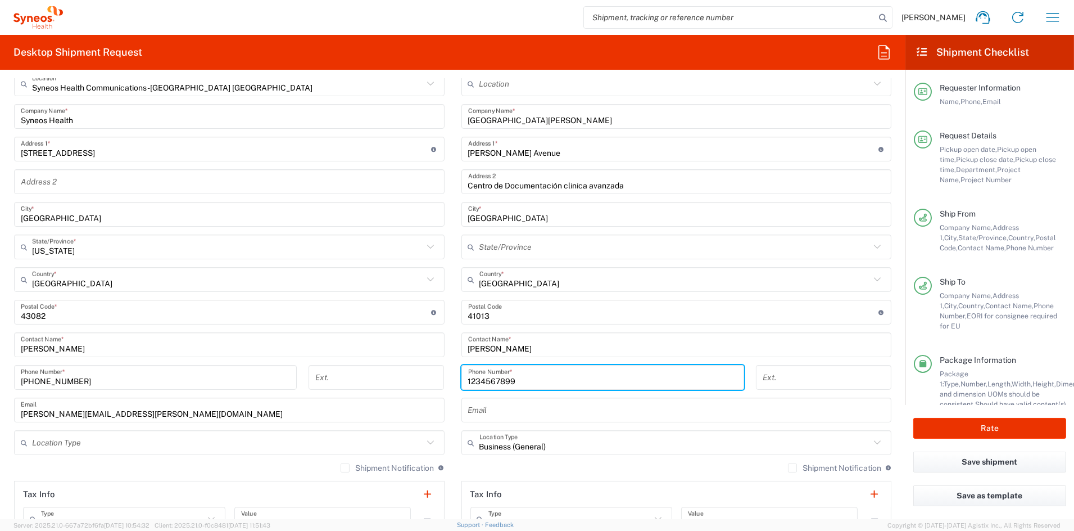
paste input "34 645 610 934"
drag, startPoint x: 507, startPoint y: 377, endPoint x: 541, endPoint y: 379, distance: 34.3
click at [509, 377] on input "34 645 610 934" at bounding box center [602, 378] width 269 height 20
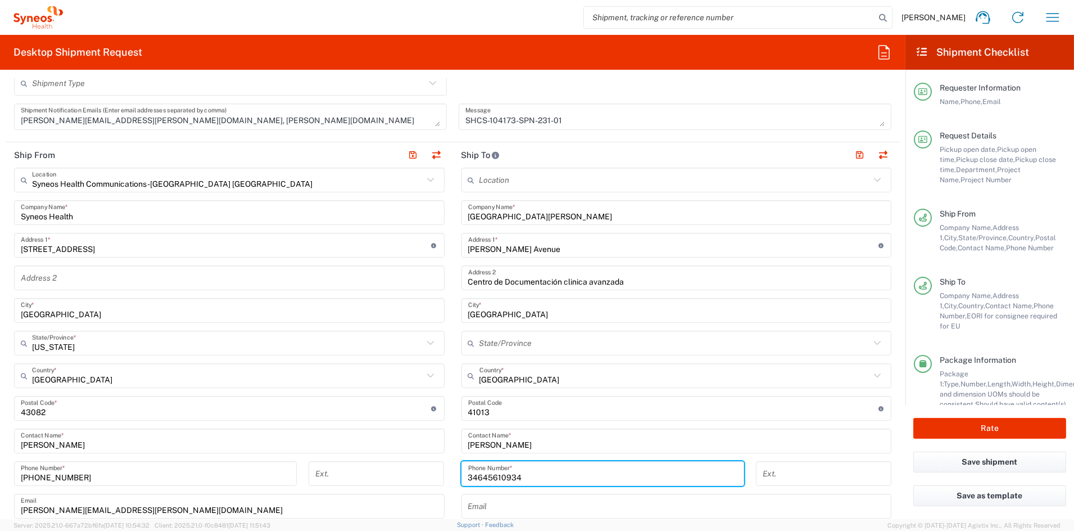
scroll to position [376, 0]
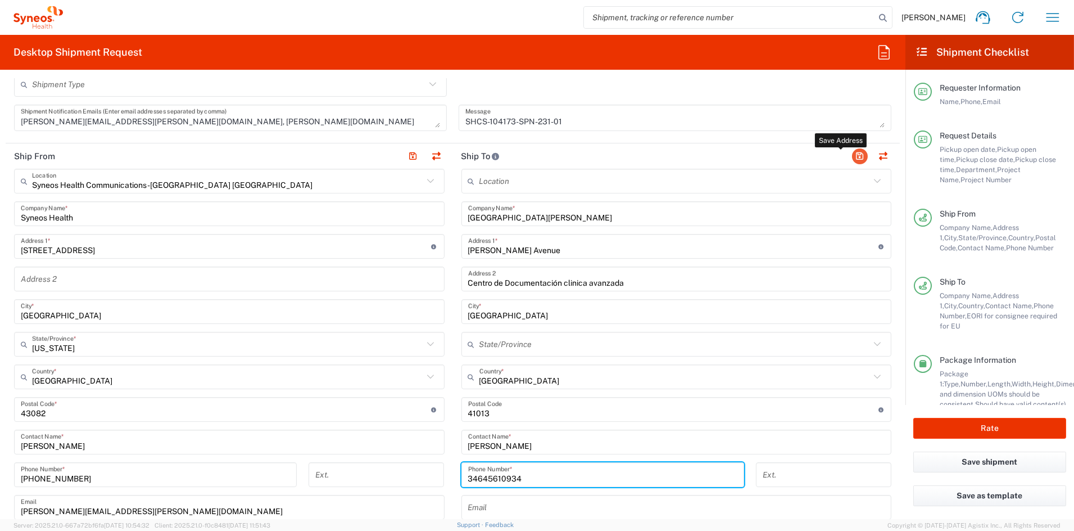
type input "34645610934"
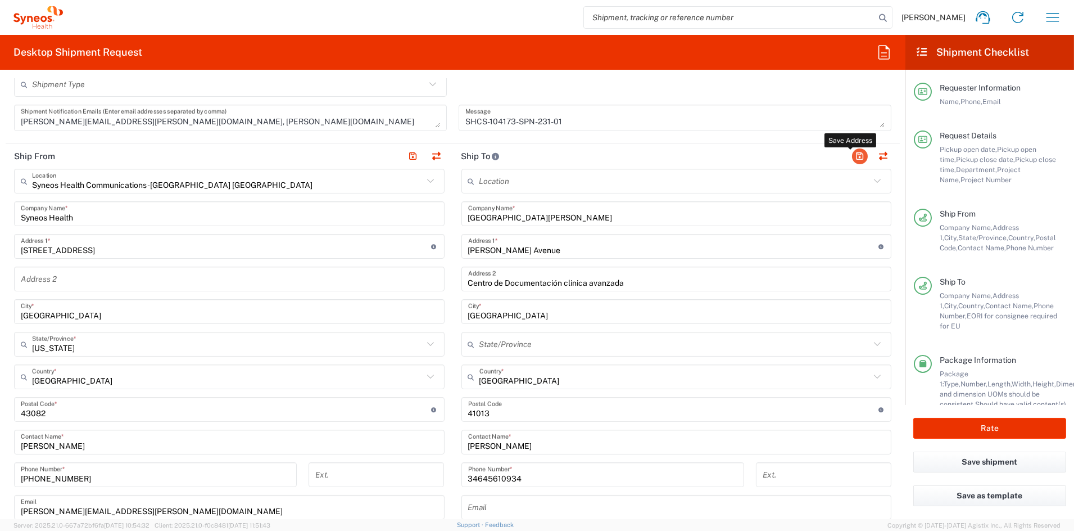
click at [852, 155] on button "button" at bounding box center [860, 156] width 16 height 16
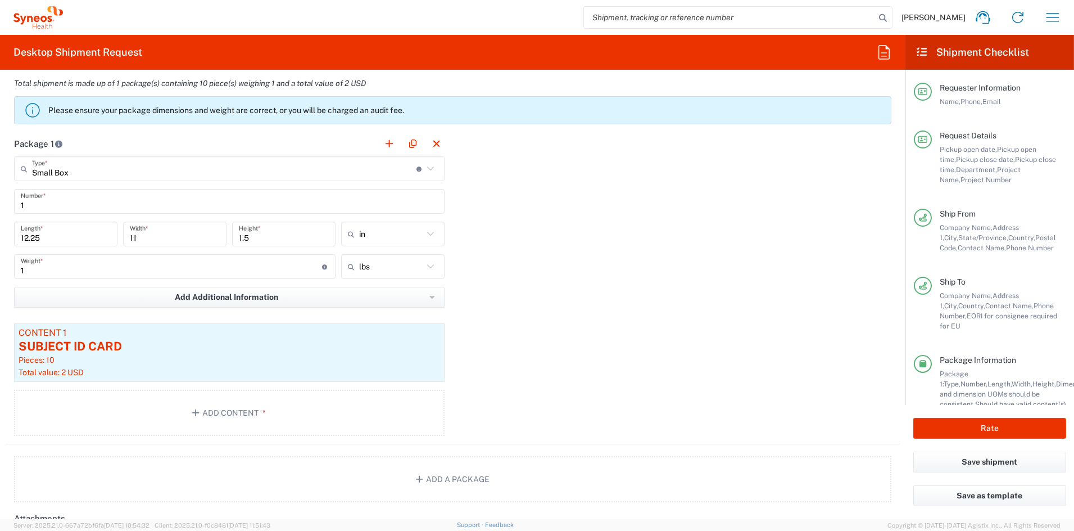
scroll to position [953, 0]
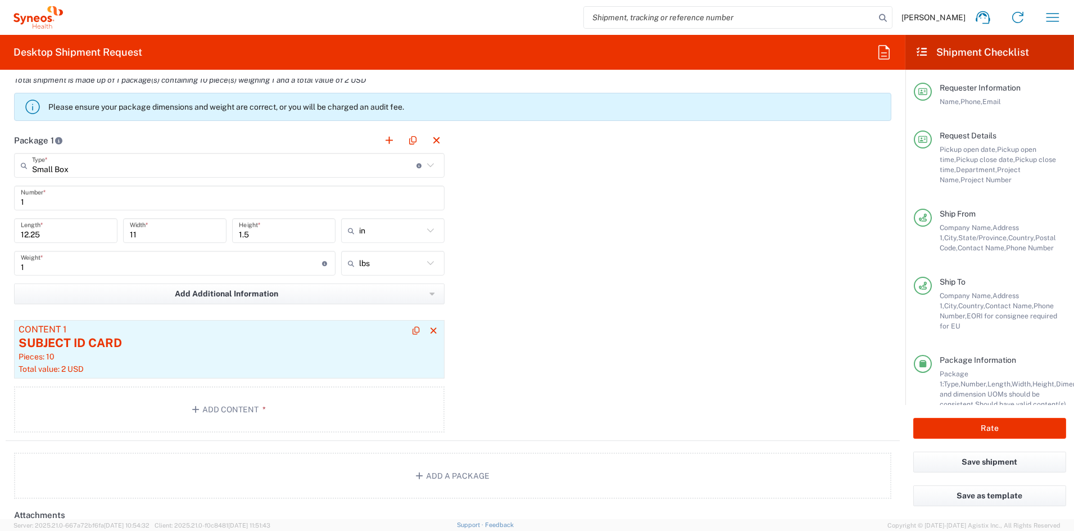
click at [173, 358] on div "Pieces: 10" at bounding box center [230, 356] width 422 height 10
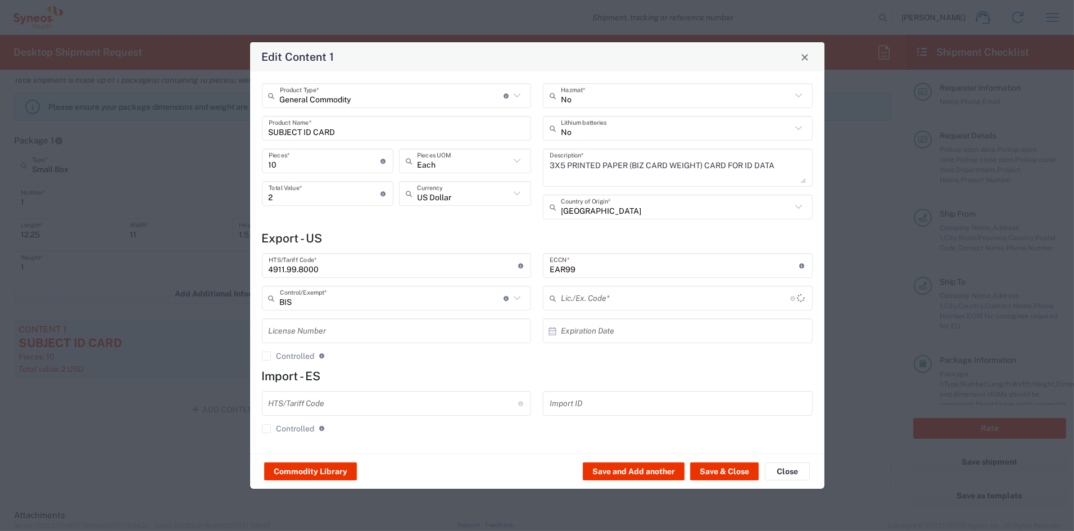
type input "NLR - No License Required"
drag, startPoint x: 288, startPoint y: 162, endPoint x: 217, endPoint y: 160, distance: 70.9
click at [218, 159] on div "Edit Content 1 General Commodity Product Type * Document: Paper document genera…" at bounding box center [537, 265] width 1074 height 531
type input "5"
type input "1"
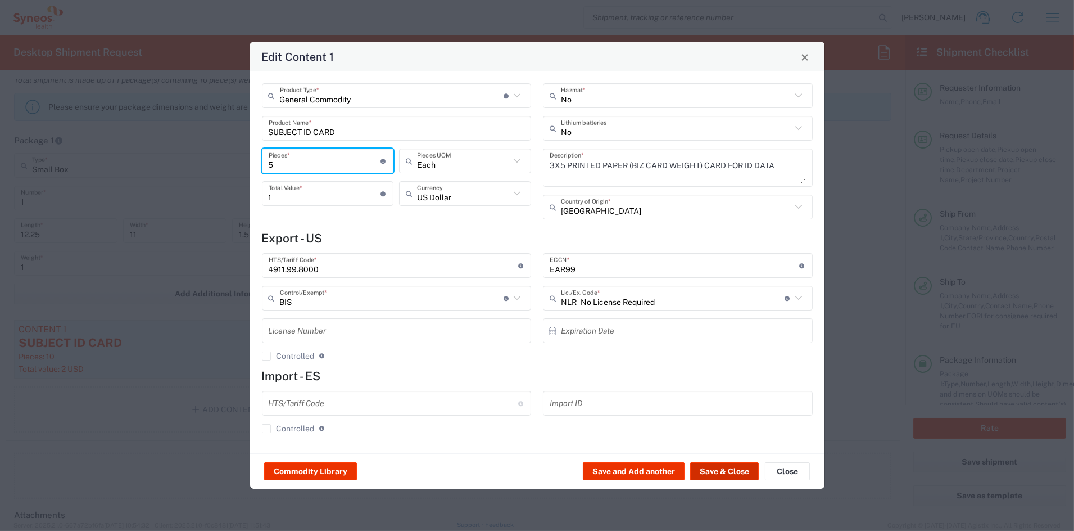
type input "5"
drag, startPoint x: 717, startPoint y: 468, endPoint x: 702, endPoint y: 467, distance: 14.7
click at [717, 468] on button "Save & Close" at bounding box center [724, 471] width 69 height 18
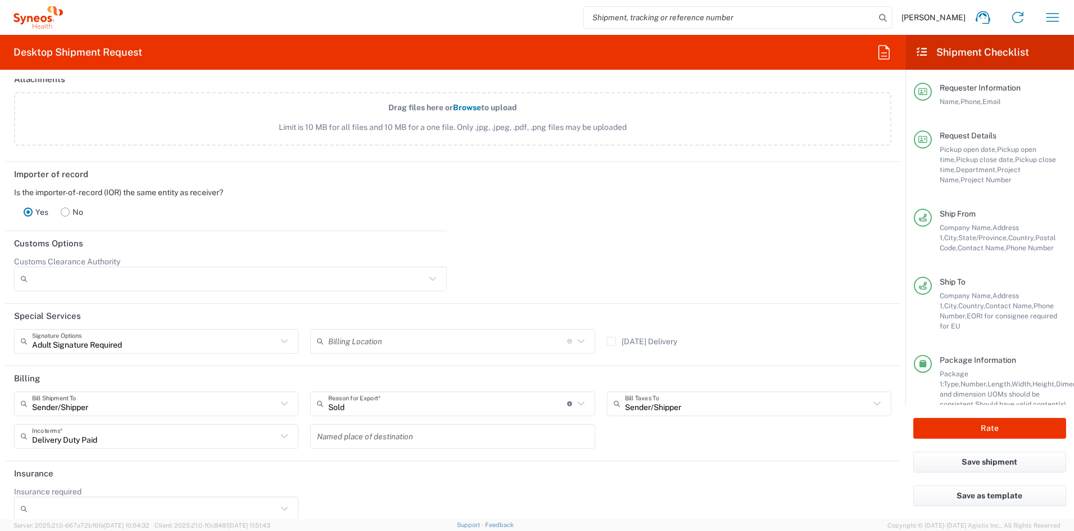
scroll to position [1401, 0]
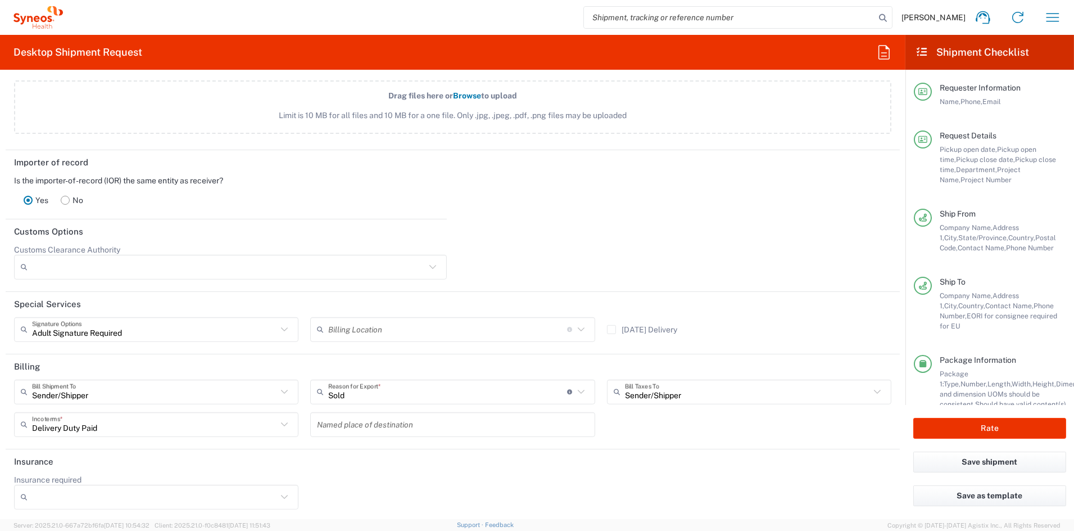
click at [65, 197] on rect at bounding box center [65, 200] width 8 height 8
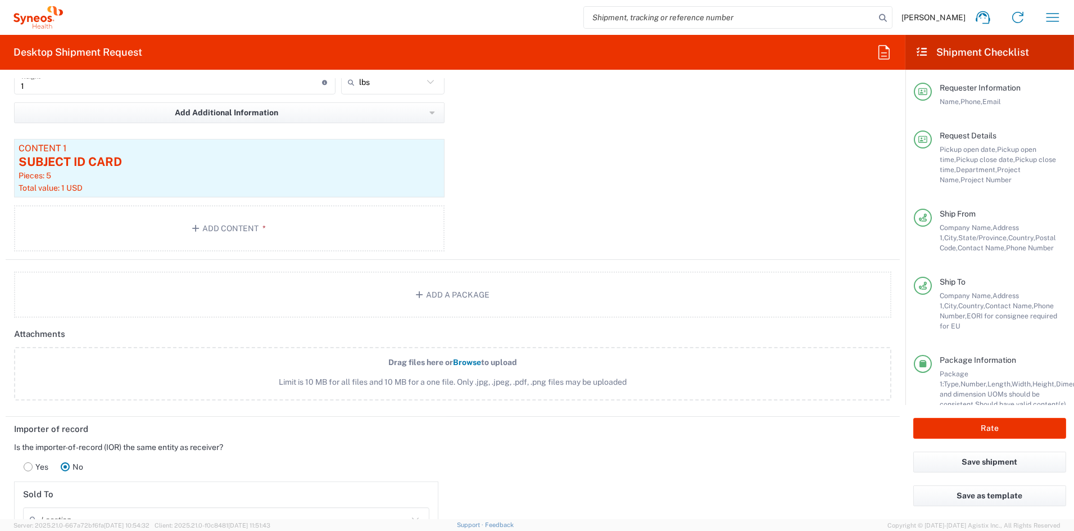
scroll to position [1123, 0]
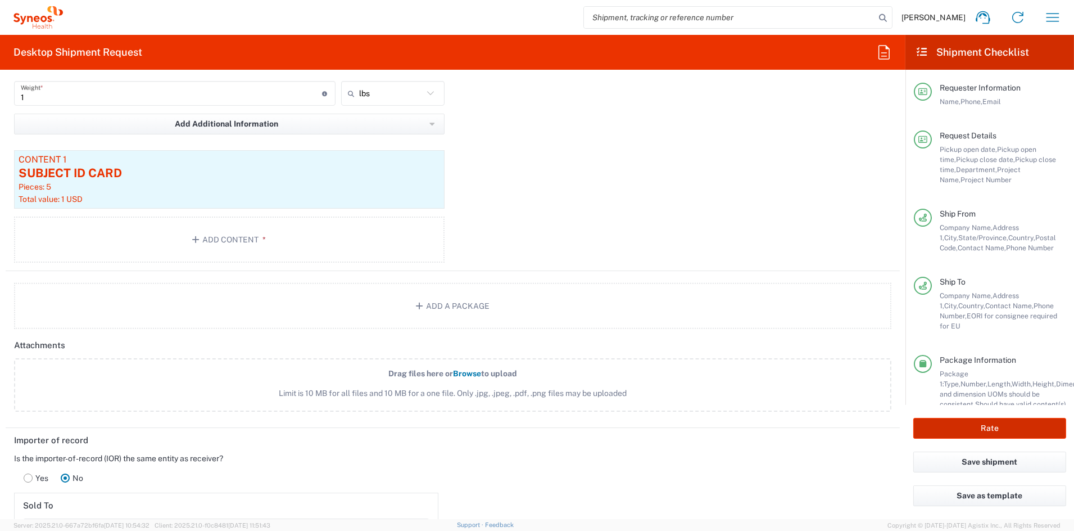
click at [993, 427] on button "Rate" at bounding box center [990, 428] width 153 height 21
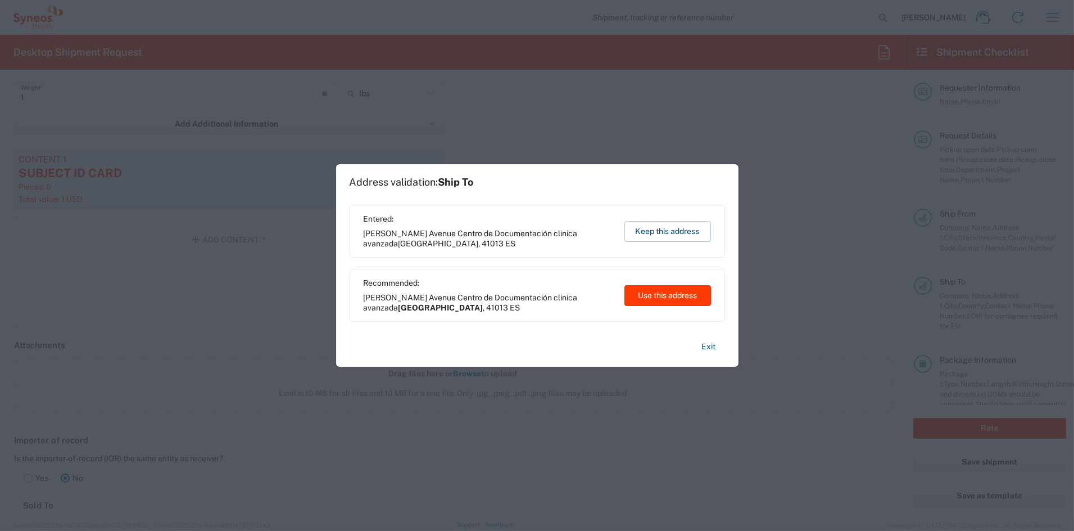
click at [658, 288] on button "Use this address" at bounding box center [668, 295] width 87 height 21
type input "Sevilla"
type input "[GEOGRAPHIC_DATA]"
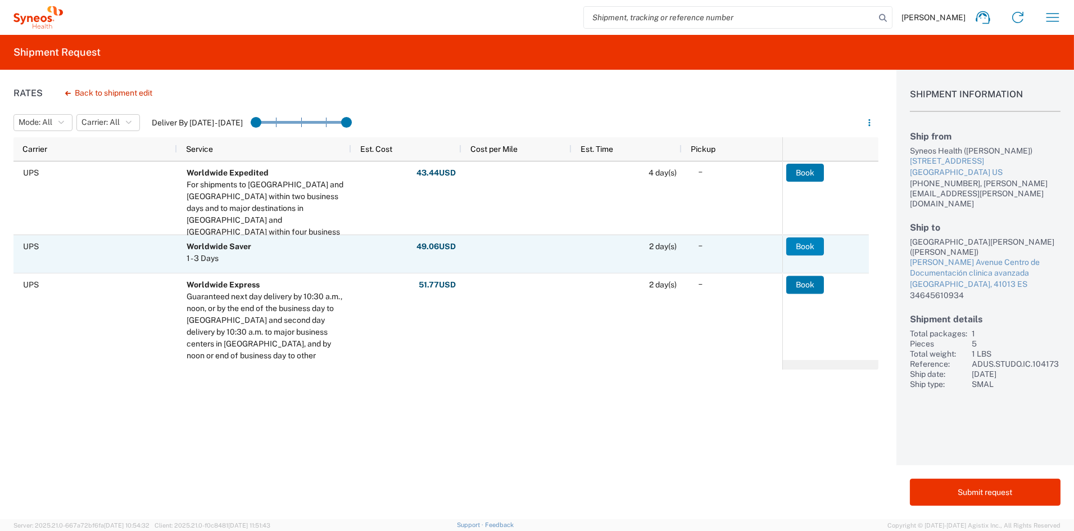
click at [806, 247] on button "Book" at bounding box center [805, 246] width 38 height 18
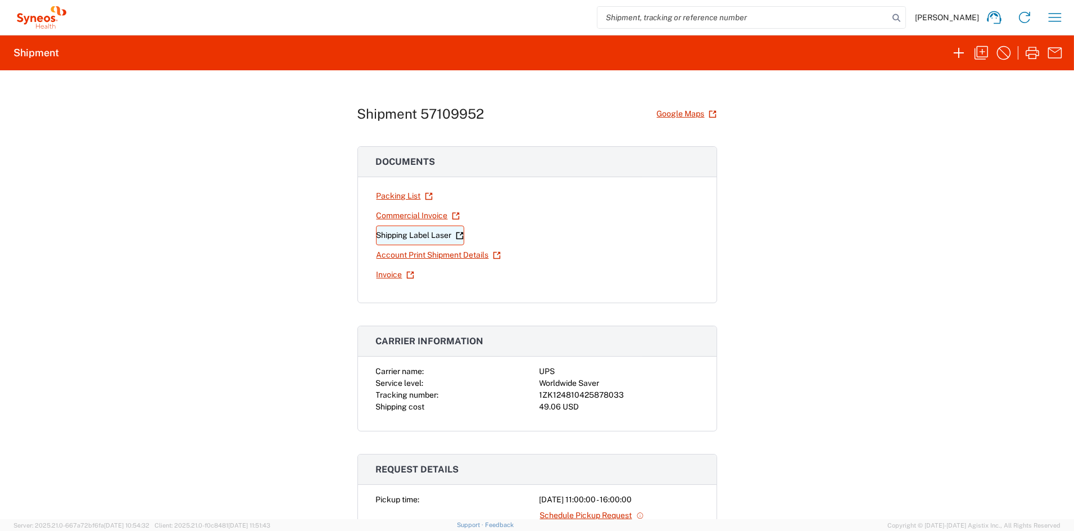
click at [427, 236] on link "Shipping Label Laser" at bounding box center [420, 235] width 88 height 20
click at [982, 53] on icon "button" at bounding box center [981, 52] width 13 height 13
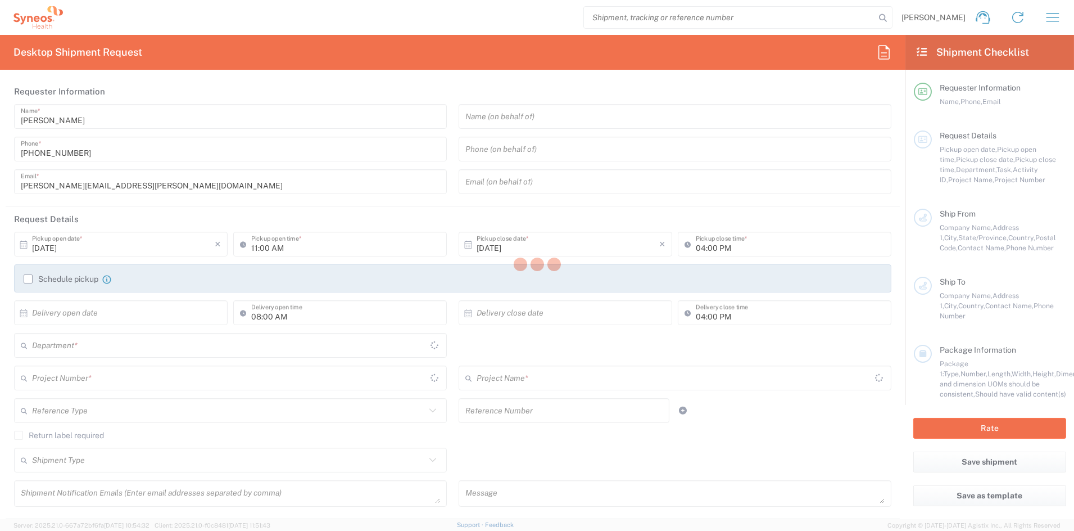
type input "catherine.rupp@syneoshealth.com"
type textarea "beatriz.roca@syneoshealth.com, catherine.rupp@syneoshealth.com"
type textarea "SHCS-104173-SPN-231-01"
type input "Syneos Health Communications-[GEOGRAPHIC_DATA] [GEOGRAPHIC_DATA]"
type input "Syneos Health"
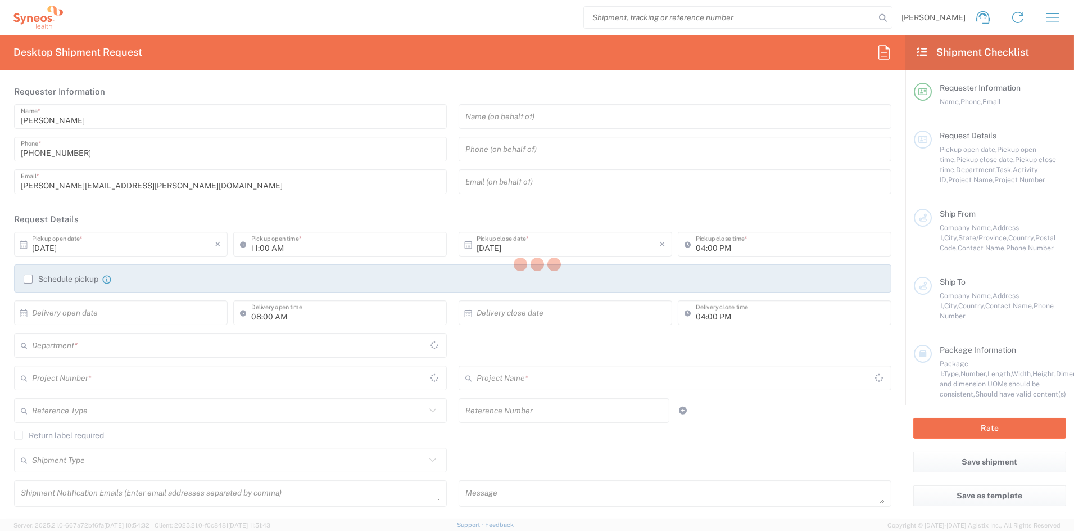
type input "[STREET_ADDRESS]"
type input "[GEOGRAPHIC_DATA]"
type input "43082"
type input "[PERSON_NAME]"
type input "[PHONE_NUMBER]"
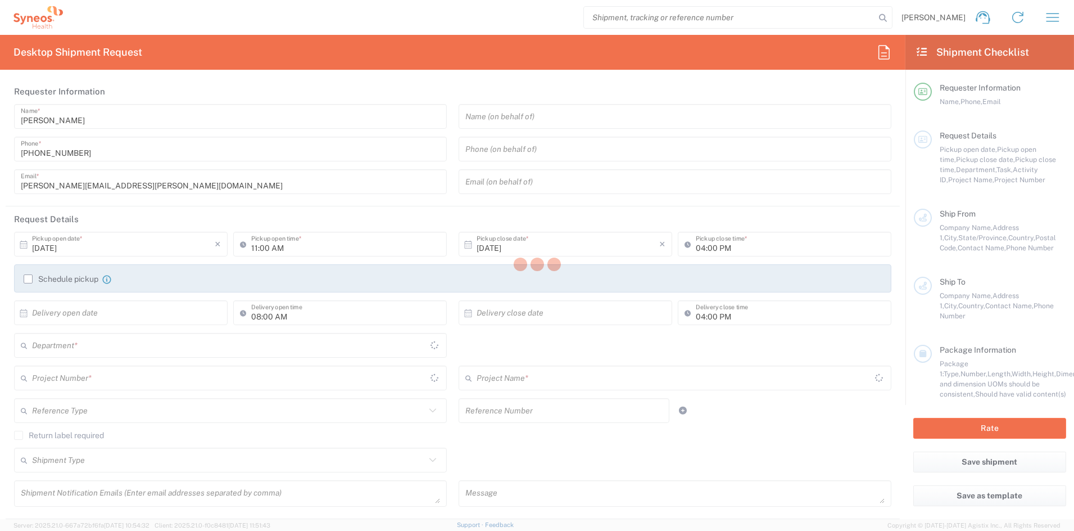
type input "[PERSON_NAME][EMAIL_ADDRESS][PERSON_NAME][DOMAIN_NAME]"
type input "Hospital Universitario Virgen del Rocio HUVR"
type input "Manuel Siurot Avenue"
type input "Centro de Documentación clinica avanzada"
type input "Sevilla"
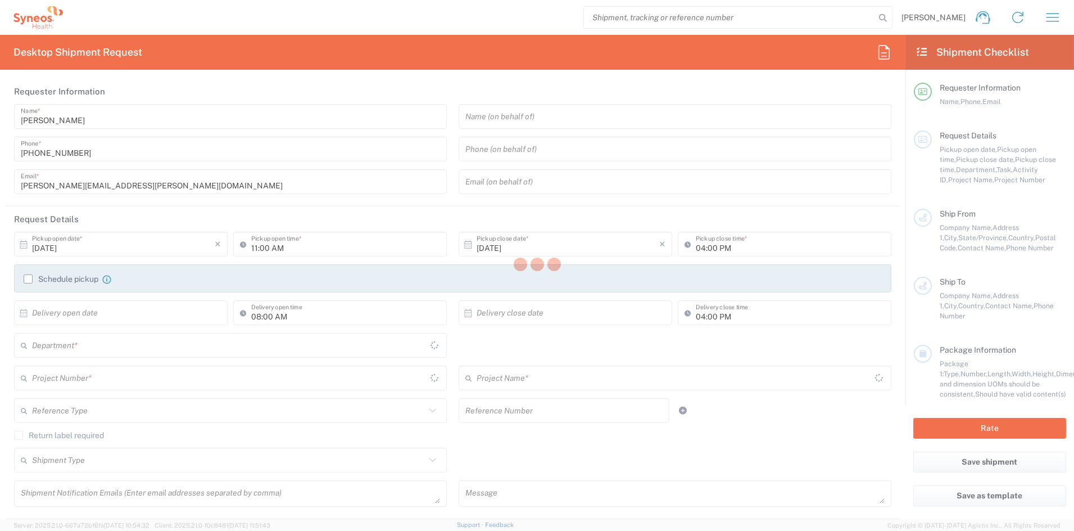
type input "[GEOGRAPHIC_DATA]"
type input "41013"
type input "Sahar Taghipour"
type input "34645610934"
type input "Business (General)"
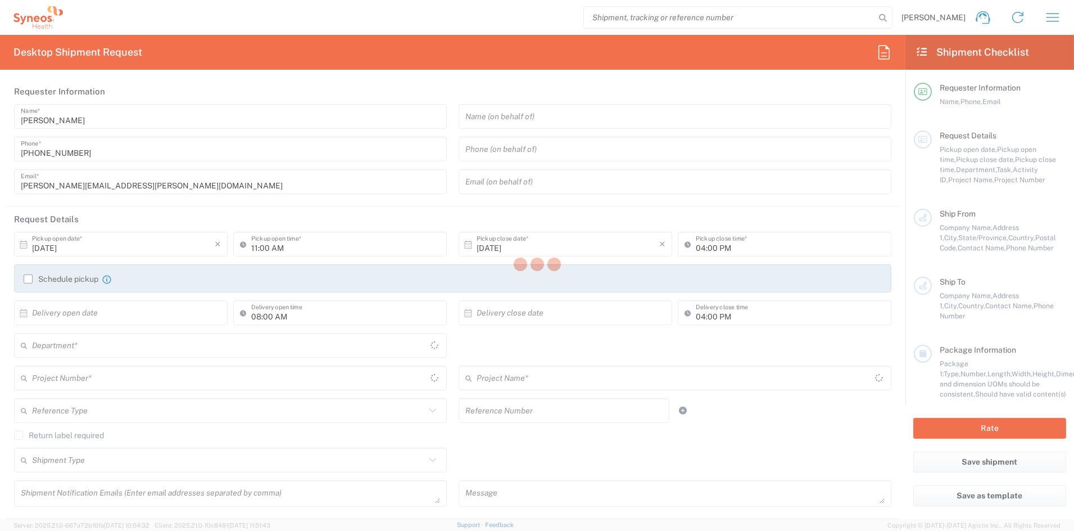
type input "Adult Signature Required"
type input "Sender/Shipper"
type input "Sold"
type input "Sender/Shipper"
type input "Delivery Duty Paid"
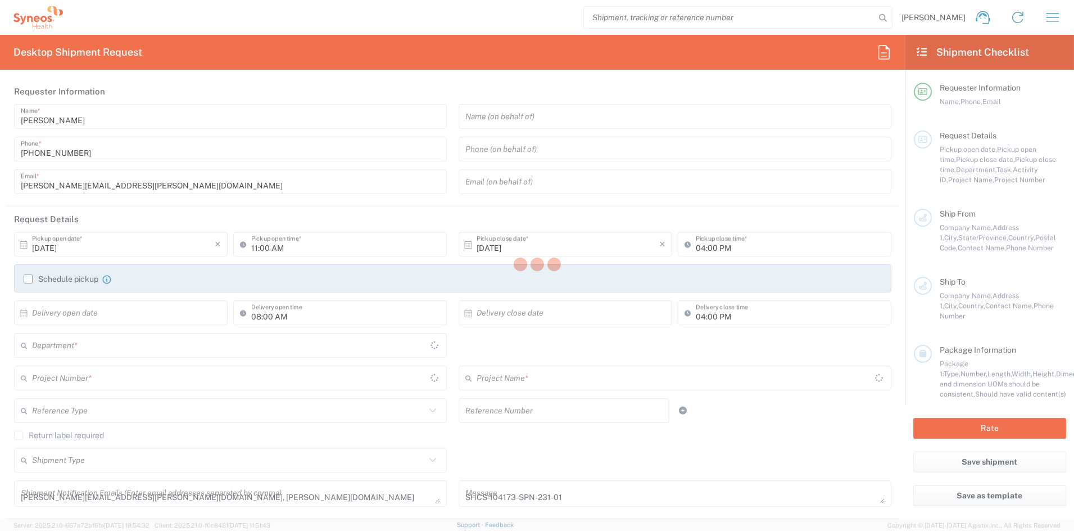
type input "[US_STATE]"
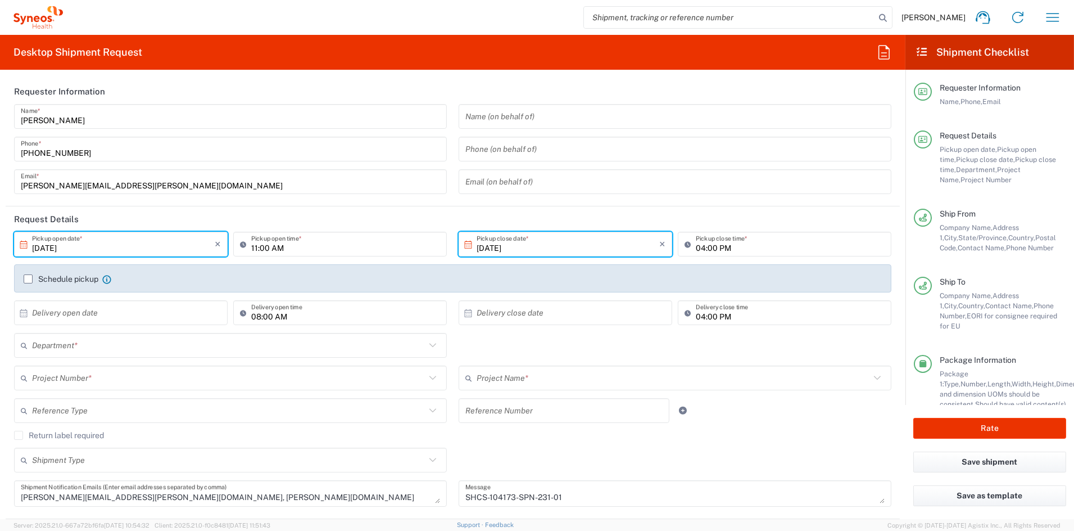
type input "Small Box"
type input "ADUS.STUDO.IC.104173"
type input "Syneos.voincl.21.104173"
type input "6156"
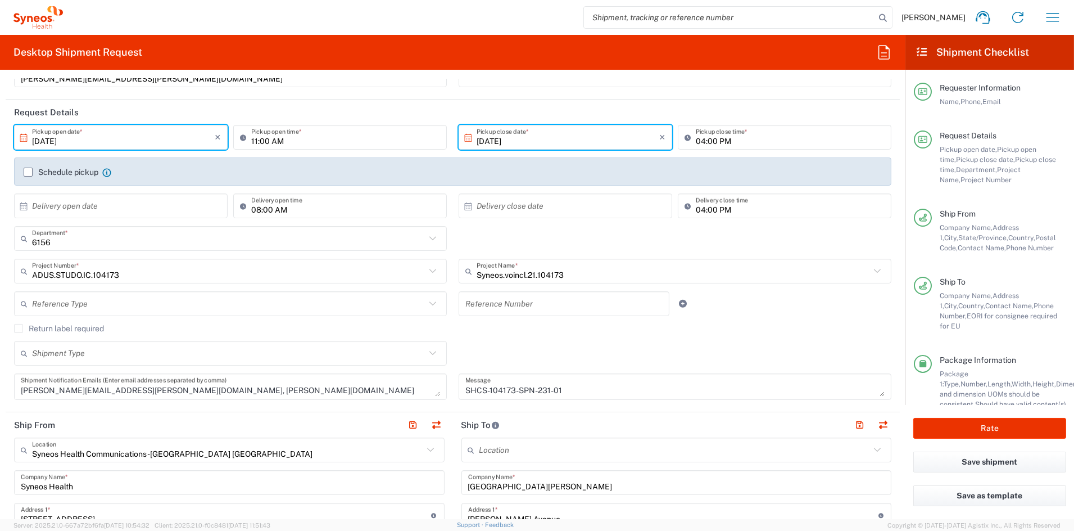
scroll to position [121, 0]
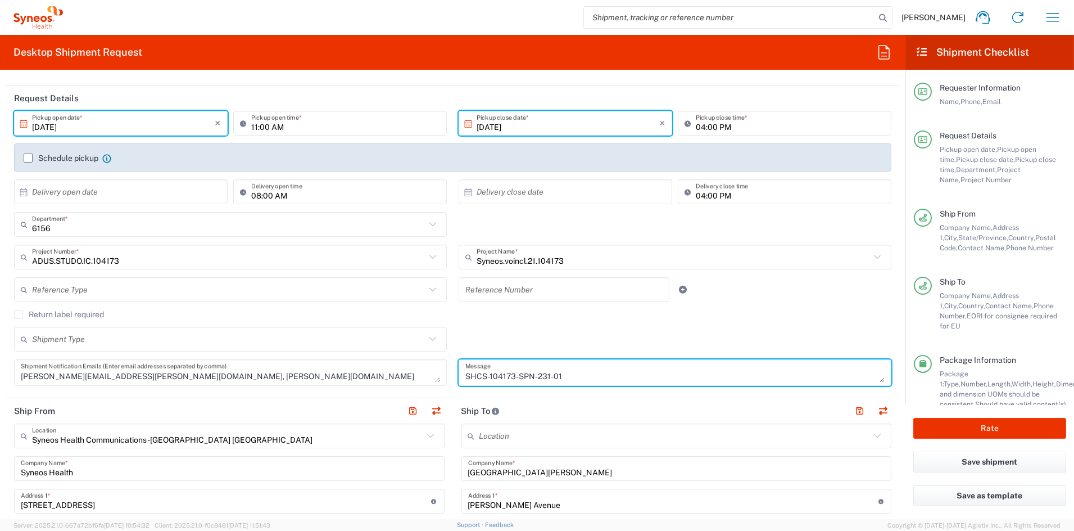
drag, startPoint x: 577, startPoint y: 375, endPoint x: 440, endPoint y: 374, distance: 137.2
click at [442, 374] on div "10/13/2025 × Pickup open date * Cancel Apply 11:00 AM Pickup open time * 10/13/…" at bounding box center [452, 252] width 889 height 283
paste textarea "2-02"
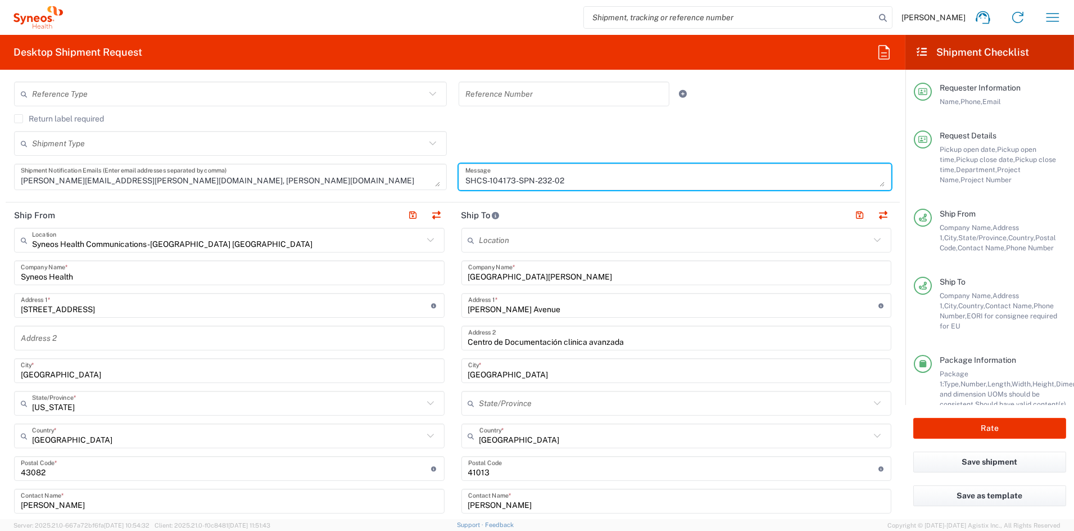
scroll to position [354, 0]
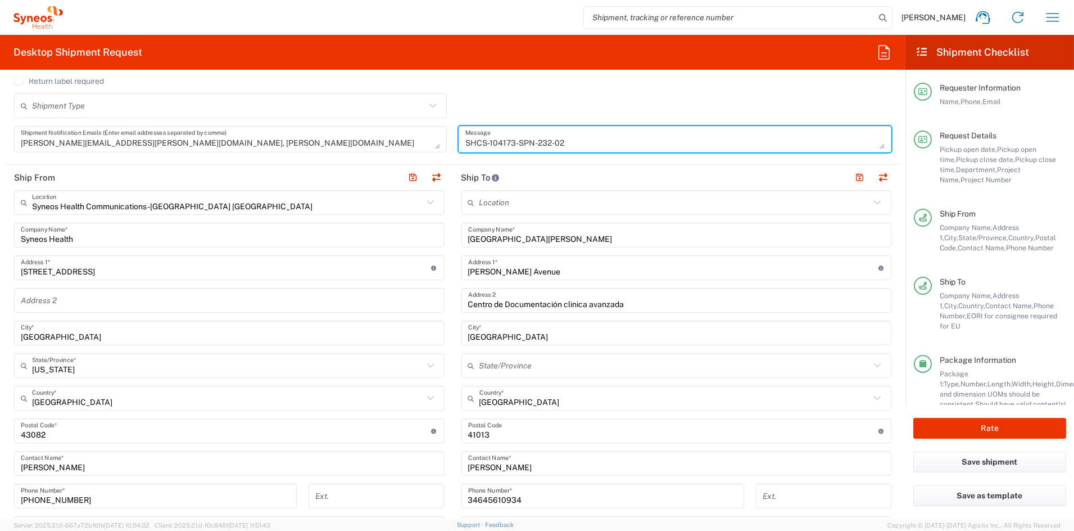
type textarea "SHCS-104173-SPN-232-02"
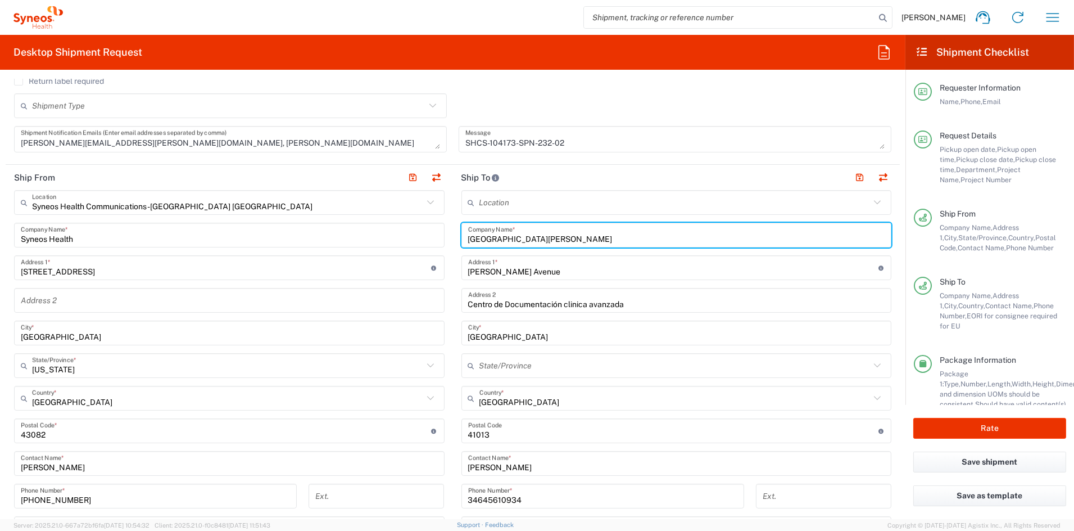
drag, startPoint x: 648, startPoint y: 238, endPoint x: 429, endPoint y: 238, distance: 219.3
click at [430, 238] on div "Ship From Syneos Health Communications-Westerville OH Location Syneos Health Co…" at bounding box center [453, 416] width 894 height 502
paste input "Clinico Universitario de Valladolid"
type input "Hospital Clinico Universitario de Valladolid"
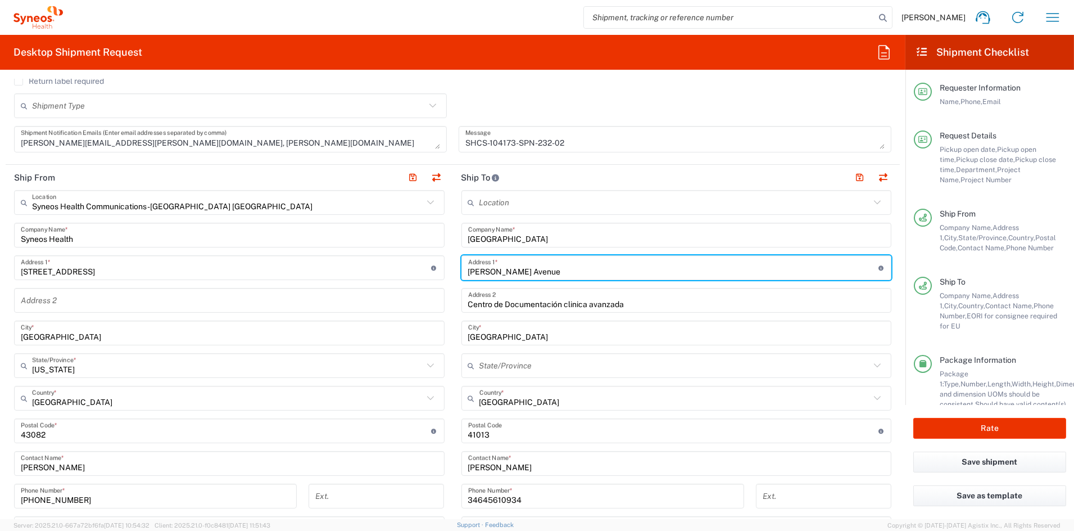
drag, startPoint x: 548, startPoint y: 269, endPoint x: 431, endPoint y: 269, distance: 116.9
click at [433, 269] on div "Ship From Syneos Health Communications-Westerville OH Location Syneos Health Co…" at bounding box center [453, 416] width 894 height 502
paste input "Calle Cardenal Torquemada 1"
type input "Calle Cardenal Torquemada 1"
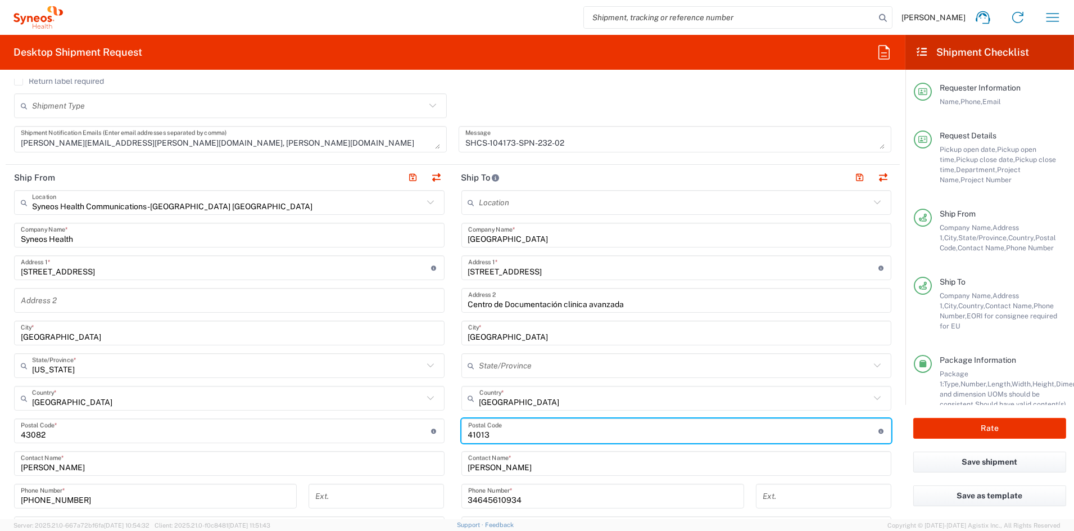
drag, startPoint x: 508, startPoint y: 427, endPoint x: 497, endPoint y: 433, distance: 12.3
click at [505, 428] on input "undefined" at bounding box center [673, 431] width 410 height 20
drag, startPoint x: 496, startPoint y: 434, endPoint x: 423, endPoint y: 434, distance: 73.1
click at [425, 434] on div "Ship From Syneos Health Communications-Westerville OH Location Syneos Health Co…" at bounding box center [453, 416] width 894 height 502
paste input "47001"
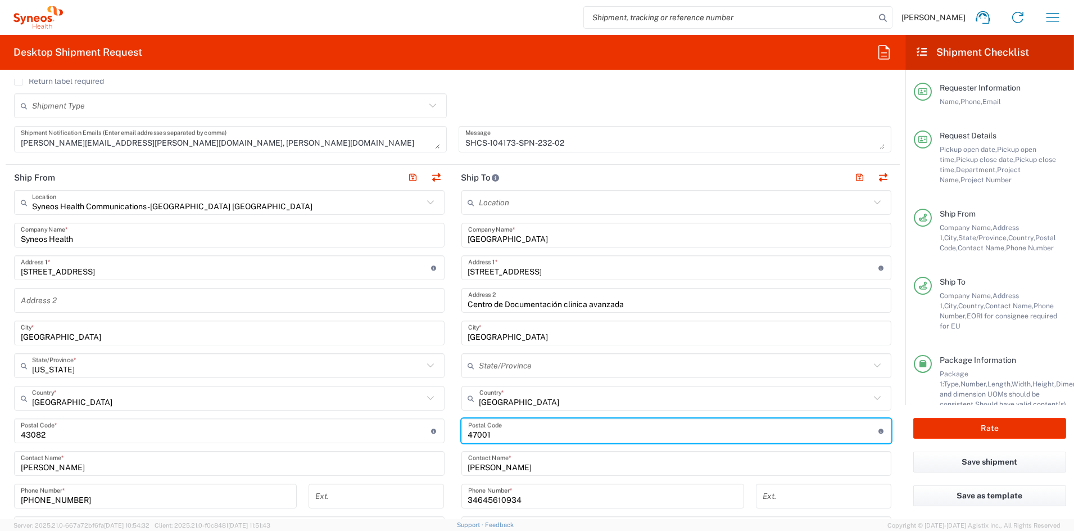
type input "47001"
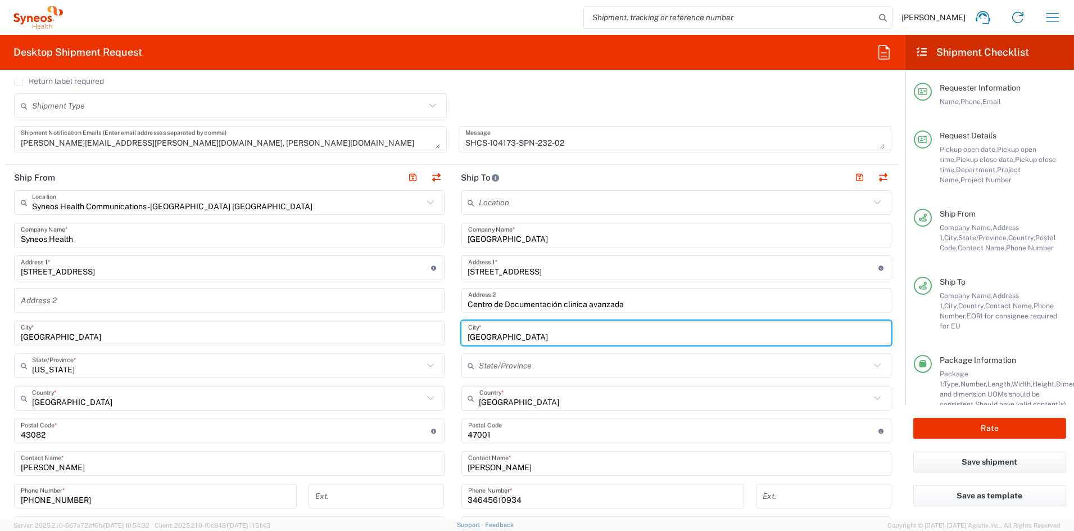
drag, startPoint x: 477, startPoint y: 334, endPoint x: 436, endPoint y: 333, distance: 40.5
click at [437, 333] on div "Ship From Syneos Health Communications-Westerville OH Location Syneos Health Co…" at bounding box center [453, 416] width 894 height 502
paste input "Valladolid"
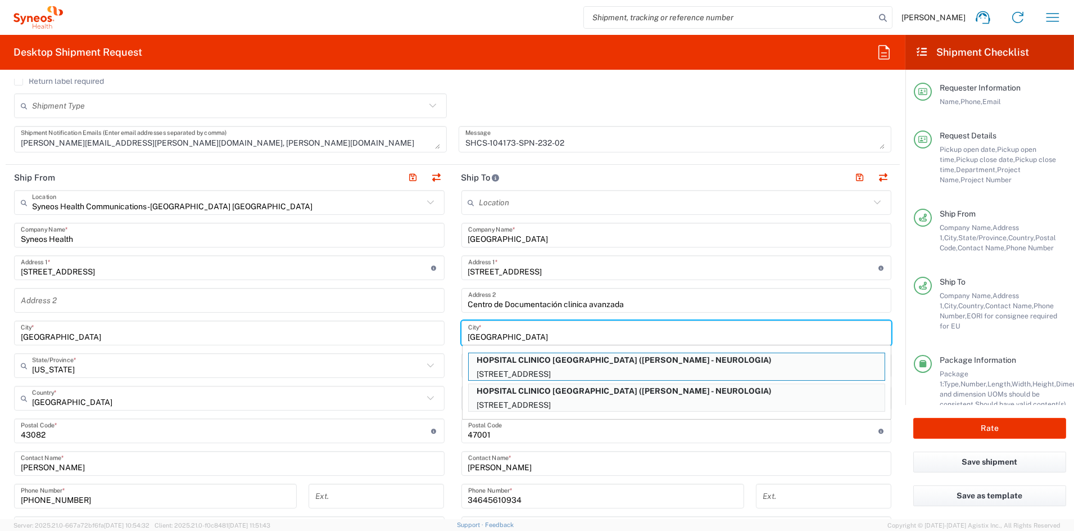
type input "Valladolid"
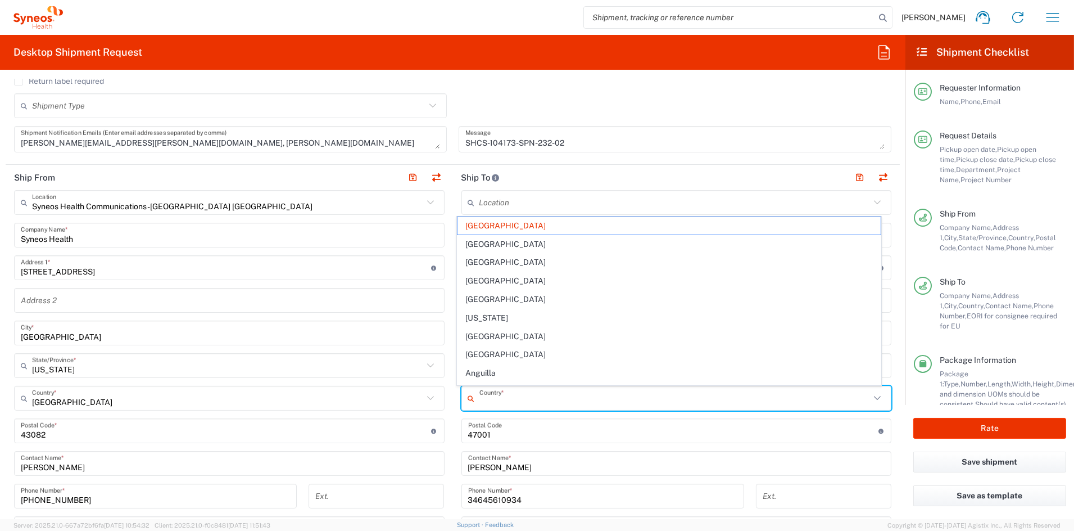
type input "[GEOGRAPHIC_DATA]"
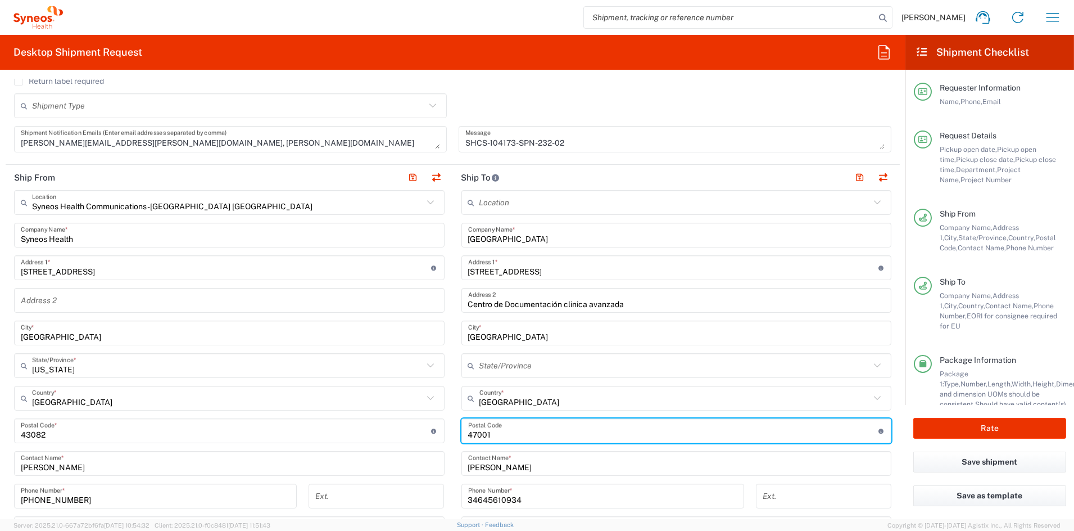
click at [663, 302] on input "Centro de Documentación clinica avanzada" at bounding box center [676, 301] width 417 height 20
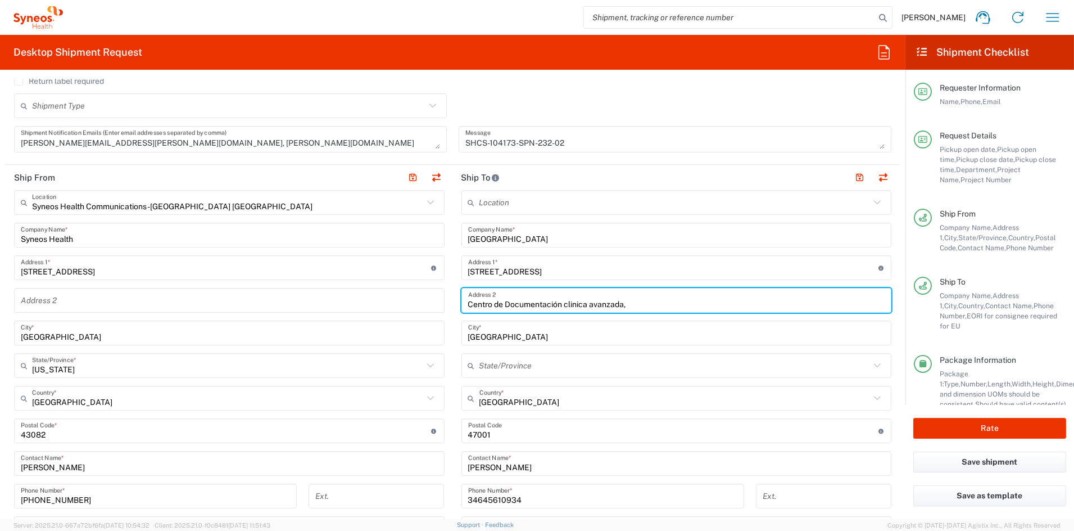
paste input "consulta 138, Neurología"
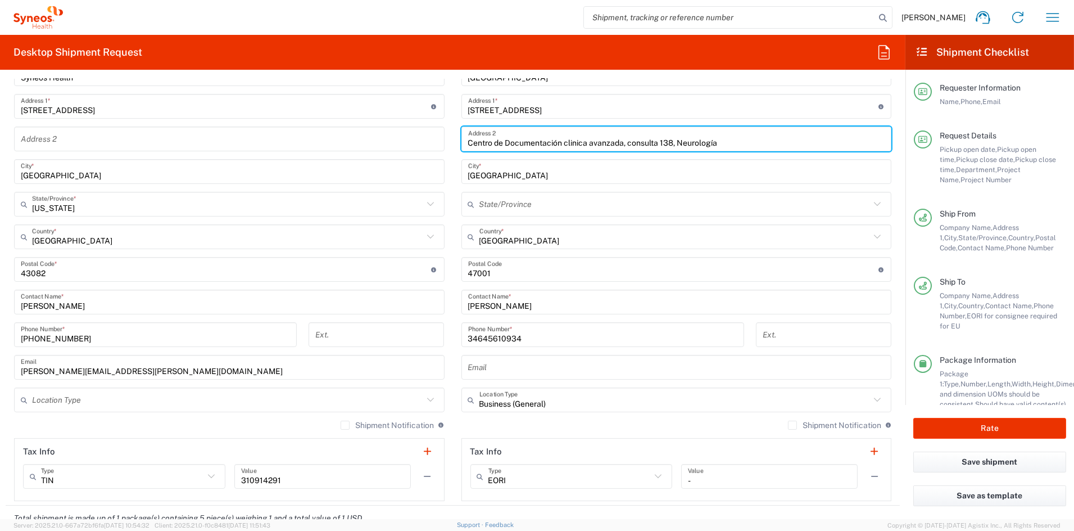
scroll to position [518, 0]
type input "Centro de Documentación clinica avanzada, consulta 138, Neurología"
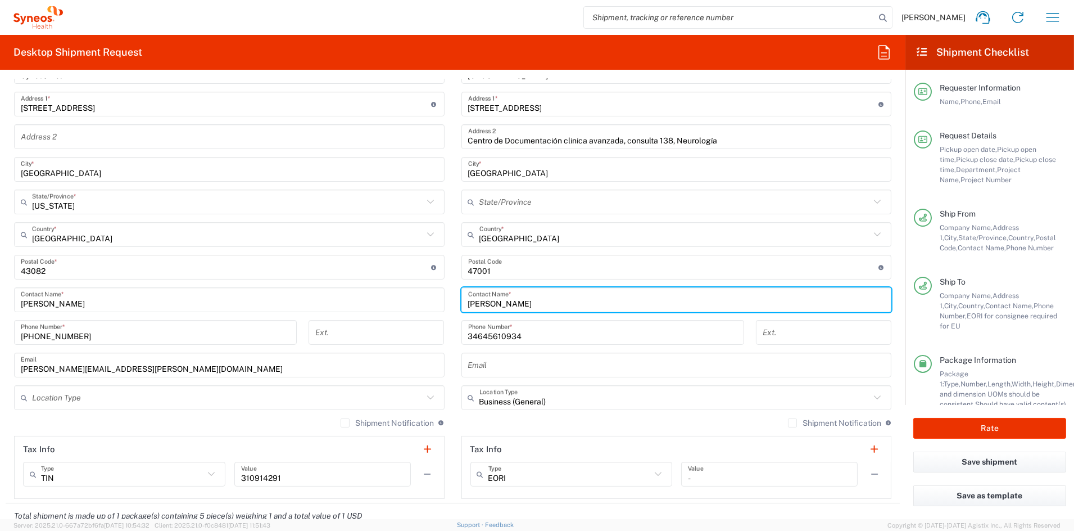
drag, startPoint x: 545, startPoint y: 301, endPoint x: 435, endPoint y: 299, distance: 110.2
click at [435, 299] on div "Ship From Syneos Health Communications-Westerville OH Location Syneos Health Co…" at bounding box center [453, 252] width 894 height 502
paste input "Alvaro Sierra Mencia"
type input "Alvaro Sierra Mencia"
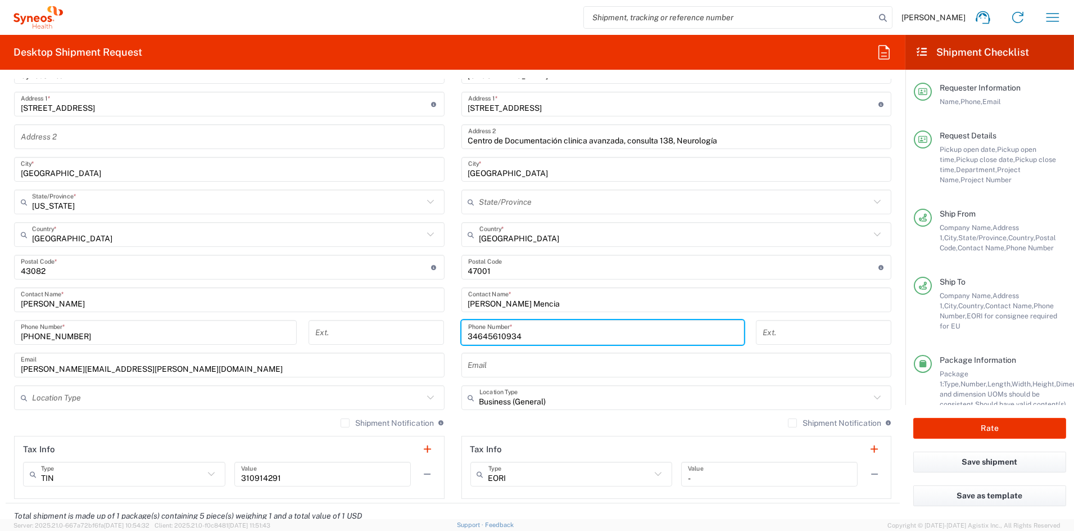
drag, startPoint x: 517, startPoint y: 335, endPoint x: 443, endPoint y: 333, distance: 74.2
click at [444, 333] on div "Ship From Syneos Health Communications-Westerville OH Location Syneos Health Co…" at bounding box center [453, 252] width 894 height 502
paste input ") 634330426"
click at [477, 335] on input "34) 634330426" at bounding box center [602, 333] width 269 height 20
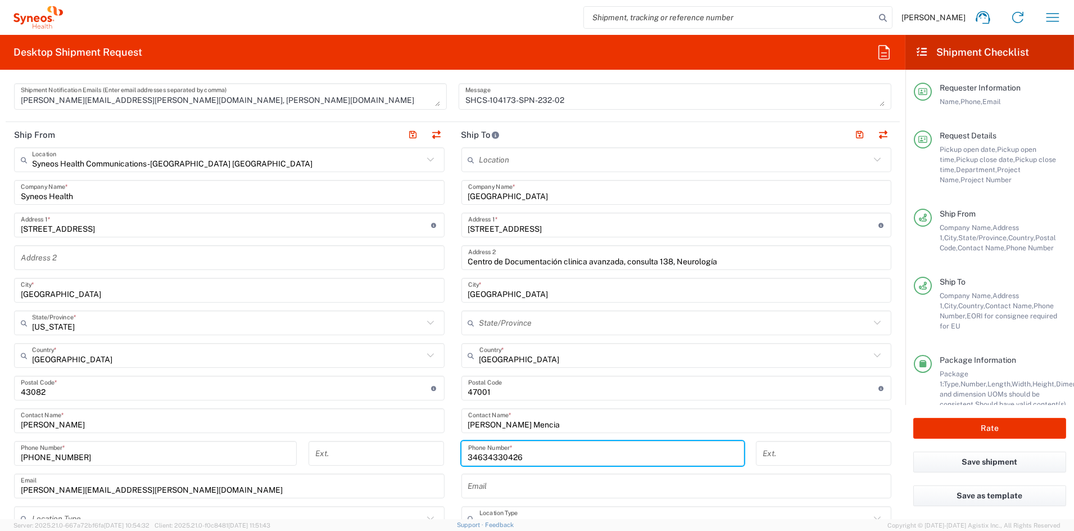
scroll to position [396, 0]
type input "34634330426"
click at [852, 135] on button "button" at bounding box center [860, 136] width 16 height 16
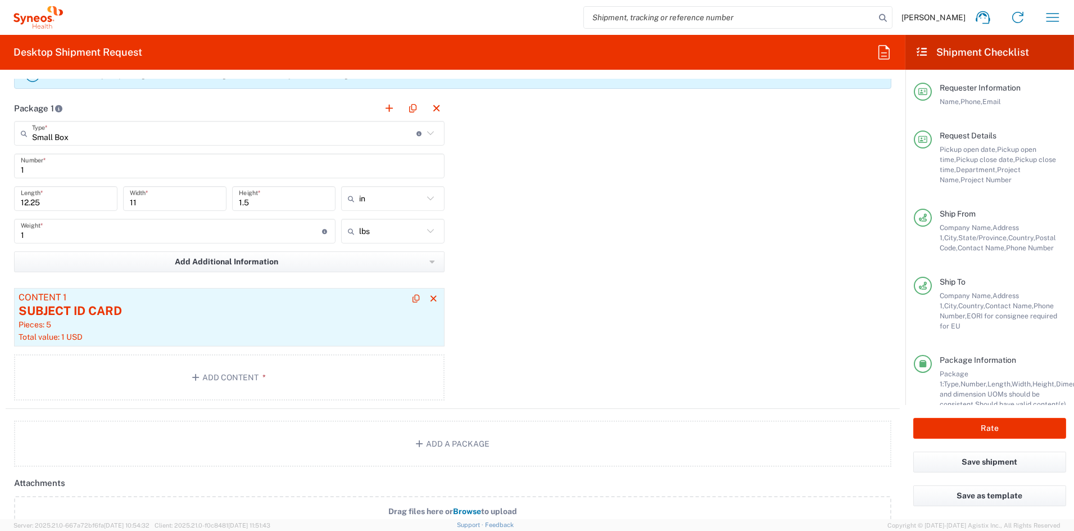
scroll to position [988, 0]
click at [228, 317] on div "Pieces: 5" at bounding box center [230, 322] width 422 height 10
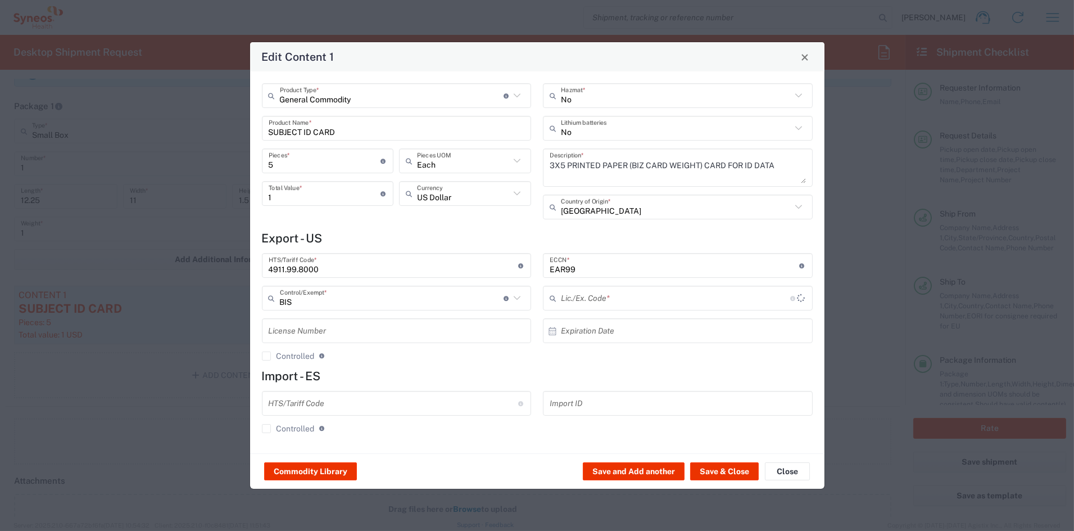
type input "NLR - No License Required"
drag, startPoint x: 288, startPoint y: 162, endPoint x: 242, endPoint y: 160, distance: 46.7
click at [244, 161] on div "Edit Content 1 General Commodity Product Type * Document: Paper document genera…" at bounding box center [537, 265] width 1074 height 531
type input "1"
type input "0.2"
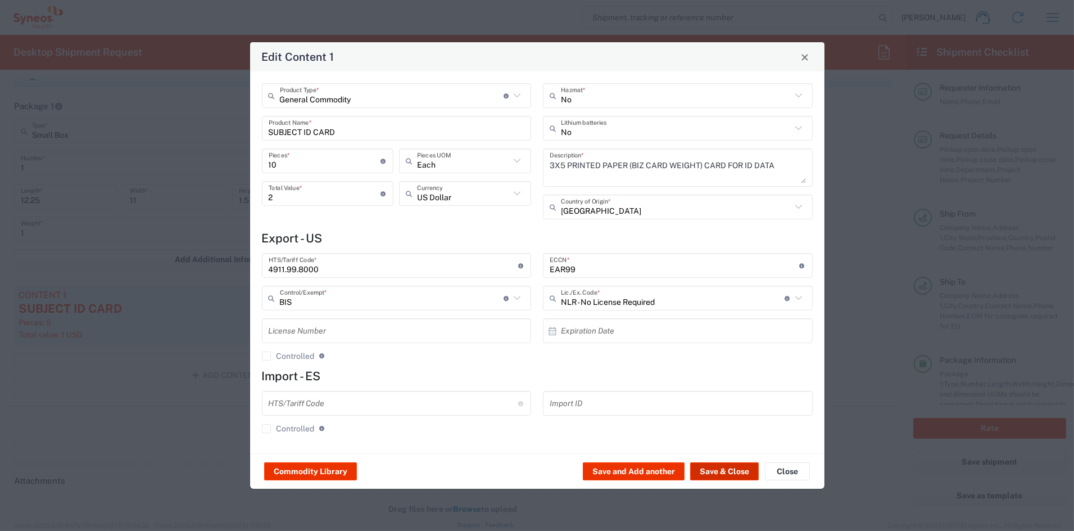
click at [731, 470] on button "Save & Close" at bounding box center [724, 471] width 69 height 18
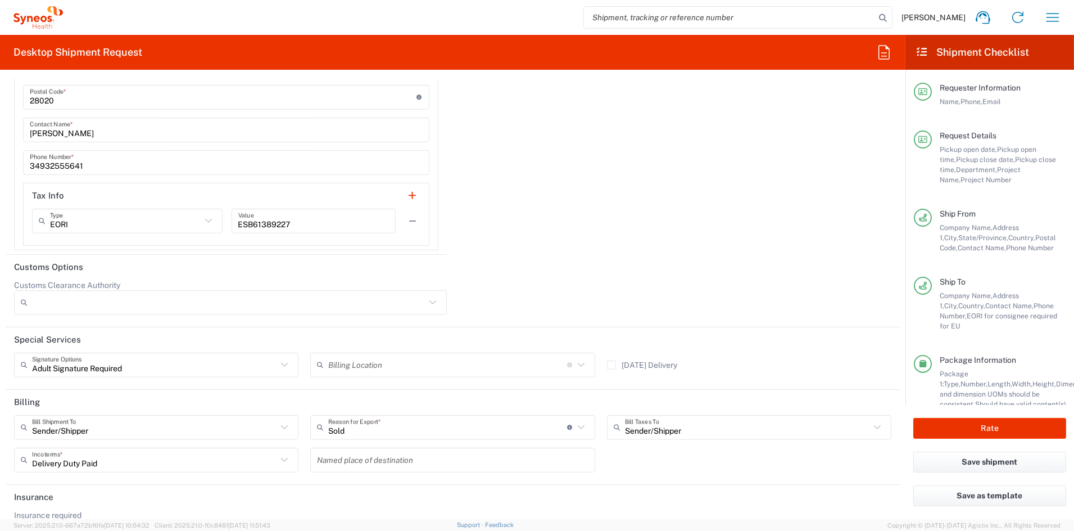
scroll to position [1853, 0]
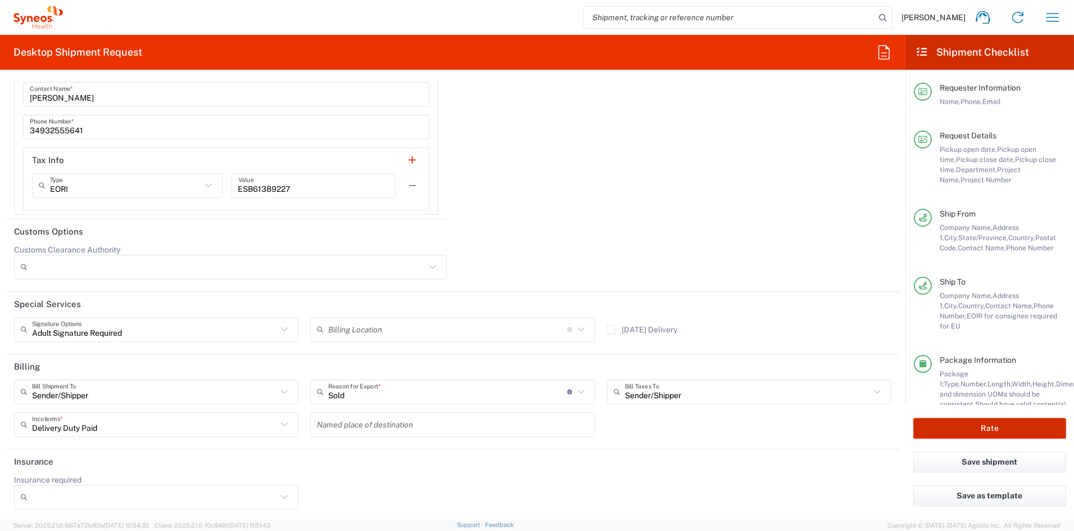
click at [994, 429] on button "Rate" at bounding box center [990, 428] width 153 height 21
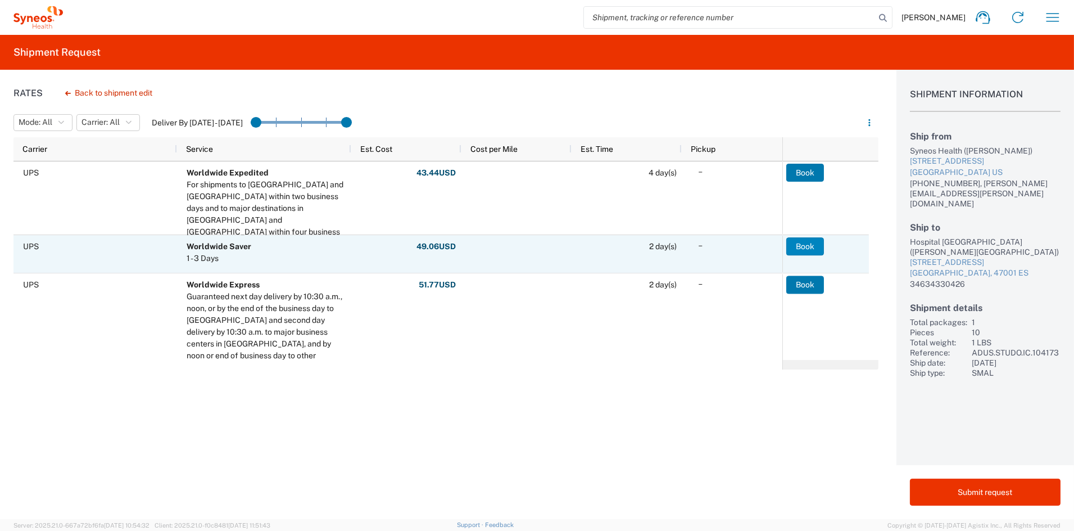
click at [807, 245] on button "Book" at bounding box center [805, 246] width 38 height 18
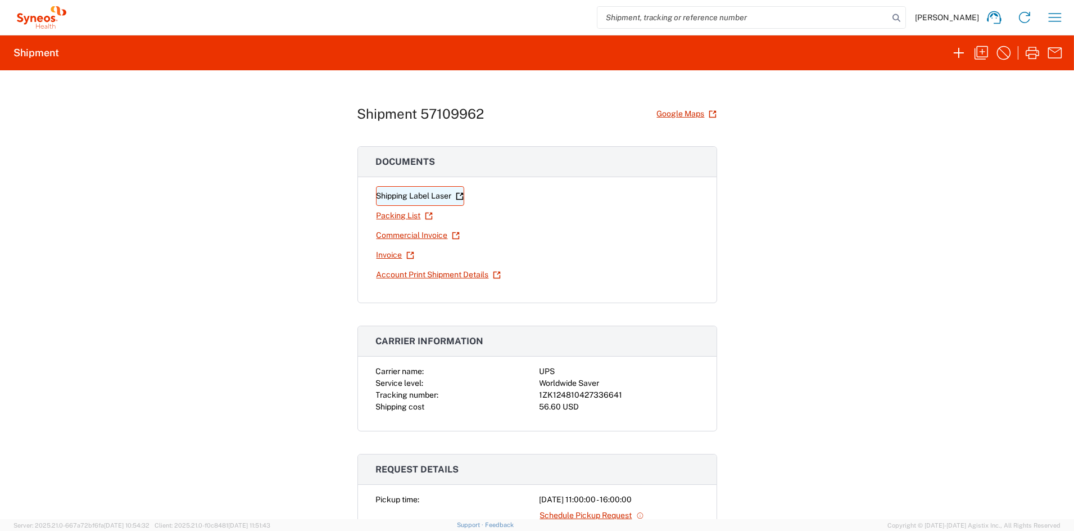
click at [423, 197] on link "Shipping Label Laser" at bounding box center [420, 196] width 88 height 20
click at [769, 192] on div "Shipment 57109962 Google Maps Documents Shipping Label Laser Packing List Comme…" at bounding box center [537, 294] width 1074 height 449
click at [980, 51] on icon "button" at bounding box center [982, 53] width 18 height 18
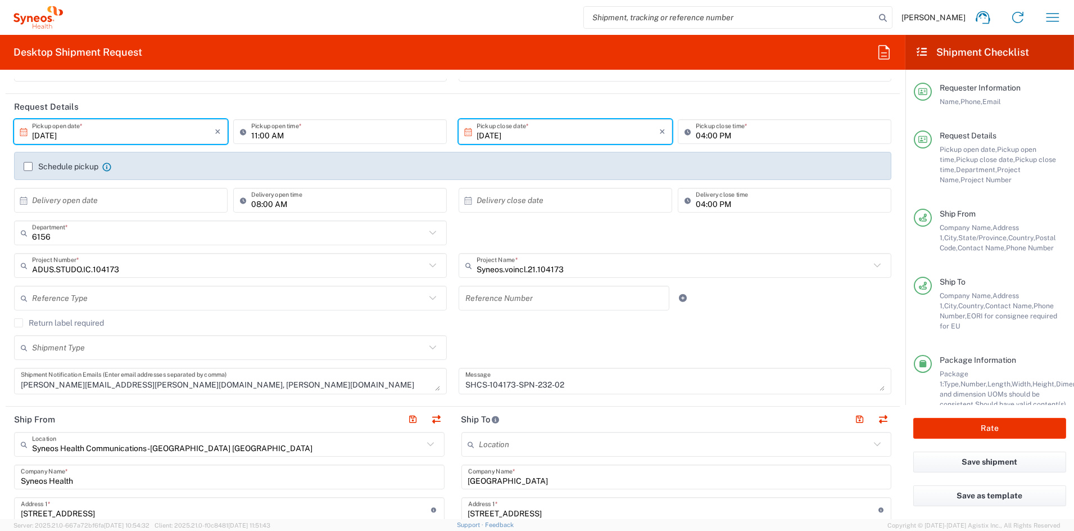
scroll to position [113, 0]
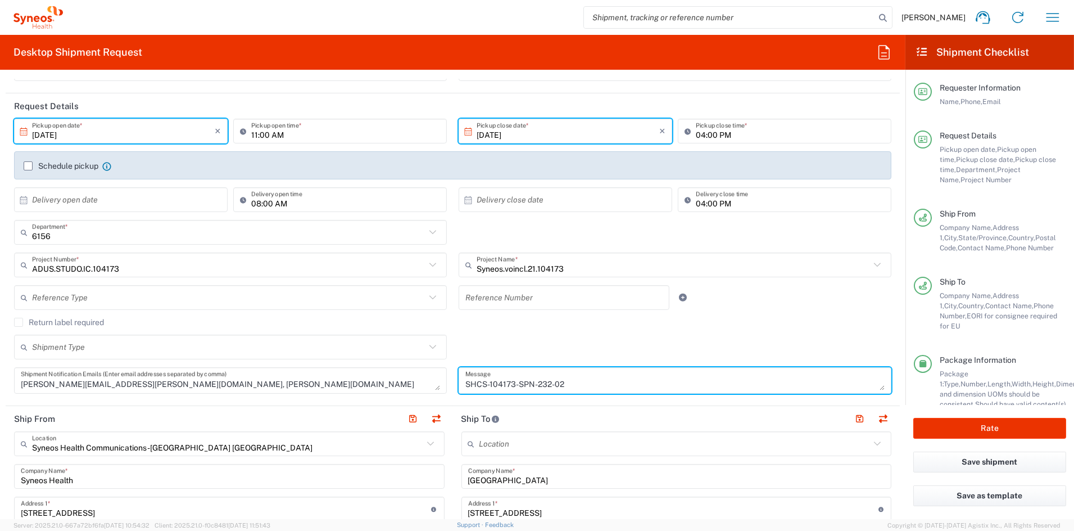
drag, startPoint x: 573, startPoint y: 382, endPoint x: 421, endPoint y: 380, distance: 151.8
click at [421, 380] on div "10/13/2025 × Pickup open date * Cancel Apply 11:00 AM Pickup open time * 10/13/…" at bounding box center [452, 260] width 889 height 283
paste textarea "4-03"
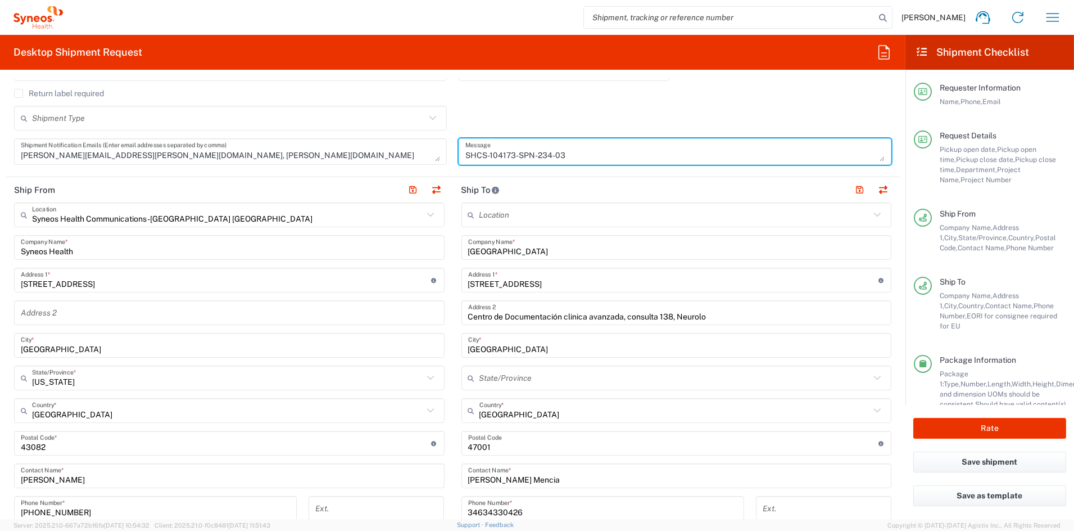
scroll to position [343, 0]
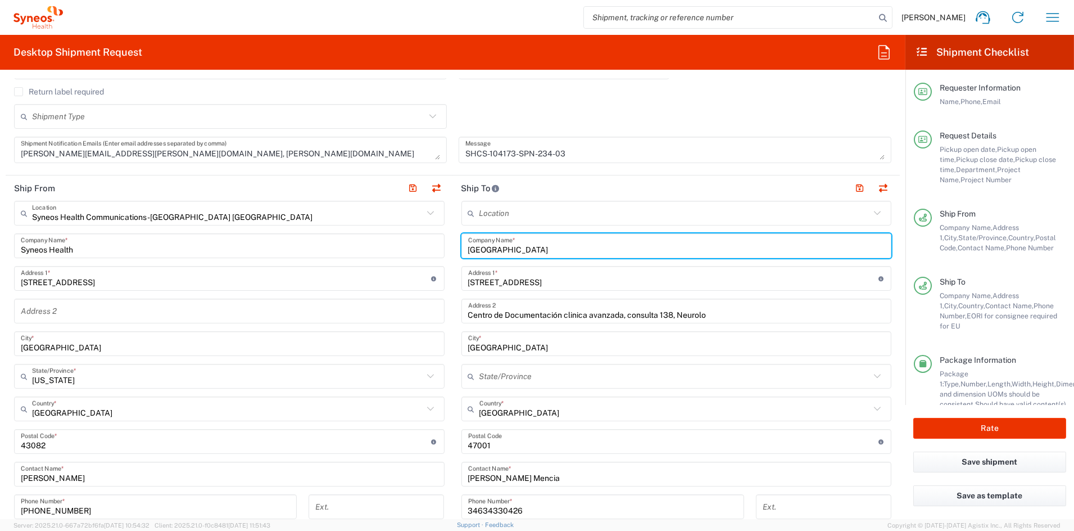
drag, startPoint x: 621, startPoint y: 250, endPoint x: 387, endPoint y: 245, distance: 233.4
click at [388, 245] on div "Ship From Syneos Health Communications-Westerville OH Location Syneos Health Co…" at bounding box center [453, 426] width 894 height 502
paste input "Universitari Vall dHebron"
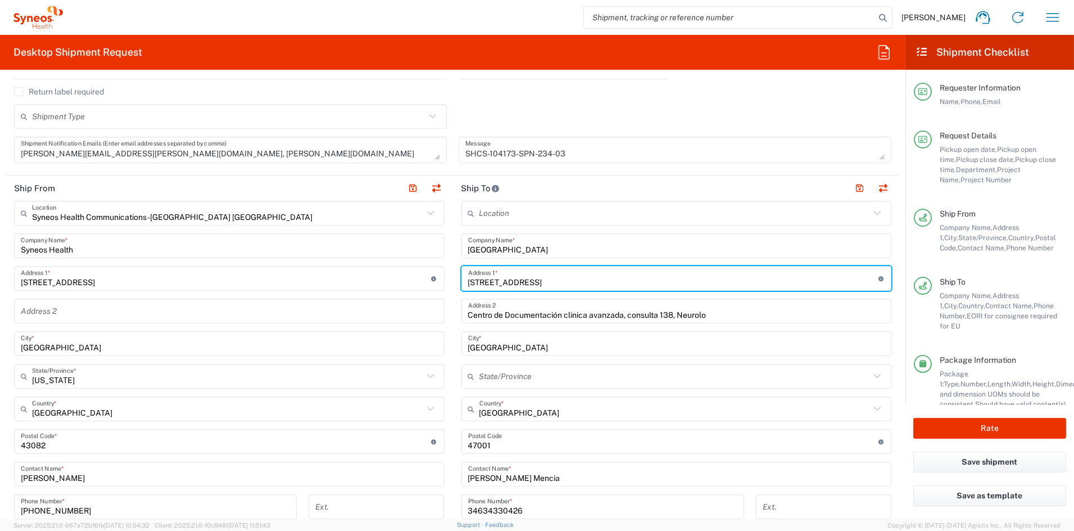
drag, startPoint x: 572, startPoint y: 282, endPoint x: 347, endPoint y: 274, distance: 225.6
click at [347, 274] on div "Ship From Syneos Health Communications-Westerville OH Location Syneos Health Co…" at bounding box center [453, 426] width 894 height 502
paste input "Passeig de la Vall dHebron 119 129"
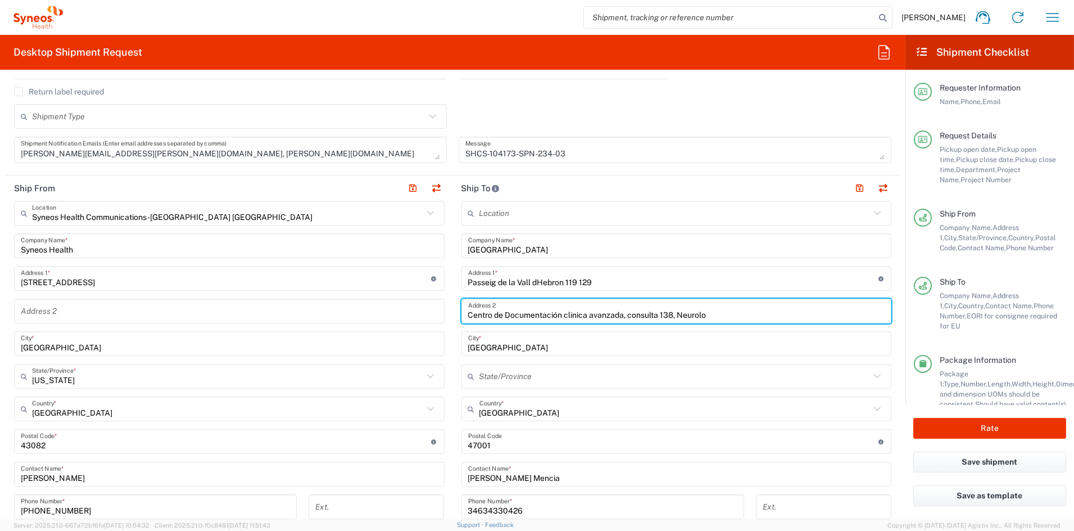
drag, startPoint x: 691, startPoint y: 317, endPoint x: 367, endPoint y: 314, distance: 323.8
click at [368, 314] on div "Ship From Syneos Health Communications-Westerville OH Location Syneos Health Co…" at bounding box center [453, 426] width 894 height 502
paste input "Planta 2, Àrea B"
paste input "Hospital Maternoinfantil"
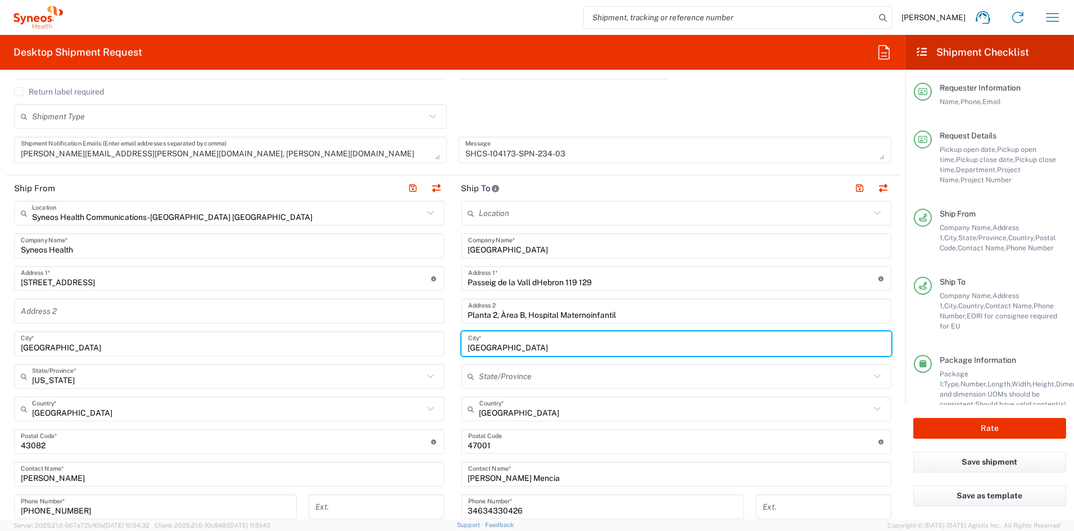
drag, startPoint x: 483, startPoint y: 347, endPoint x: 387, endPoint y: 346, distance: 96.1
click at [387, 346] on div "Ship From Syneos Health Communications-Westerville OH Location Syneos Health Co…" at bounding box center [453, 426] width 894 height 502
paste input "Barcelona"
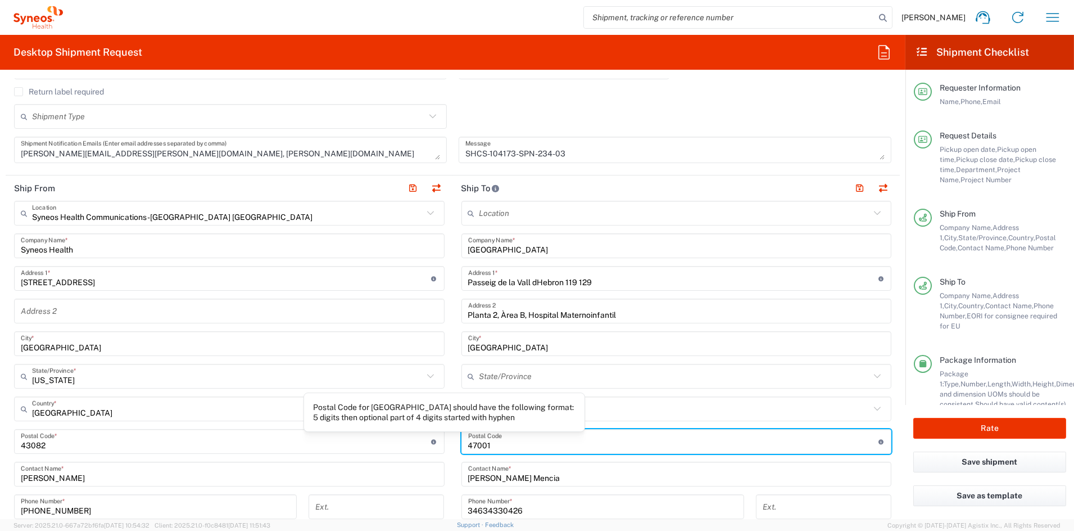
drag, startPoint x: 446, startPoint y: 444, endPoint x: 419, endPoint y: 442, distance: 27.0
click at [421, 442] on div "Ship From Syneos Health Communications-Westerville OH Location Syneos Health Co…" at bounding box center [453, 426] width 894 height 502
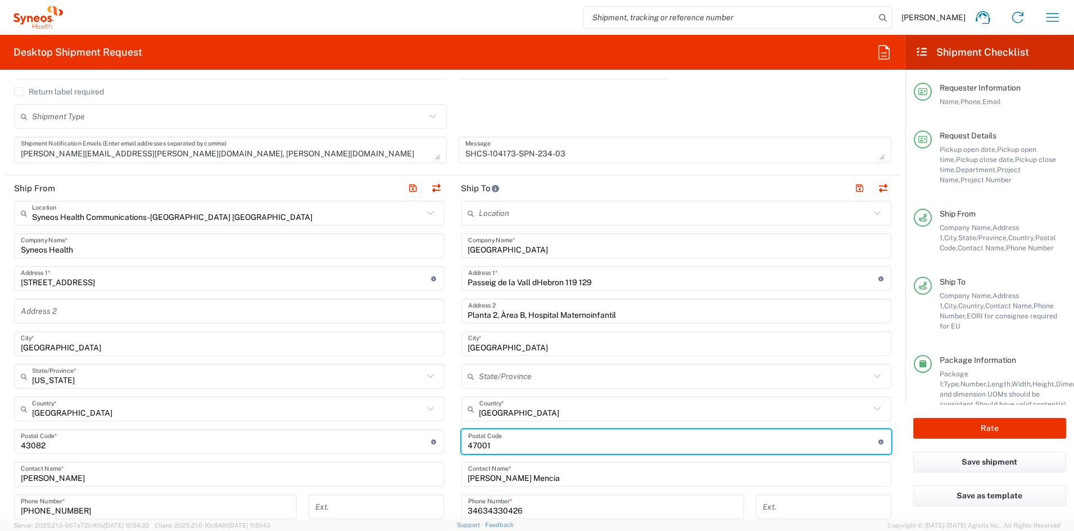
paste input "8035"
click at [468, 445] on input "undefined" at bounding box center [673, 442] width 410 height 20
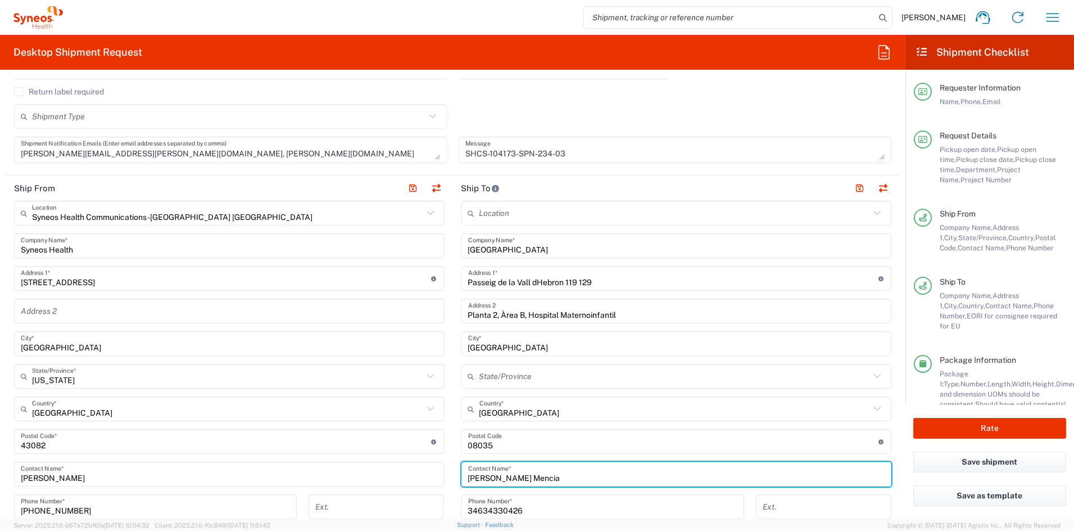
drag, startPoint x: 558, startPoint y: 475, endPoint x: 424, endPoint y: 473, distance: 133.8
click at [424, 473] on div "Ship From Syneos Health Communications-Westerville OH Location Syneos Health Co…" at bounding box center [453, 426] width 894 height 502
paste input "Raquel Lastr"
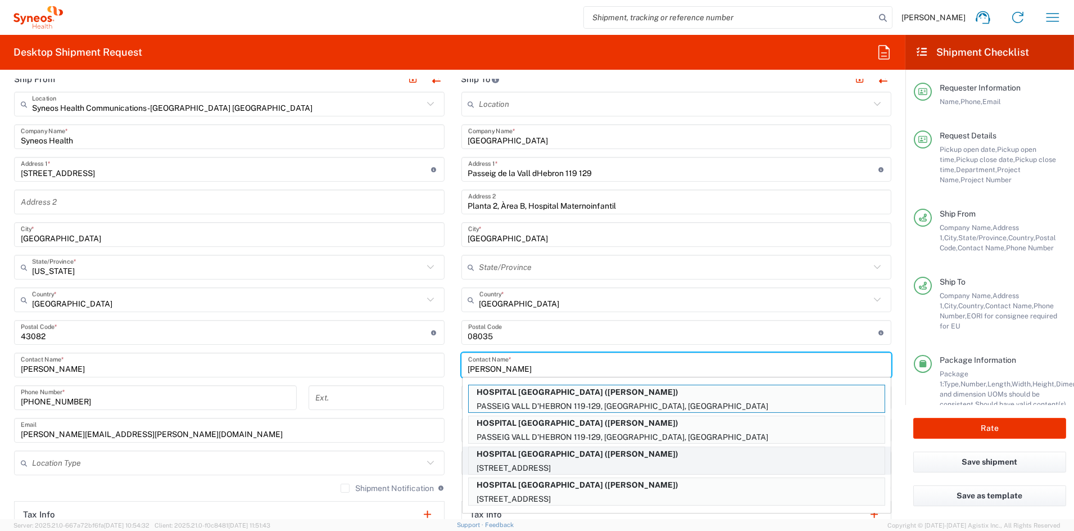
scroll to position [459, 0]
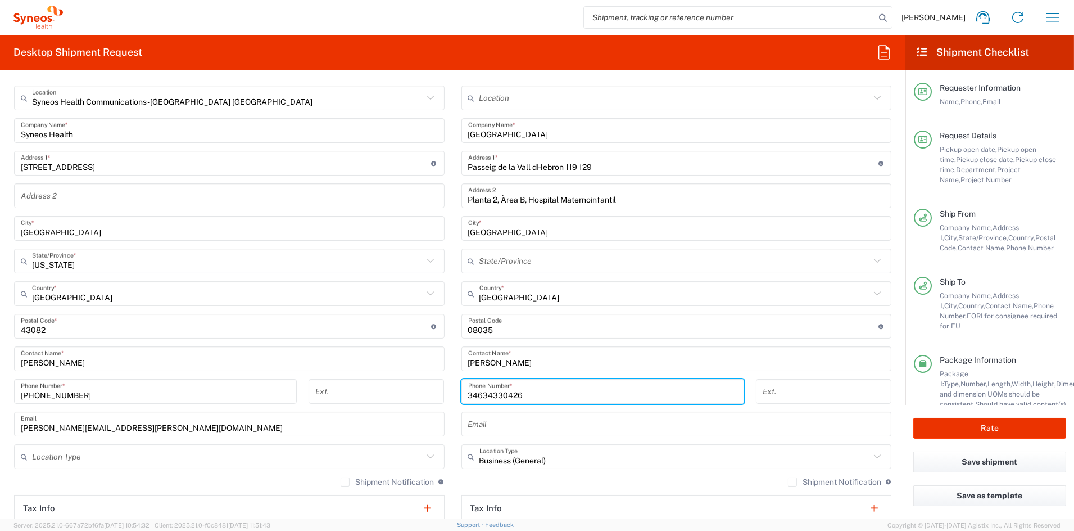
paste input ") 678876995"
click at [478, 394] on input "34) 678876995" at bounding box center [602, 392] width 269 height 20
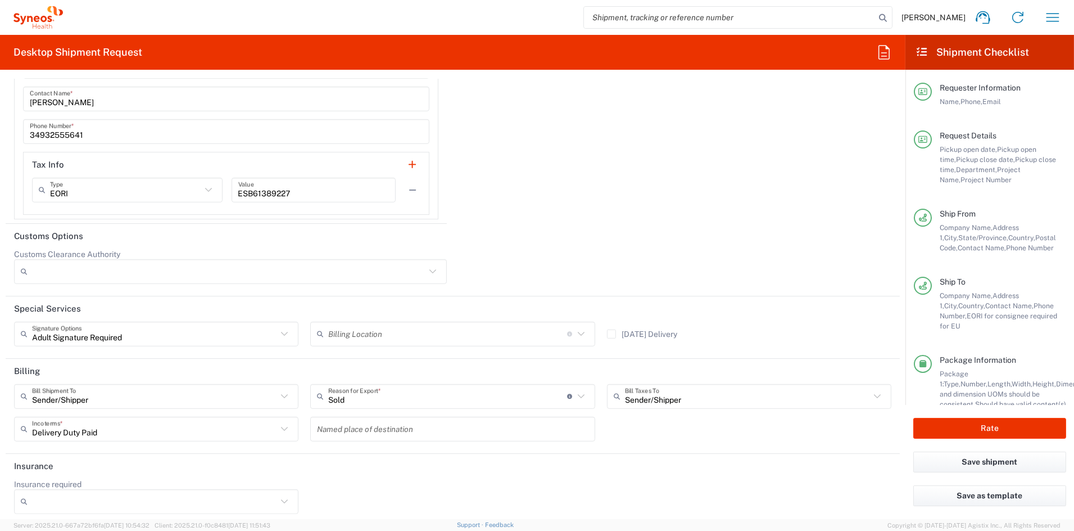
scroll to position [1853, 0]
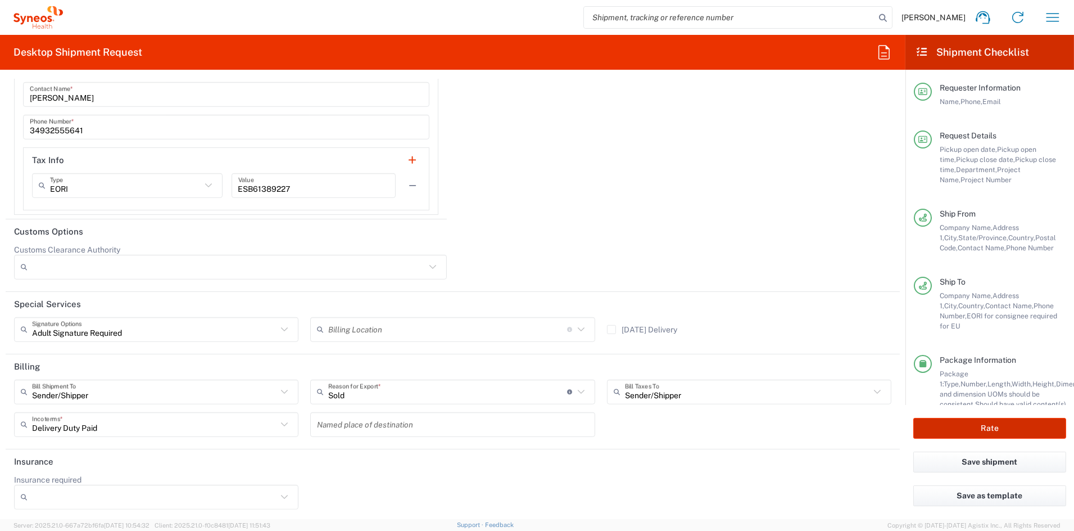
click at [986, 423] on button "Rate" at bounding box center [990, 428] width 153 height 21
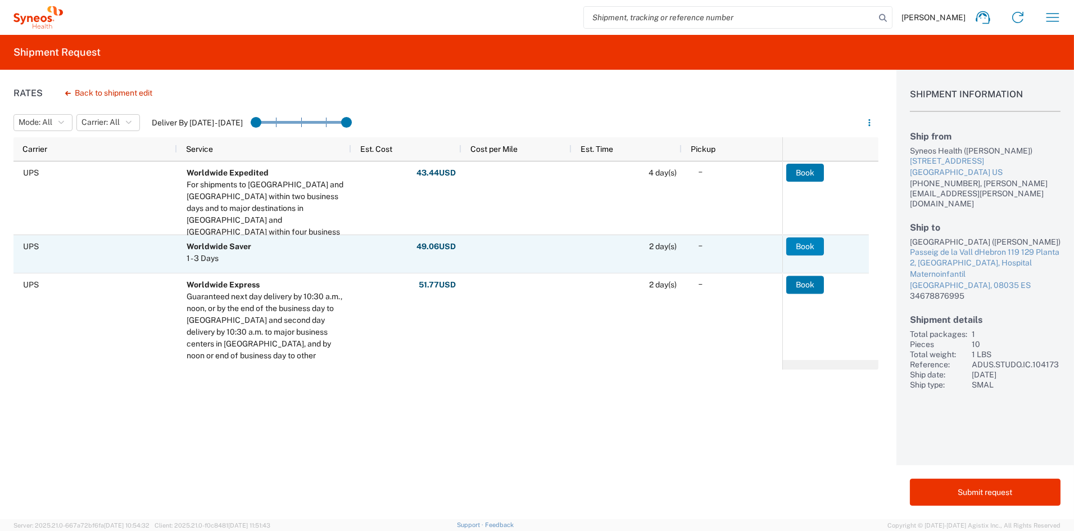
click at [811, 247] on button "Book" at bounding box center [805, 246] width 38 height 18
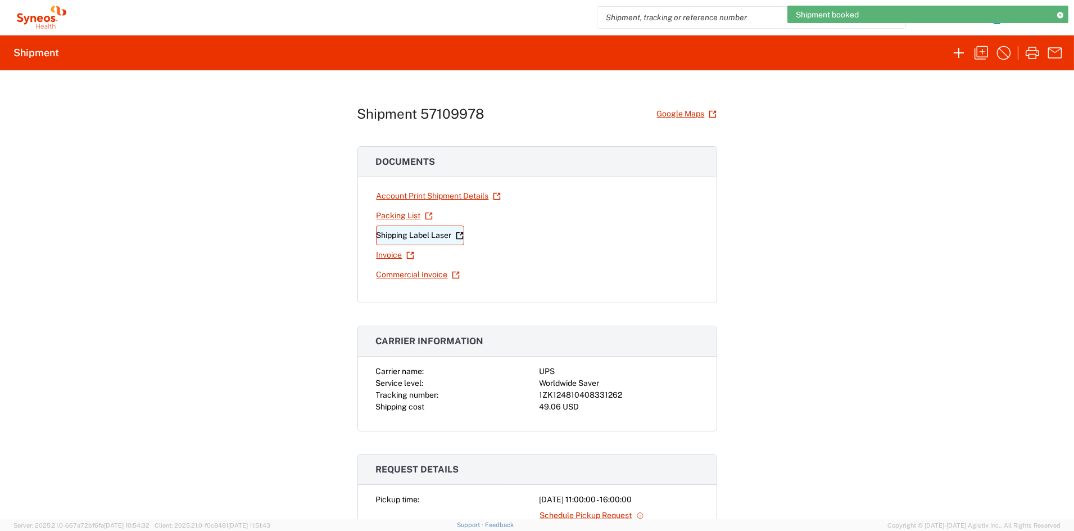
click at [432, 237] on link "Shipping Label Laser" at bounding box center [420, 235] width 88 height 20
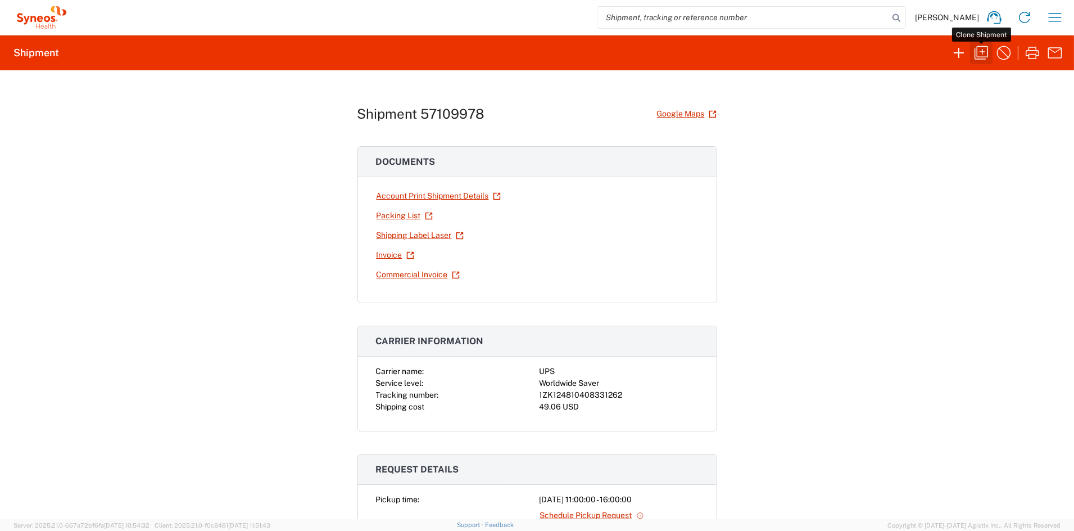
click at [982, 51] on icon "button" at bounding box center [981, 52] width 13 height 13
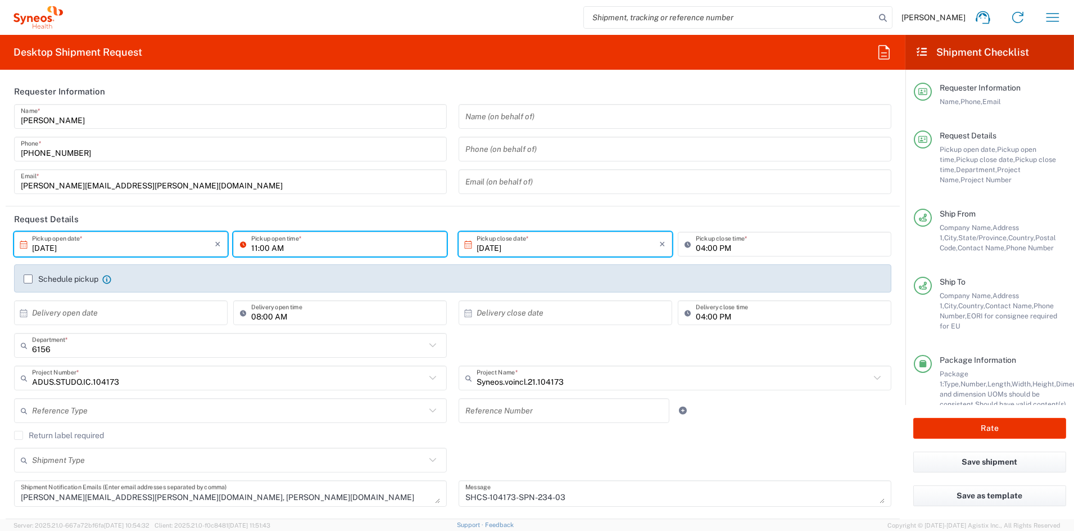
drag, startPoint x: 254, startPoint y: 246, endPoint x: 230, endPoint y: 247, distance: 24.2
click at [233, 246] on div "11:00 AM Pickup open time *" at bounding box center [340, 244] width 214 height 25
drag, startPoint x: 252, startPoint y: 245, endPoint x: 289, endPoint y: 255, distance: 38.3
click at [252, 246] on input "11:00 AM" at bounding box center [345, 244] width 189 height 20
click at [279, 248] on input "01:00 AM" at bounding box center [345, 244] width 189 height 20
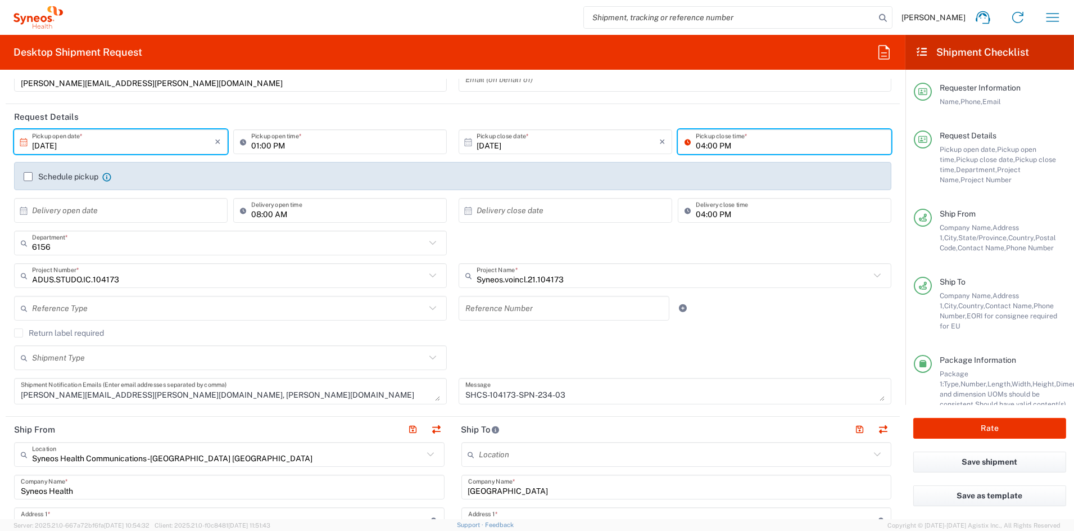
scroll to position [98, 0]
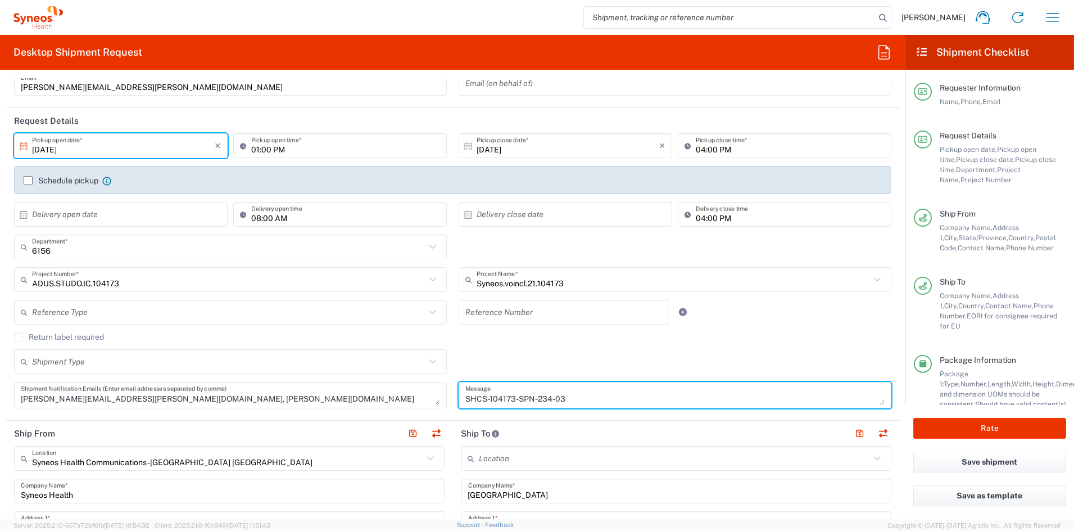
drag, startPoint x: 554, startPoint y: 397, endPoint x: 418, endPoint y: 397, distance: 136.6
click at [418, 397] on div "10/13/2025 × Pickup open date * Cancel Apply 01:00 PM Pickup open time * 10/13/…" at bounding box center [452, 274] width 889 height 283
paste textarea "POL-241-01"
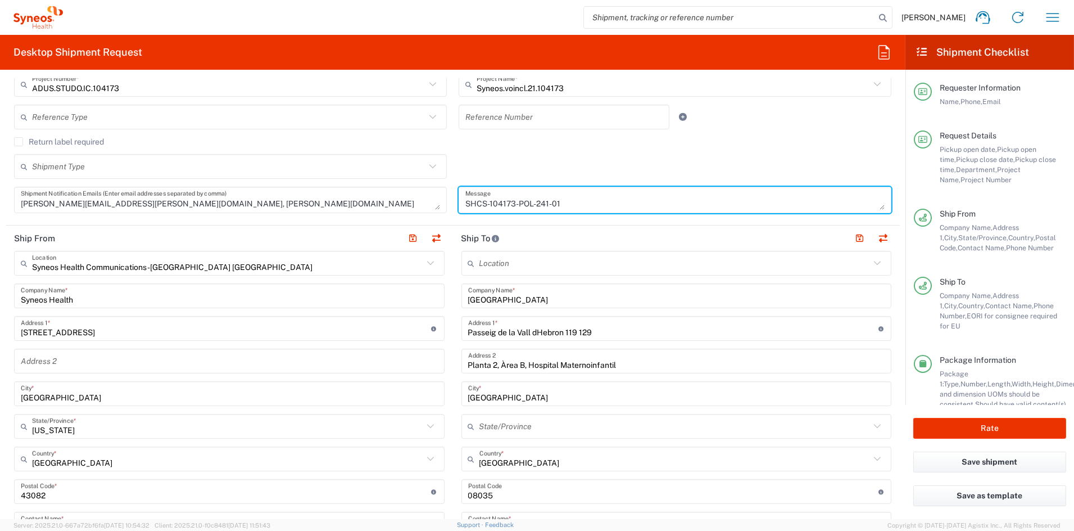
scroll to position [293, 0]
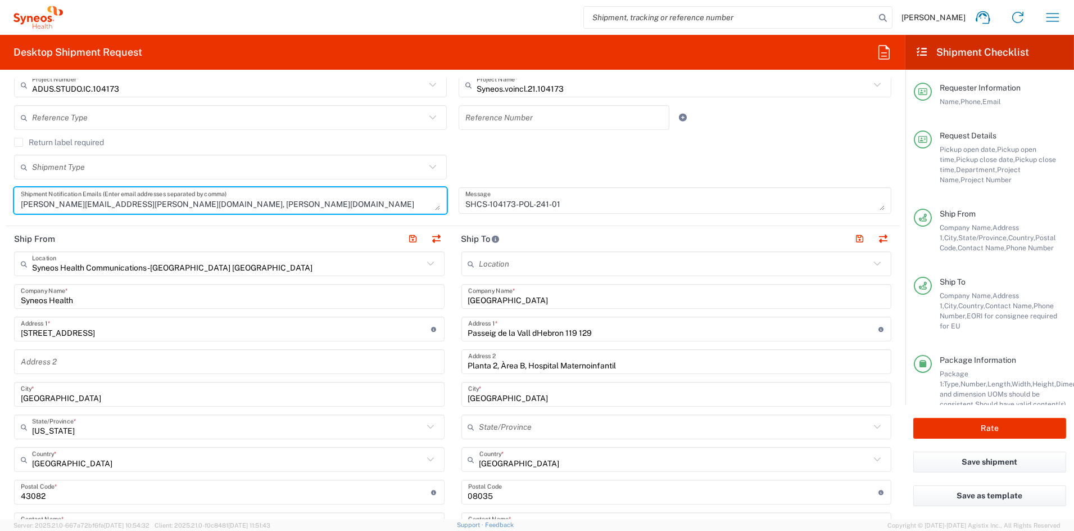
drag, startPoint x: 251, startPoint y: 204, endPoint x: -52, endPoint y: 201, distance: 303.6
click at [0, 201] on html "John Popp Home Shipment estimator Shipment tracking Desktop shipment request My…" at bounding box center [537, 265] width 1074 height 531
paste textarea "elena.cappelletti"
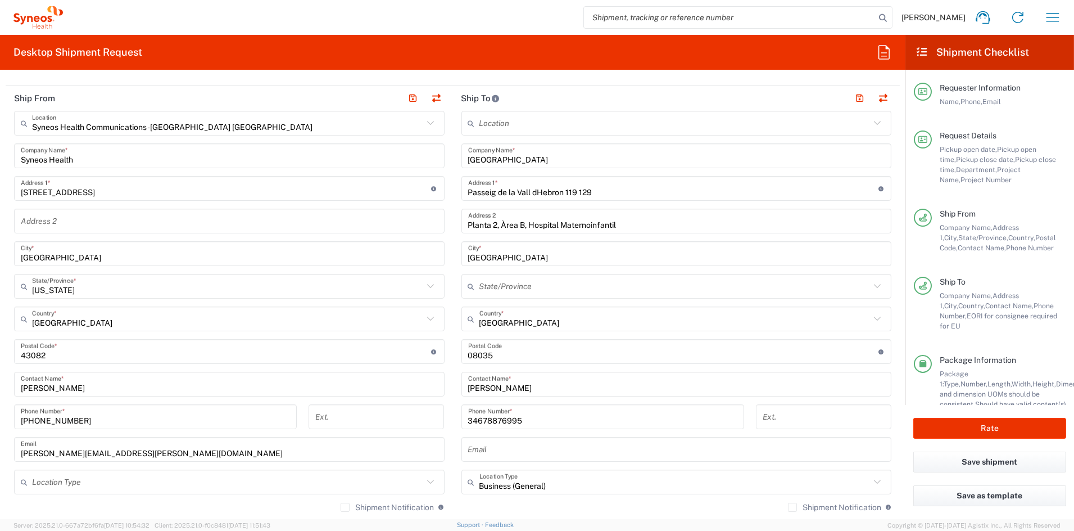
scroll to position [440, 0]
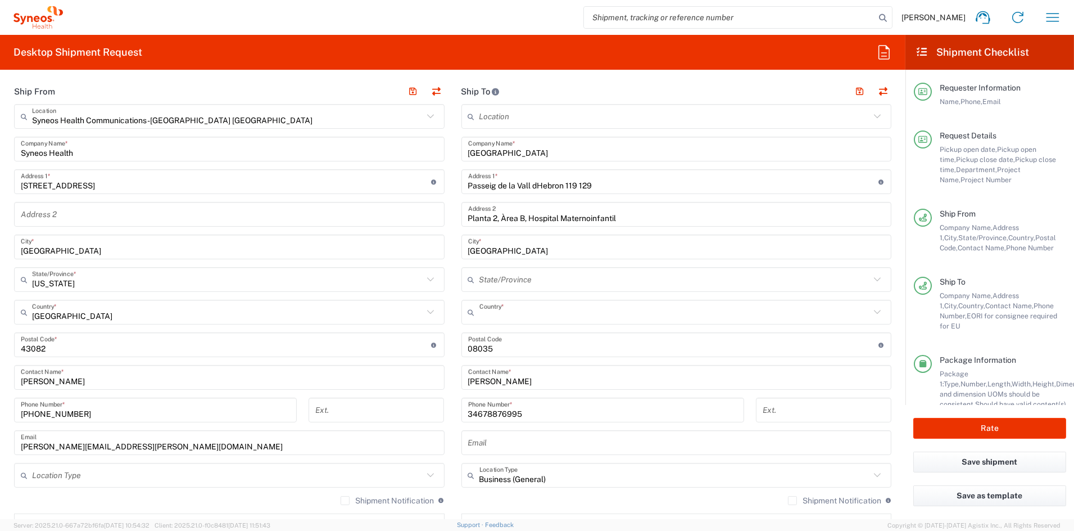
click at [530, 310] on input "text" at bounding box center [675, 312] width 391 height 20
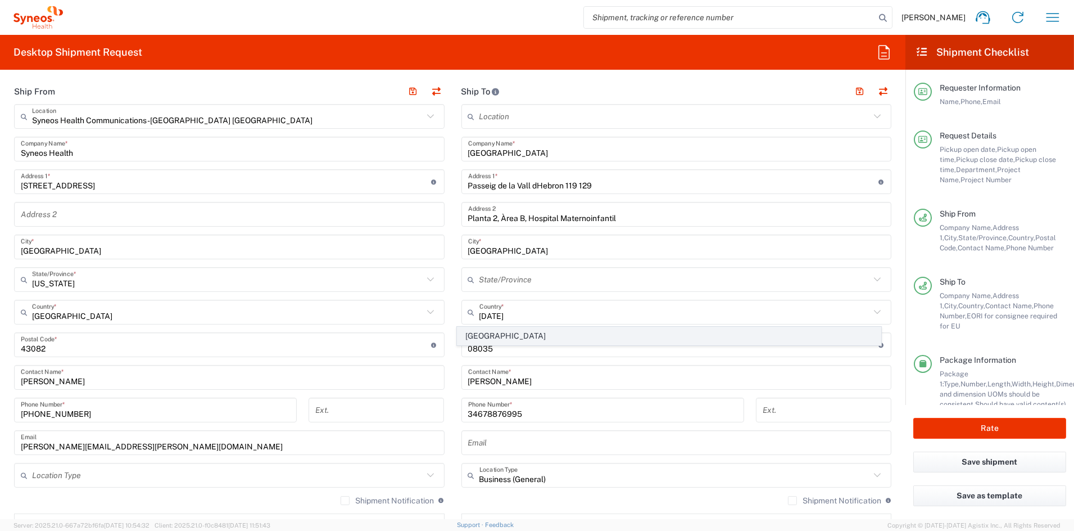
click at [478, 336] on span "[GEOGRAPHIC_DATA]" at bounding box center [669, 335] width 423 height 17
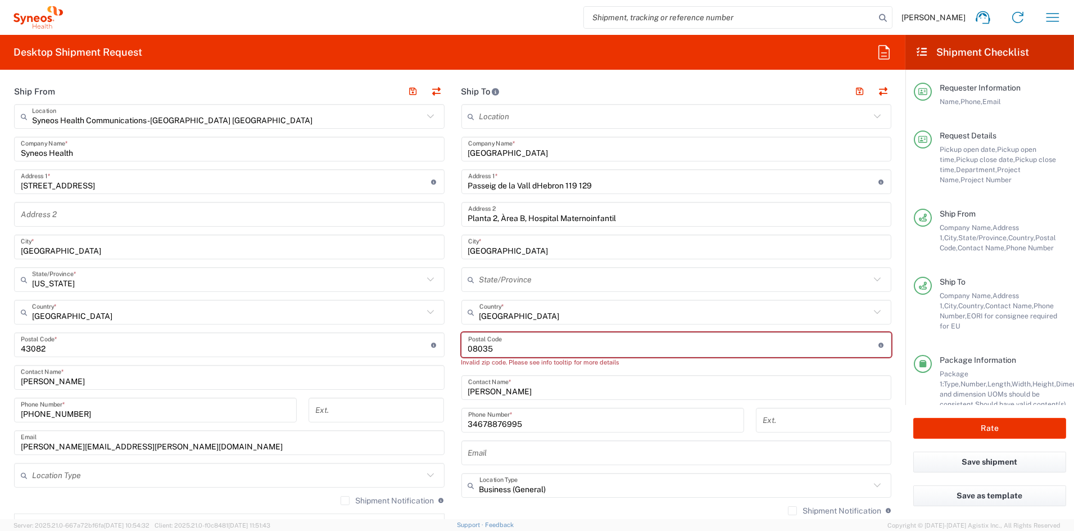
drag, startPoint x: 504, startPoint y: 345, endPoint x: 415, endPoint y: 346, distance: 88.8
click at [418, 346] on div "Ship From Syneos Health Communications-Westerville OH Location Syneos Health Co…" at bounding box center [453, 335] width 894 height 512
paste input "31-503"
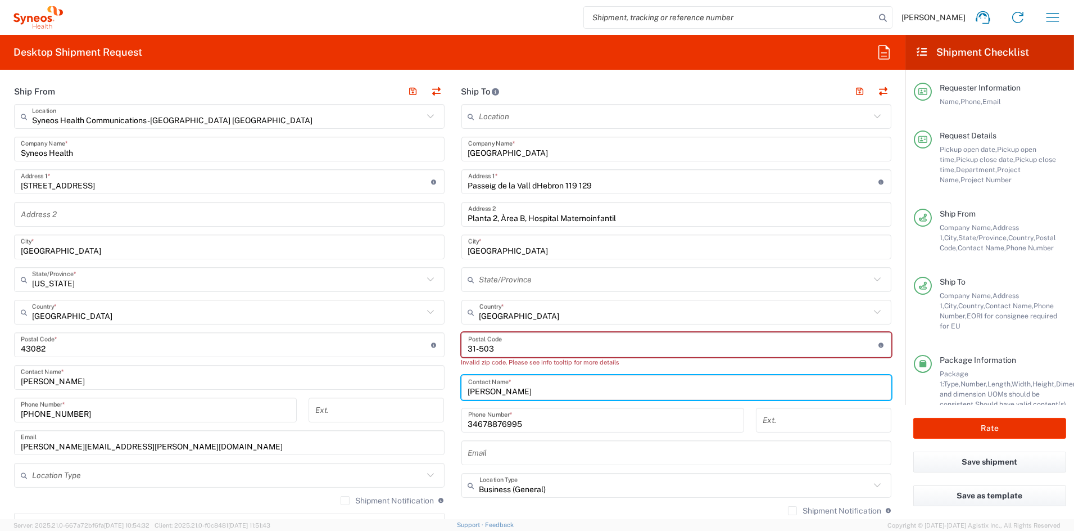
click at [475, 348] on input "undefined" at bounding box center [673, 345] width 410 height 20
click at [630, 156] on input "Hospital Universitari Vall dHebron" at bounding box center [676, 149] width 417 height 20
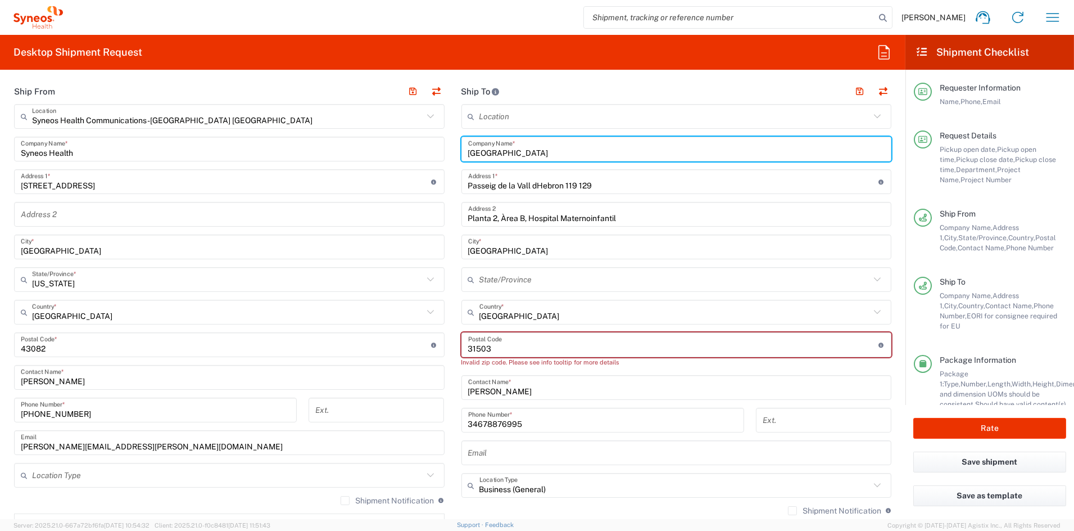
drag, startPoint x: 591, startPoint y: 154, endPoint x: 428, endPoint y: 148, distance: 163.2
click at [431, 148] on div "Ship From Syneos Health Communications-Westerville OH Location Syneos Health Co…" at bounding box center [453, 335] width 894 height 512
paste input "Wojewdzki Specjalistyczny Szpital Dziecicy im. sw. Ludwika w Krakowie"
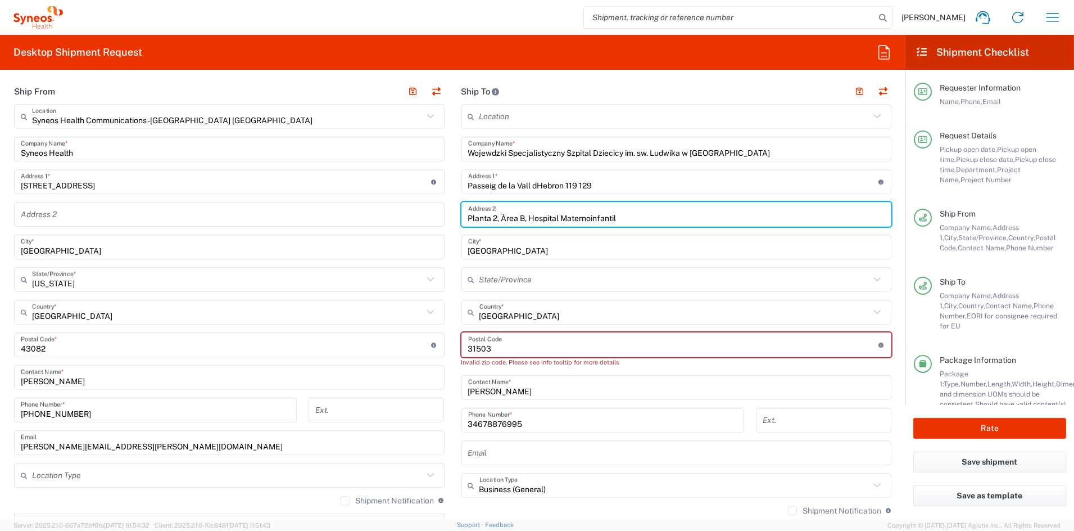
drag, startPoint x: 648, startPoint y: 216, endPoint x: 567, endPoint y: 211, distance: 81.1
click at [562, 214] on input "Planta 2, Àrea B, Hospital Maternoinfantil" at bounding box center [676, 215] width 417 height 20
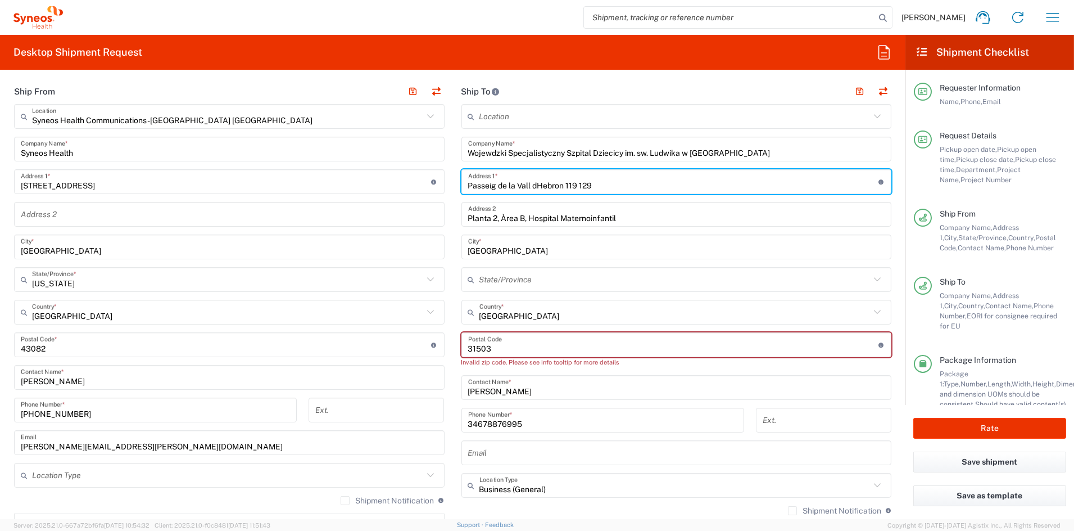
drag, startPoint x: 581, startPoint y: 184, endPoint x: 430, endPoint y: 177, distance: 150.9
click at [430, 177] on div "Ship From Syneos Health Communications-Westerville OH Location Syneos Health Co…" at bounding box center [453, 335] width 894 height 512
paste input "Ulica Strzelecka 2"
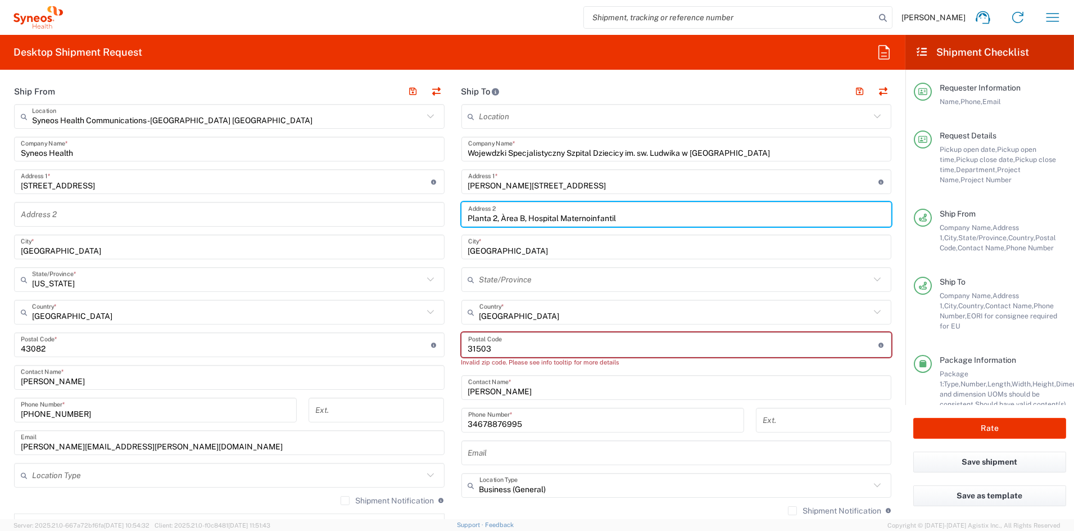
drag, startPoint x: 558, startPoint y: 215, endPoint x: 436, endPoint y: 207, distance: 121.7
click at [437, 209] on div "Ship From Syneos Health Communications-Westerville OH Location Syneos Health Co…" at bounding box center [453, 335] width 894 height 512
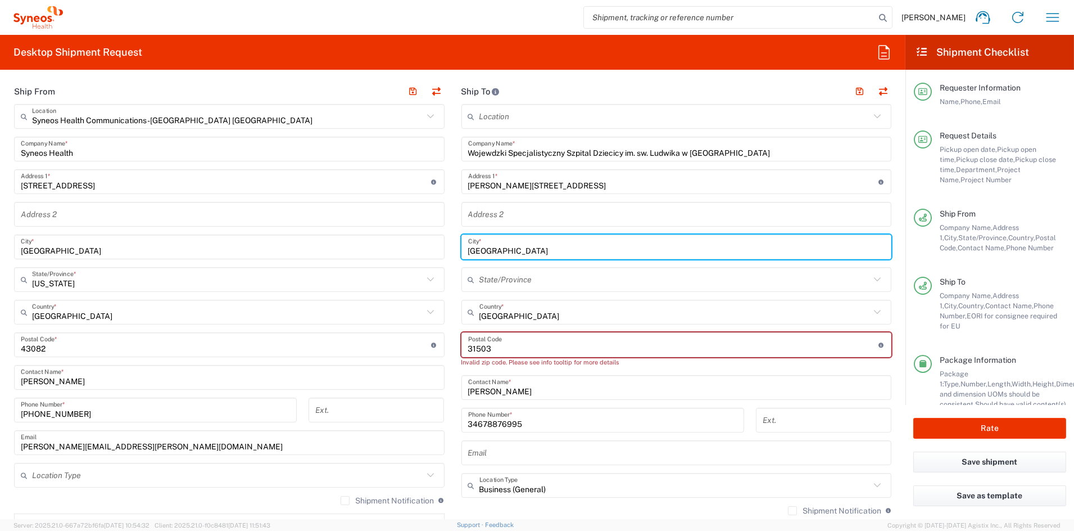
drag, startPoint x: 508, startPoint y: 250, endPoint x: 418, endPoint y: 246, distance: 89.5
click at [419, 246] on div "Ship From Syneos Health Communications-Westerville OH Location Syneos Health Co…" at bounding box center [453, 335] width 894 height 512
paste input "Krakow"
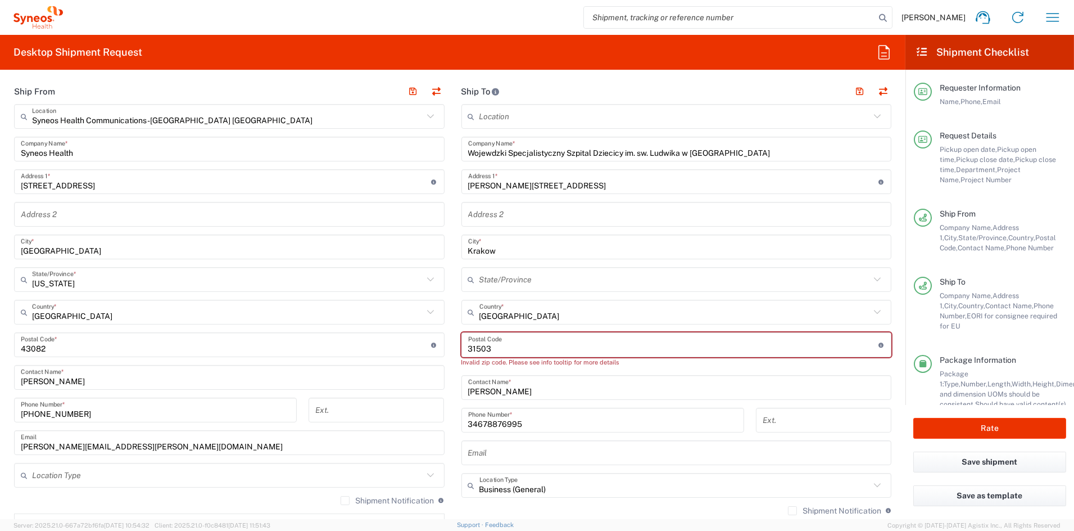
drag, startPoint x: 497, startPoint y: 347, endPoint x: 415, endPoint y: 344, distance: 82.1
click at [417, 344] on div "Ship From Syneos Health Communications-Westerville OH Location Syneos Health Co…" at bounding box center [453, 335] width 894 height 512
paste input "31-503"
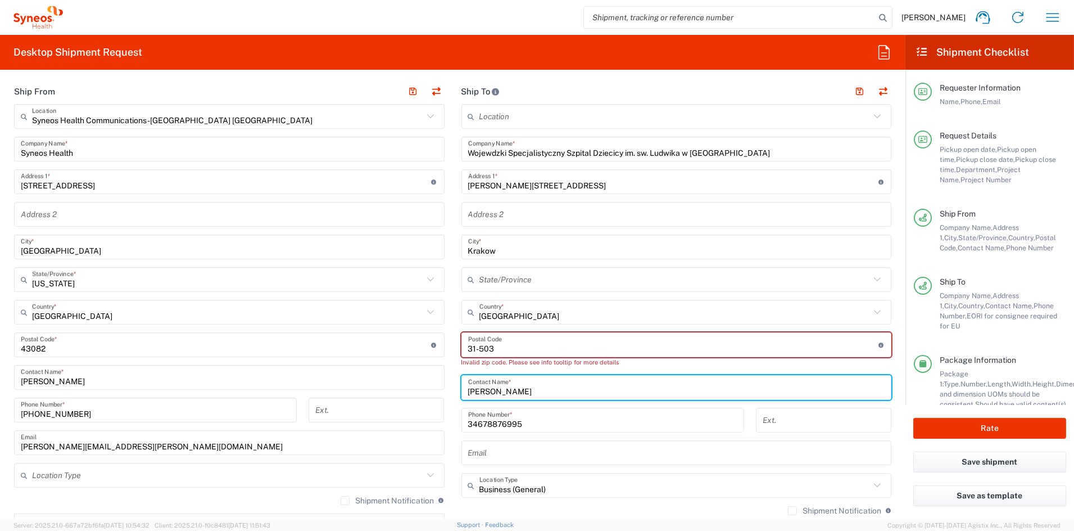
drag, startPoint x: 495, startPoint y: 388, endPoint x: 411, endPoint y: 384, distance: 83.9
click at [412, 384] on div "Ship From Syneos Health Communications-Westerville OH Location Syneos Health Co…" at bounding box center [453, 335] width 894 height 512
paste input "Bożena Bańdo"
drag, startPoint x: 477, startPoint y: 391, endPoint x: 492, endPoint y: 391, distance: 15.2
click at [478, 391] on input "Bożena Bańdo" at bounding box center [676, 388] width 417 height 20
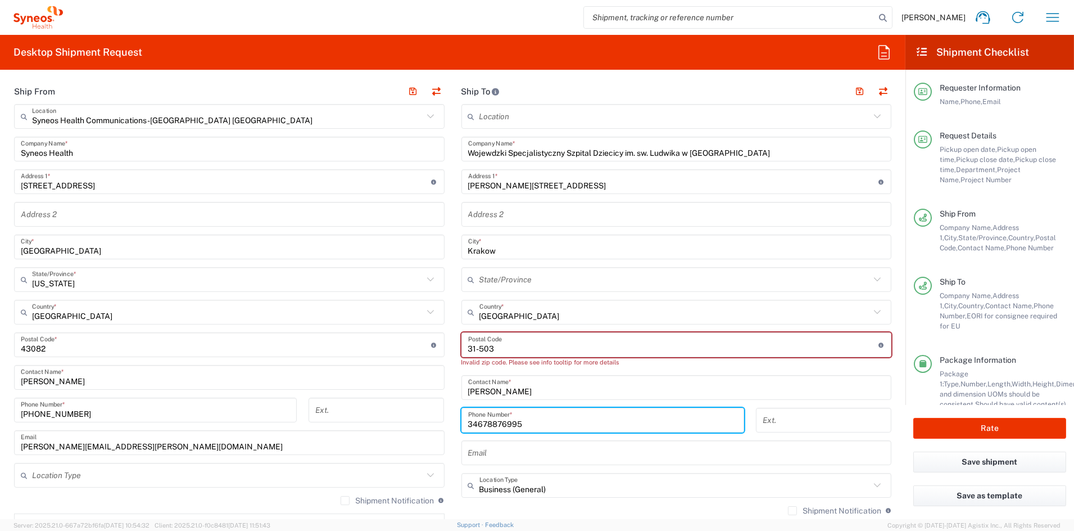
drag, startPoint x: 512, startPoint y: 422, endPoint x: 431, endPoint y: 420, distance: 80.4
click at [432, 419] on div "Ship From Syneos Health Communications-Westerville OH Location Syneos Health Co…" at bounding box center [453, 335] width 894 height 512
paste input "48) 126198623"
click at [478, 422] on input "48) 126198623" at bounding box center [602, 420] width 269 height 20
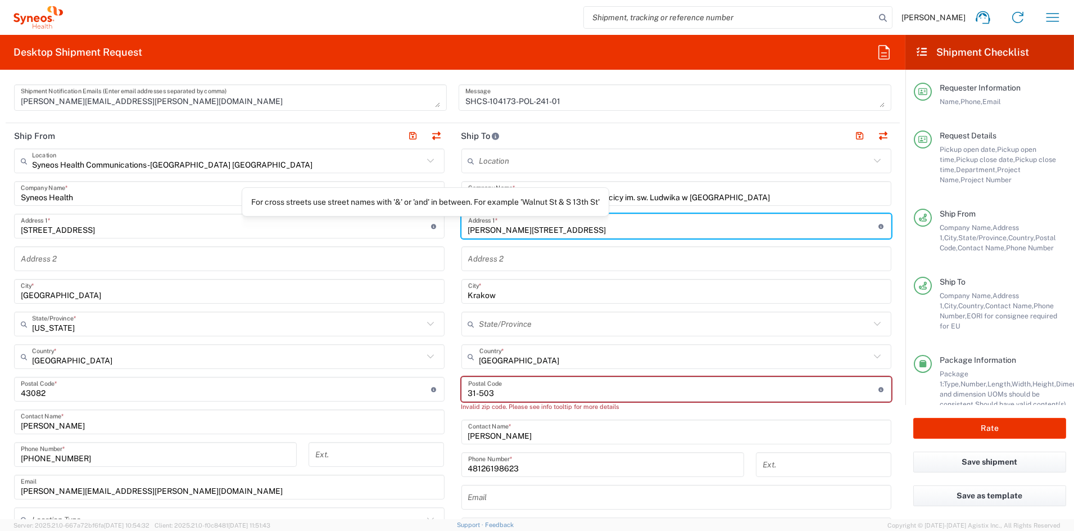
drag, startPoint x: 521, startPoint y: 229, endPoint x: 421, endPoint y: 225, distance: 100.1
click at [421, 225] on div "Ship From Syneos Health Communications-Westerville OH Location Syneos Health Co…" at bounding box center [453, 379] width 894 height 512
paste input "Strzelecka 2, 31-503"
drag, startPoint x: 558, startPoint y: 229, endPoint x: 418, endPoint y: 226, distance: 140.6
click at [419, 226] on div "Ship From Syneos Health Communications-Westerville OH Location Syneos Health Co…" at bounding box center [453, 379] width 894 height 512
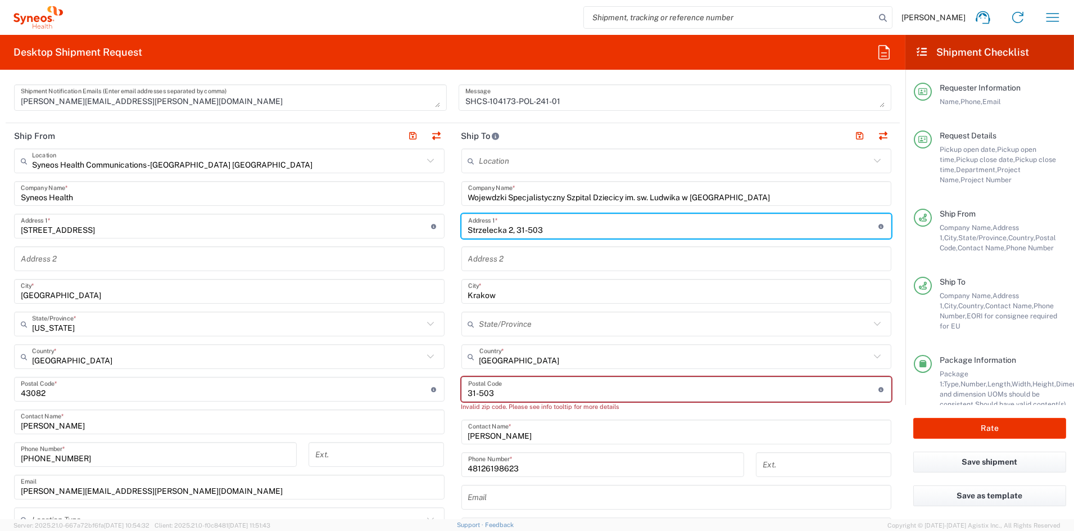
paste input "Ulica Strzelecka 2"
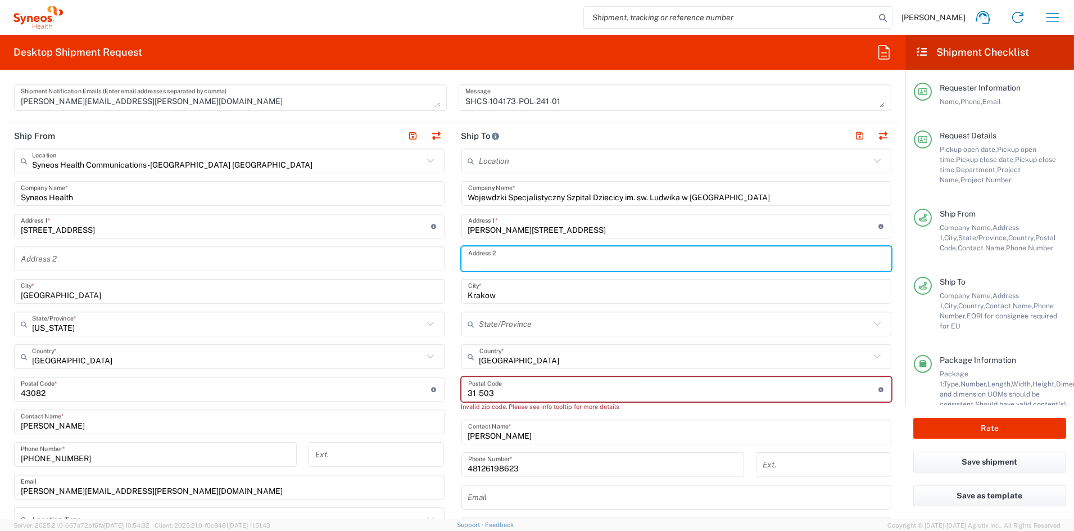
click at [525, 260] on input "text" at bounding box center [676, 259] width 417 height 20
paste input "31-503"
click at [531, 390] on input "undefined" at bounding box center [673, 389] width 410 height 20
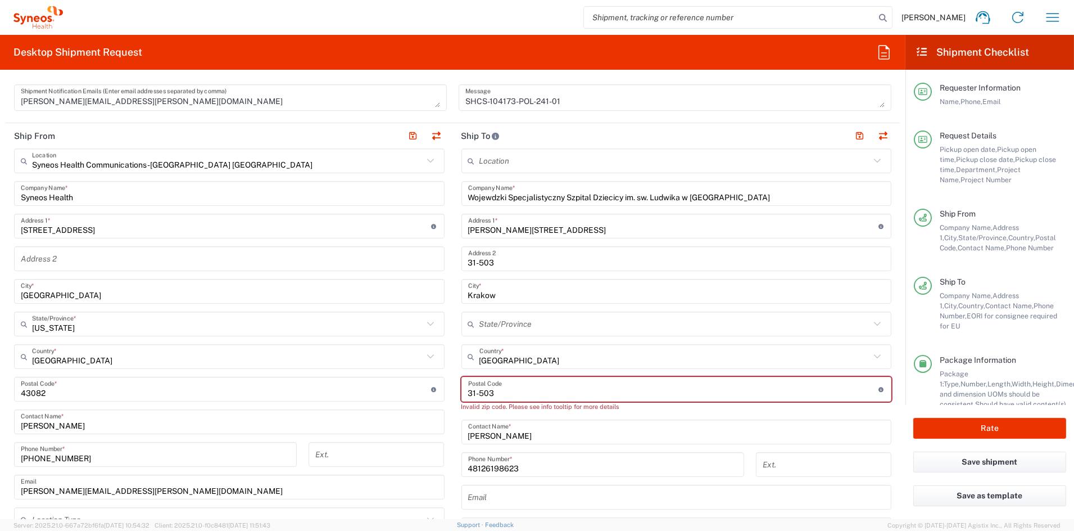
click at [537, 388] on input "undefined" at bounding box center [673, 389] width 410 height 20
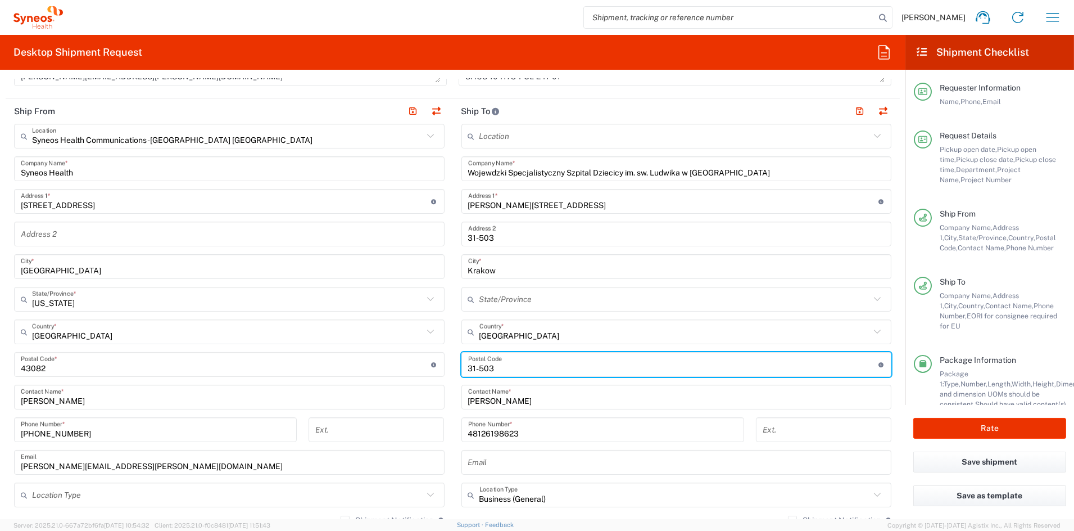
scroll to position [390, 0]
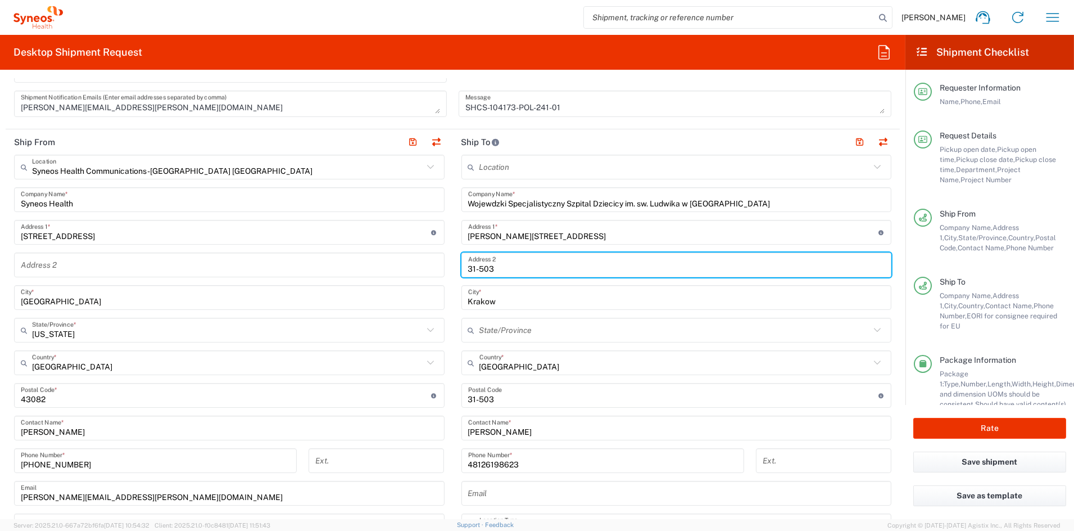
drag, startPoint x: 478, startPoint y: 268, endPoint x: 403, endPoint y: 263, distance: 75.5
click at [403, 263] on div "Ship From Syneos Health Communications-Westerville OH Location Syneos Health Co…" at bounding box center [453, 380] width 894 height 502
click at [852, 140] on button "button" at bounding box center [860, 142] width 16 height 16
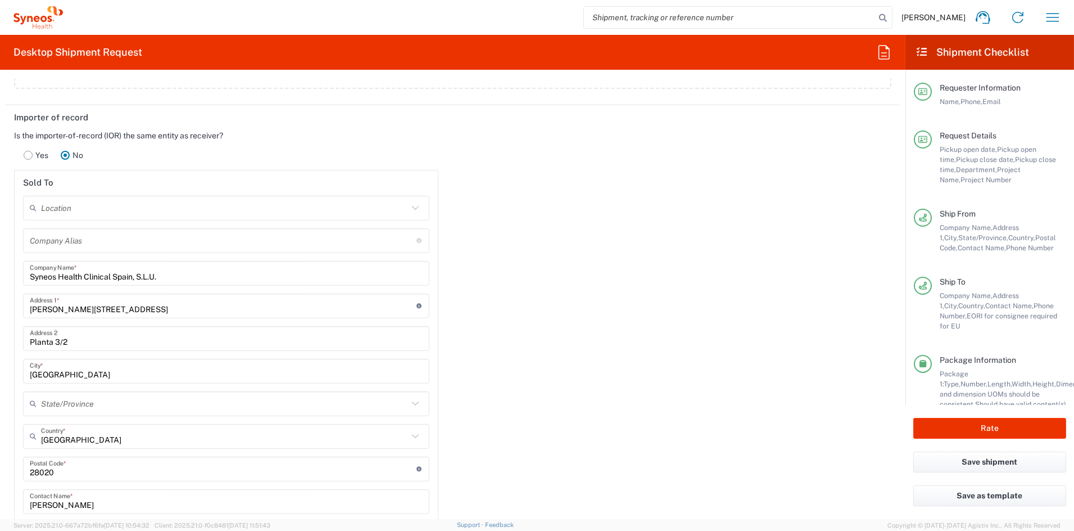
scroll to position [1452, 0]
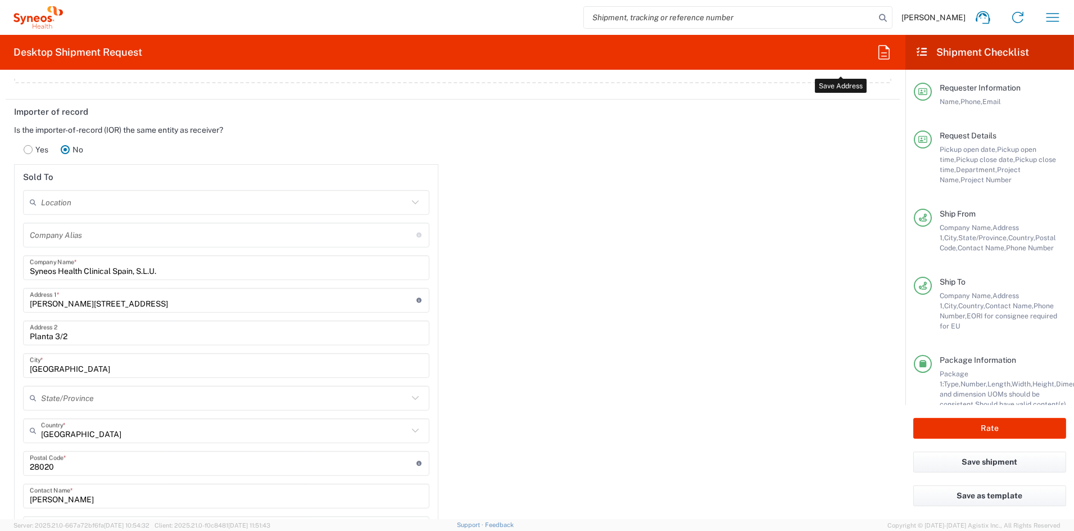
click at [111, 202] on input "text" at bounding box center [224, 202] width 367 height 20
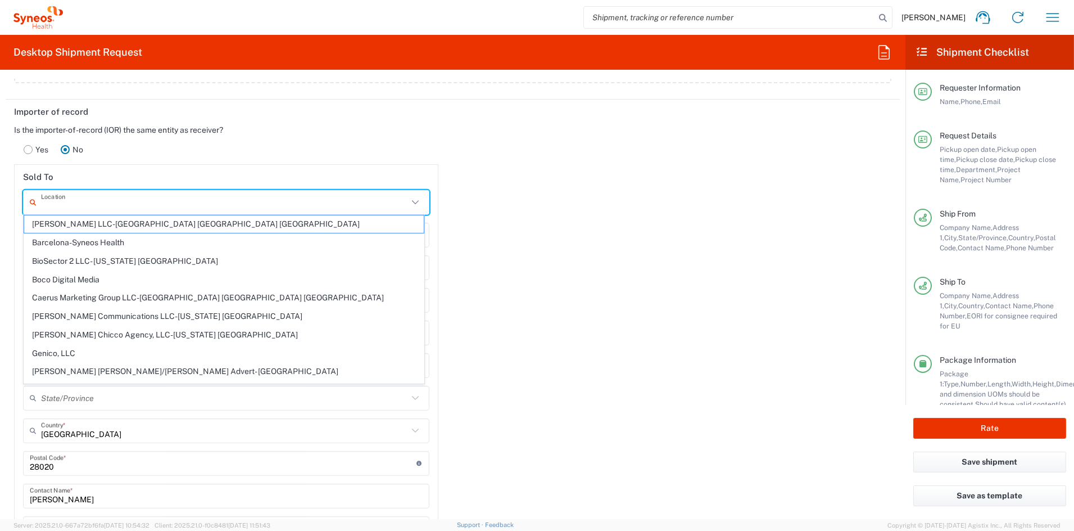
paste input "Syneos Health Poland Sp. z o.o."
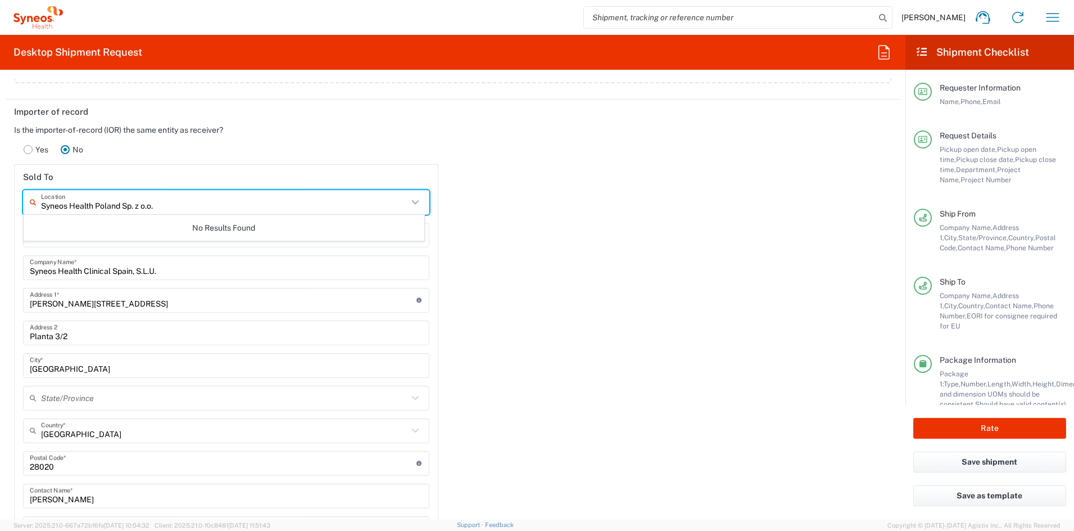
click at [119, 198] on input "Syneos Health Poland Sp. z o.o." at bounding box center [224, 202] width 367 height 20
click at [170, 202] on input "Syneos Health Poland Sp. z o.o." at bounding box center [224, 202] width 367 height 20
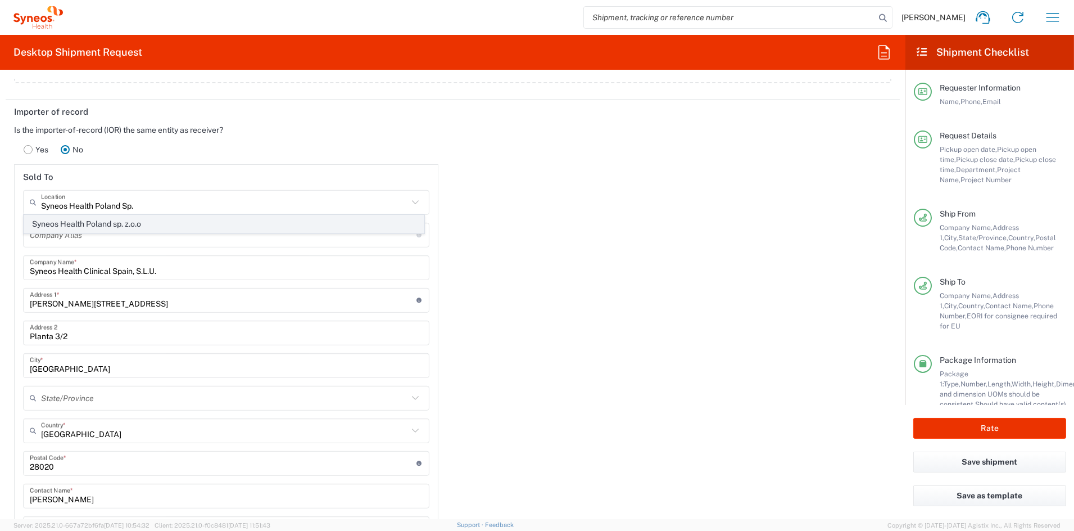
click at [121, 224] on span "Syneos Health Poland sp. z.o.o" at bounding box center [224, 223] width 400 height 17
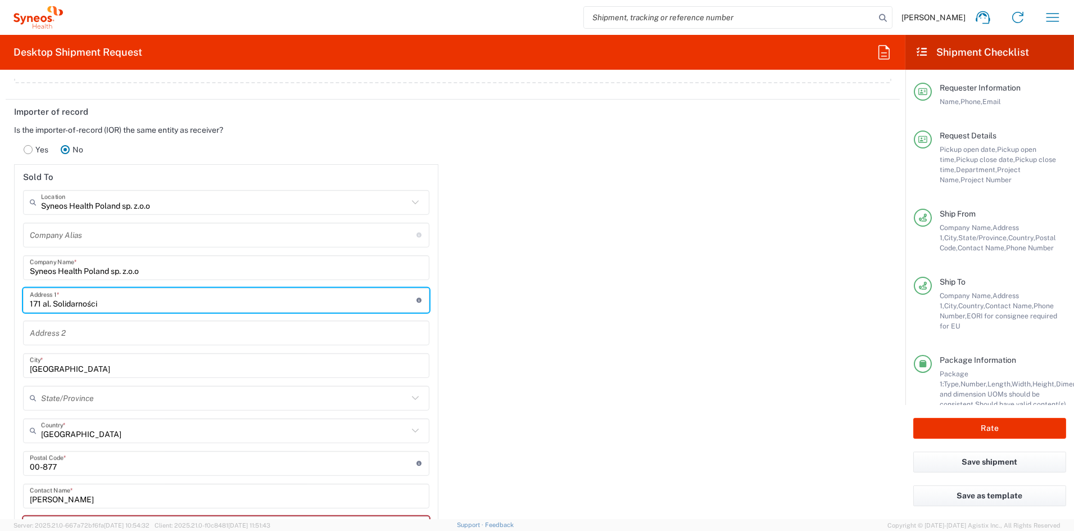
drag, startPoint x: 106, startPoint y: 300, endPoint x: -16, endPoint y: 299, distance: 122.0
click at [0, 299] on html "John Popp Home Shipment estimator Shipment tracking Desktop shipment request My…" at bounding box center [537, 265] width 1074 height 531
paste input "Aleja Solidarności 171"
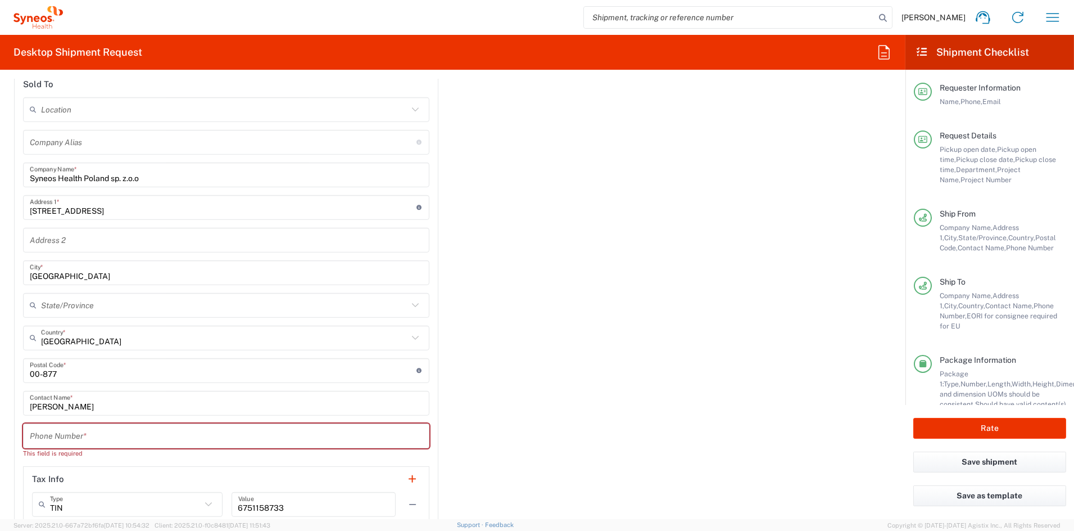
scroll to position [1547, 0]
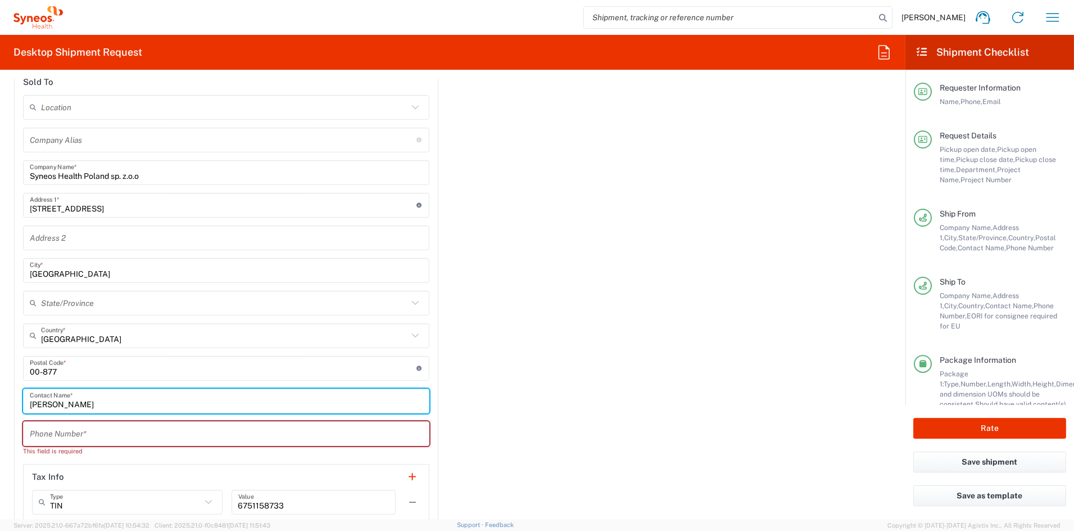
drag, startPoint x: 51, startPoint y: 400, endPoint x: -18, endPoint y: 399, distance: 69.2
click at [0, 399] on html "John Popp Home Shipment estimator Shipment tracking Desktop shipment request My…" at bounding box center [537, 265] width 1074 height 531
paste input "Elena Cappelletti"
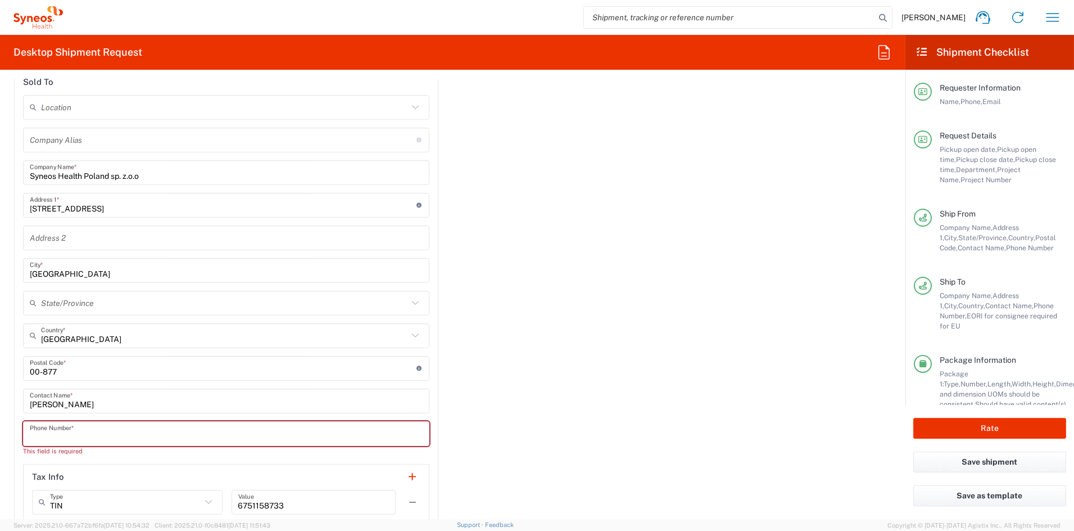
paste input "39 0236025842"
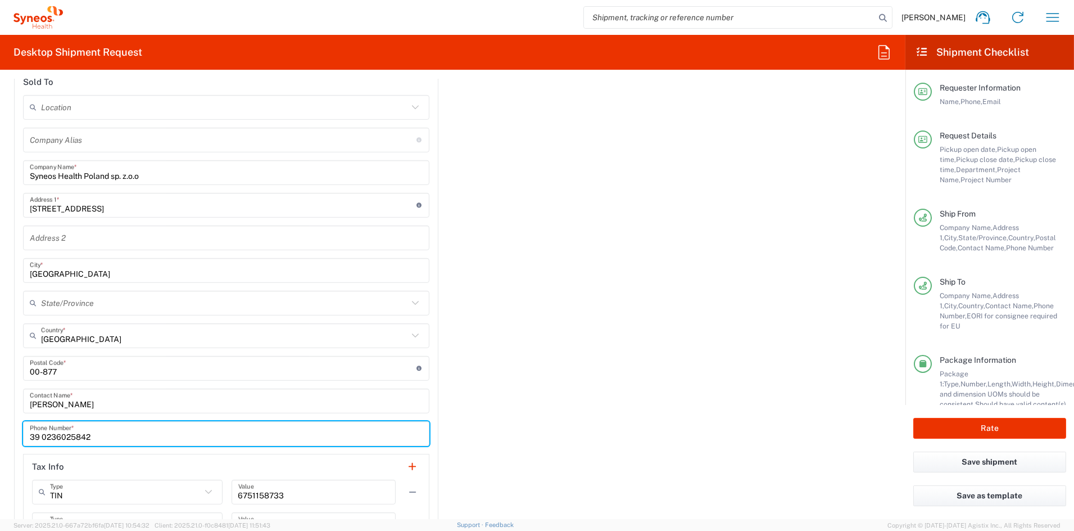
drag, startPoint x: 43, startPoint y: 433, endPoint x: 49, endPoint y: 432, distance: 6.4
click at [43, 433] on input "39 0236025842" at bounding box center [226, 433] width 393 height 20
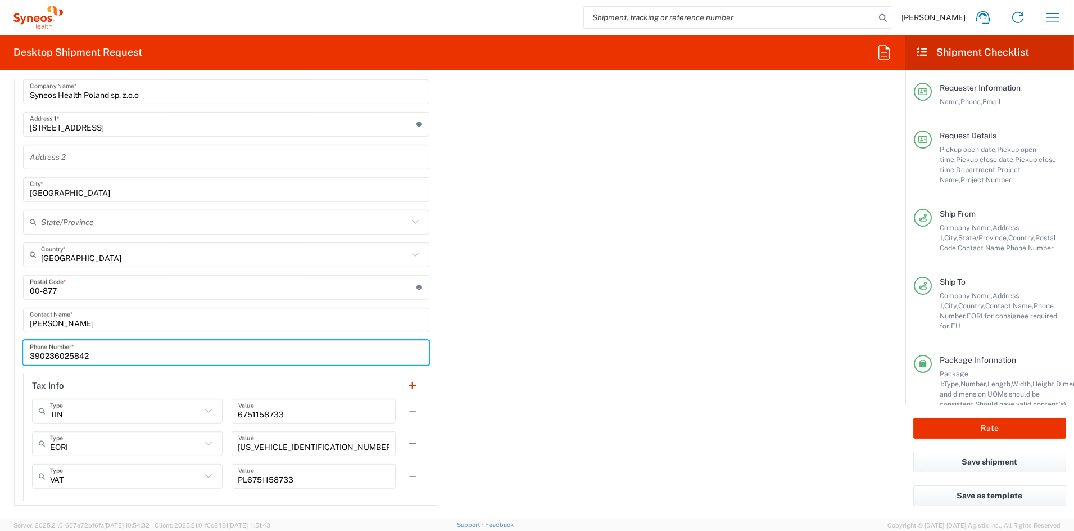
scroll to position [1627, 0]
click at [409, 408] on button "button" at bounding box center [413, 412] width 16 height 16
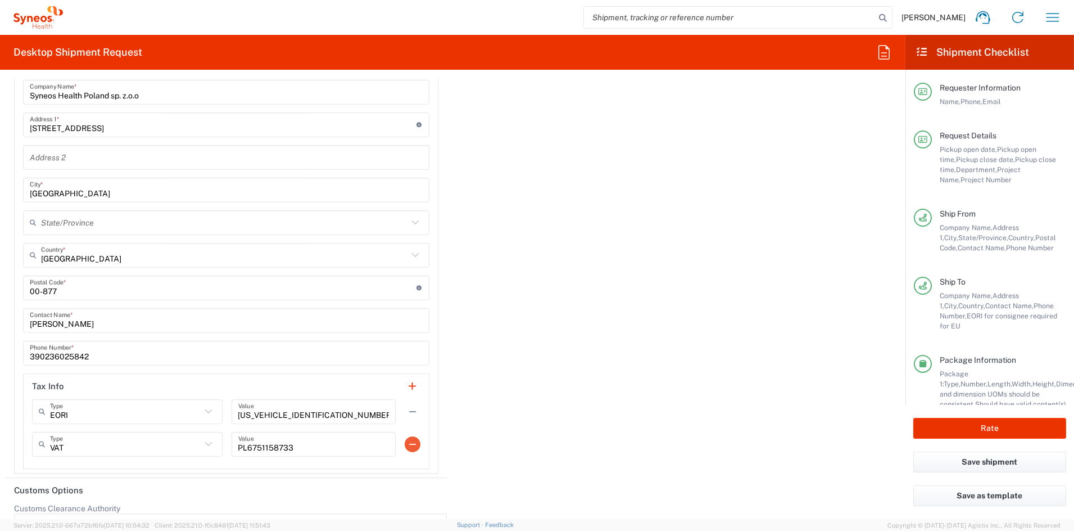
click at [406, 441] on button "button" at bounding box center [413, 444] width 16 height 16
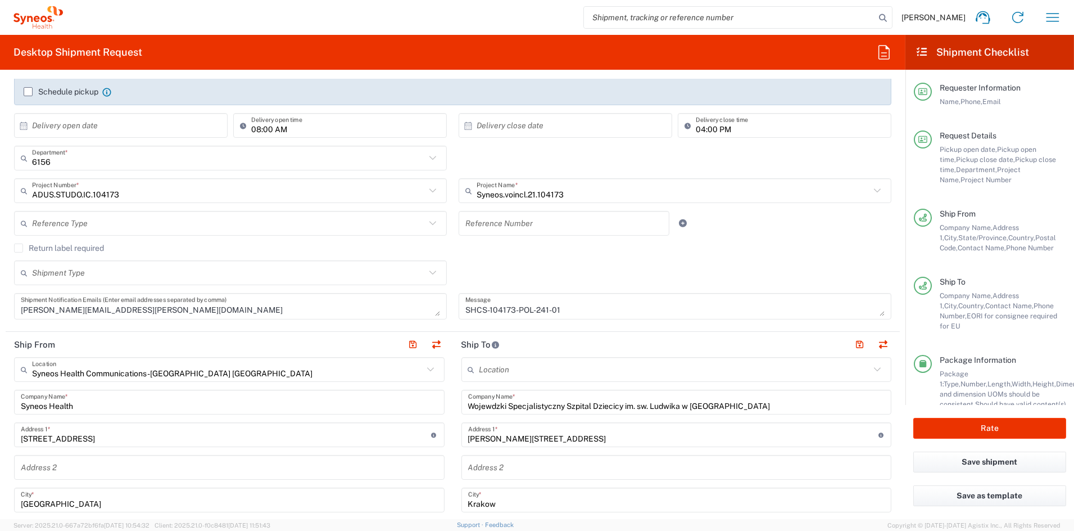
scroll to position [188, 0]
click at [981, 427] on button "Rate" at bounding box center [990, 428] width 153 height 21
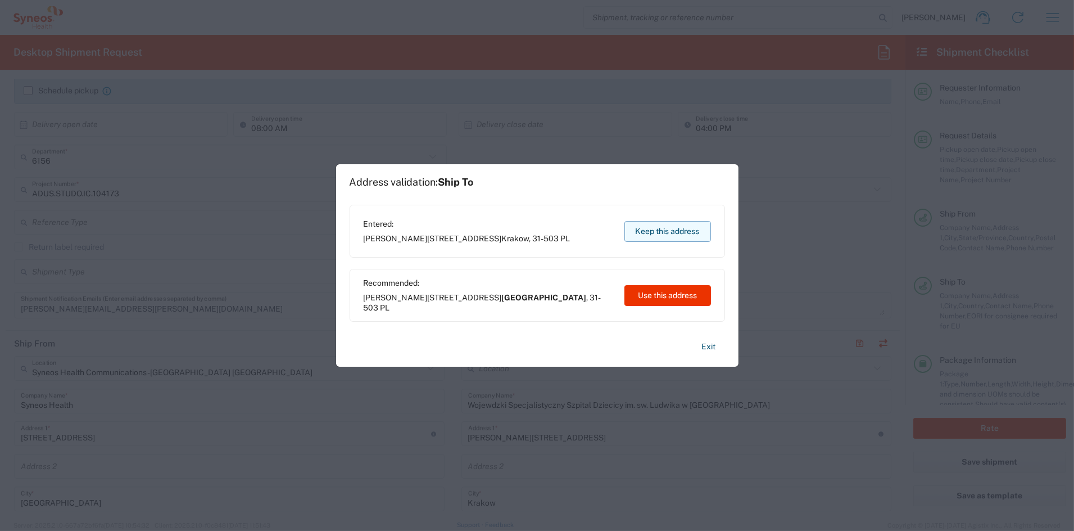
click at [649, 224] on button "Keep this address" at bounding box center [668, 231] width 87 height 21
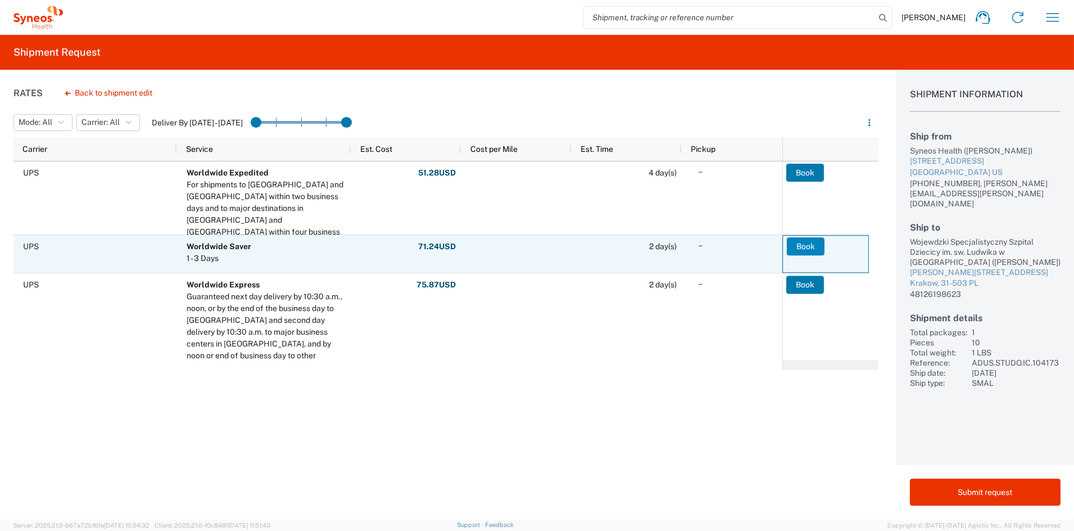
click at [806, 242] on button "Book" at bounding box center [806, 246] width 38 height 18
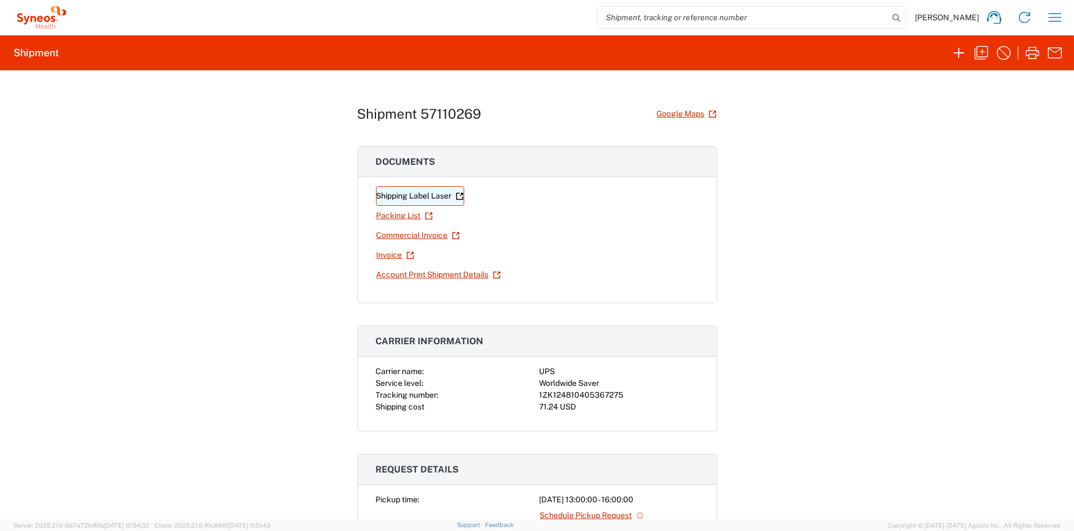
click at [411, 195] on link "Shipping Label Laser" at bounding box center [420, 196] width 88 height 20
click at [982, 51] on icon "button" at bounding box center [982, 53] width 18 height 18
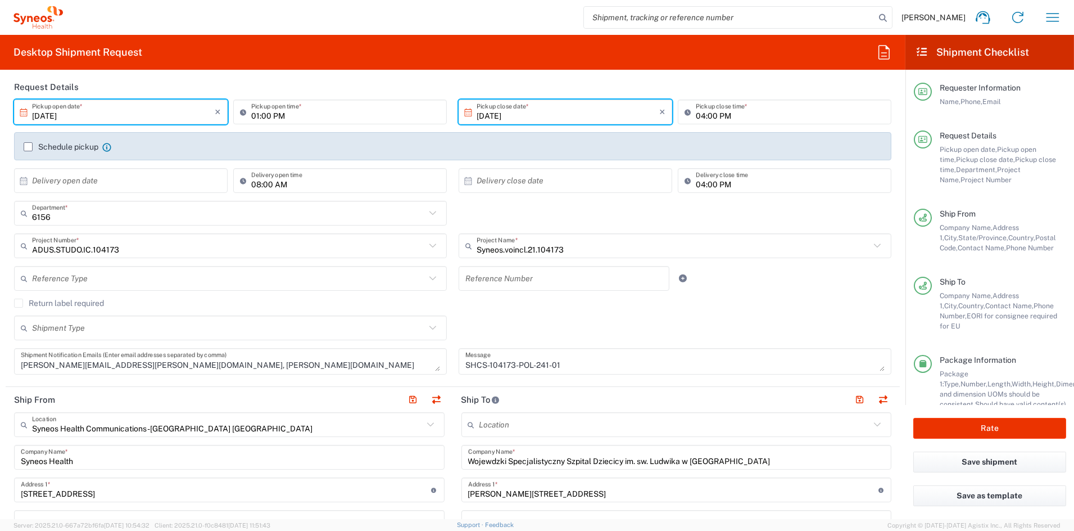
scroll to position [145, 0]
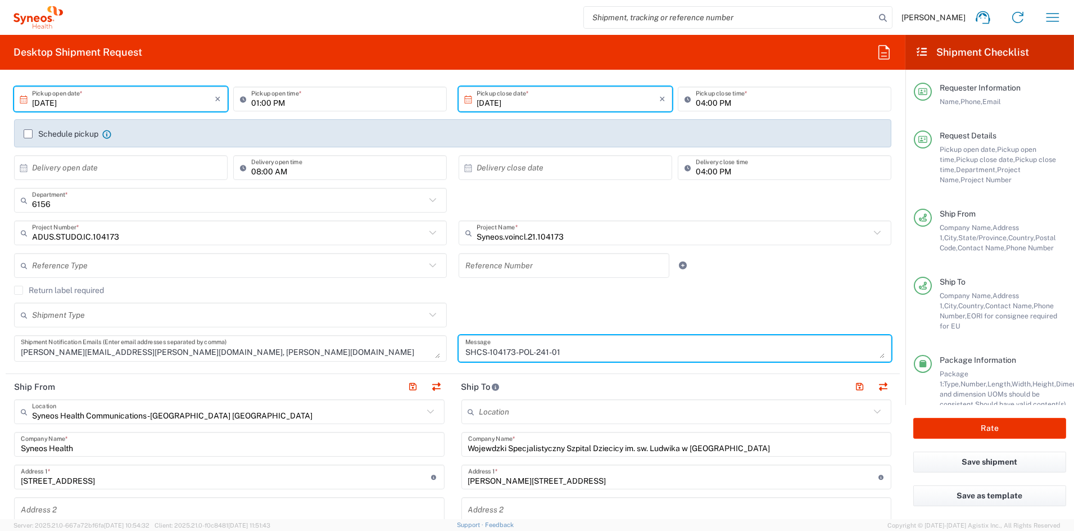
drag, startPoint x: 523, startPoint y: 348, endPoint x: 417, endPoint y: 345, distance: 106.3
click at [418, 345] on div "10/13/2025 × Pickup open date * Cancel Apply 01:00 PM Pickup open time * 10/13/…" at bounding box center [452, 228] width 889 height 283
paste textarea "5-02"
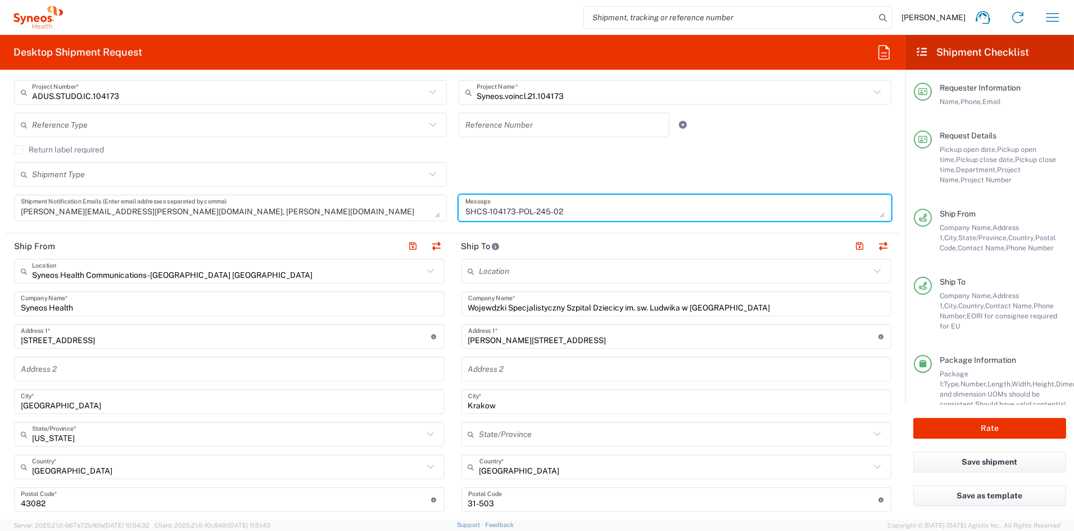
scroll to position [287, 0]
drag, startPoint x: 795, startPoint y: 302, endPoint x: 784, endPoint y: 305, distance: 11.0
click at [789, 302] on input "Wojewdzki Specjalistyczny Szpital Dziecicy im. sw. Ludwika w Krakowie" at bounding box center [676, 302] width 417 height 20
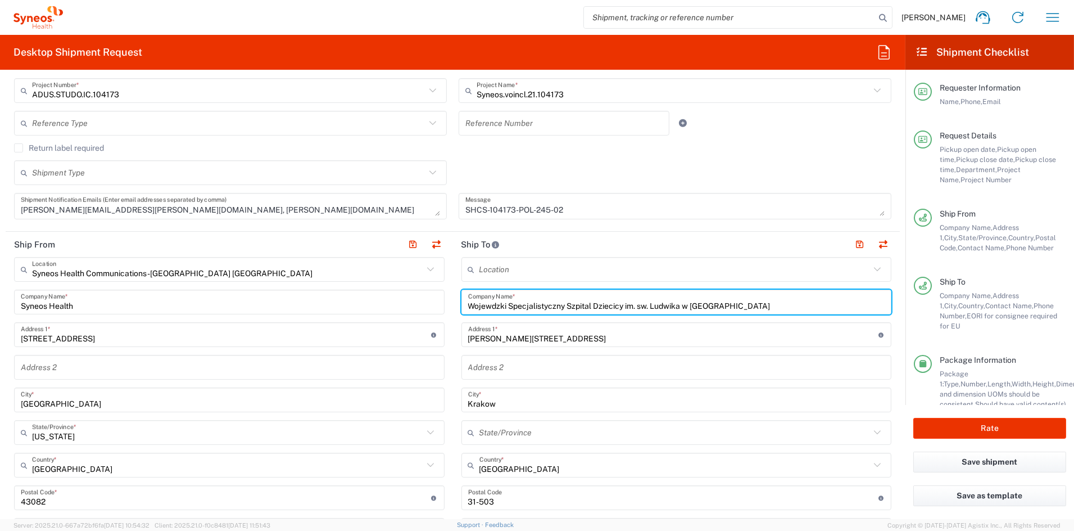
drag, startPoint x: 771, startPoint y: 306, endPoint x: 401, endPoint y: 300, distance: 370.0
click at [403, 299] on div "Ship From Syneos Health Communications-Westerville OH Location Syneos Health Co…" at bounding box center [453, 483] width 894 height 502
paste input "Centrum Medyczne Plejady"
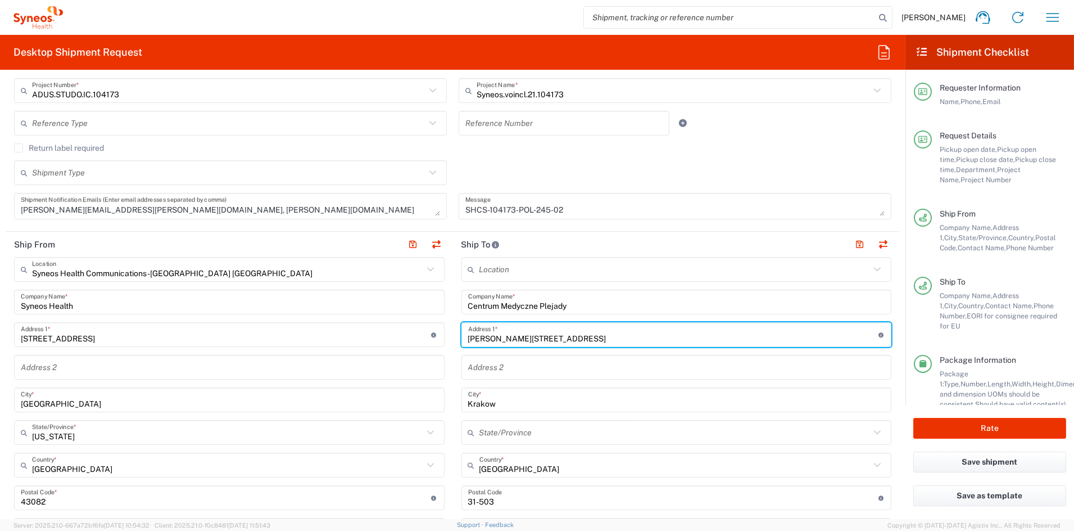
paste input "ul.Tadeusza szafrana 5D/U2-U5"
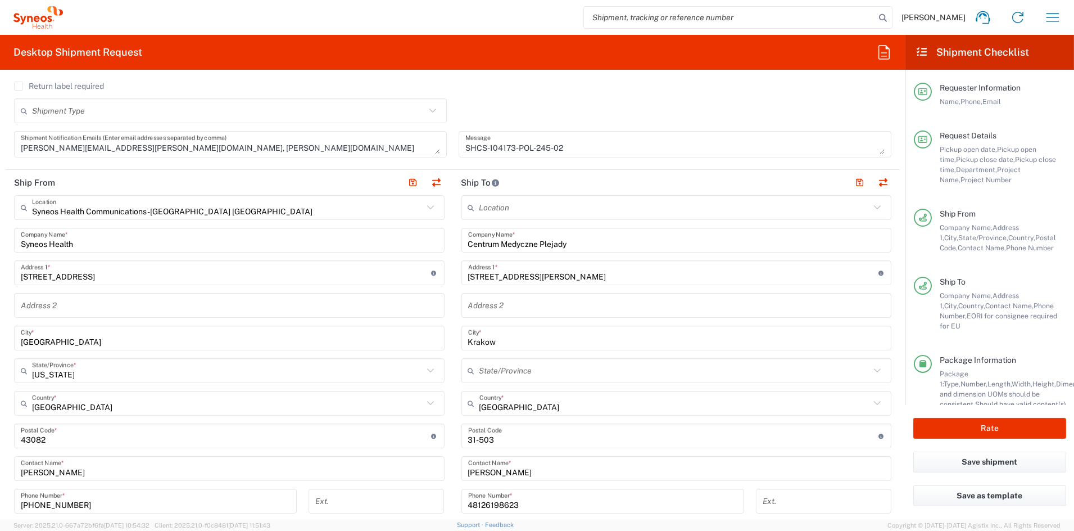
scroll to position [352, 0]
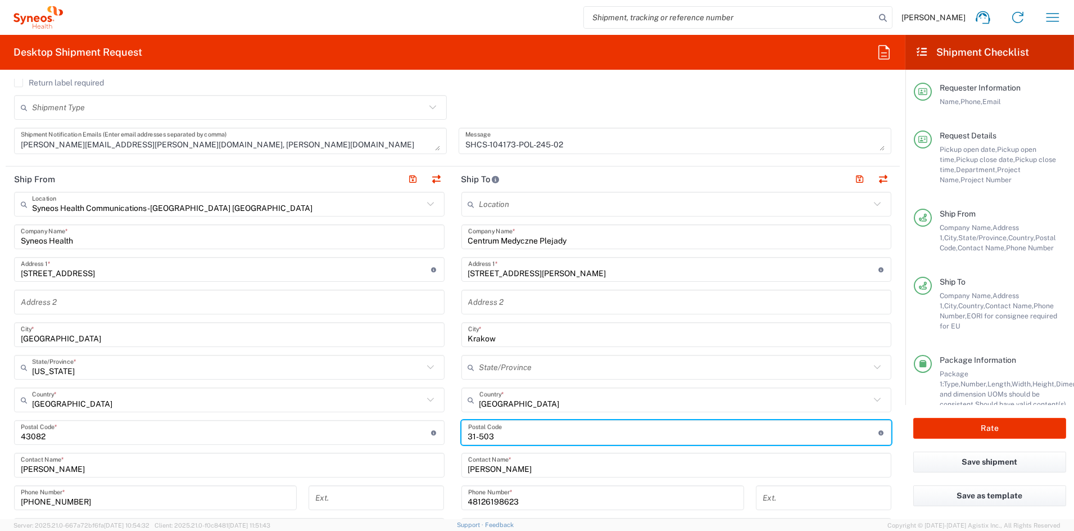
drag, startPoint x: 491, startPoint y: 434, endPoint x: 431, endPoint y: 432, distance: 60.2
click at [432, 431] on div "Ship From Syneos Health Communications-Westerville OH Location Syneos Health Co…" at bounding box center [453, 417] width 894 height 502
paste input "30-363"
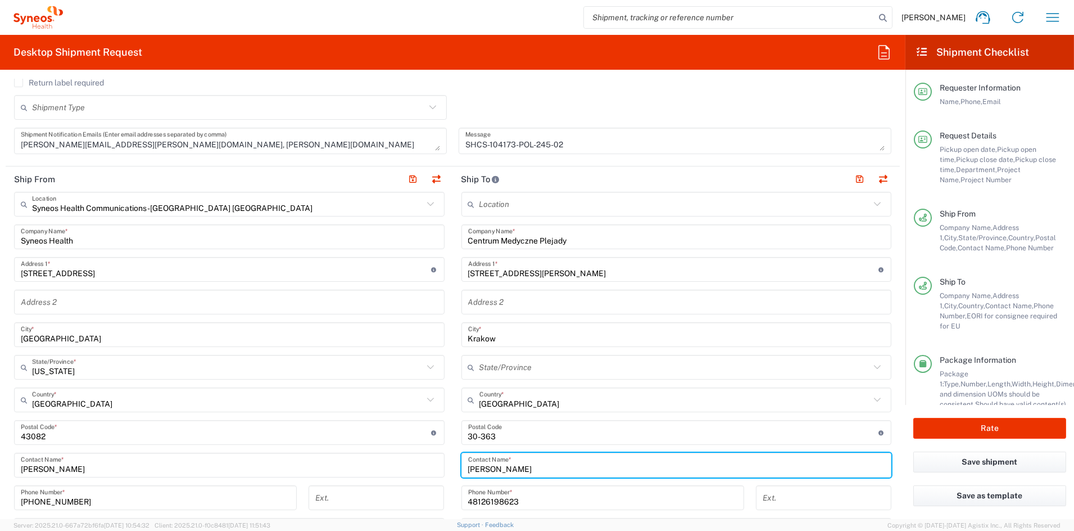
drag, startPoint x: 537, startPoint y: 468, endPoint x: 394, endPoint y: 461, distance: 143.5
click at [394, 460] on div "Ship From Syneos Health Communications-Westerville OH Location Syneos Health Co…" at bounding box center [453, 417] width 894 height 502
paste input "Anna Jagielska"
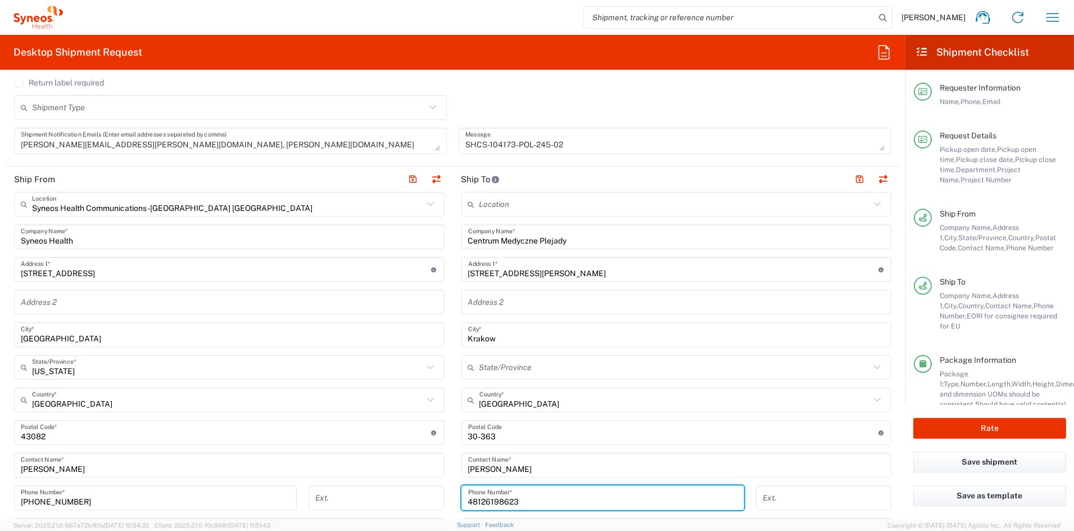
paste input ") 515 806 024"
drag, startPoint x: 477, startPoint y: 501, endPoint x: 483, endPoint y: 500, distance: 5.6
click at [478, 500] on input "48) 515 806 024" at bounding box center [602, 498] width 269 height 20
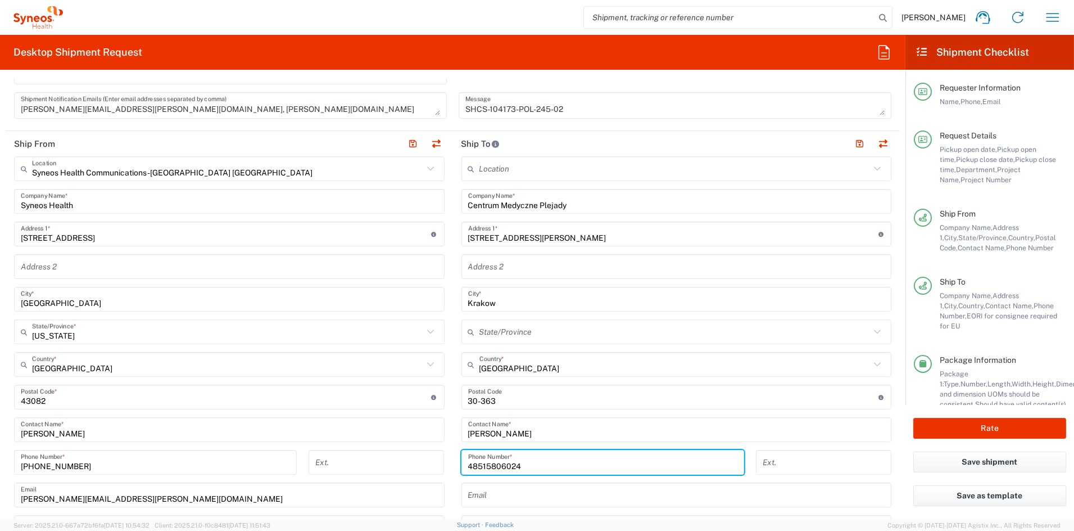
scroll to position [375, 0]
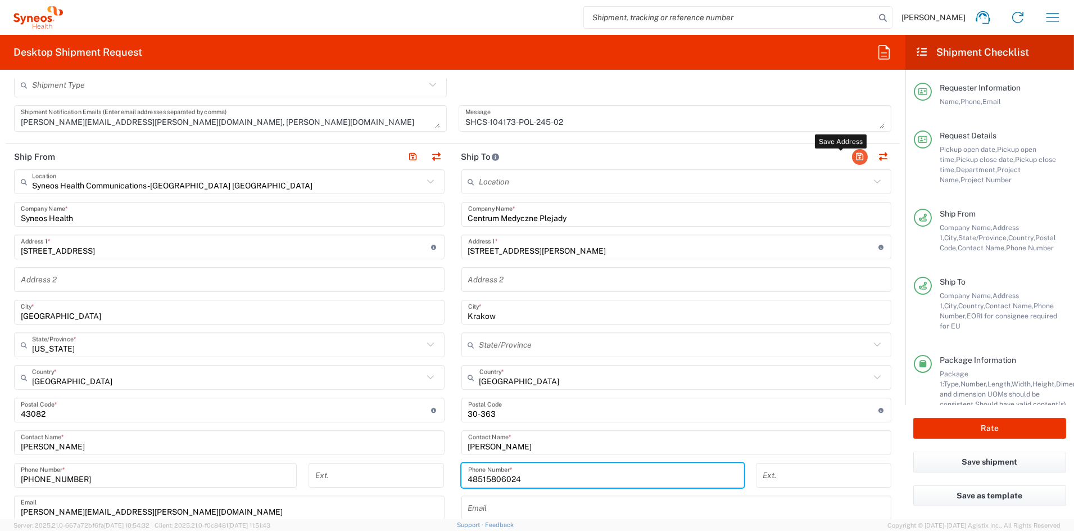
click at [852, 153] on button "button" at bounding box center [860, 157] width 16 height 16
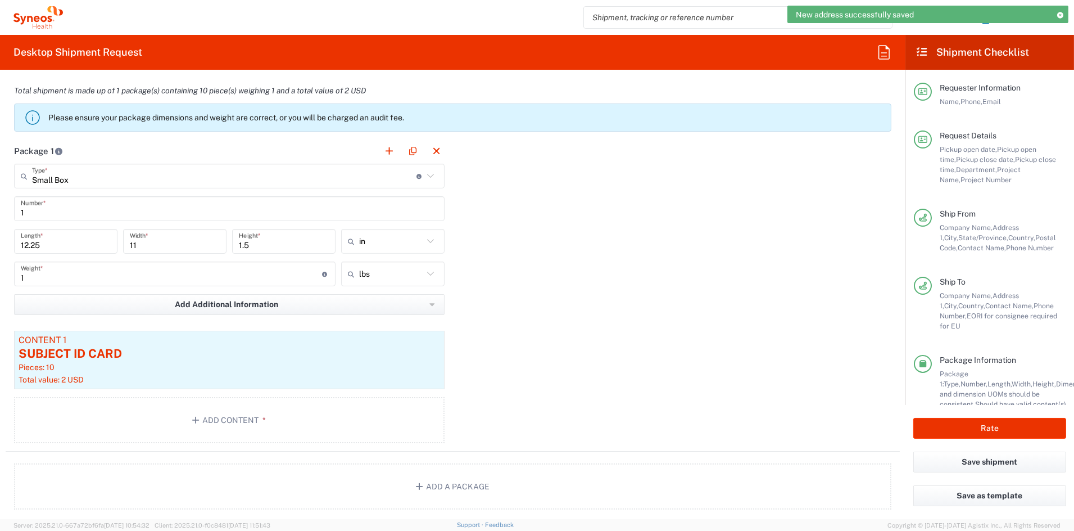
scroll to position [948, 0]
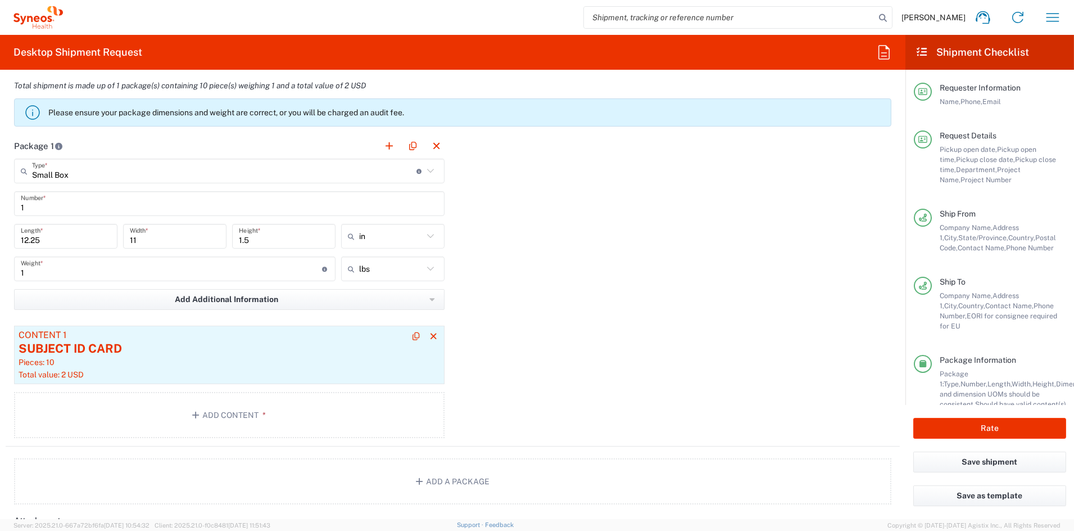
click at [257, 359] on div "Pieces: 10" at bounding box center [230, 362] width 422 height 10
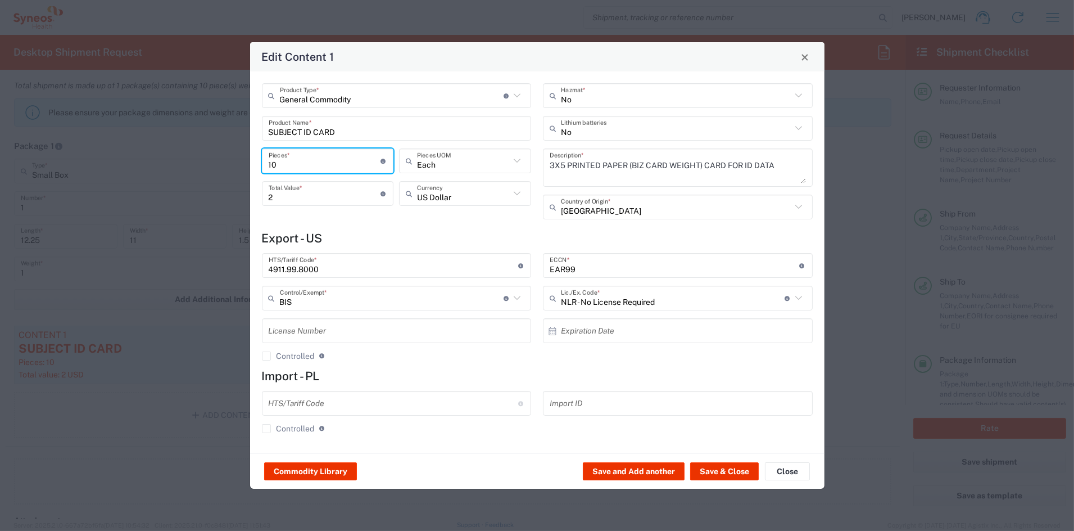
drag, startPoint x: 283, startPoint y: 164, endPoint x: 196, endPoint y: 161, distance: 87.7
click at [197, 160] on div "Edit Content 1 General Commodity Product Type * Document: Paper document genera…" at bounding box center [537, 265] width 1074 height 531
click at [741, 471] on button "Save & Close" at bounding box center [724, 471] width 69 height 18
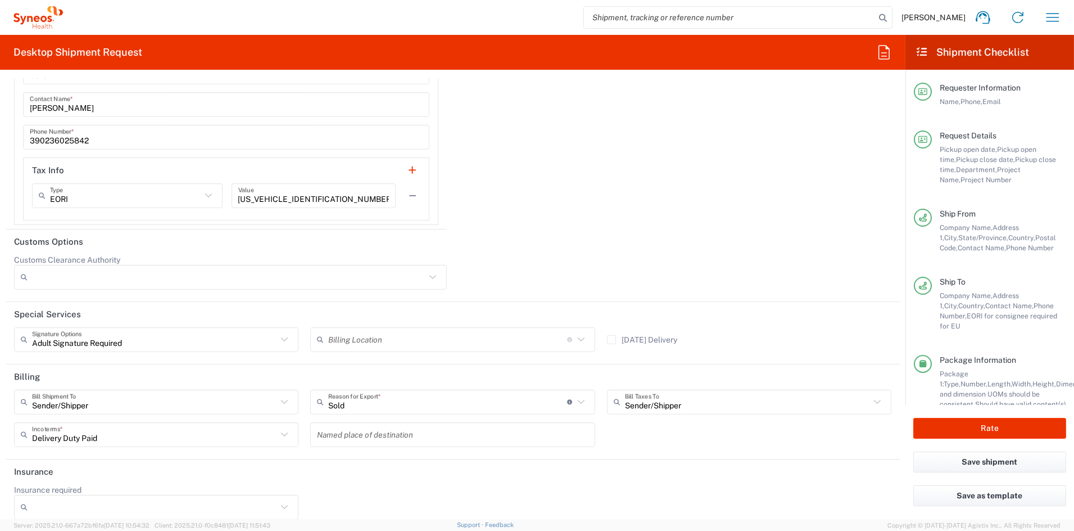
scroll to position [1853, 0]
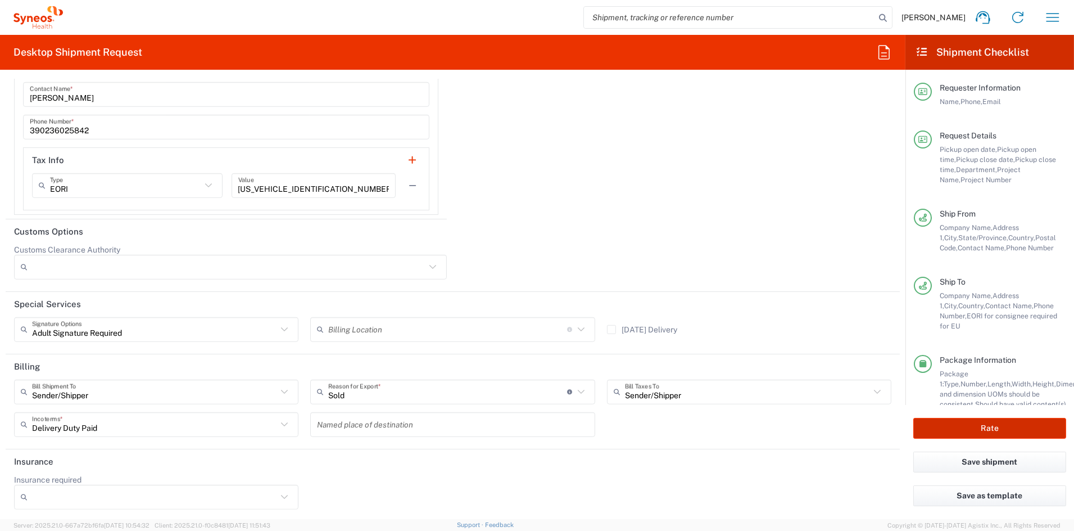
click at [971, 422] on button "Rate" at bounding box center [990, 428] width 153 height 21
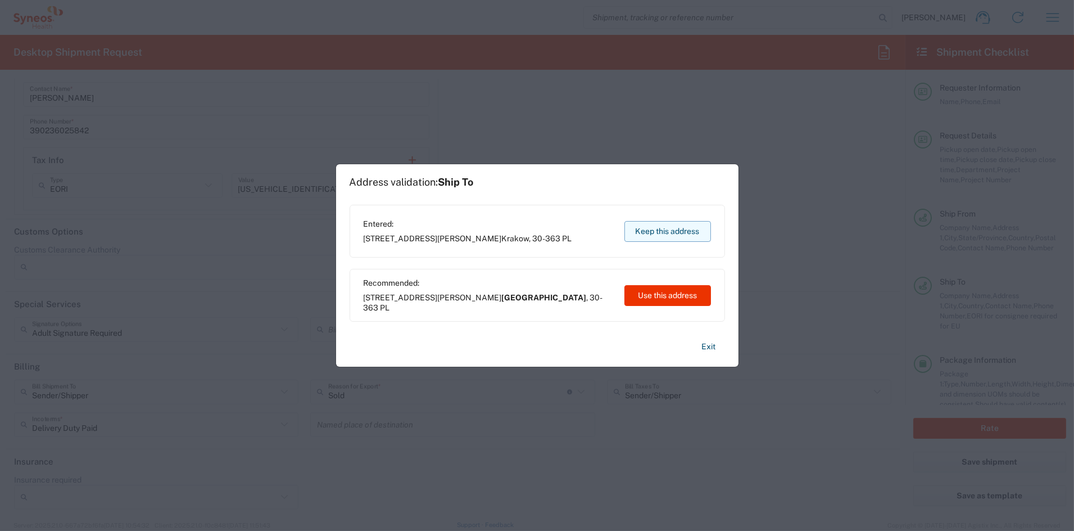
click at [670, 230] on button "Keep this address" at bounding box center [668, 231] width 87 height 21
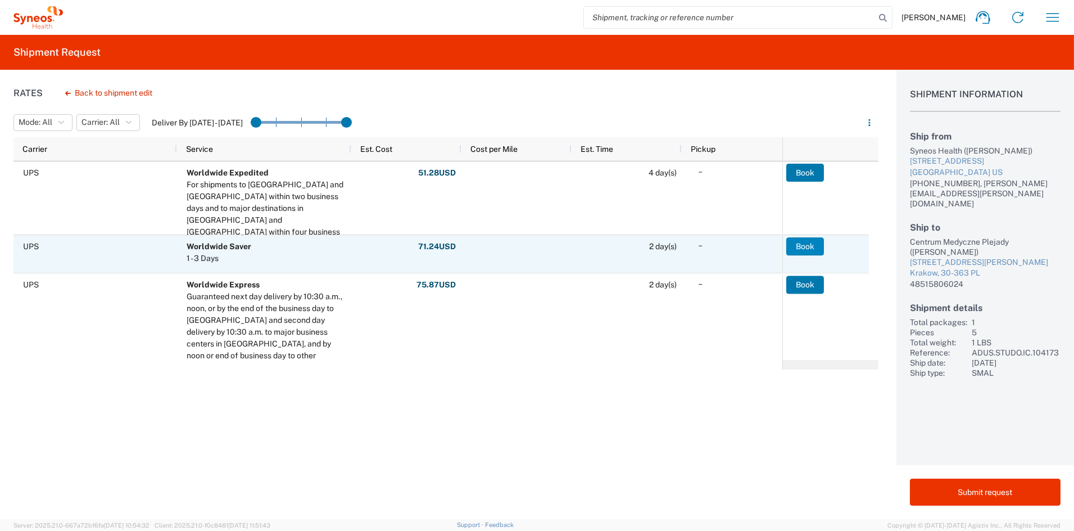
click at [810, 246] on button "Book" at bounding box center [805, 246] width 38 height 18
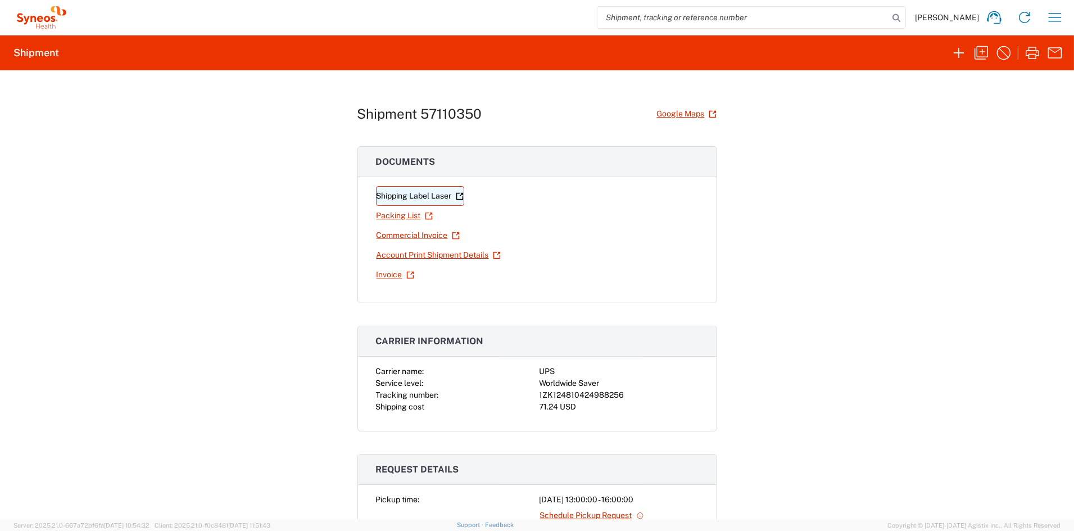
click at [421, 196] on link "Shipping Label Laser" at bounding box center [420, 196] width 88 height 20
click at [982, 54] on icon "button" at bounding box center [982, 53] width 18 height 18
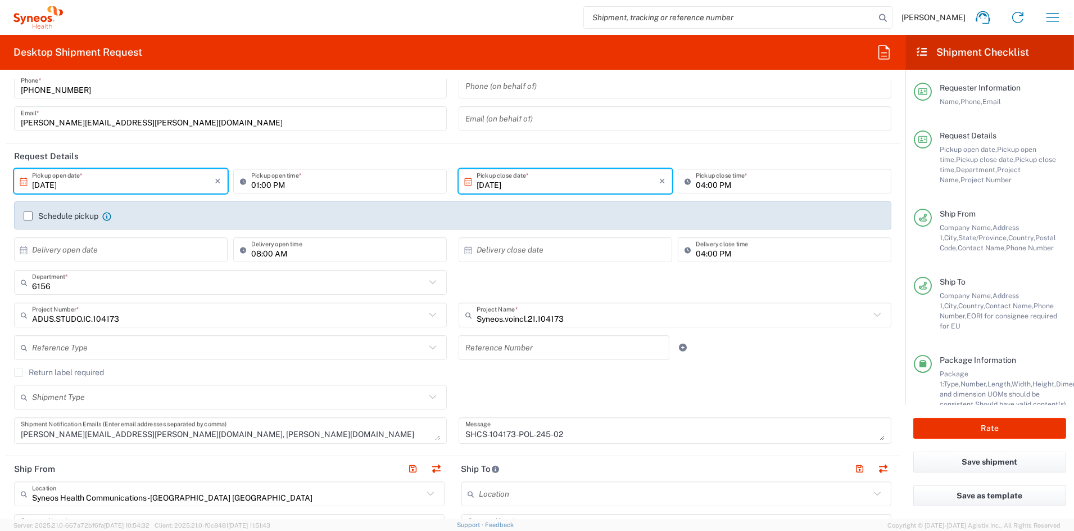
scroll to position [64, 0]
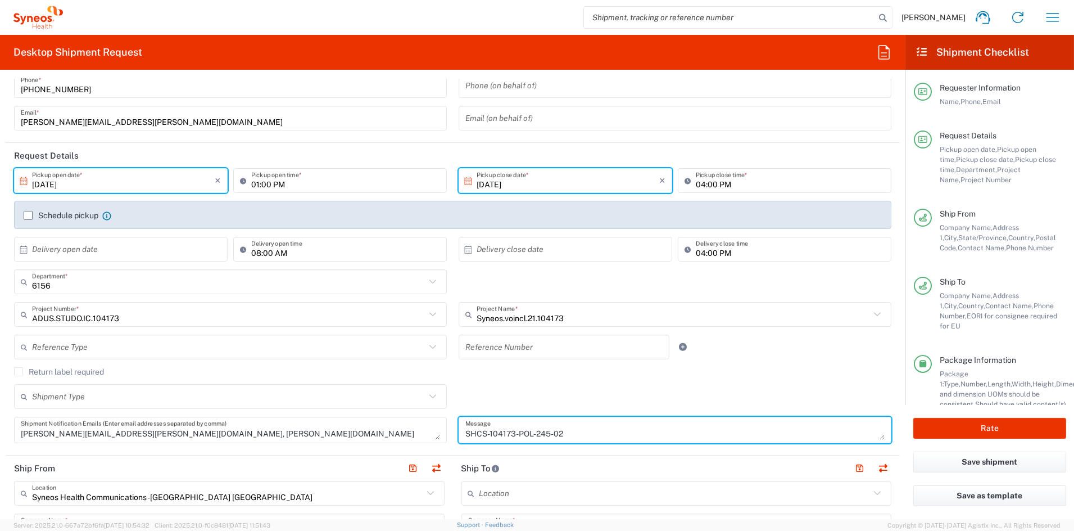
drag, startPoint x: 580, startPoint y: 433, endPoint x: 427, endPoint y: 433, distance: 152.4
click at [427, 433] on div "10/13/2025 × Pickup open date * Cancel Apply 01:00 PM Pickup open time * 10/13/…" at bounding box center [452, 309] width 889 height 283
paste textarea "7-03"
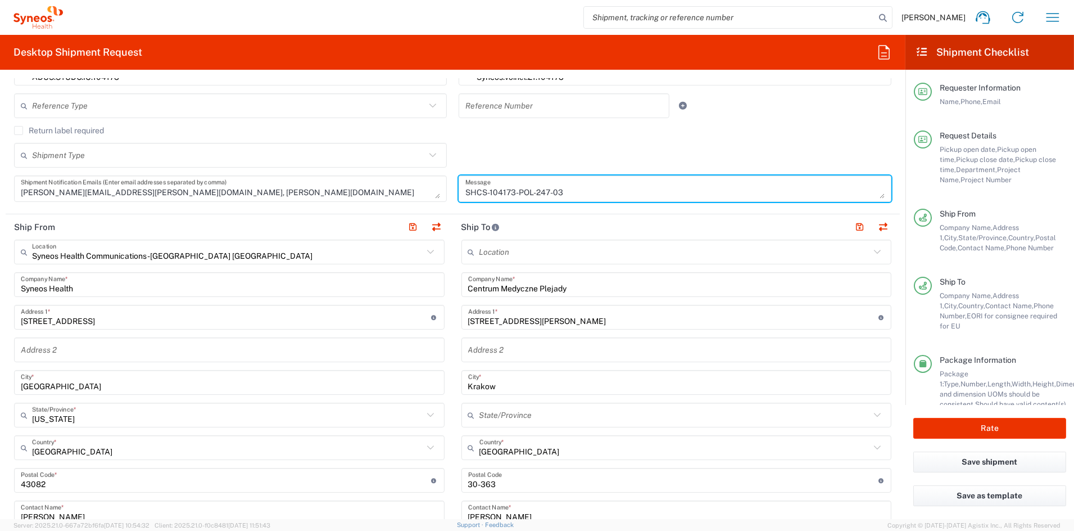
scroll to position [318, 0]
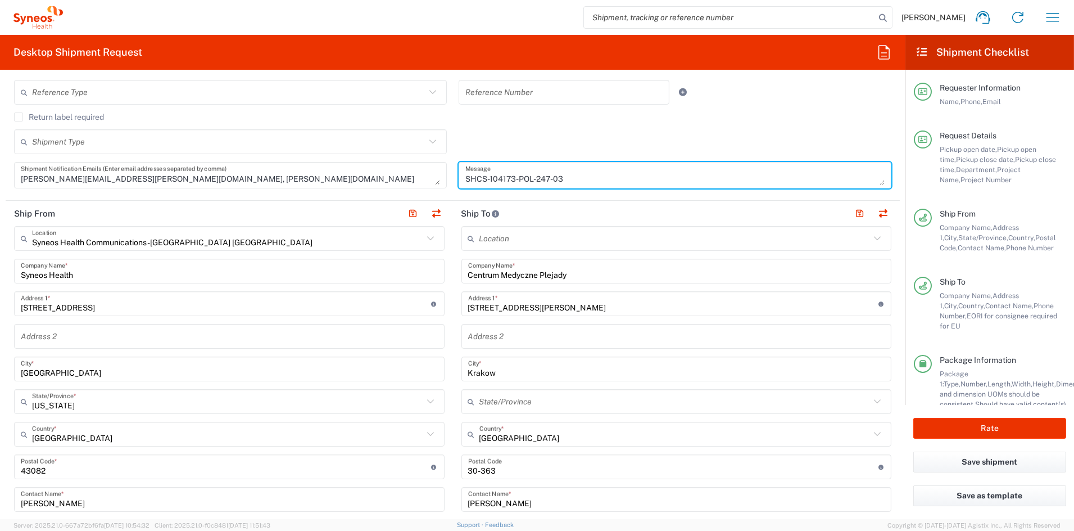
click at [582, 275] on input "Centrum Medyczne Plejady" at bounding box center [676, 271] width 417 height 20
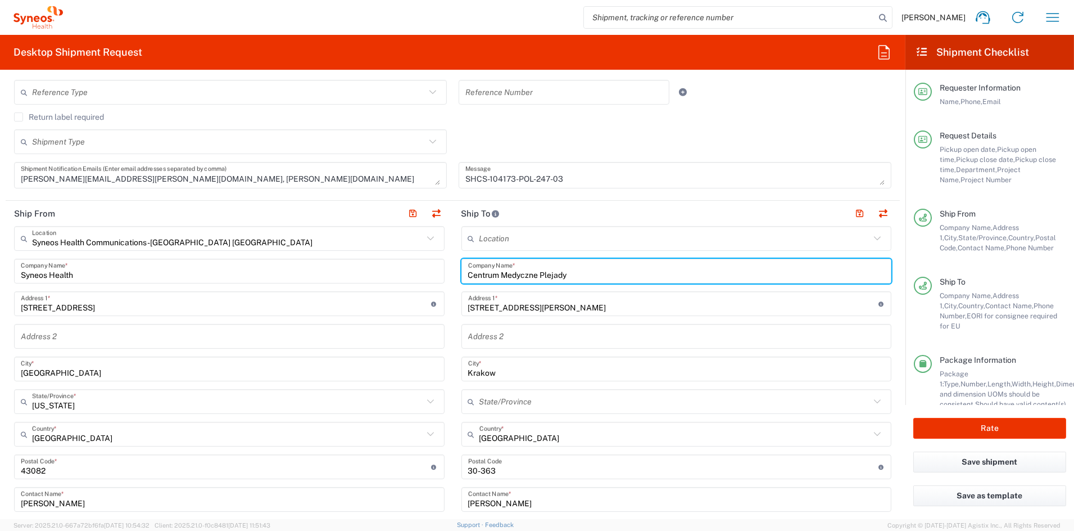
drag, startPoint x: 521, startPoint y: 274, endPoint x: 394, endPoint y: 271, distance: 127.1
click at [394, 270] on div "Ship From Syneos Health Communications-Westerville OH Location Syneos Health Co…" at bounding box center [453, 452] width 894 height 502
paste input "MIGRE Polskie Centrum Leczenia Migreny"
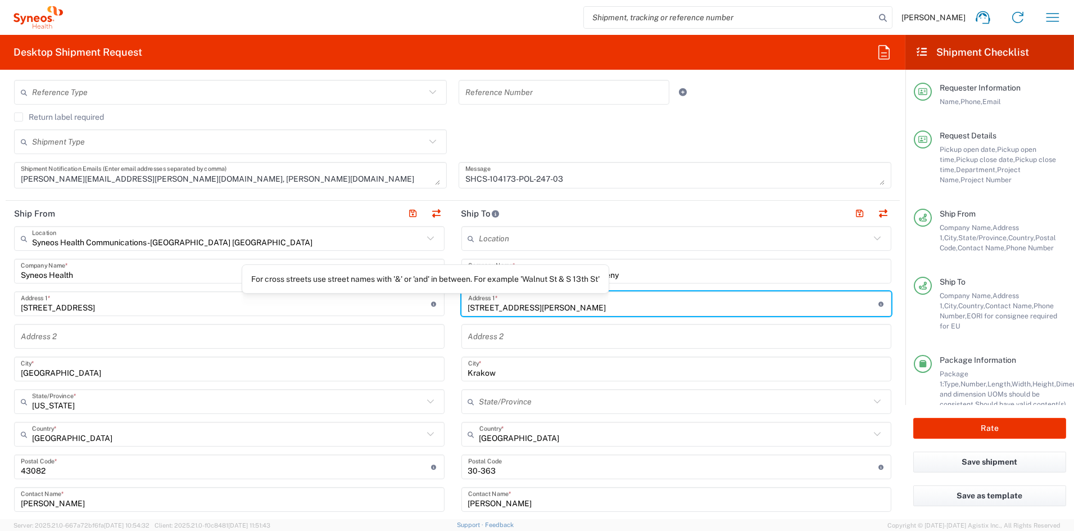
drag, startPoint x: 554, startPoint y: 306, endPoint x: 388, endPoint y: 301, distance: 165.4
click at [389, 301] on div "Ship From Syneos Health Communications-Westerville OH Location Syneos Health Co…" at bounding box center [453, 452] width 894 height 502
paste input "Lubinowa 12/7"
click at [528, 340] on input "text" at bounding box center [676, 337] width 417 height 20
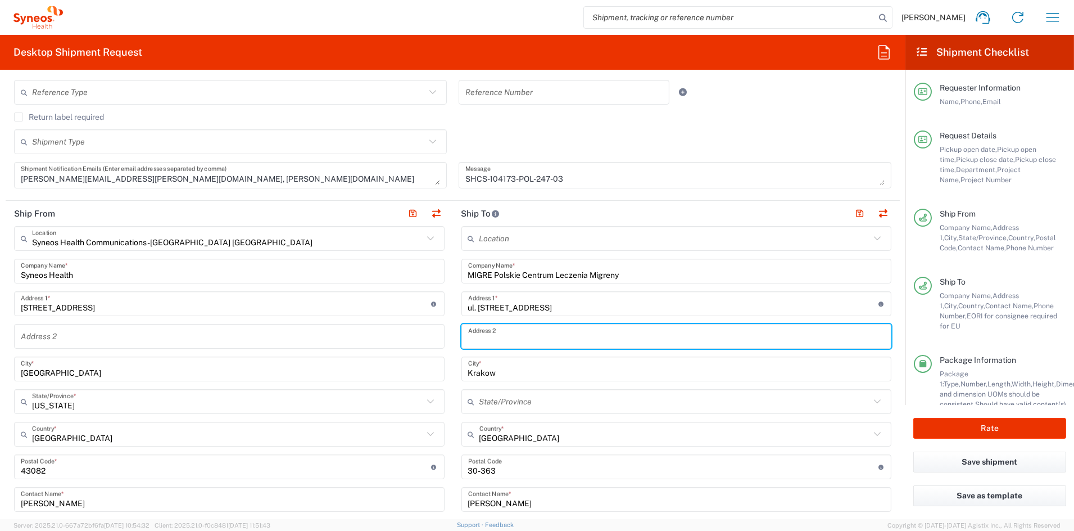
paste input "Anna Gryglas-Dworak"
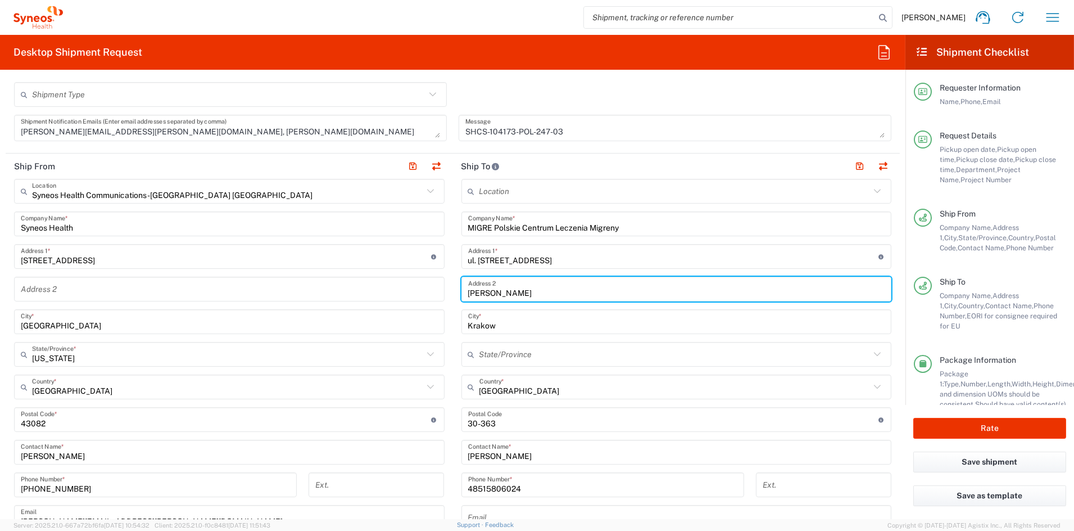
scroll to position [372, 0]
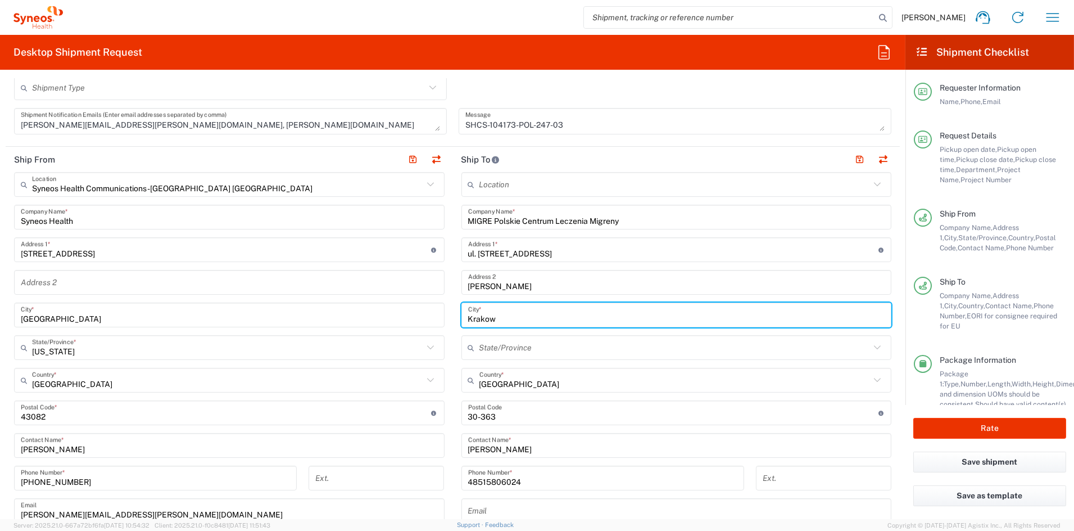
drag, startPoint x: 474, startPoint y: 317, endPoint x: 422, endPoint y: 315, distance: 52.3
click at [422, 315] on div "Ship From Syneos Health Communications-Westerville OH Location Syneos Health Co…" at bounding box center [453, 398] width 894 height 502
paste input "Wrocla"
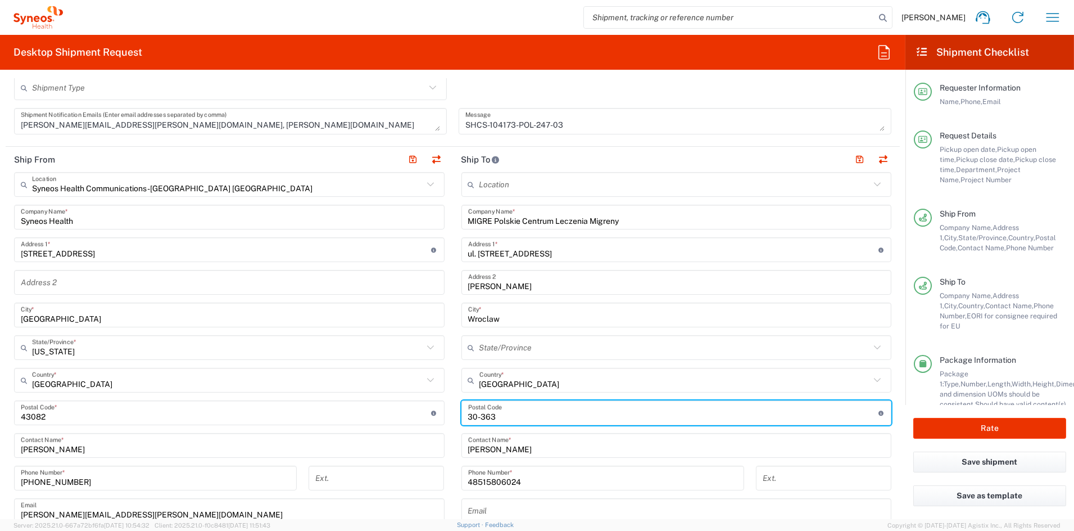
drag, startPoint x: 490, startPoint y: 415, endPoint x: 433, endPoint y: 413, distance: 56.8
click at [435, 413] on div "Ship From Syneos Health Communications-Westerville OH Location Syneos Health Co…" at bounding box center [453, 398] width 894 height 502
paste input "52-210"
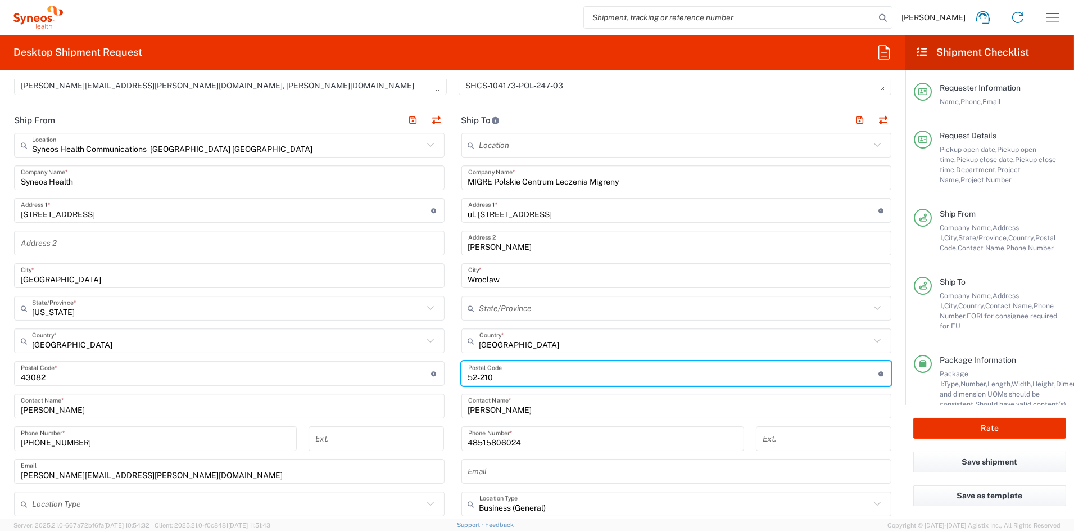
scroll to position [413, 0]
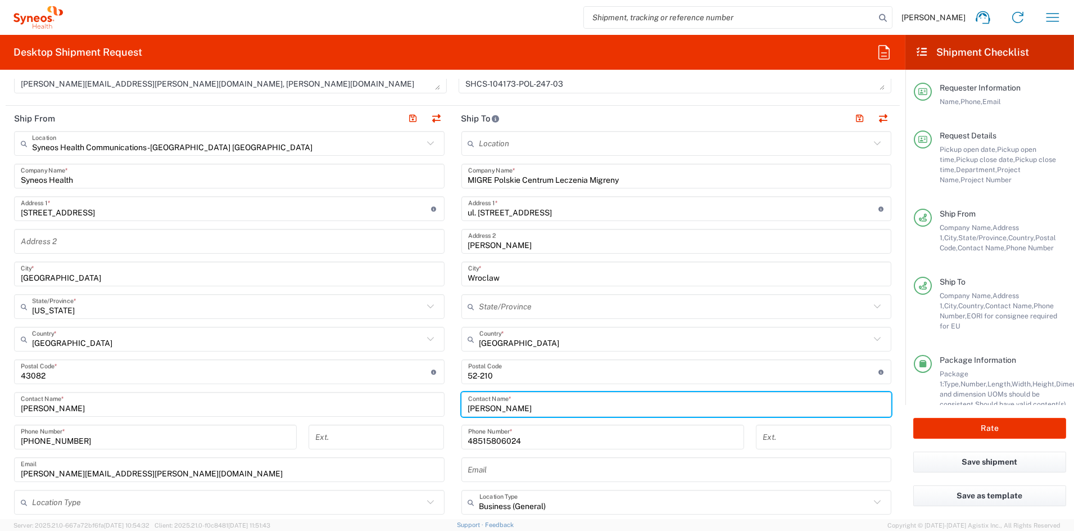
drag, startPoint x: 535, startPoint y: 406, endPoint x: 439, endPoint y: 405, distance: 96.7
click at [439, 405] on div "Ship From Syneos Health Communications-Westerville OH Location Syneos Health Co…" at bounding box center [453, 357] width 894 height 502
paste input "Marcelina Lech"
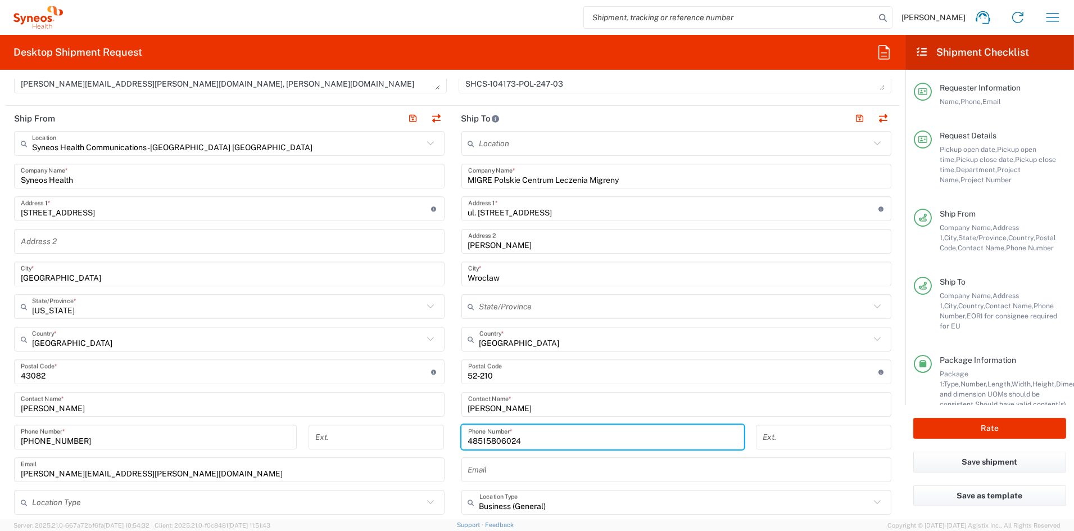
paste input ") 880 299 9"
drag, startPoint x: 510, startPoint y: 439, endPoint x: 550, endPoint y: 441, distance: 39.4
click at [529, 440] on input "48) 880 299 924" at bounding box center [602, 437] width 269 height 20
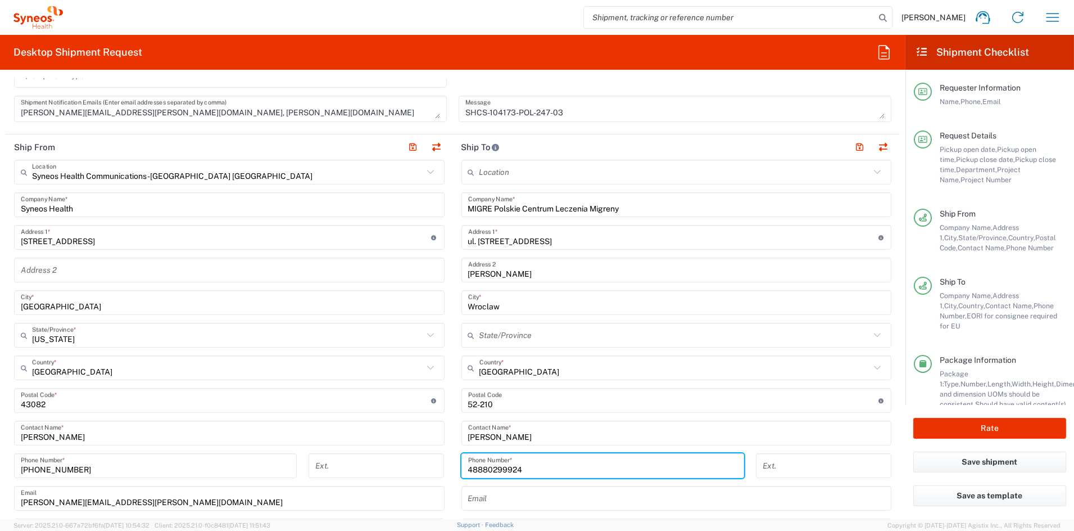
scroll to position [242, 0]
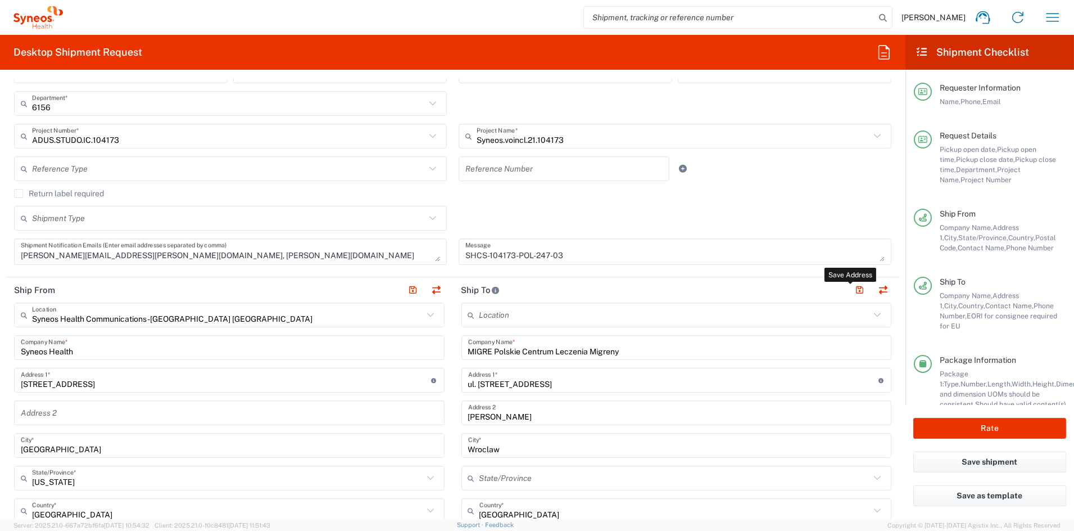
drag, startPoint x: 853, startPoint y: 290, endPoint x: 717, endPoint y: 302, distance: 136.6
click at [853, 290] on button "button" at bounding box center [860, 290] width 16 height 16
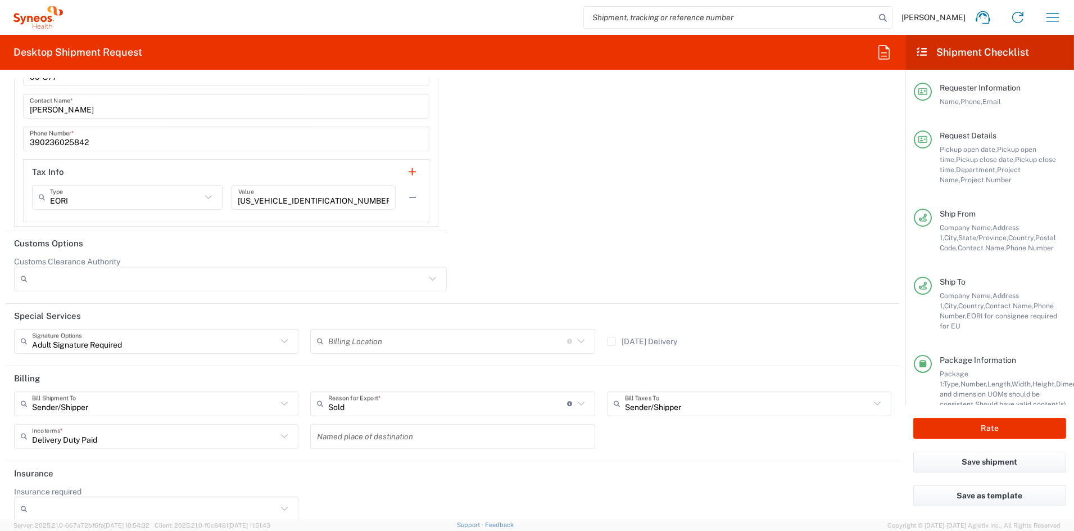
scroll to position [1853, 0]
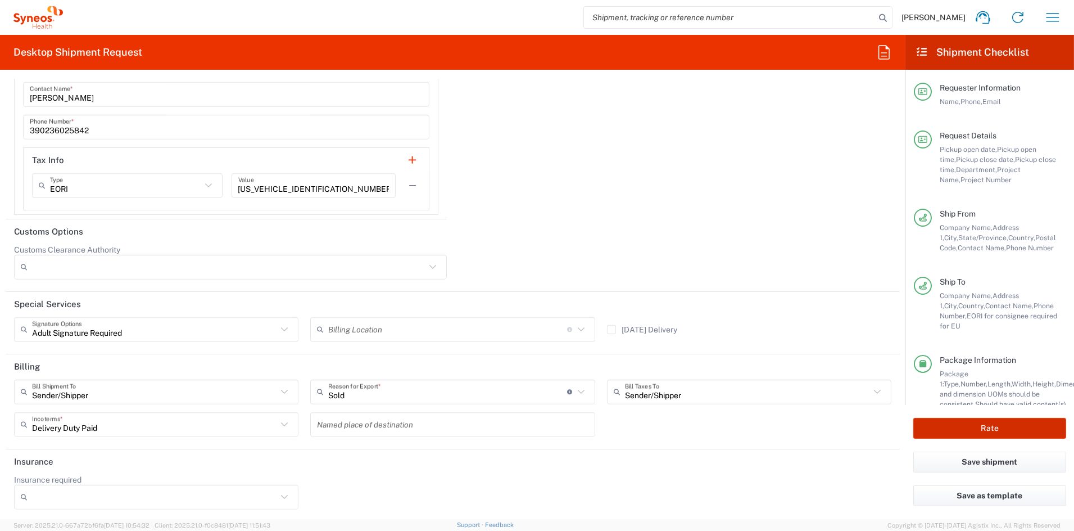
click at [1003, 423] on button "Rate" at bounding box center [990, 428] width 153 height 21
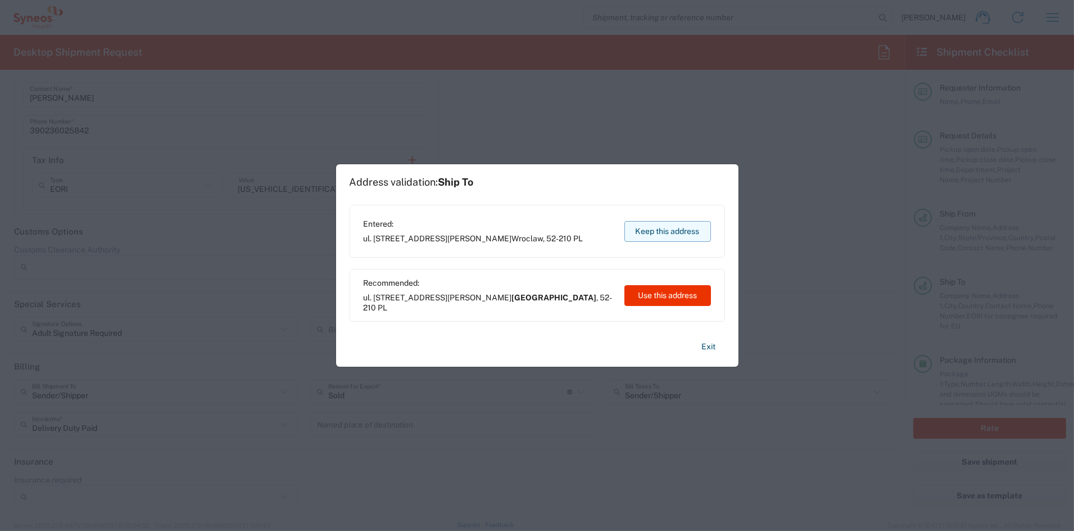
click at [668, 225] on button "Keep this address" at bounding box center [668, 231] width 87 height 21
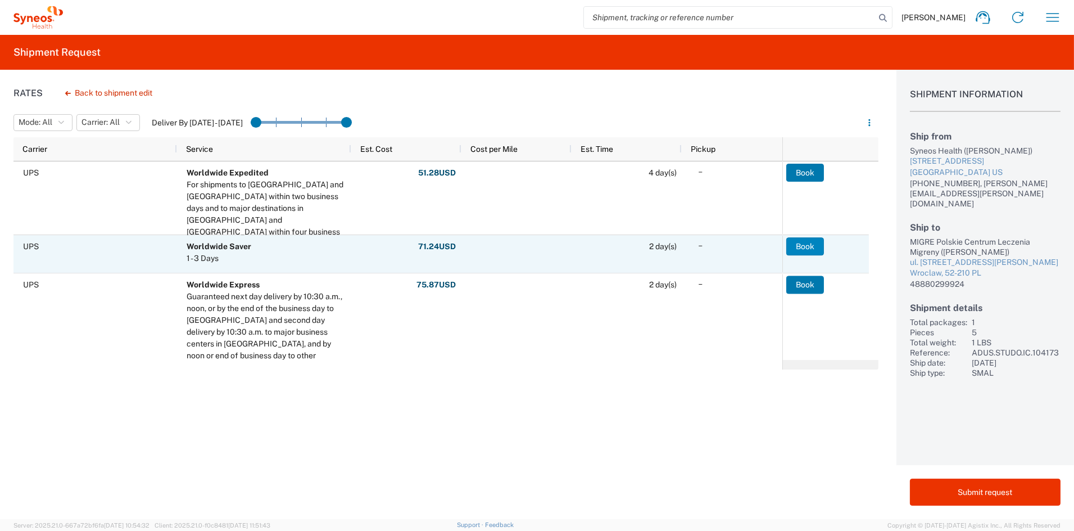
click at [807, 245] on button "Book" at bounding box center [805, 246] width 38 height 18
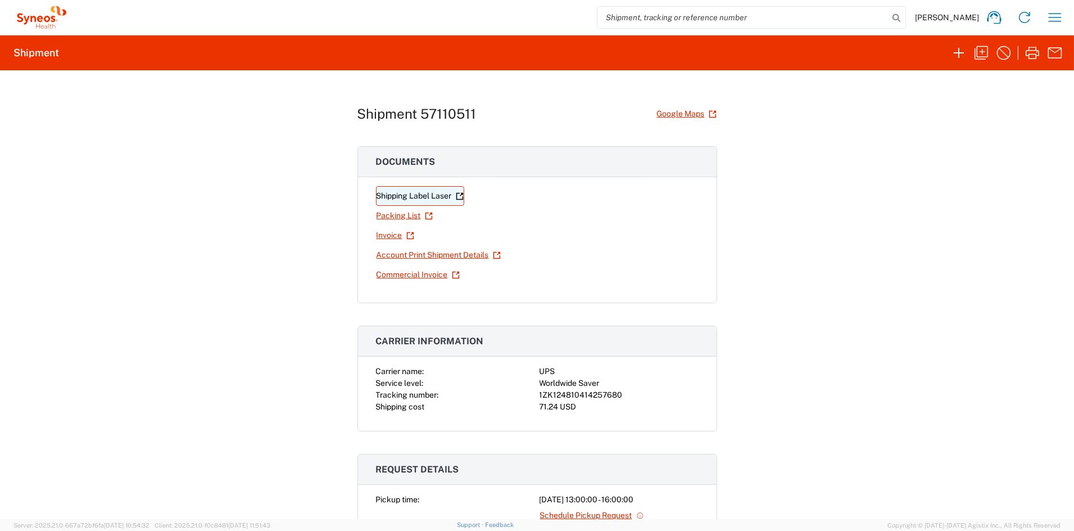
click at [388, 196] on link "Shipping Label Laser" at bounding box center [420, 196] width 88 height 20
click at [982, 53] on icon "button" at bounding box center [982, 53] width 18 height 18
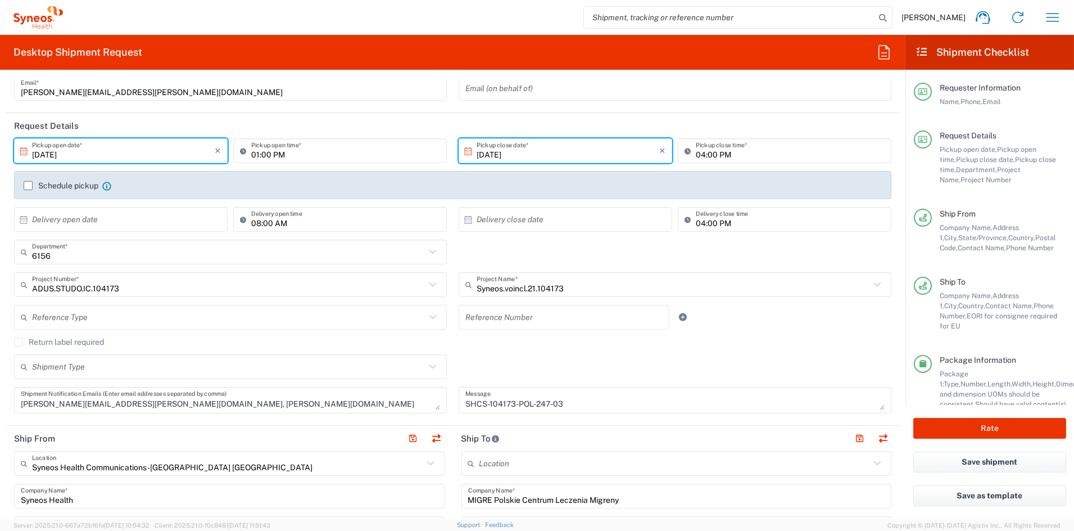
scroll to position [110, 0]
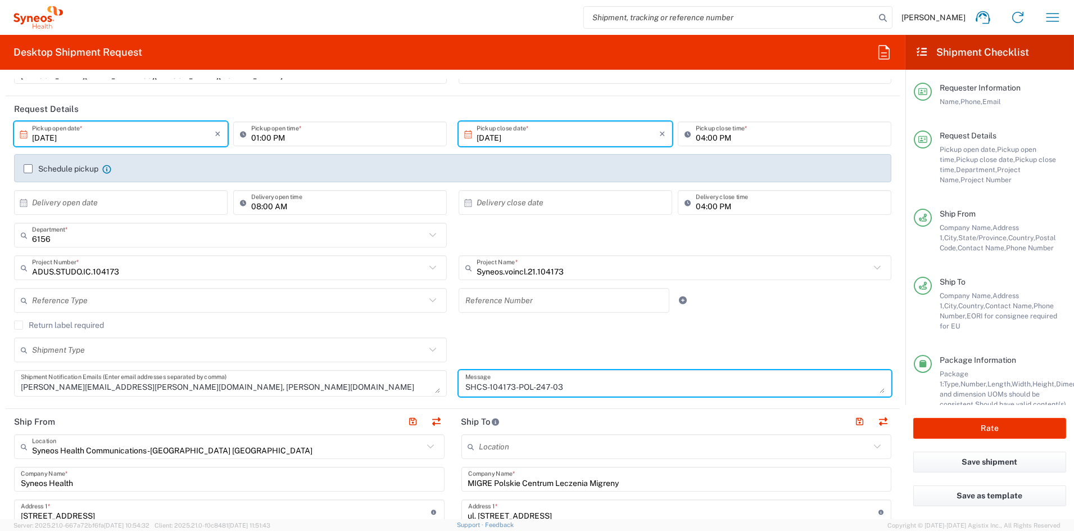
drag, startPoint x: 527, startPoint y: 385, endPoint x: 391, endPoint y: 385, distance: 135.5
click at [394, 383] on div "10/13/2025 × Pickup open date * Cancel Apply 01:00 PM Pickup open time * 10/13/…" at bounding box center [452, 262] width 889 height 283
paste textarea "8-04"
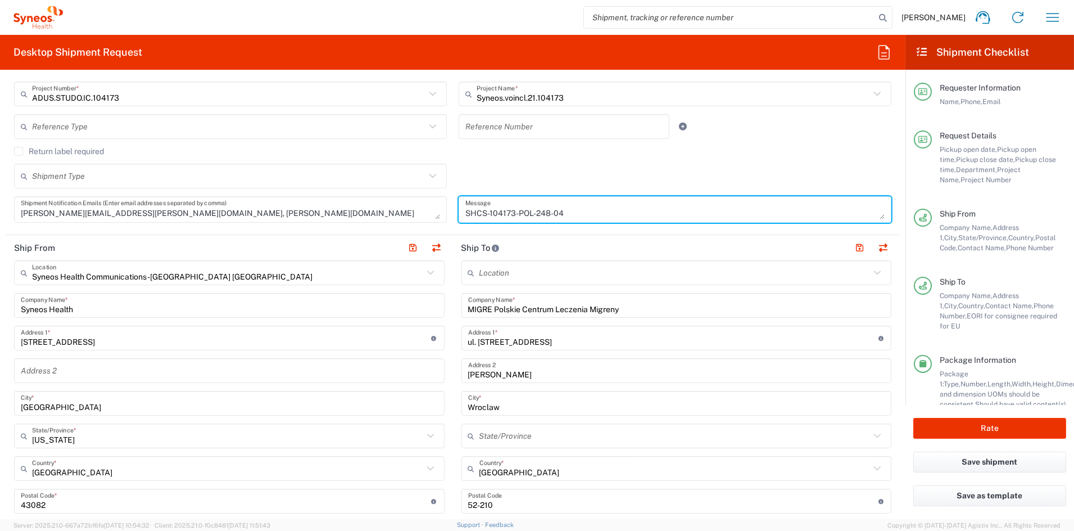
scroll to position [291, 0]
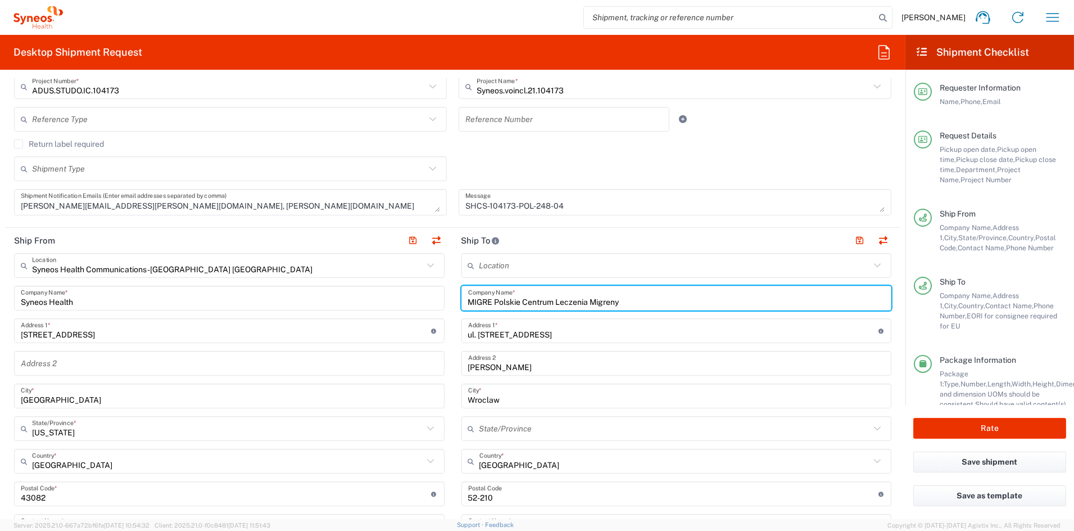
drag, startPoint x: 646, startPoint y: 301, endPoint x: 636, endPoint y: 301, distance: 9.6
click at [644, 301] on input "MIGRE Polskie Centrum Leczenia Migreny" at bounding box center [676, 298] width 417 height 20
drag, startPoint x: 609, startPoint y: 302, endPoint x: 399, endPoint y: 310, distance: 209.8
click at [399, 311] on div "Ship From Syneos Health Communications-Westerville OH Location Syneos Health Co…" at bounding box center [453, 479] width 894 height 502
click at [399, 308] on div "Syneos Health Communications-Westerville OH Location Syneos Health Communicatio…" at bounding box center [229, 489] width 431 height 472
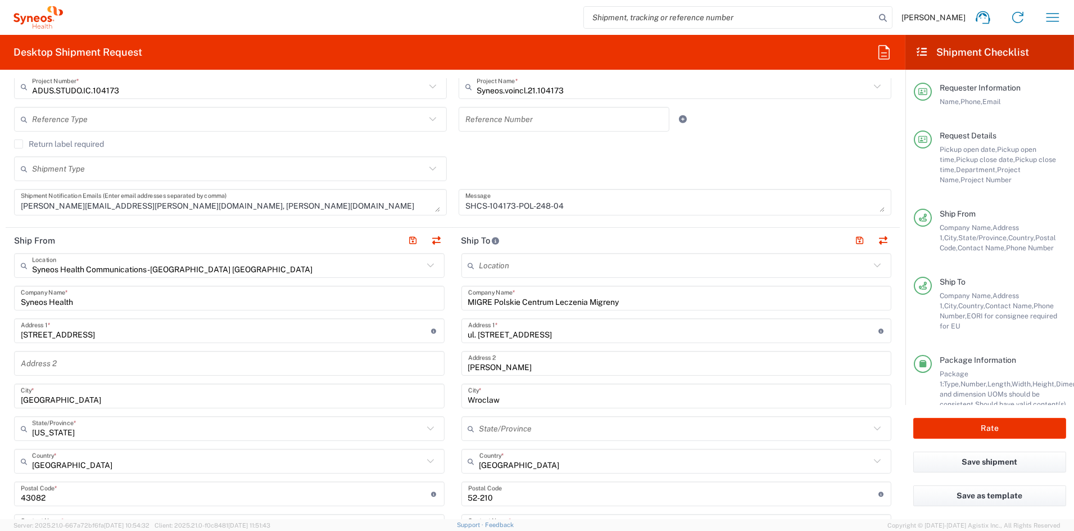
drag, startPoint x: 634, startPoint y: 297, endPoint x: 627, endPoint y: 297, distance: 6.2
click at [631, 296] on input "MIGRE Polskie Centrum Leczenia Migreny" at bounding box center [676, 298] width 417 height 20
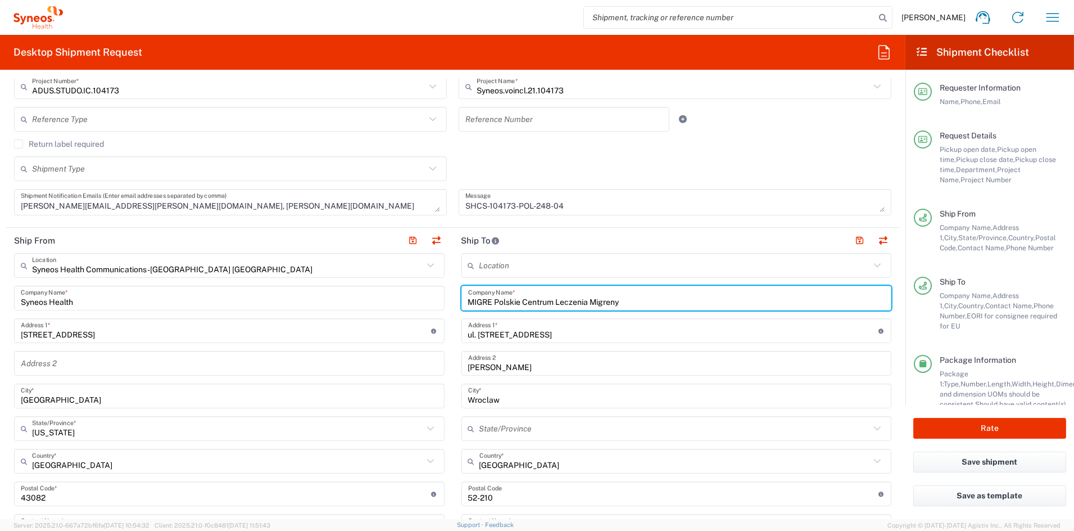
drag, startPoint x: 630, startPoint y: 299, endPoint x: 444, endPoint y: 301, distance: 186.7
click at [445, 301] on div "Ship From Syneos Health Communications-Westerville OH Location Syneos Health Co…" at bounding box center [453, 479] width 894 height 502
paste input "Clinical Research Center Spolka z ograniczona odpowiedzialnoscia Medic-R Sp. K."
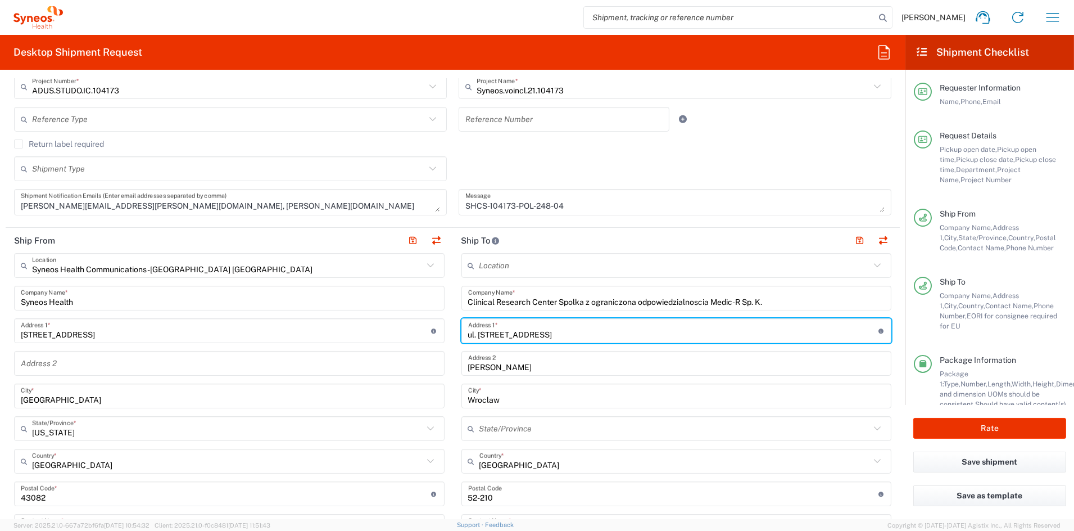
drag, startPoint x: 540, startPoint y: 334, endPoint x: 402, endPoint y: 333, distance: 137.7
click at [401, 333] on div "Ship From Syneos Health Communications-Westerville OH Location Syneos Health Co…" at bounding box center [453, 479] width 894 height 502
paste input "Feliksa Nowowiejskiego 5, Poznan"
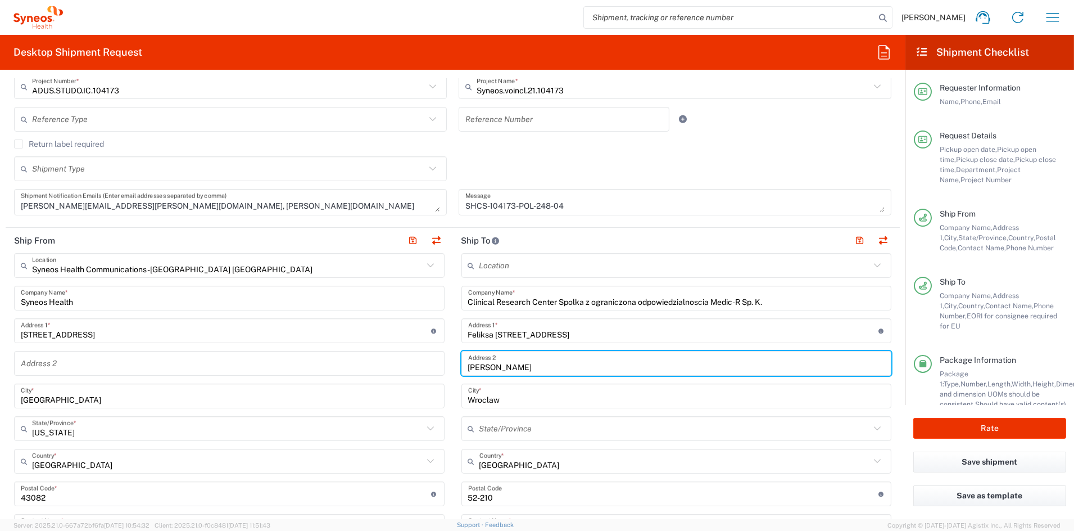
drag, startPoint x: 513, startPoint y: 364, endPoint x: 389, endPoint y: 364, distance: 123.7
click at [390, 365] on div "Ship From Syneos Health Communications-Westerville OH Location Syneos Health Co…" at bounding box center [453, 479] width 894 height 502
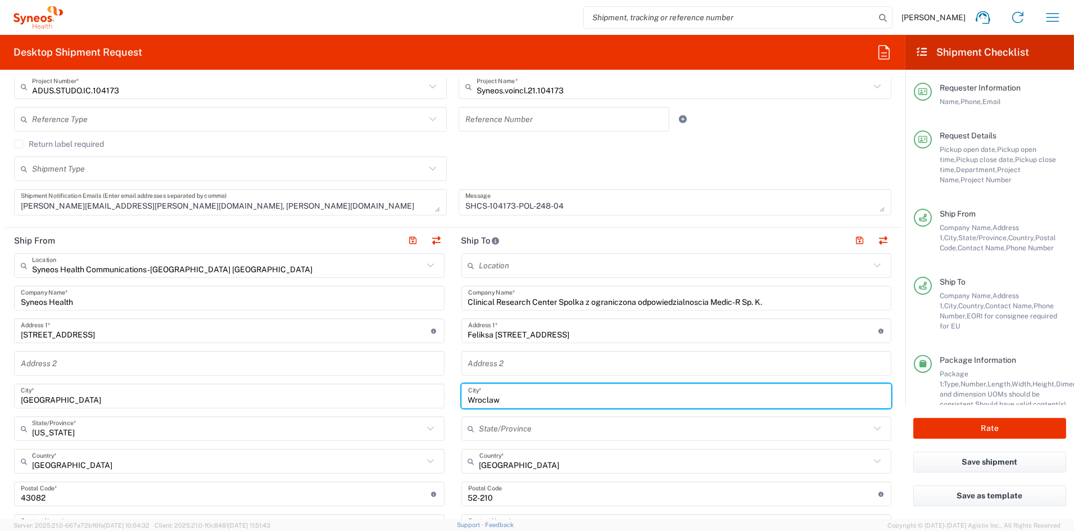
drag, startPoint x: 470, startPoint y: 397, endPoint x: 421, endPoint y: 395, distance: 49.5
click at [421, 395] on div "Ship From Syneos Health Communications-Westerville OH Location Syneos Health Co…" at bounding box center [453, 479] width 894 height 502
paste input "ielkopolska"
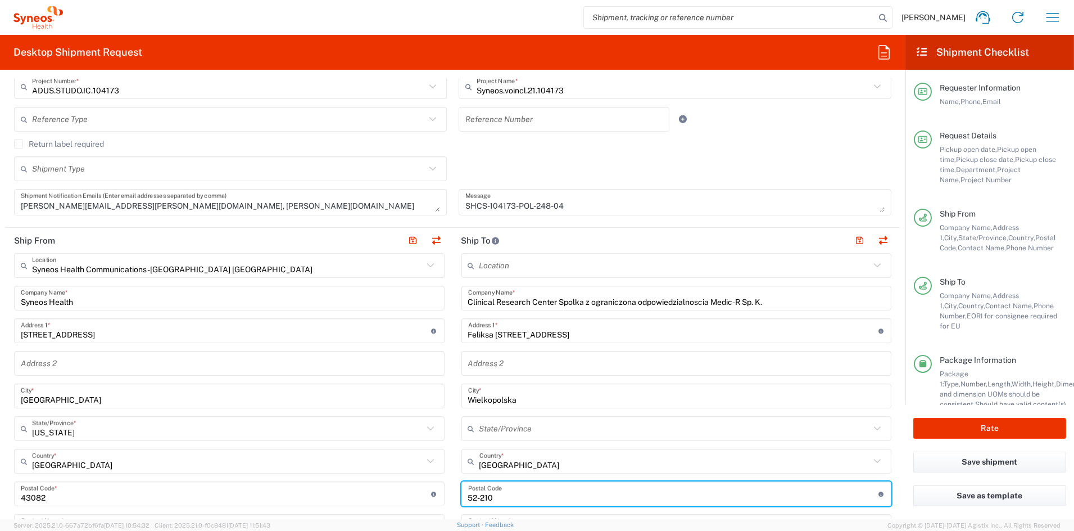
drag, startPoint x: 484, startPoint y: 497, endPoint x: 418, endPoint y: 497, distance: 66.3
click at [419, 496] on div "Ship From Syneos Health Communications-Westerville OH Location Syneos Health Co…" at bounding box center [453, 479] width 894 height 502
paste input "61-731"
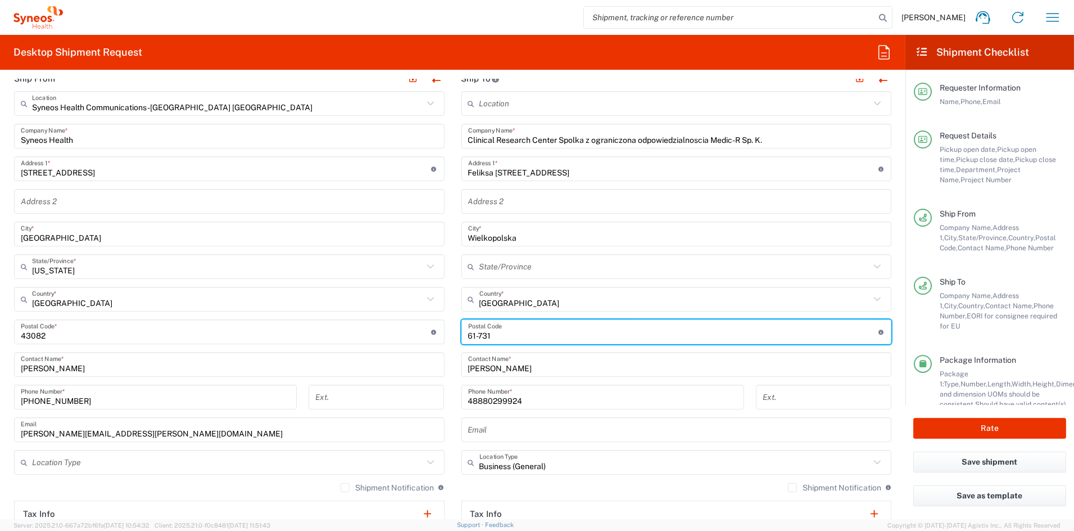
scroll to position [452, 0]
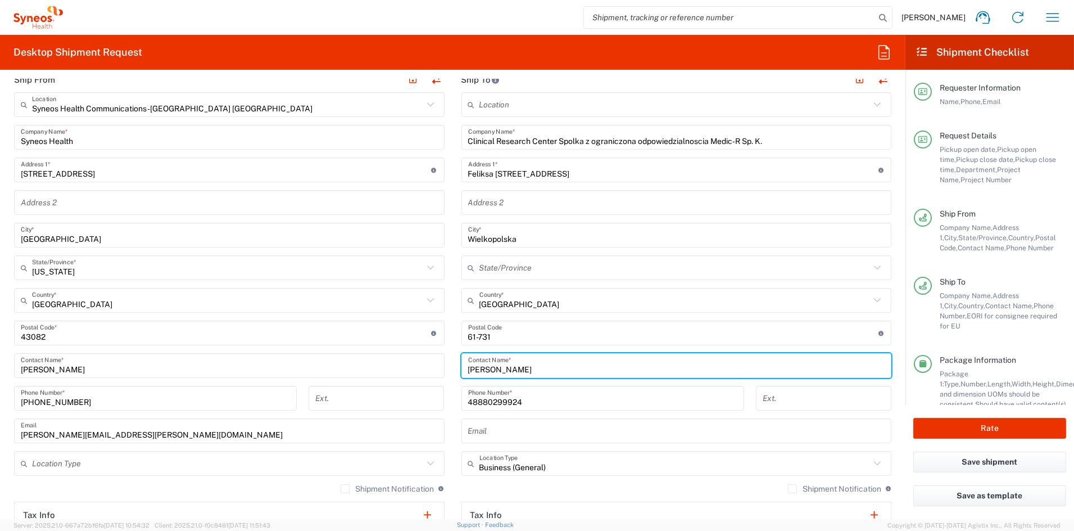
drag, startPoint x: 535, startPoint y: 365, endPoint x: 414, endPoint y: 364, distance: 120.9
click at [414, 364] on div "Ship From Syneos Health Communications-Westerville OH Location Syneos Health Co…" at bounding box center [453, 318] width 894 height 502
paste input "Ilona Pieczonka-Ruszkowska"
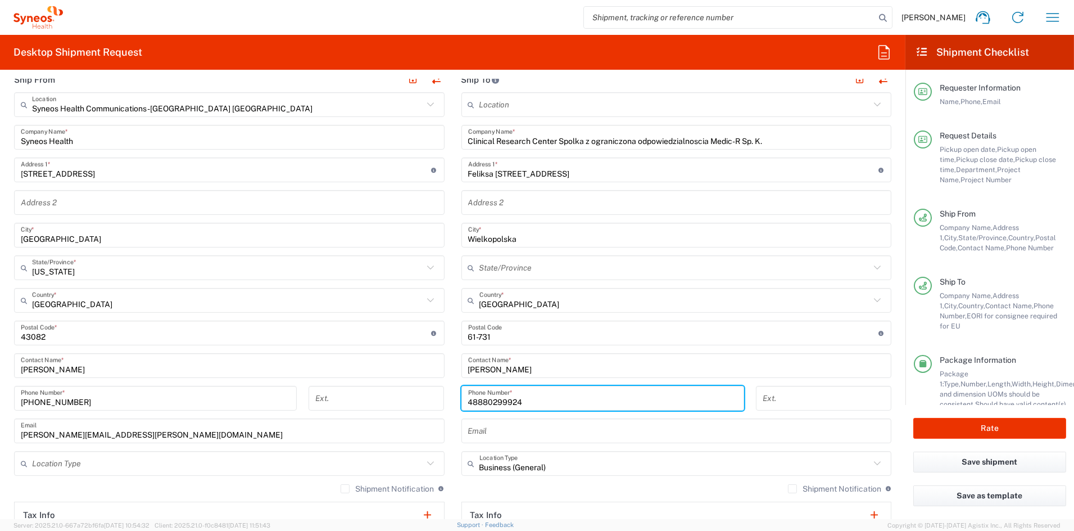
paste input ") 502336198"
drag, startPoint x: 479, startPoint y: 401, endPoint x: 489, endPoint y: 397, distance: 10.1
click at [479, 401] on input "48) 502336198" at bounding box center [602, 398] width 269 height 20
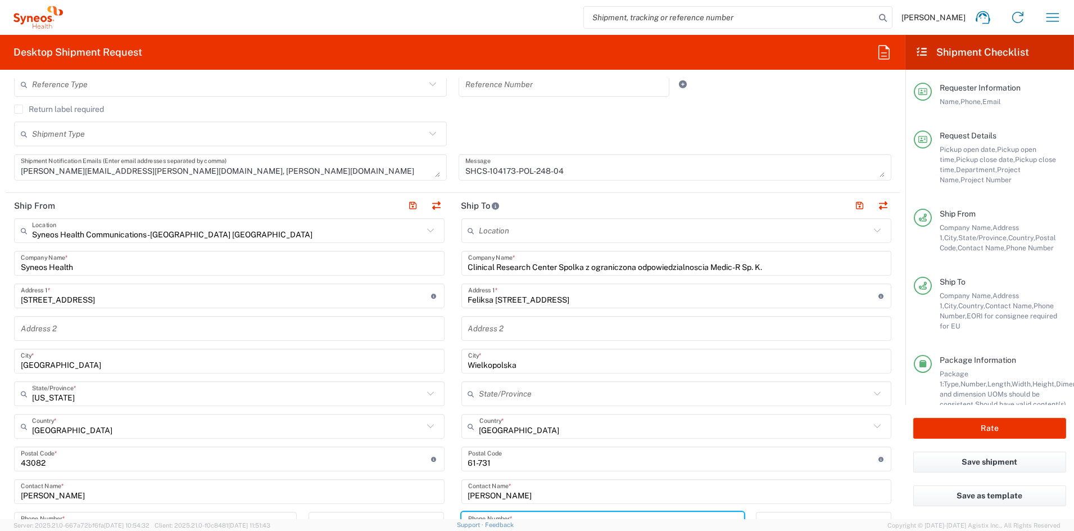
scroll to position [327, 0]
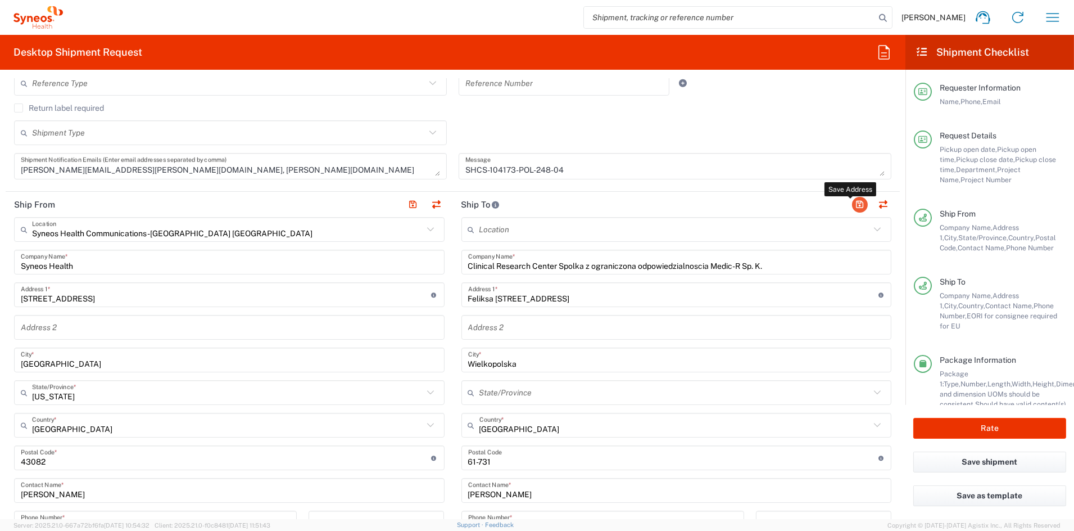
click at [852, 204] on button "button" at bounding box center [860, 205] width 16 height 16
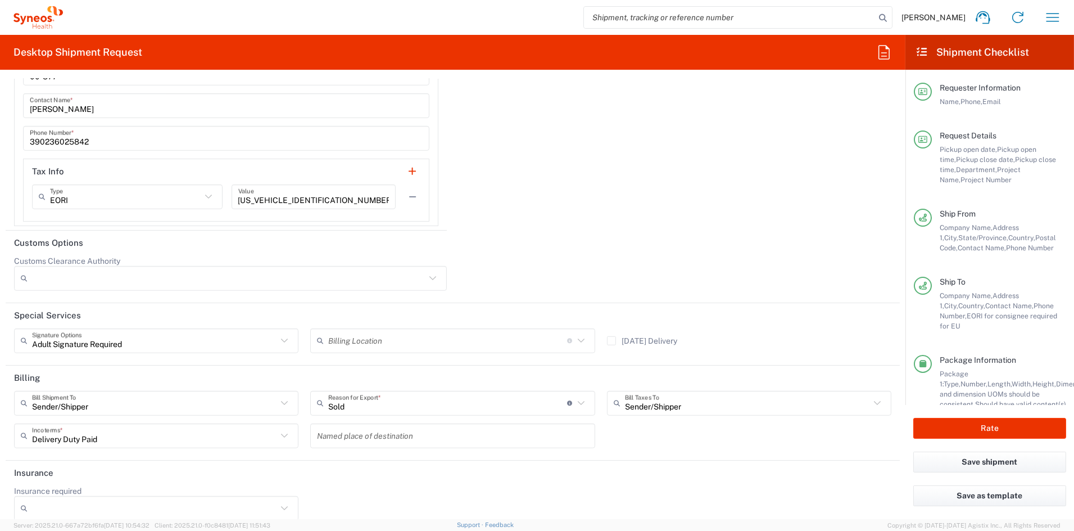
scroll to position [1841, 0]
click at [997, 426] on button "Rate" at bounding box center [990, 428] width 153 height 21
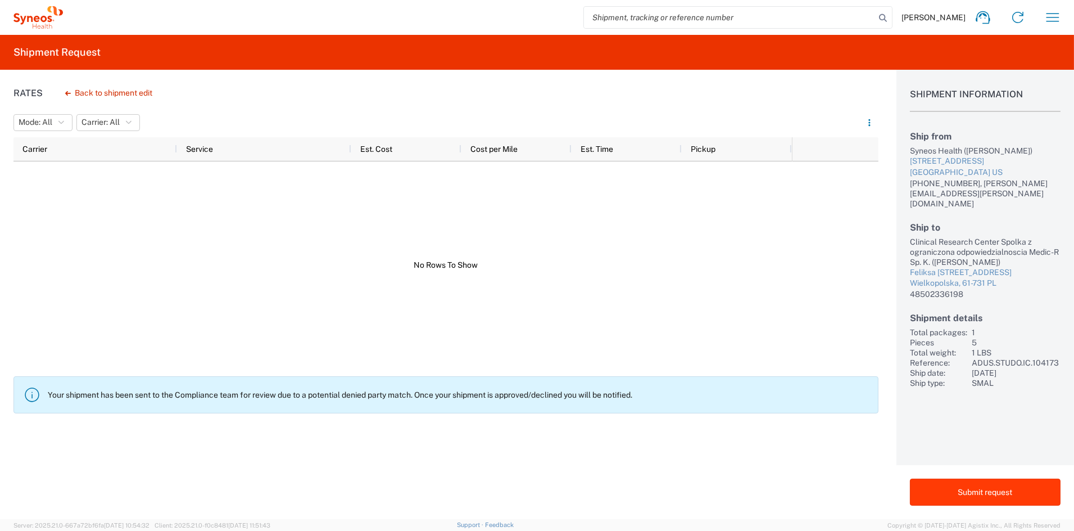
click at [973, 487] on button "Submit request" at bounding box center [985, 491] width 151 height 27
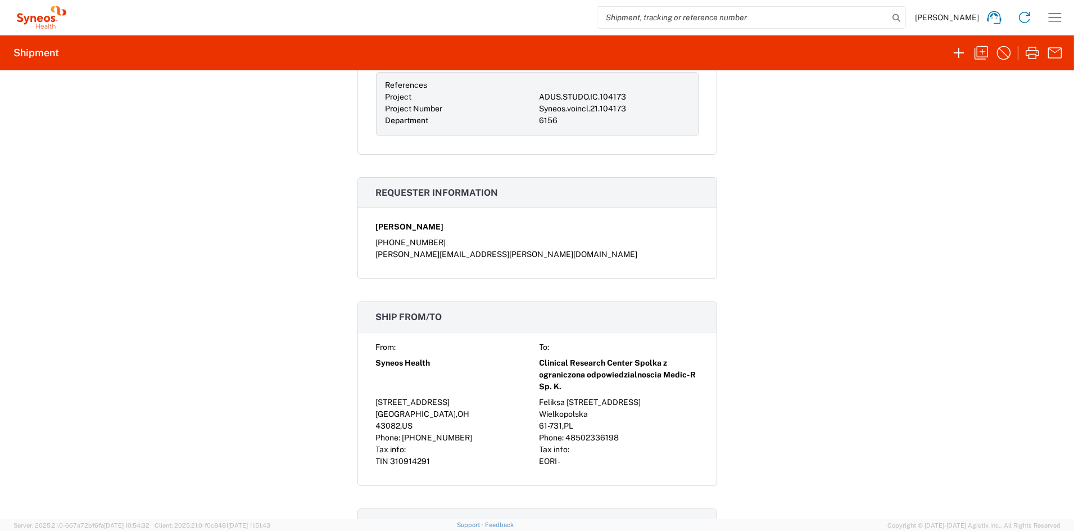
scroll to position [382, 0]
